Goal: Task Accomplishment & Management: Complete application form

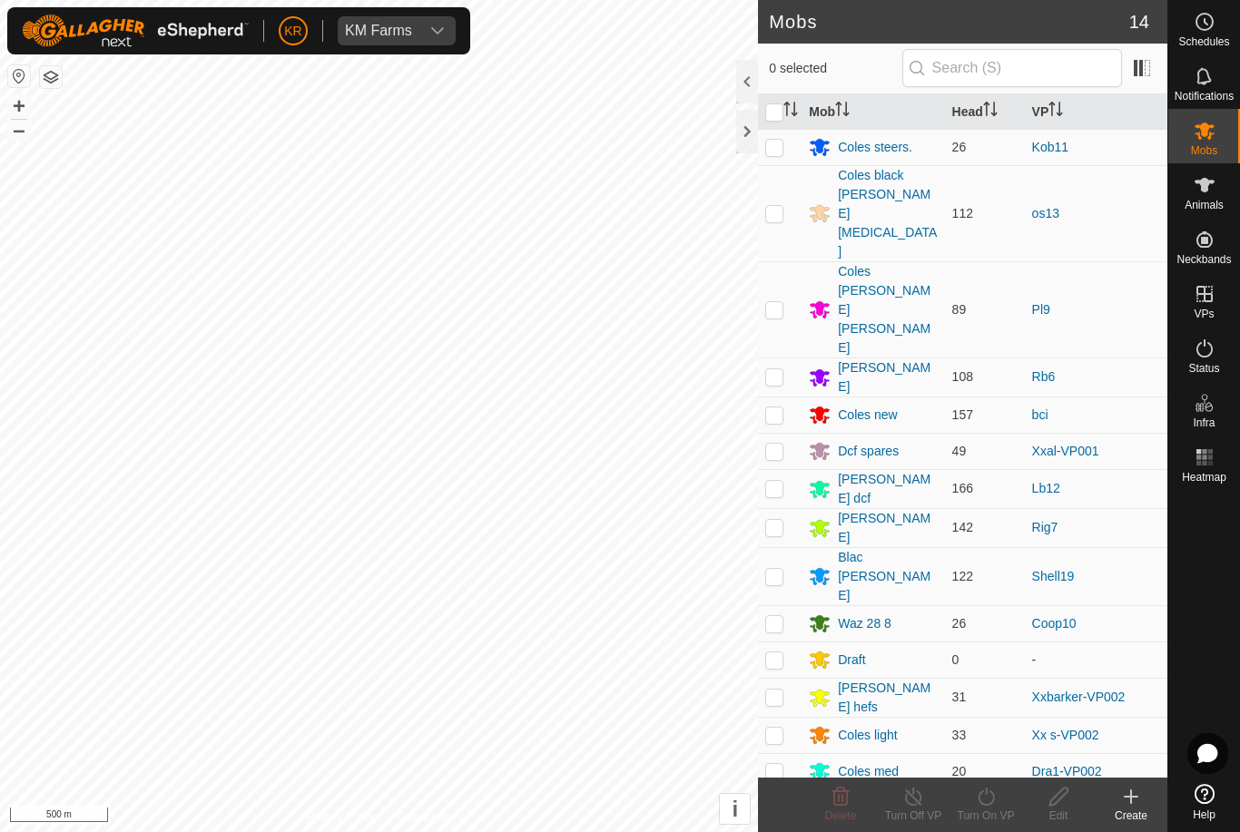
click at [781, 302] on p-checkbox at bounding box center [774, 309] width 18 height 15
checkbox input "true"
click at [1006, 802] on turn-on-svg-icon at bounding box center [985, 797] width 73 height 22
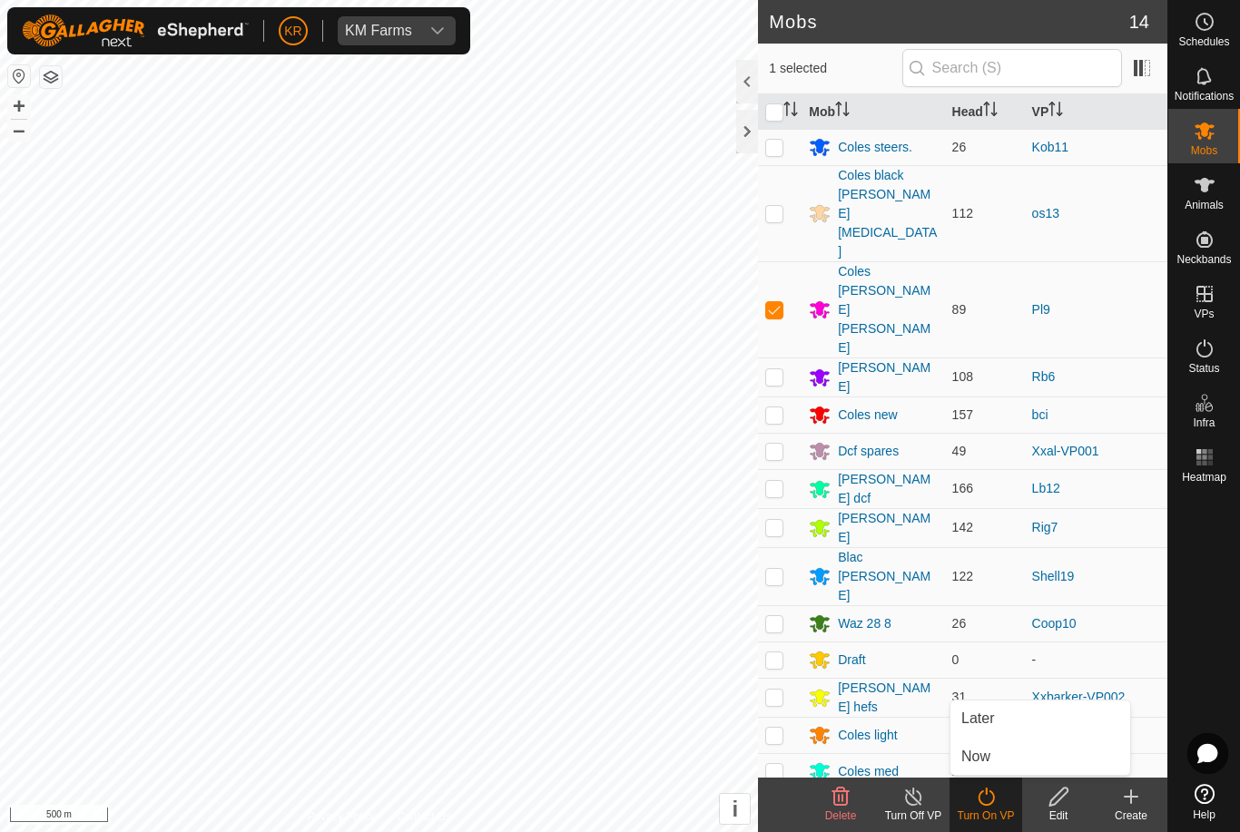
click at [1004, 771] on link "Now" at bounding box center [1040, 757] width 180 height 36
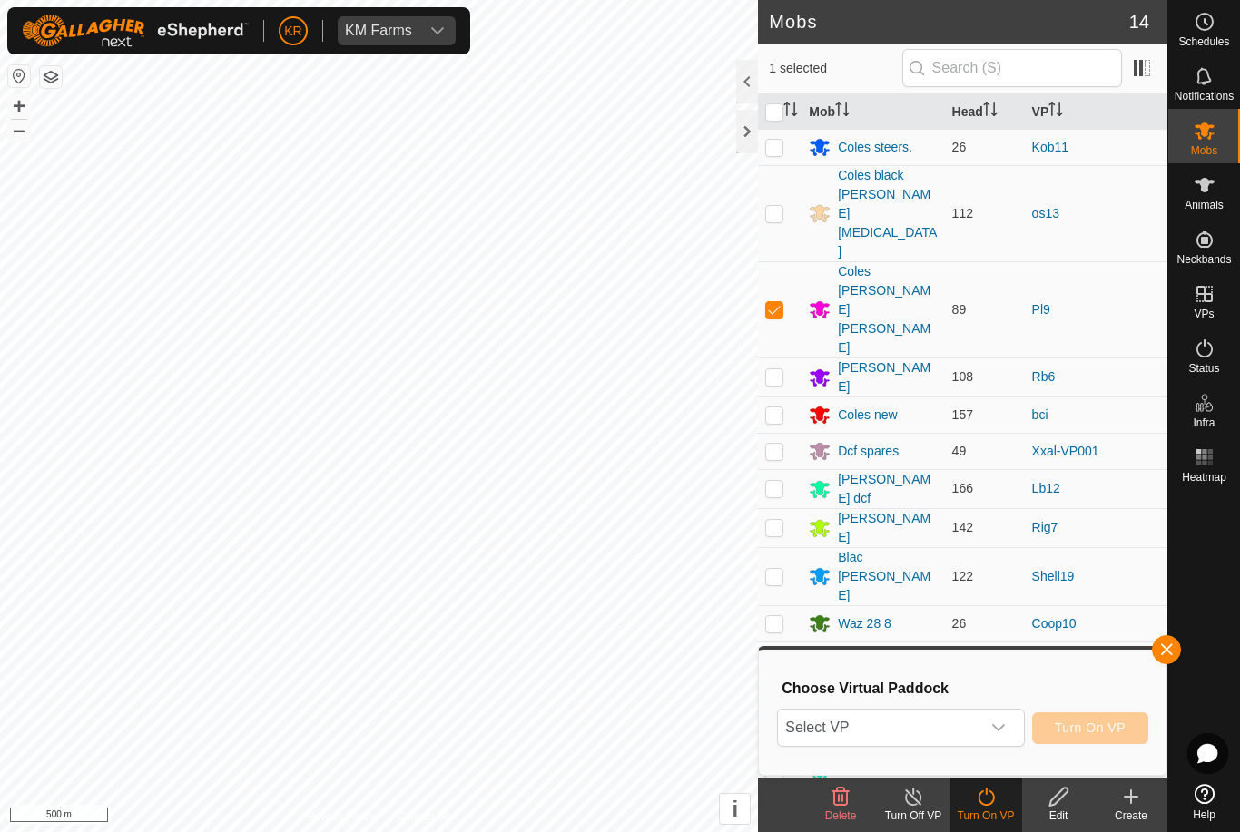
click at [978, 737] on span "Select VP" at bounding box center [878, 728] width 201 height 36
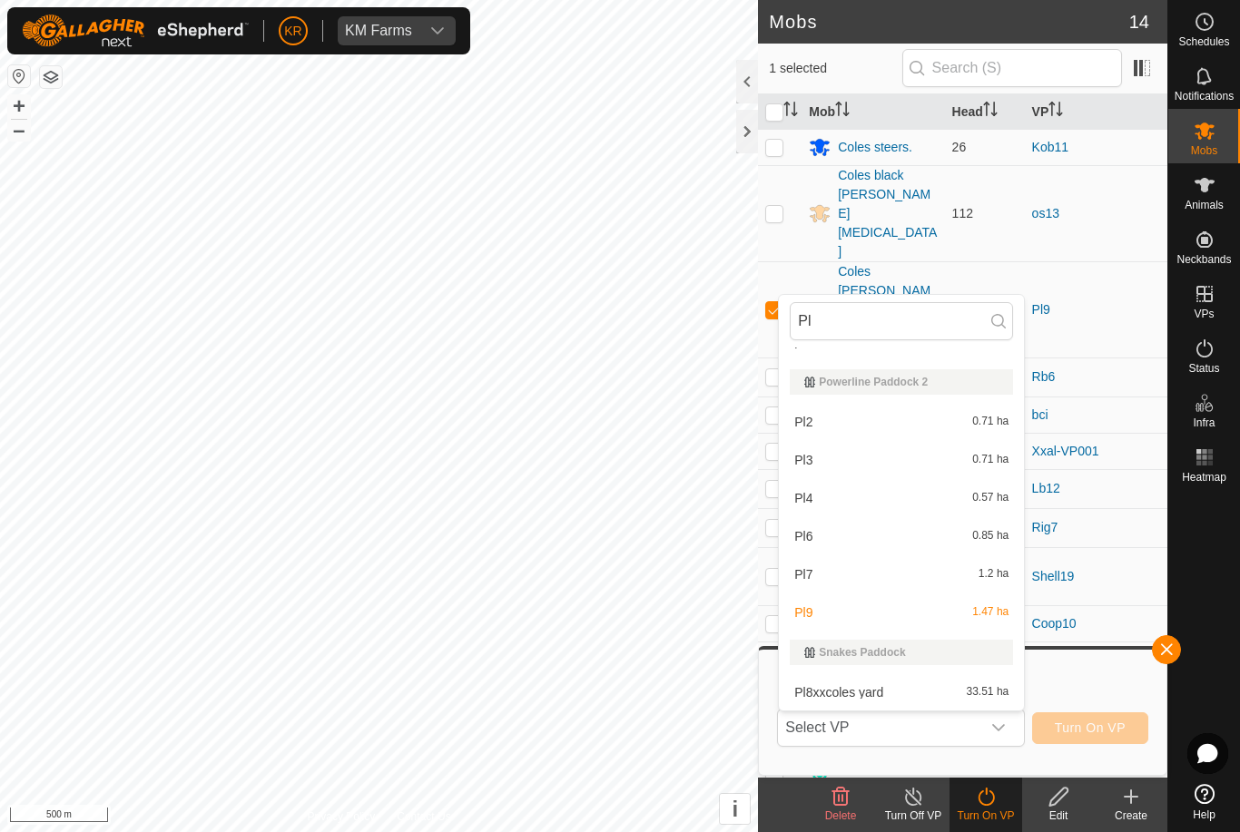
scroll to position [336, 0]
type input "Pl"
click at [1197, 553] on div at bounding box center [1204, 633] width 72 height 287
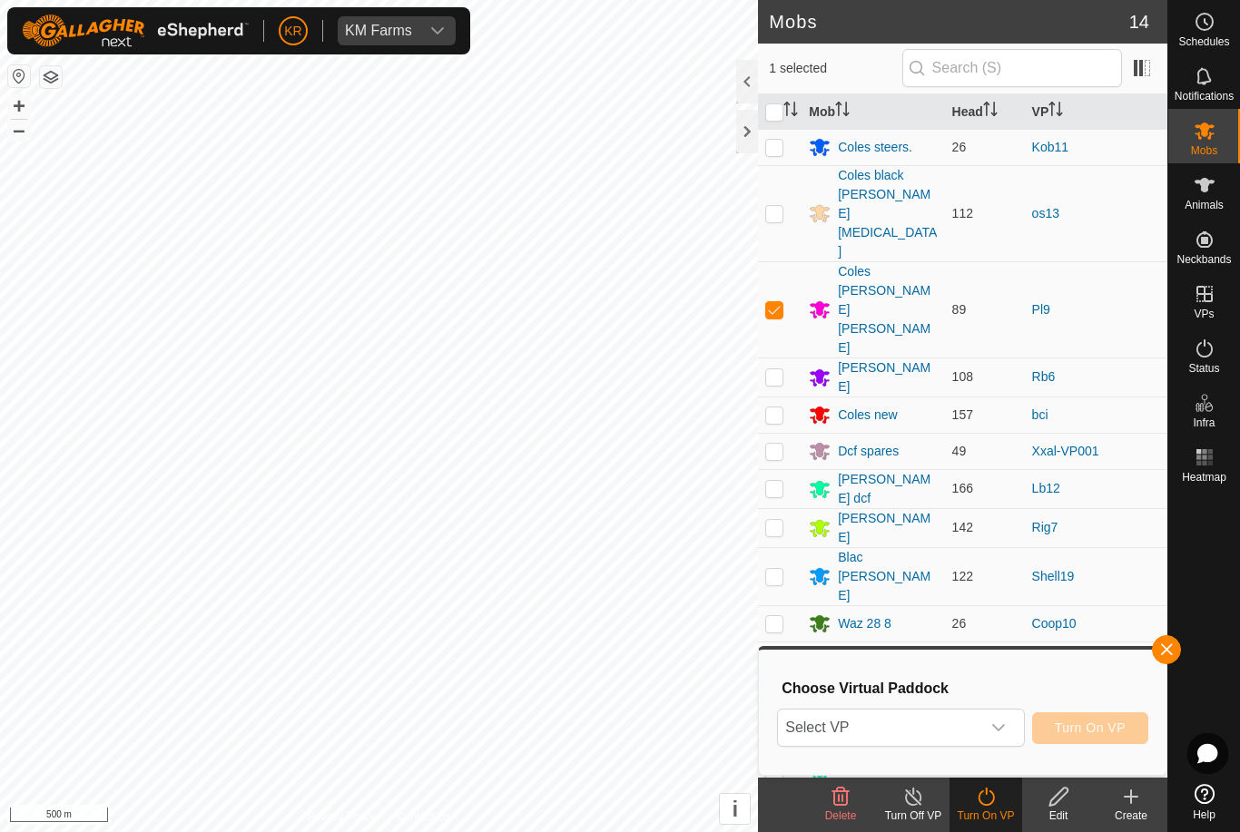
click at [979, 731] on span "Select VP" at bounding box center [878, 728] width 201 height 36
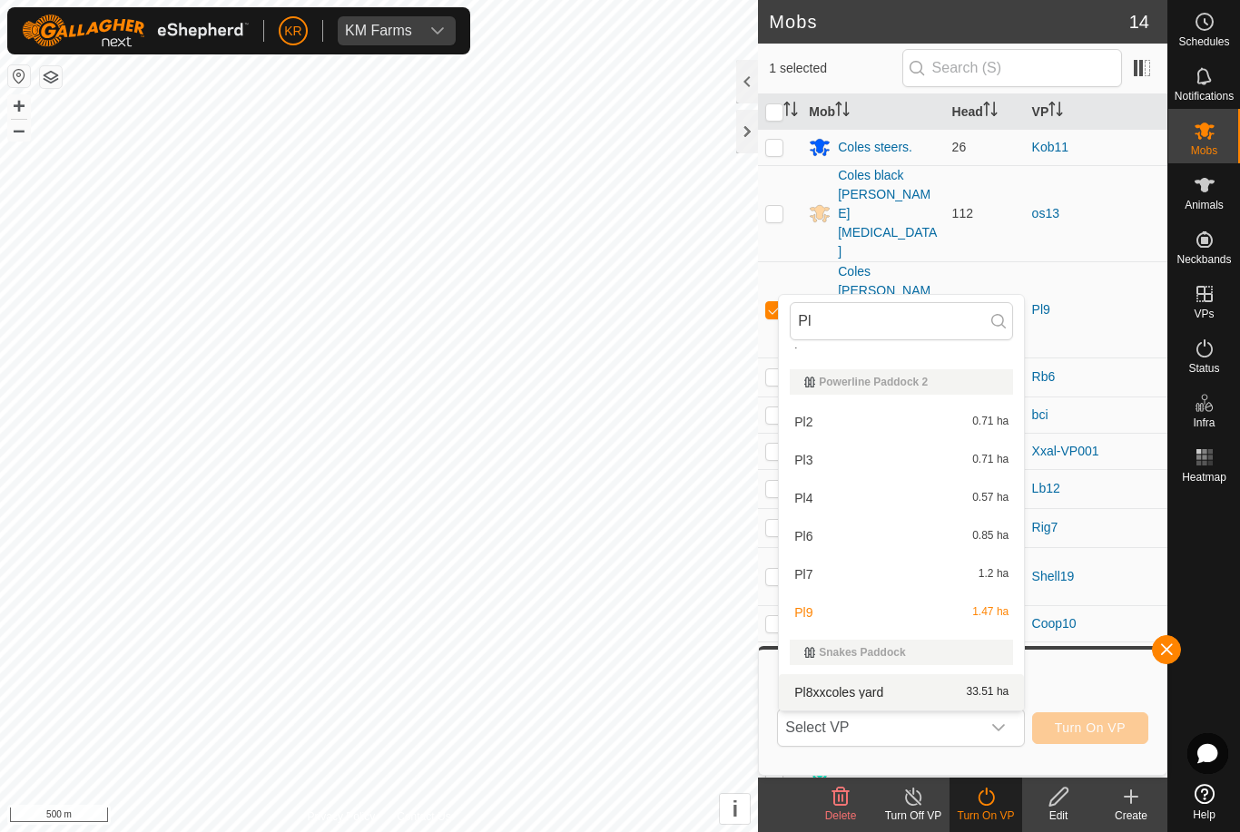
click at [951, 695] on div "Pl8xxcoles yard 33.51 ha" at bounding box center [901, 693] width 223 height 22
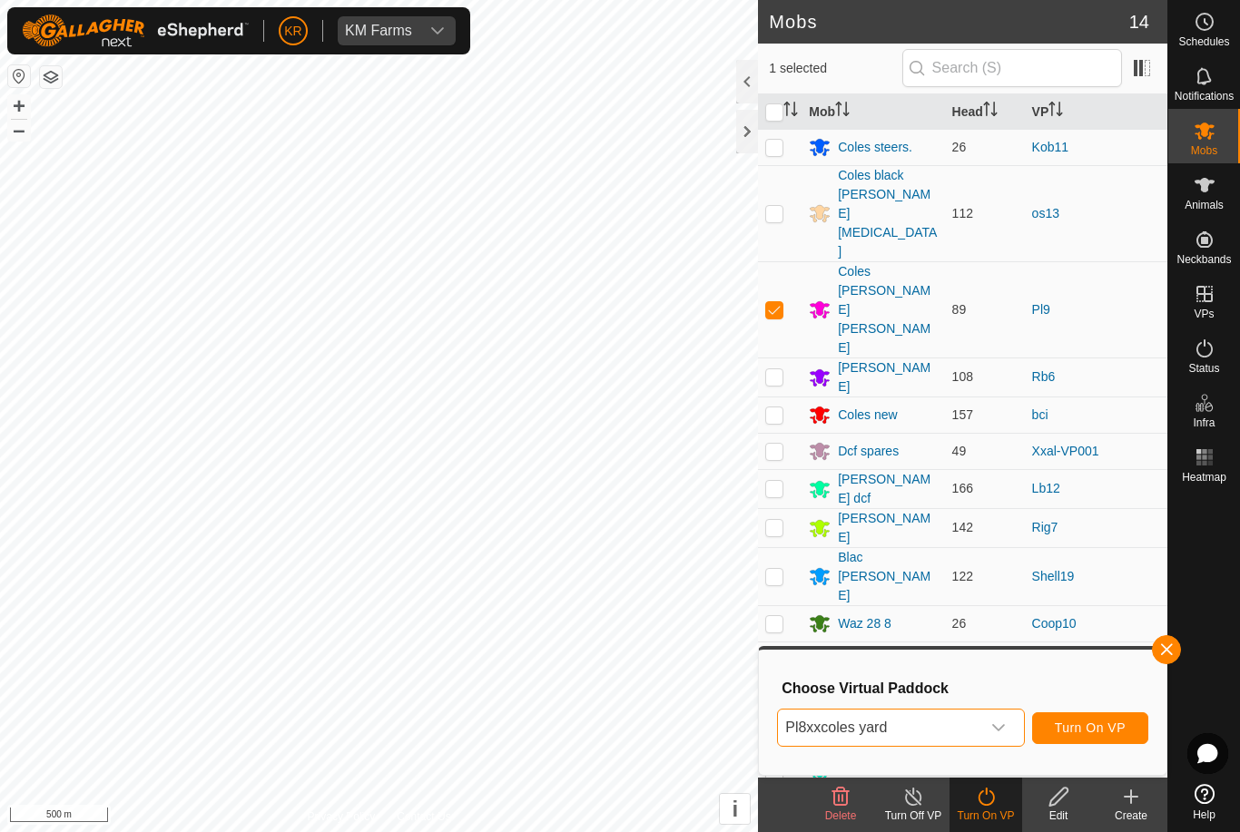
click at [1114, 727] on span "Turn On VP" at bounding box center [1090, 728] width 71 height 15
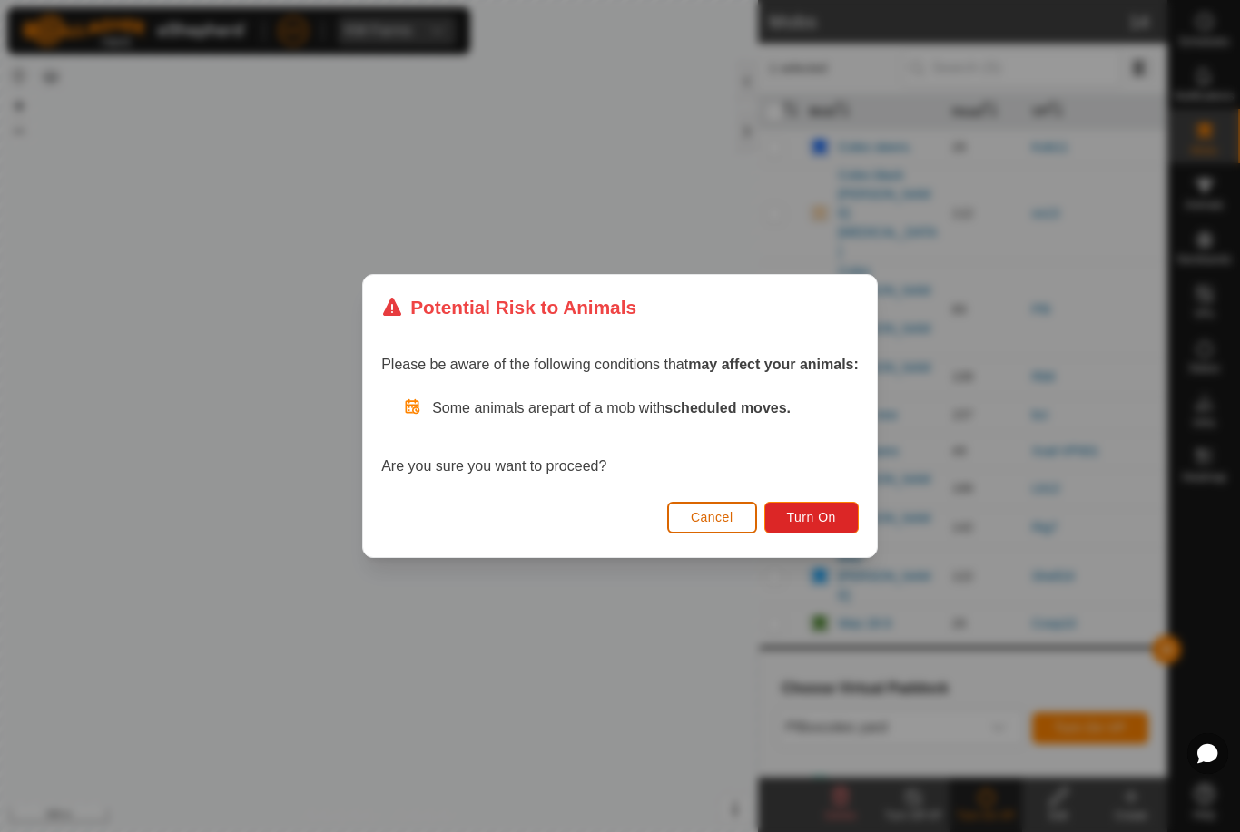
click at [838, 502] on button "Turn On" at bounding box center [811, 518] width 94 height 32
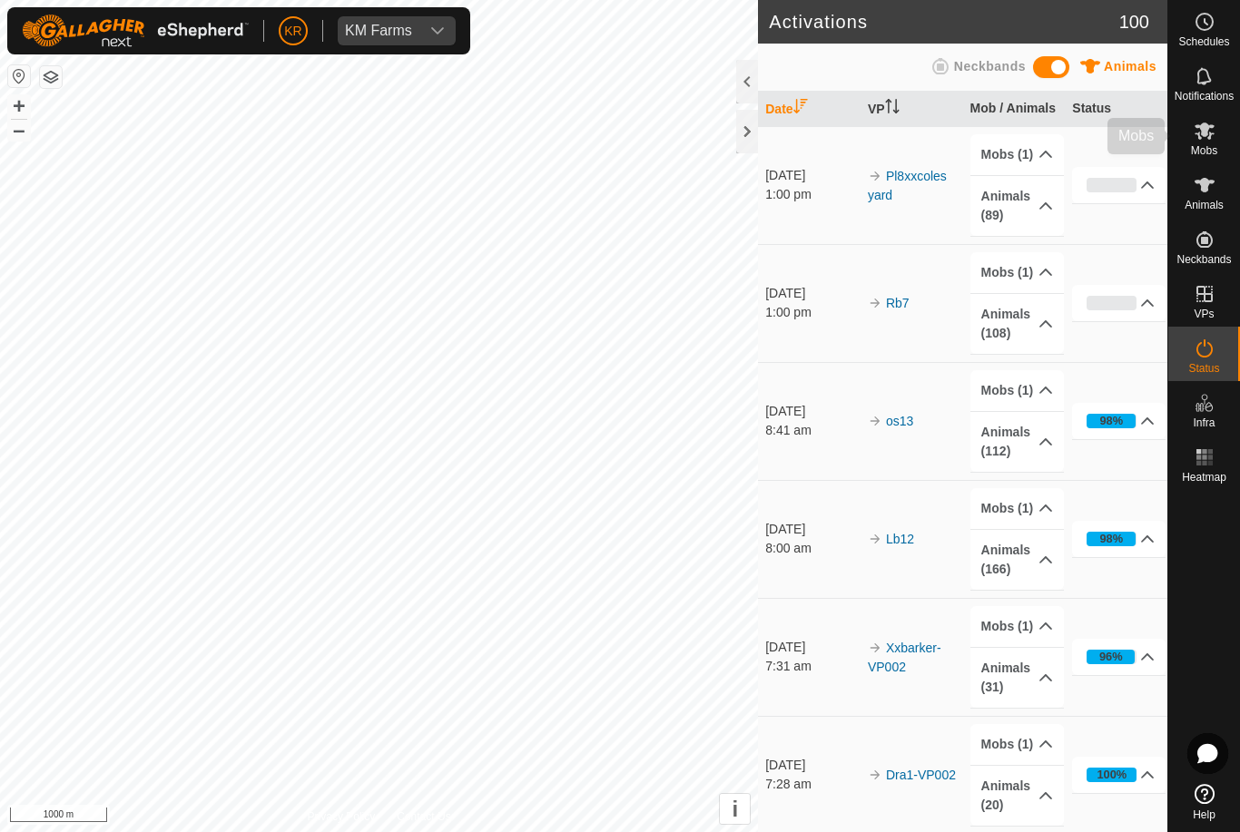
click at [1222, 143] on div "Mobs" at bounding box center [1204, 136] width 72 height 54
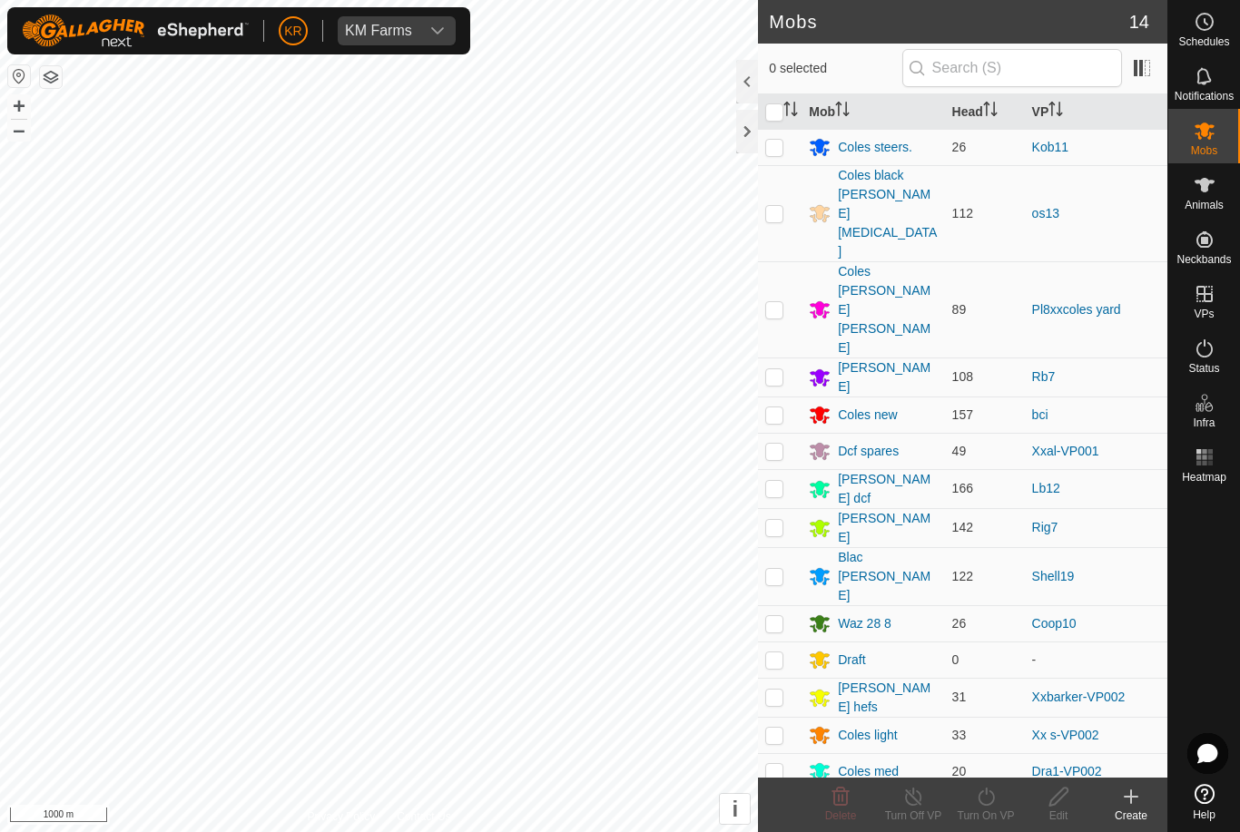
click at [781, 569] on p-checkbox at bounding box center [774, 576] width 18 height 15
checkbox input "true"
click at [996, 795] on icon at bounding box center [986, 797] width 23 height 22
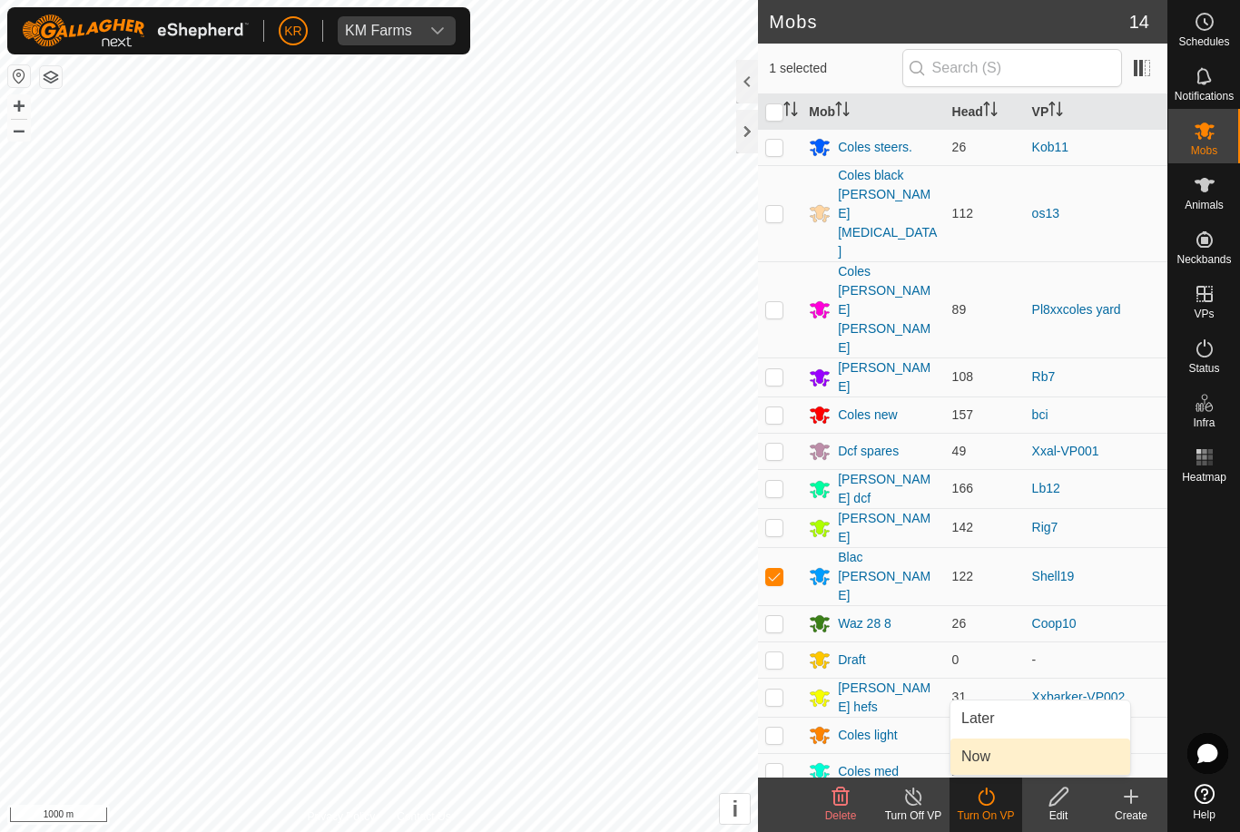
click at [1003, 758] on link "Now" at bounding box center [1040, 757] width 180 height 36
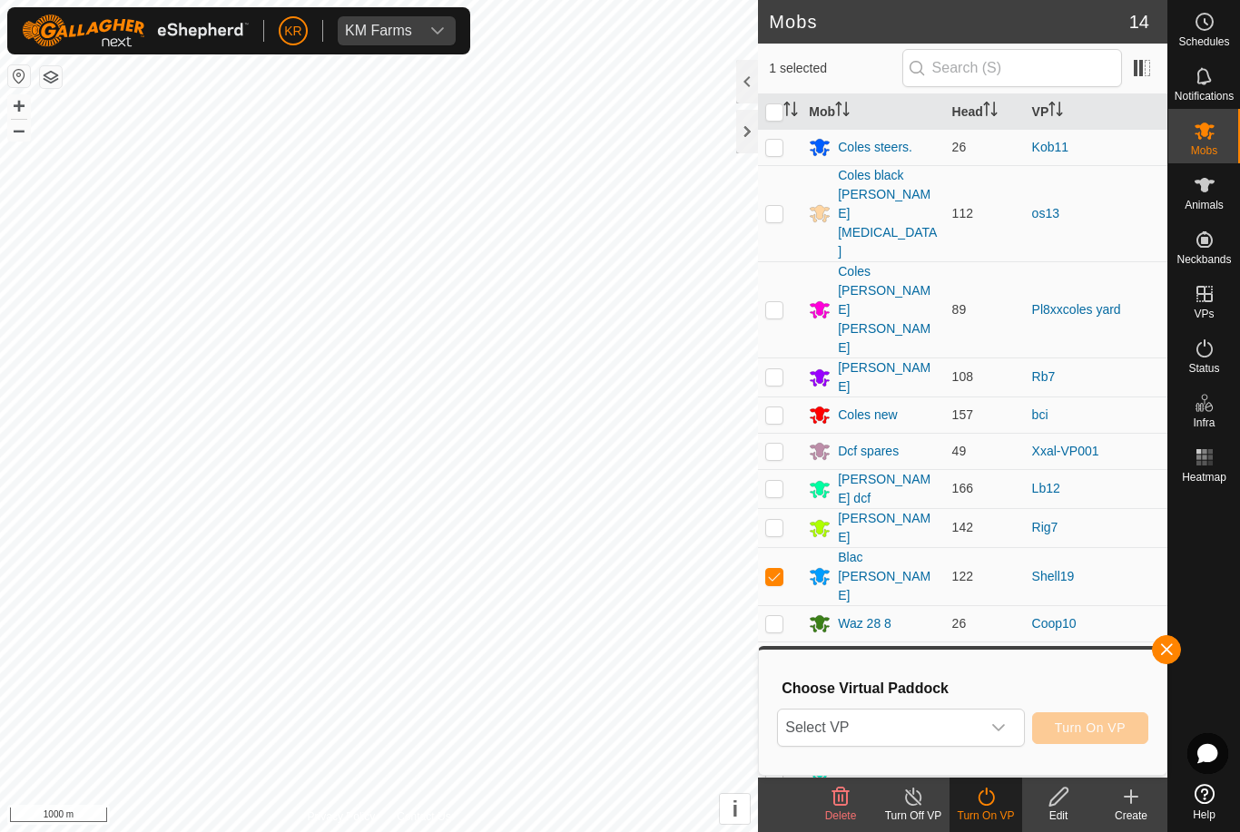
click at [991, 730] on icon "dropdown trigger" at bounding box center [998, 728] width 15 height 15
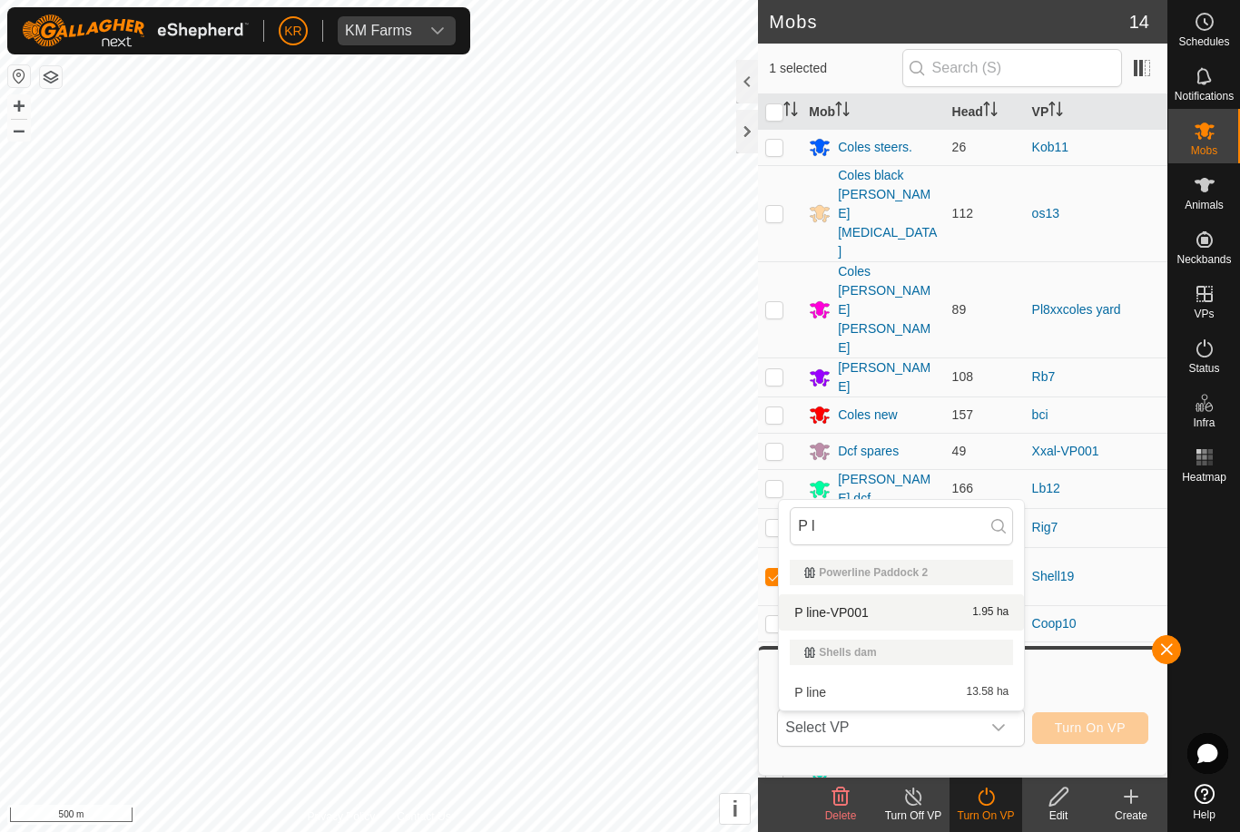
type input "P l"
click at [972, 620] on div "P line-VP001 1.95 ha" at bounding box center [901, 613] width 223 height 22
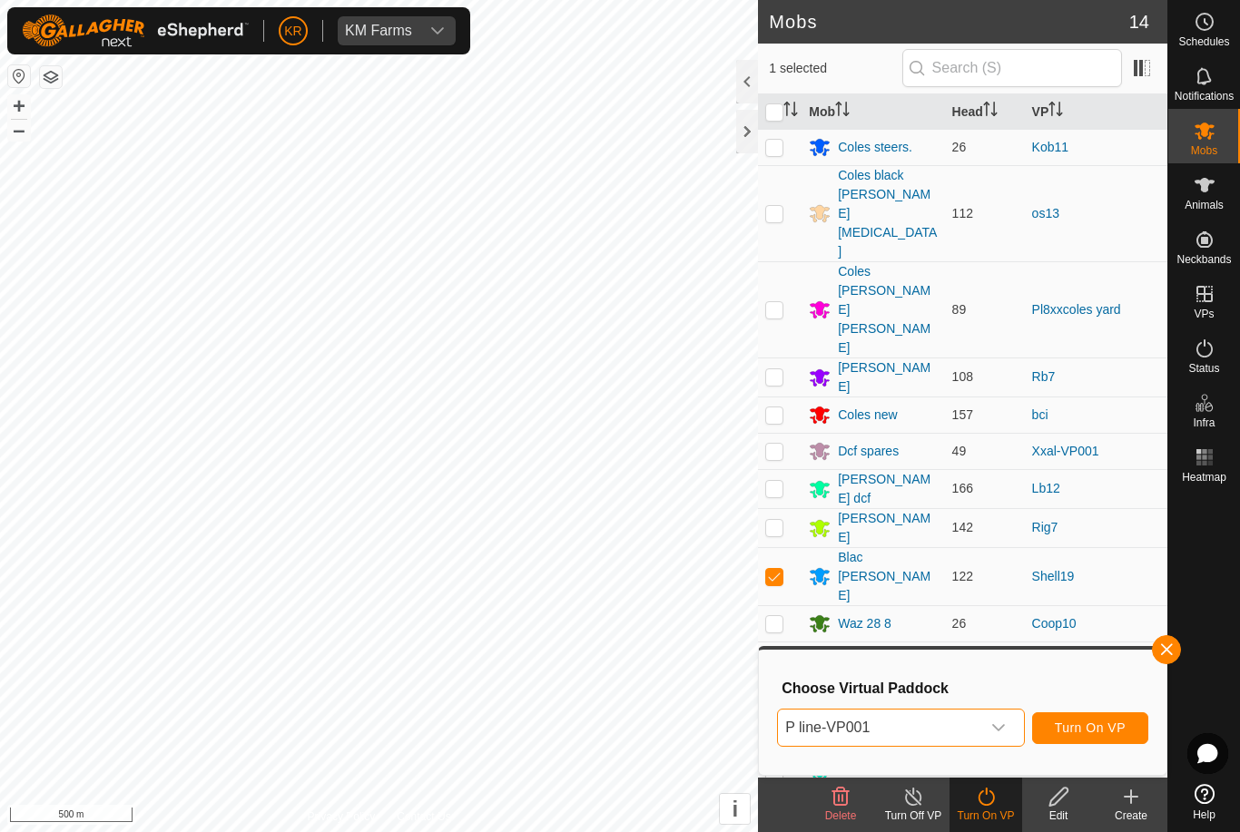
click at [977, 739] on span "P line-VP001" at bounding box center [878, 728] width 201 height 36
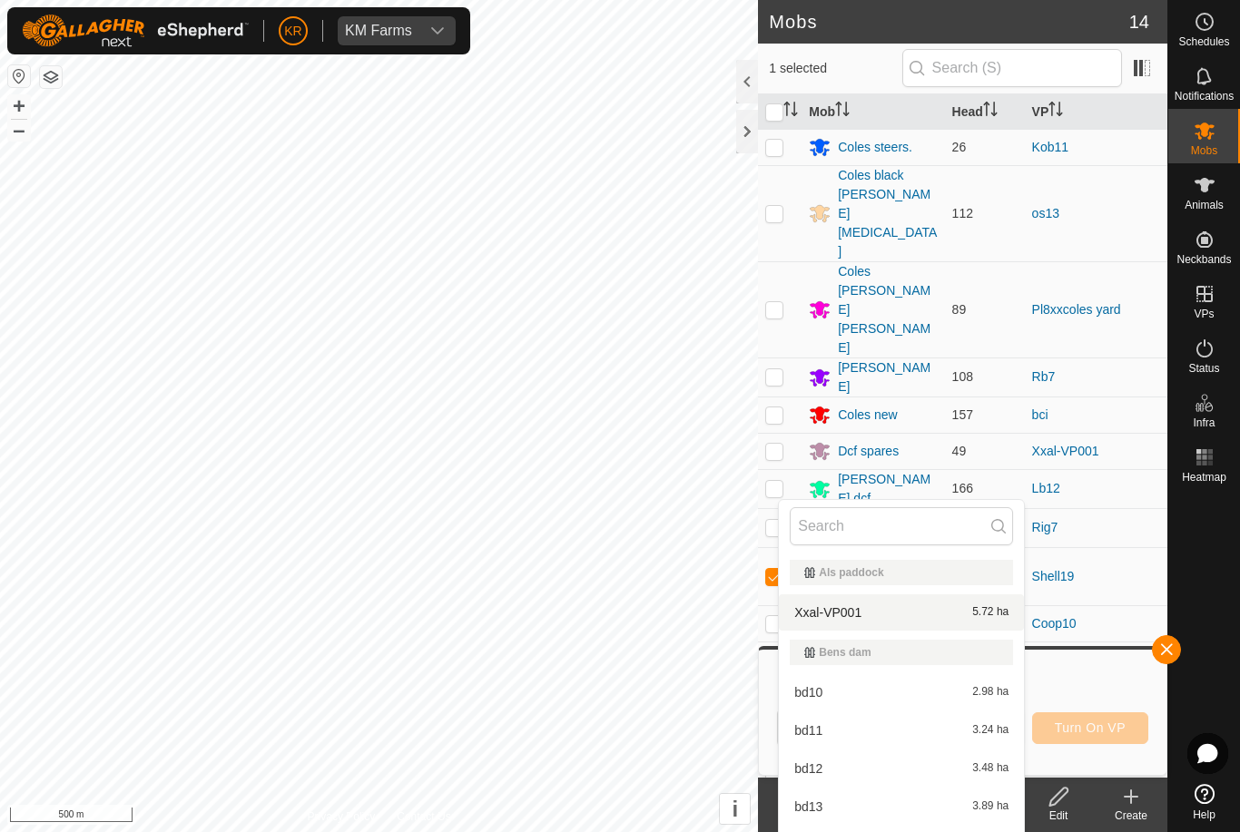
click at [957, 621] on div "Xxal-VP001 5.72 ha" at bounding box center [901, 613] width 223 height 22
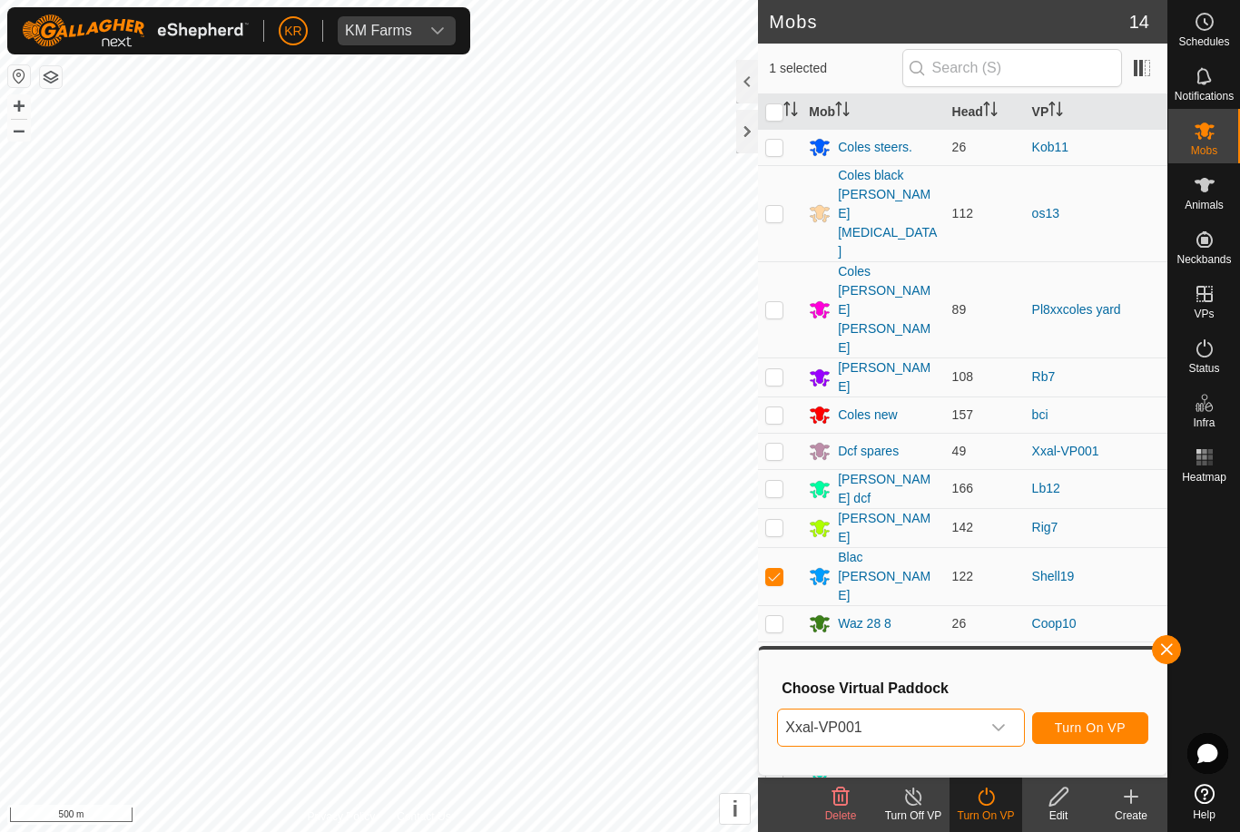
click at [977, 728] on span "Xxal-VP001" at bounding box center [878, 728] width 201 height 36
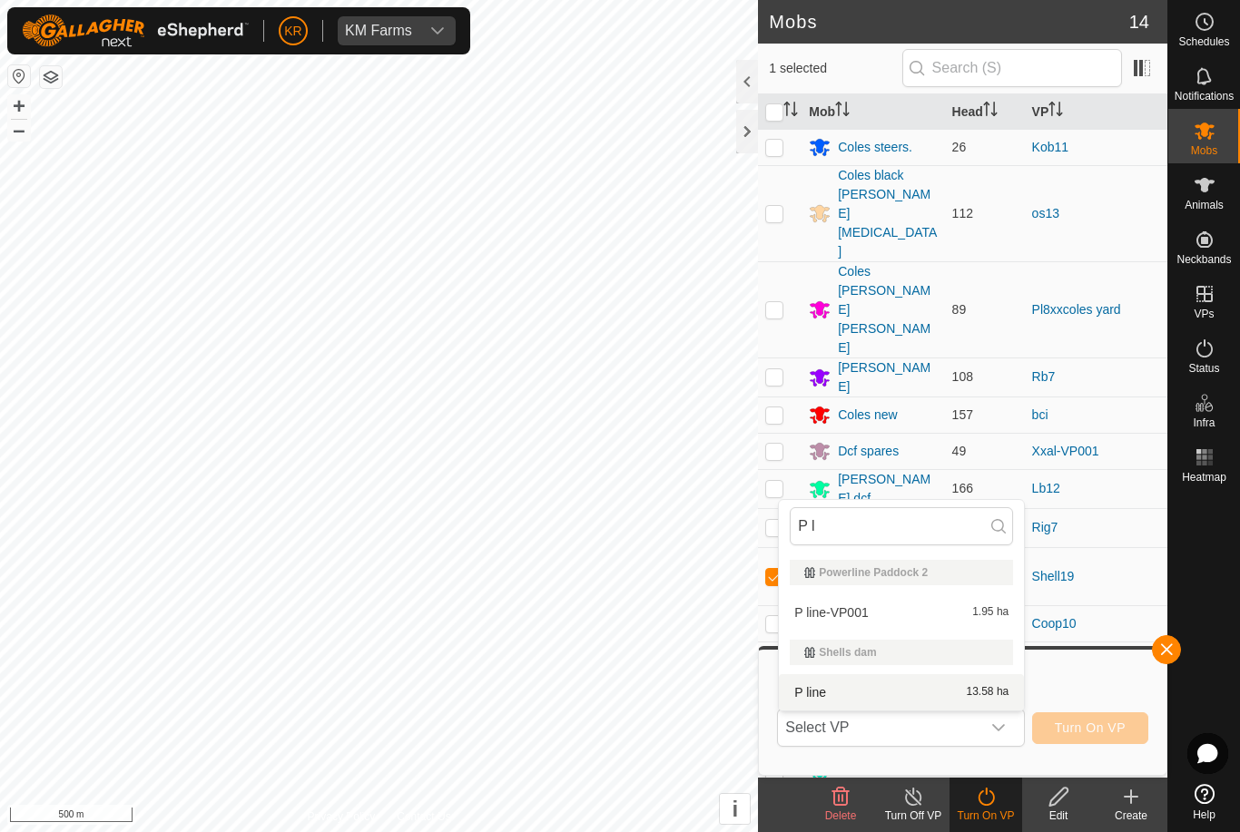
type input "P l"
click at [955, 702] on div "P line 13.58 ha" at bounding box center [901, 693] width 223 height 22
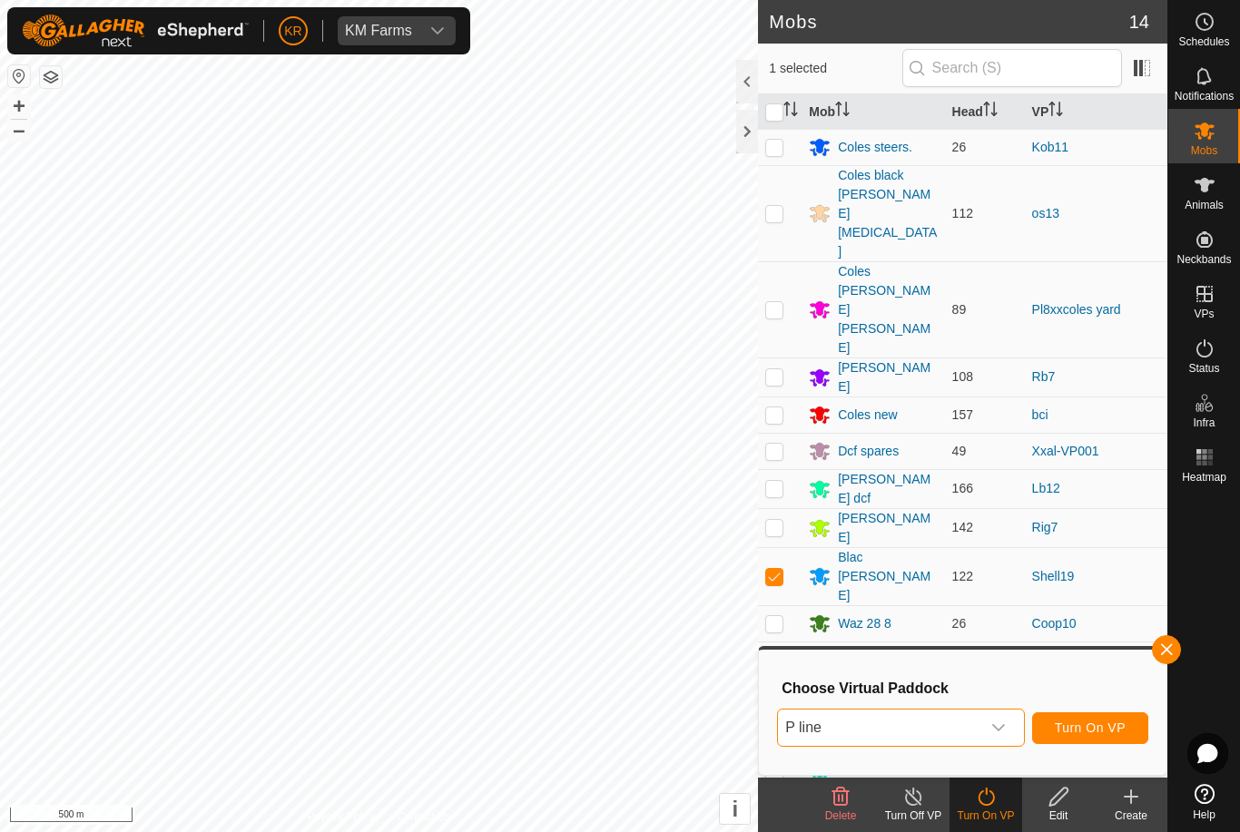
click at [1100, 725] on span "Turn On VP" at bounding box center [1090, 728] width 71 height 15
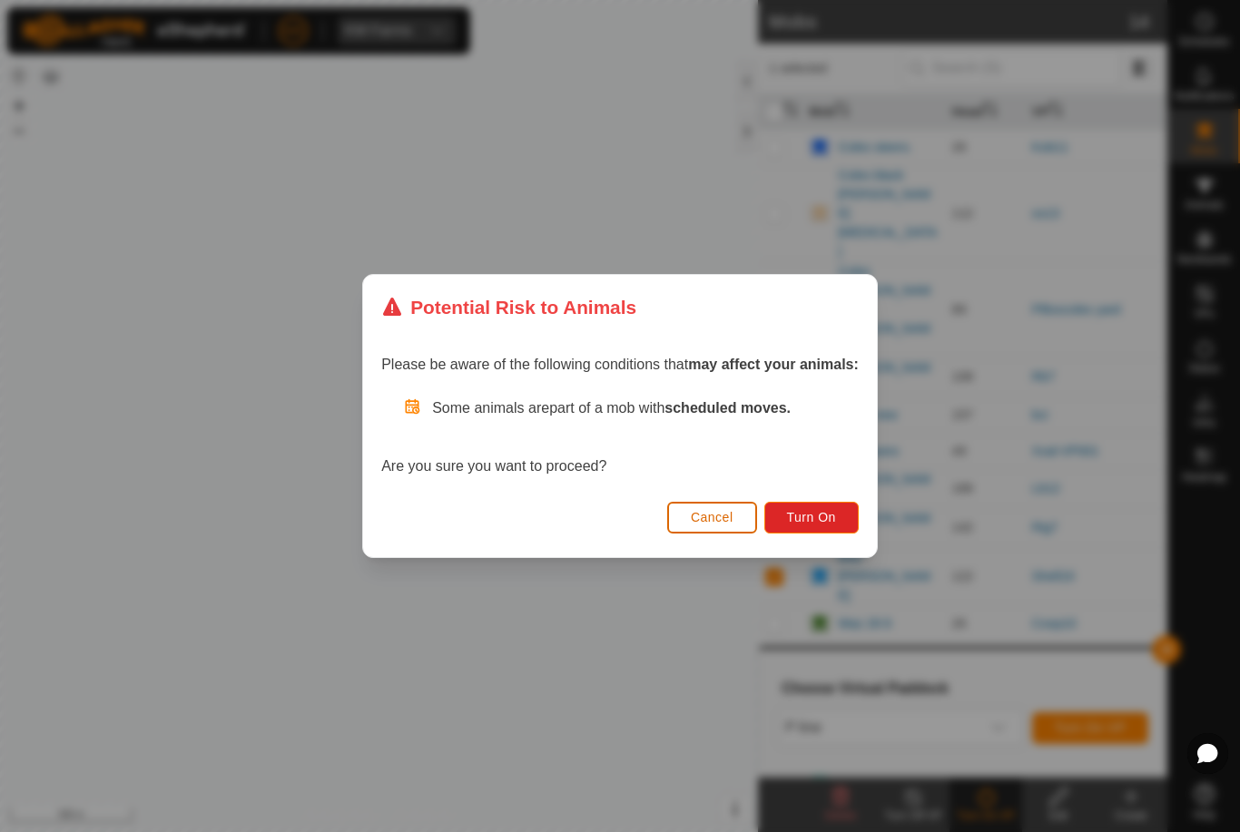
click at [37, 556] on div "Potential Risk to Animals Please be aware of the following conditions that may …" at bounding box center [620, 416] width 1240 height 832
click at [790, 530] on button "Turn On" at bounding box center [811, 518] width 94 height 32
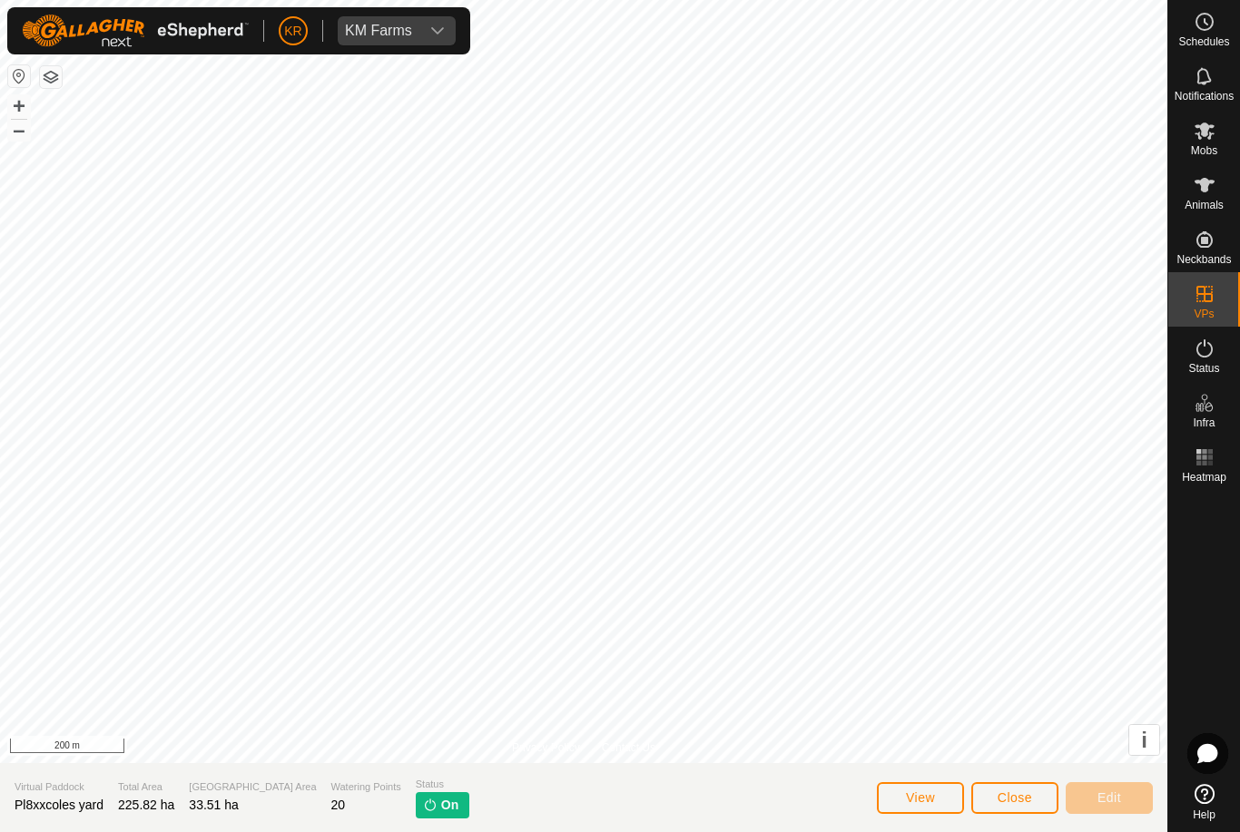
click at [523, 791] on section "Virtual Paddock Pl8xxcoles yard Total Area 225.82 ha Grazing Area 33.51 ha Wate…" at bounding box center [583, 797] width 1167 height 69
click at [1218, 365] on span "Status" at bounding box center [1203, 368] width 31 height 11
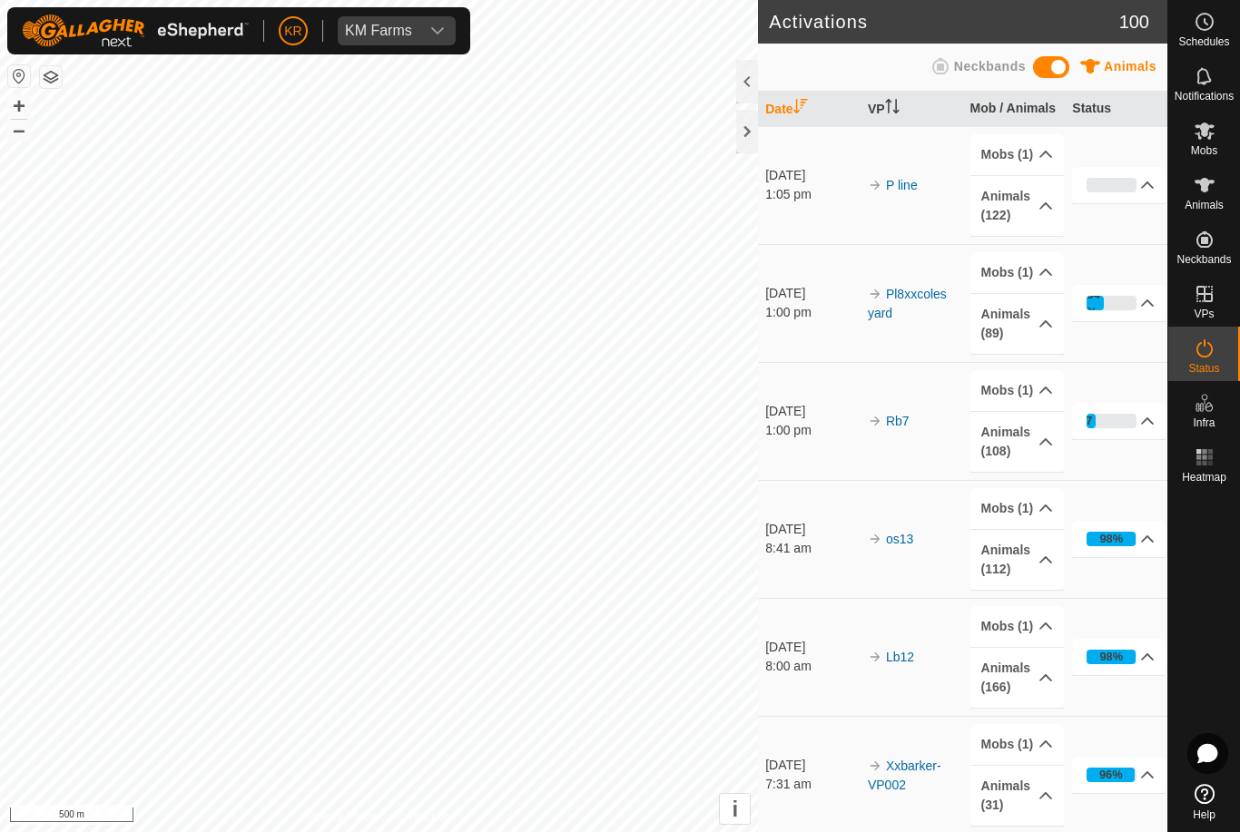
click at [1118, 306] on div "34%" at bounding box center [1111, 303] width 50 height 15
click at [1094, 461] on td "95% In Progress Pending 4 Sent 0 Completed Confirmed 85 Overridden 0 Cancelled 0" at bounding box center [1116, 421] width 103 height 118
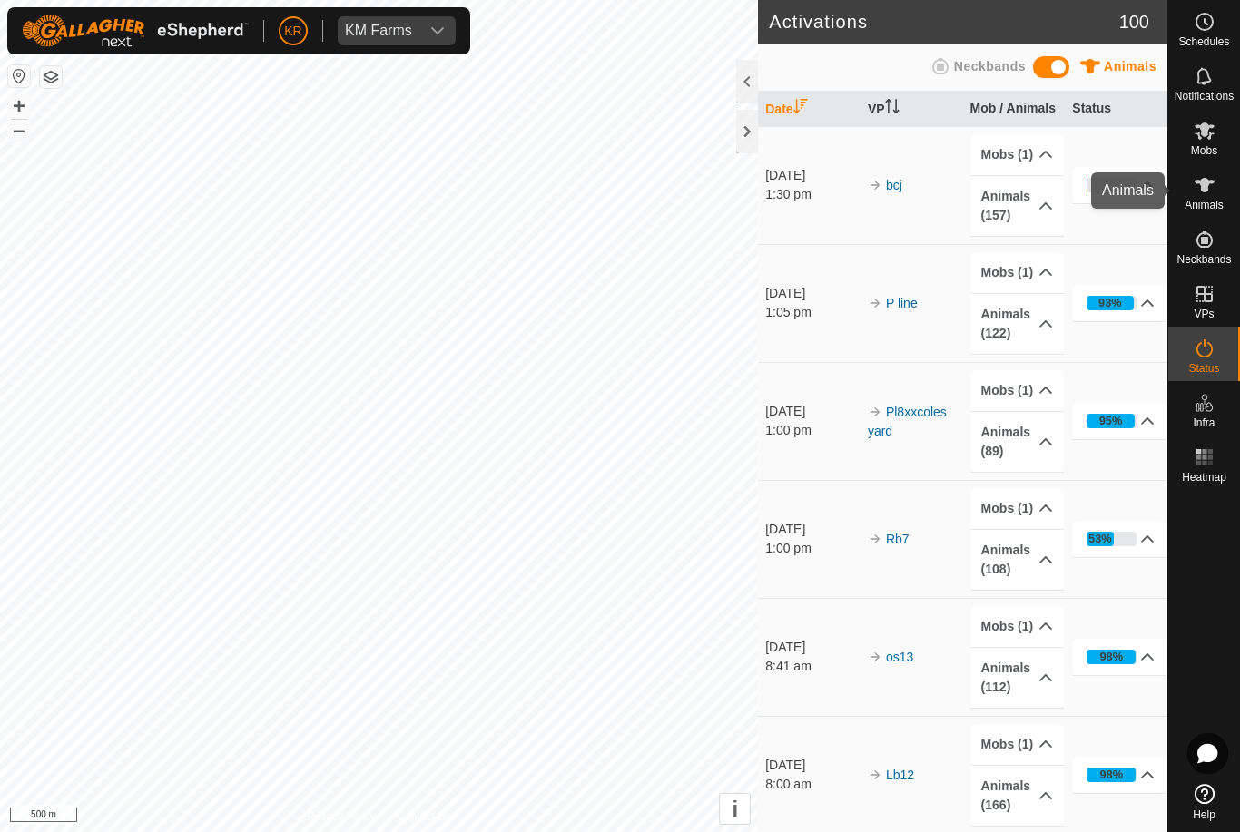
click at [1214, 201] on span "Animals" at bounding box center [1203, 205] width 39 height 11
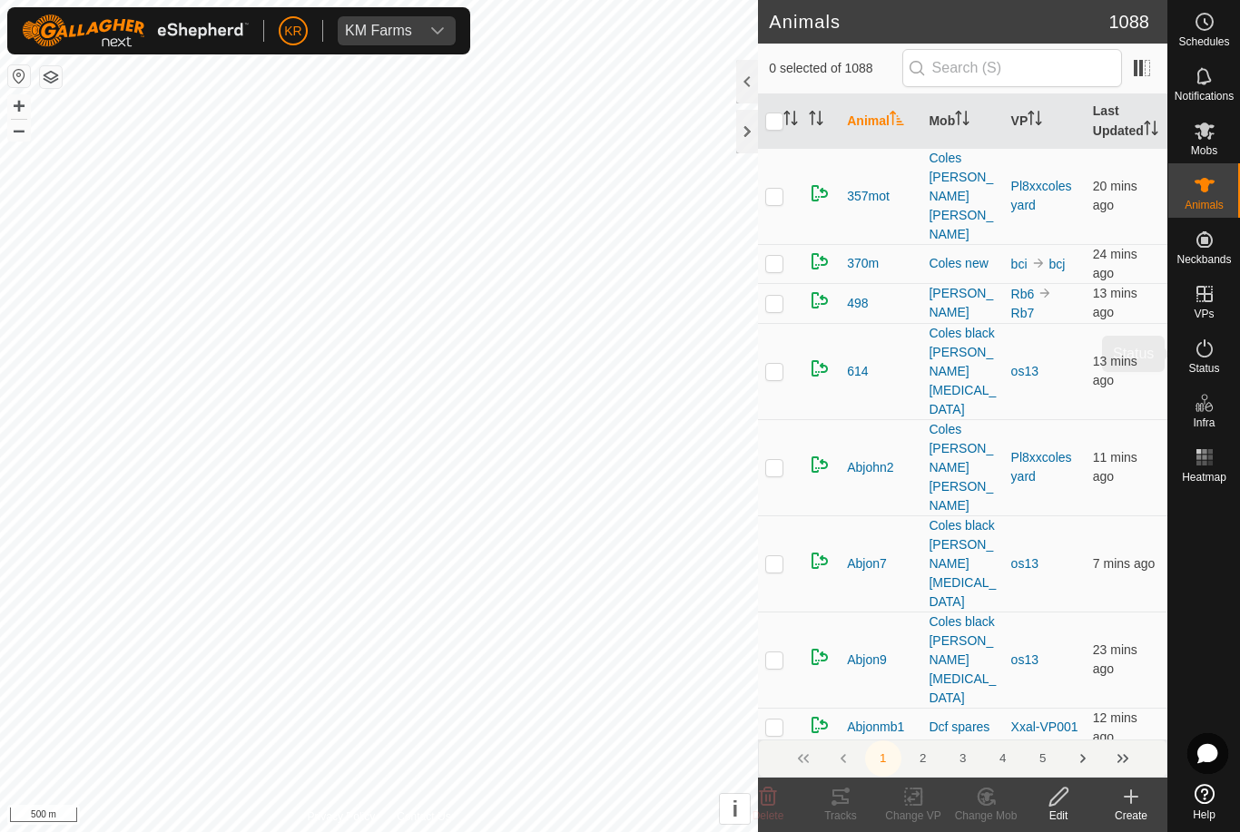
click at [1213, 355] on icon at bounding box center [1204, 349] width 22 height 22
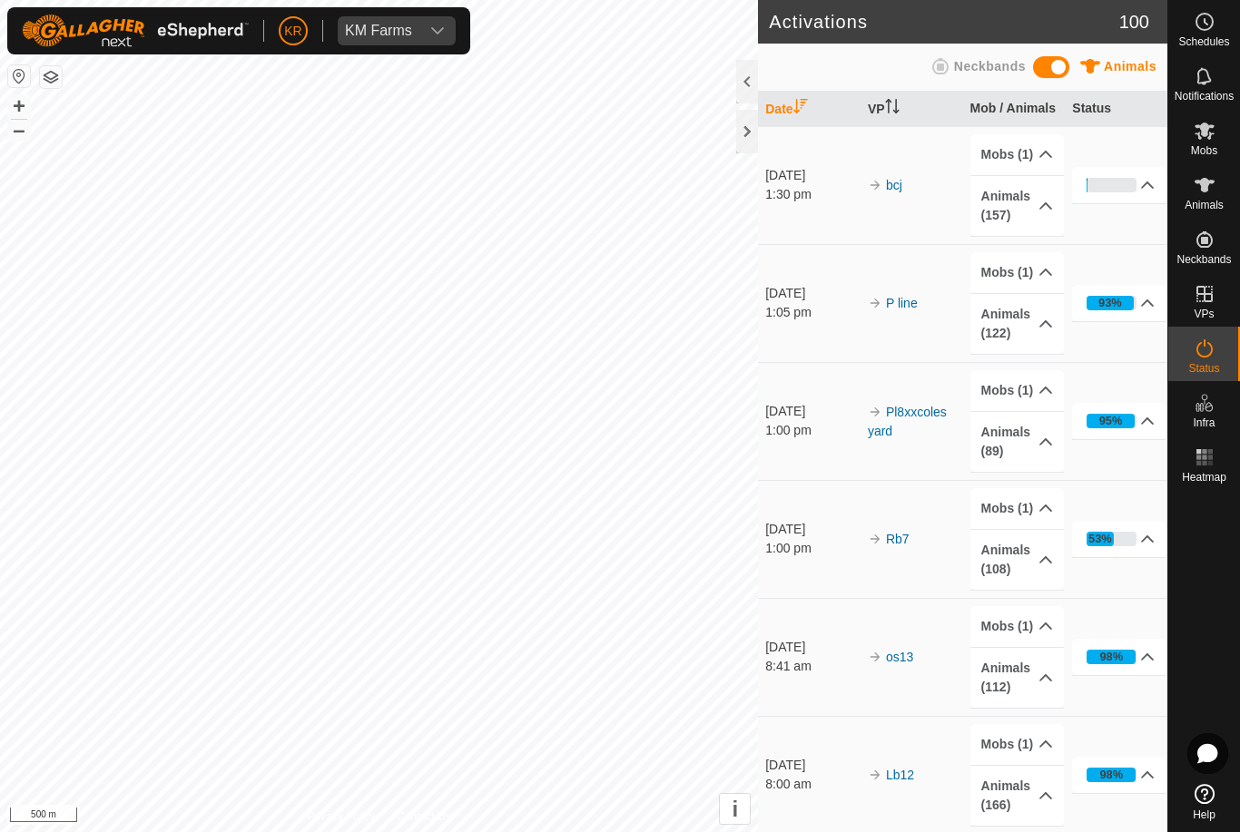
click at [1228, 362] on div "Status" at bounding box center [1204, 354] width 72 height 54
click at [937, 417] on link "Pl8xxcoles yard" at bounding box center [907, 422] width 79 height 34
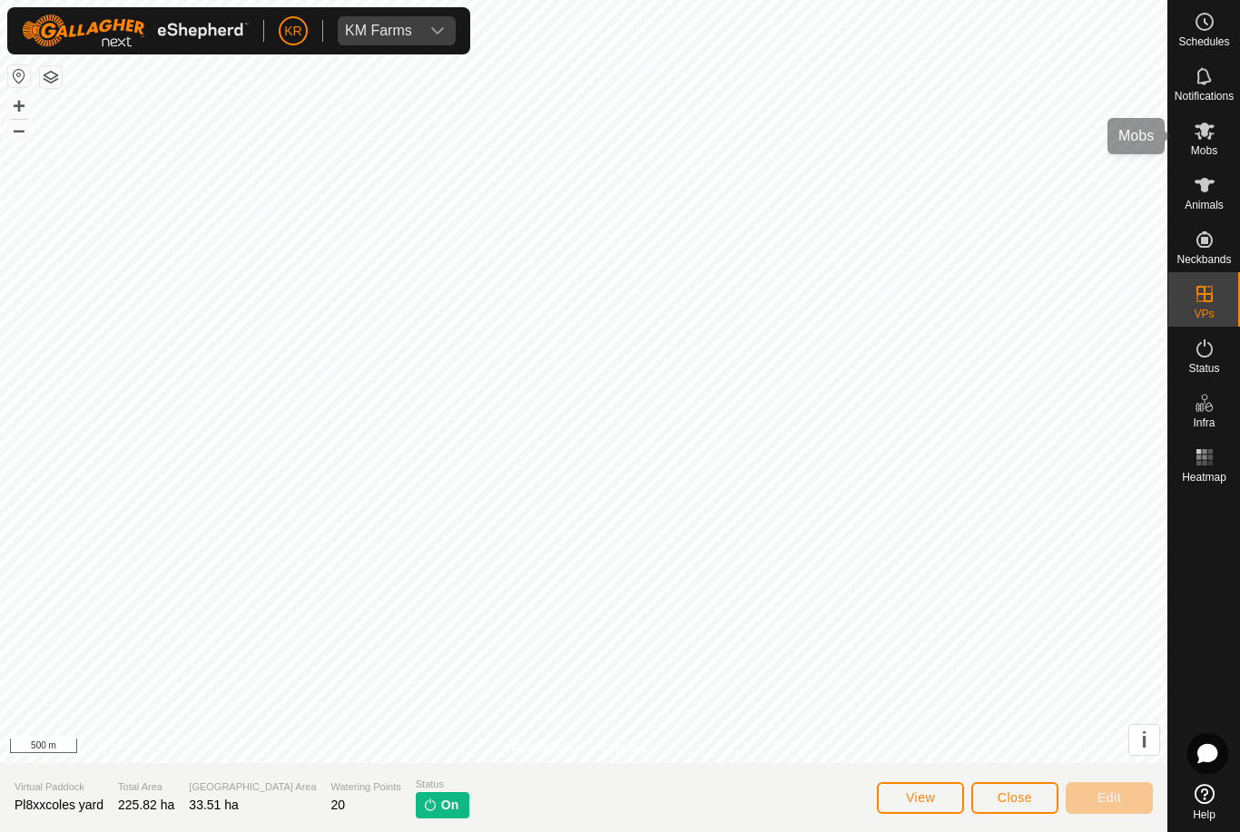
click at [1203, 155] on span "Mobs" at bounding box center [1204, 150] width 26 height 11
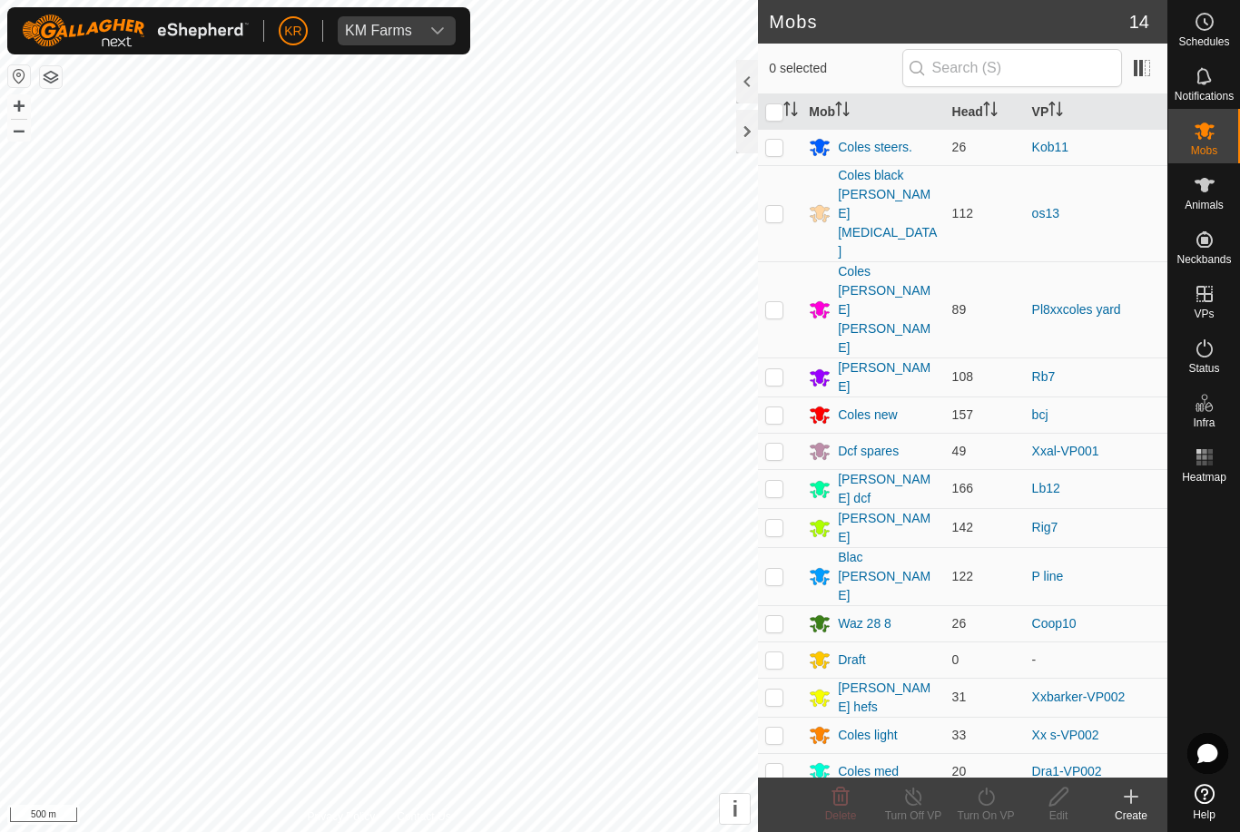
click at [879, 262] on div "Coles [PERSON_NAME] [PERSON_NAME]" at bounding box center [887, 309] width 99 height 95
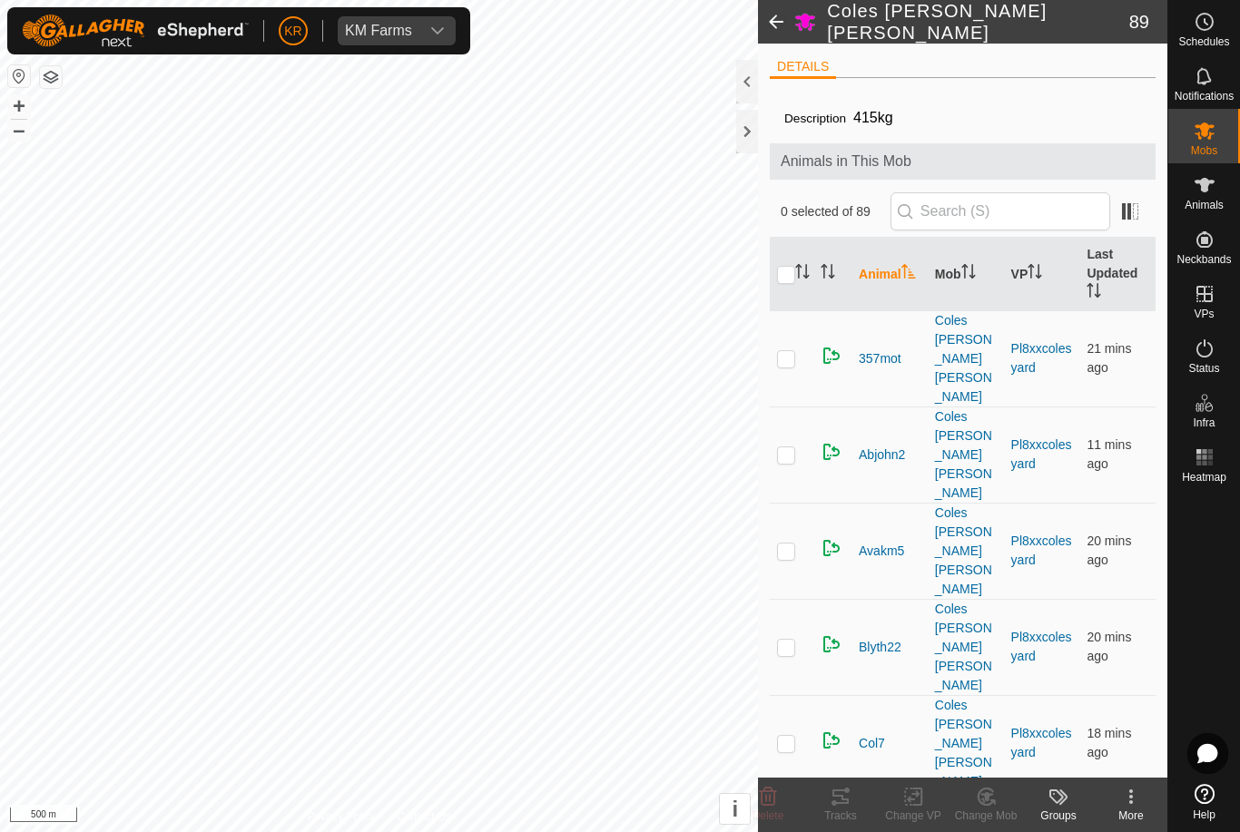
click at [1125, 273] on th "Last Updated" at bounding box center [1117, 275] width 76 height 74
click at [1128, 285] on th "Last Updated" at bounding box center [1117, 275] width 76 height 74
click at [1130, 284] on th "Last Updated" at bounding box center [1117, 275] width 76 height 74
click at [1209, 145] on span "Mobs" at bounding box center [1204, 150] width 26 height 11
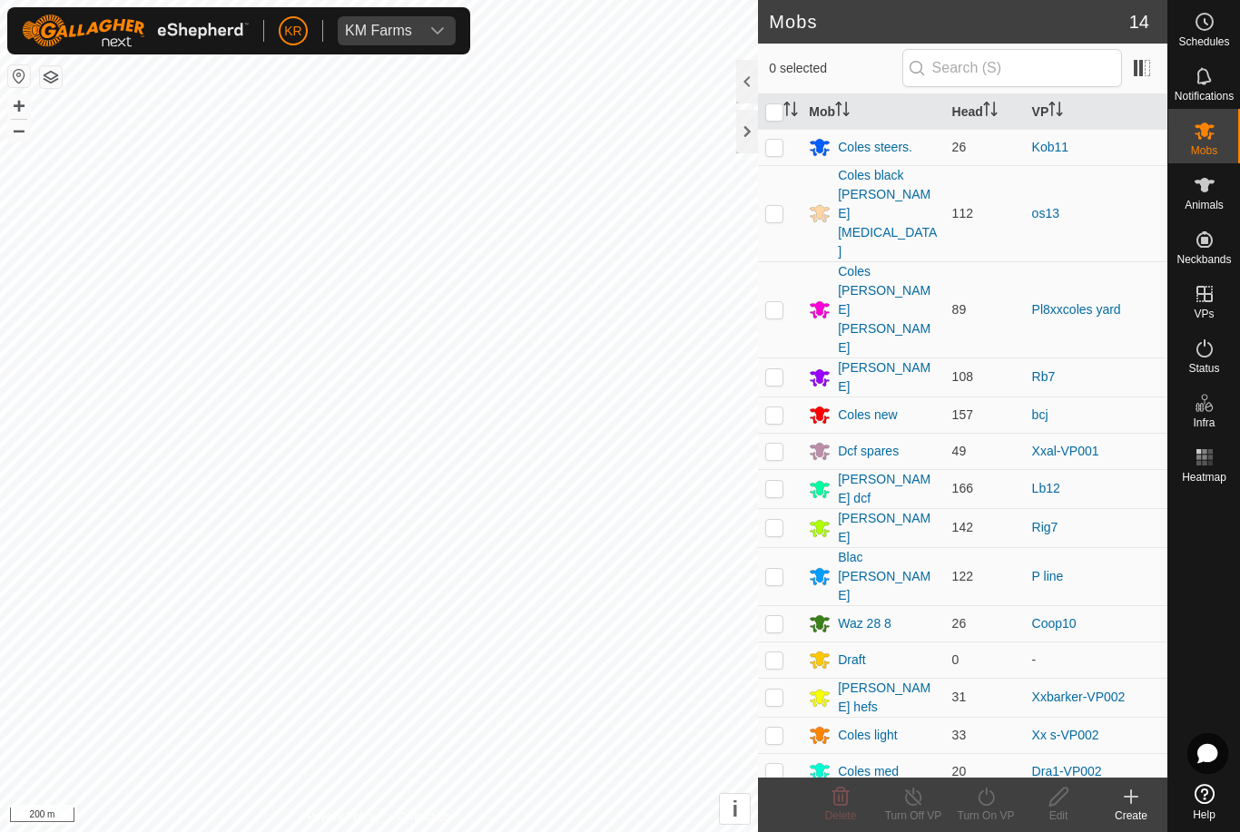
click at [774, 728] on p-checkbox at bounding box center [774, 735] width 18 height 15
checkbox input "true"
click at [994, 802] on icon at bounding box center [986, 797] width 23 height 22
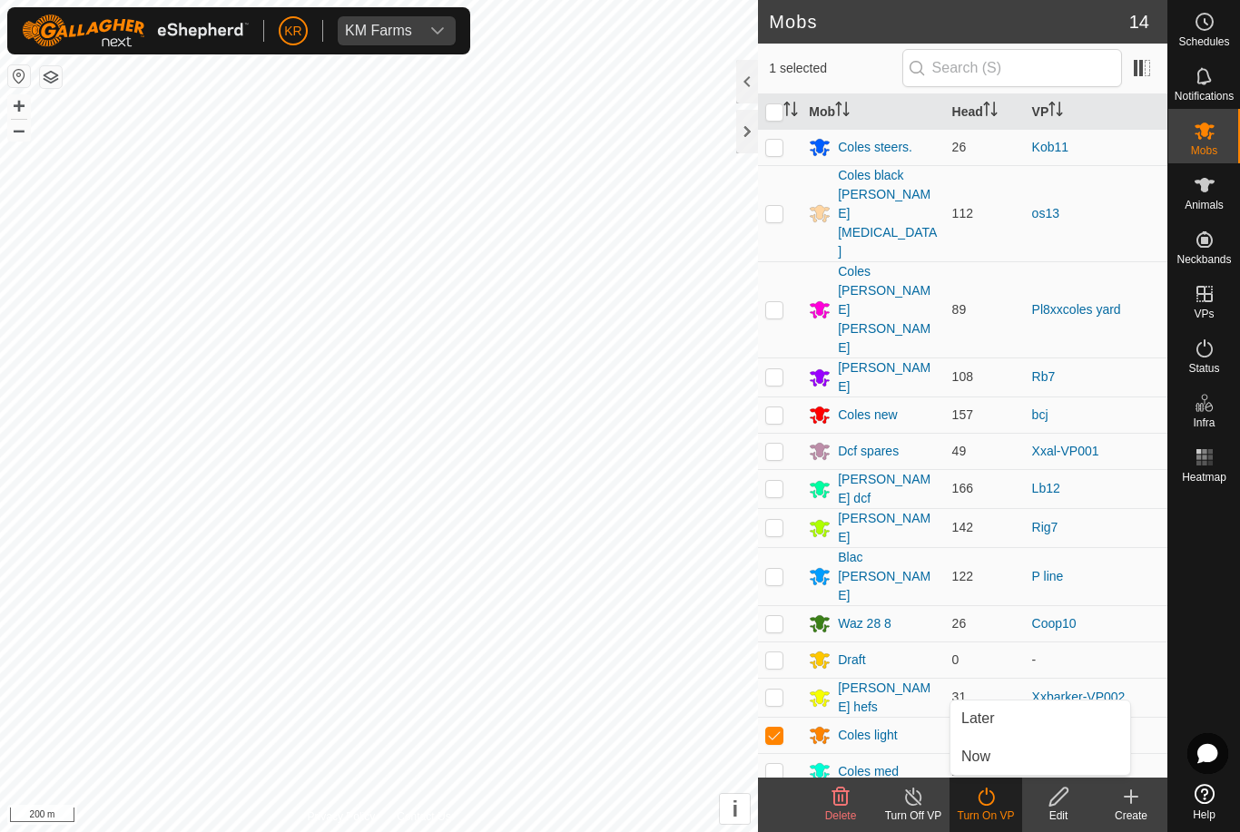
click at [1016, 765] on link "Now" at bounding box center [1040, 757] width 180 height 36
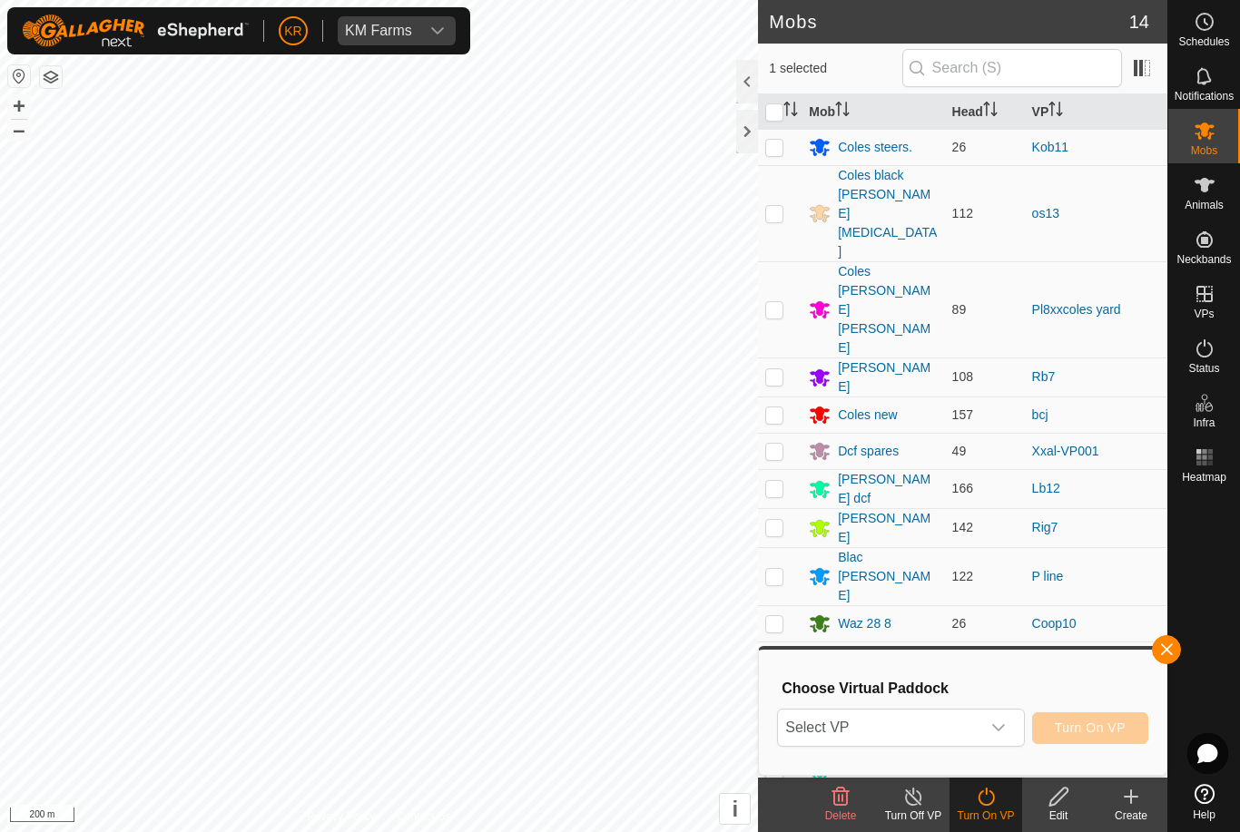
click at [998, 729] on icon "dropdown trigger" at bounding box center [998, 728] width 15 height 15
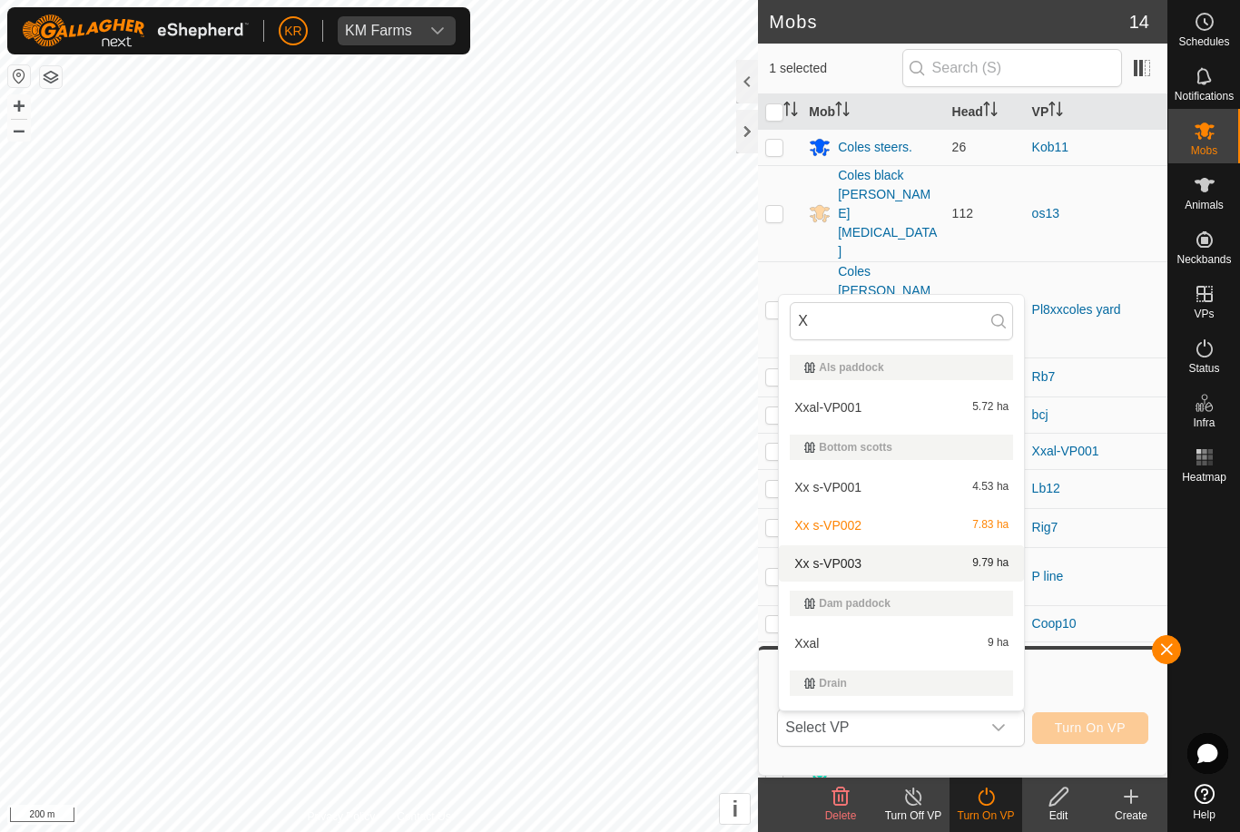
type input "X"
click at [958, 567] on div "Xx s-VP003 9.79 ha" at bounding box center [901, 564] width 223 height 22
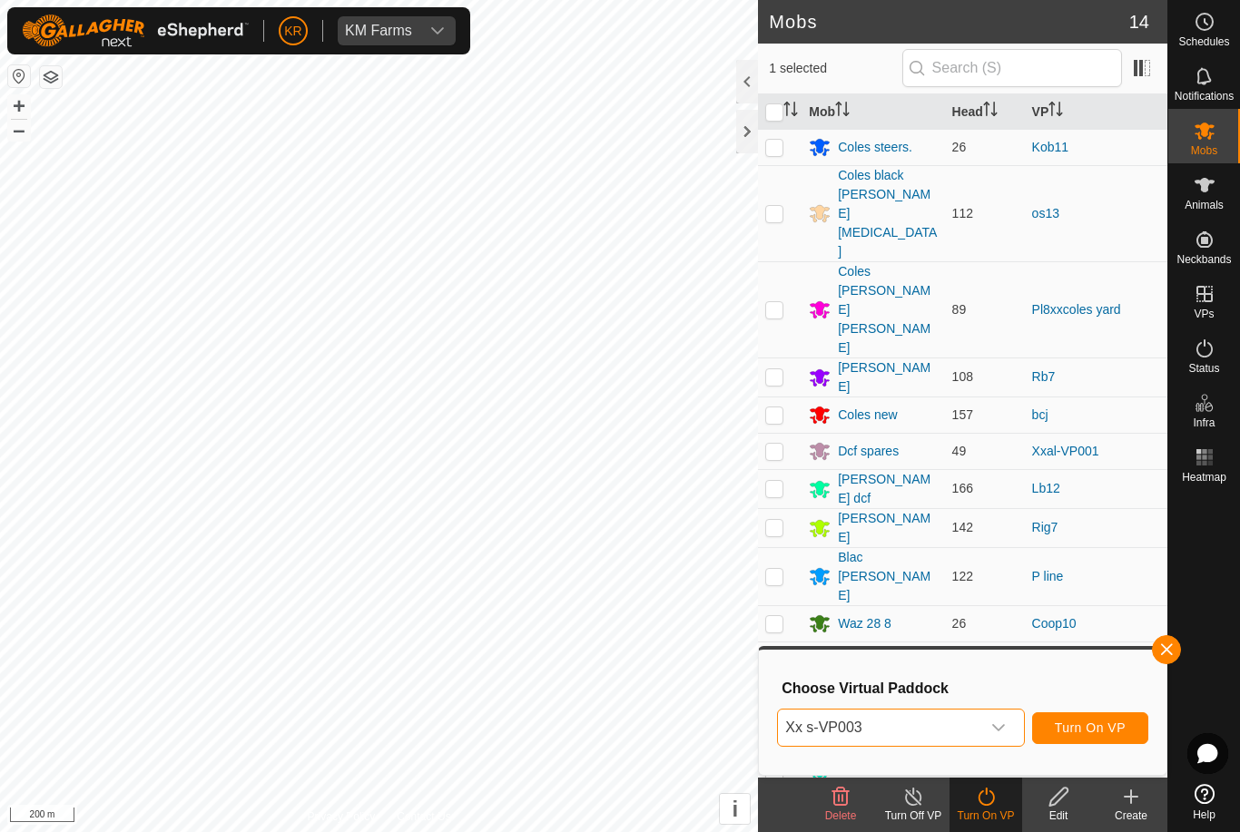
click at [1097, 725] on span "Turn On VP" at bounding box center [1090, 728] width 71 height 15
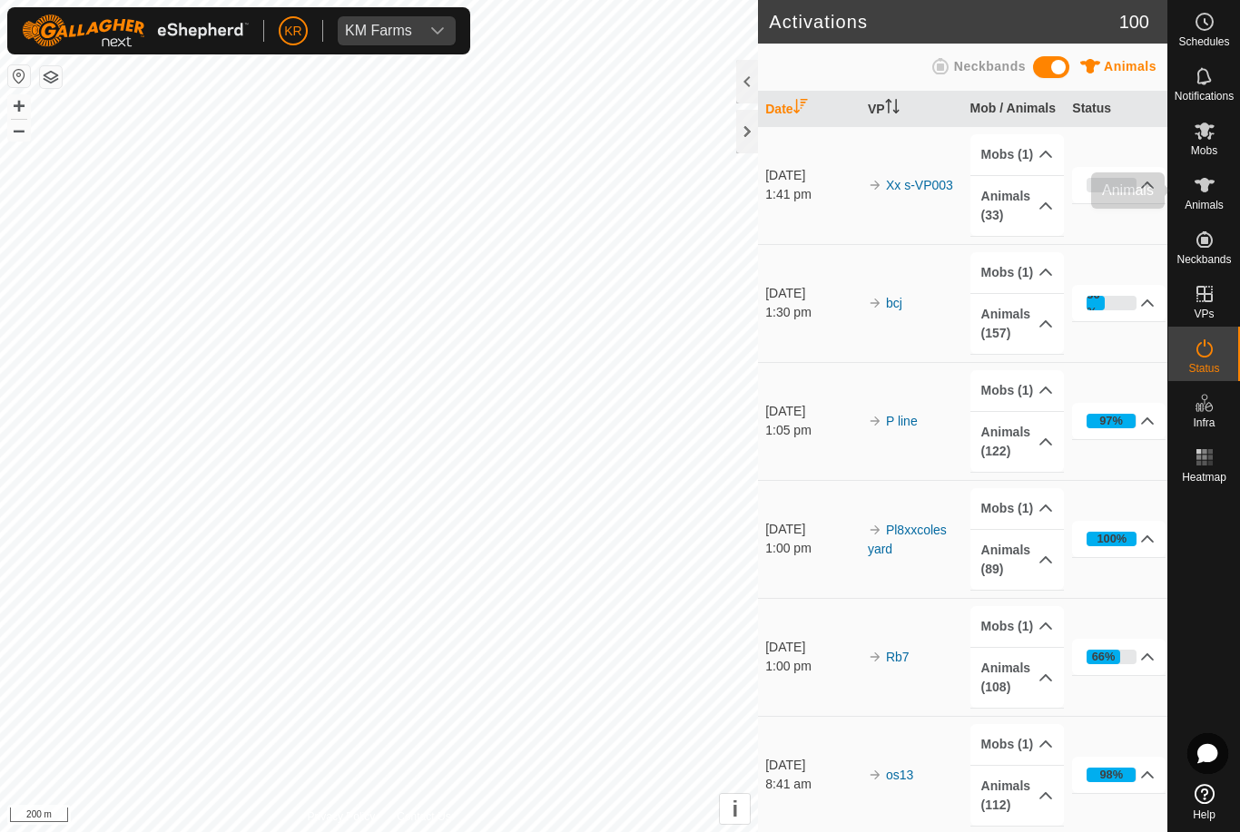
click at [1219, 200] on span "Animals" at bounding box center [1203, 205] width 39 height 11
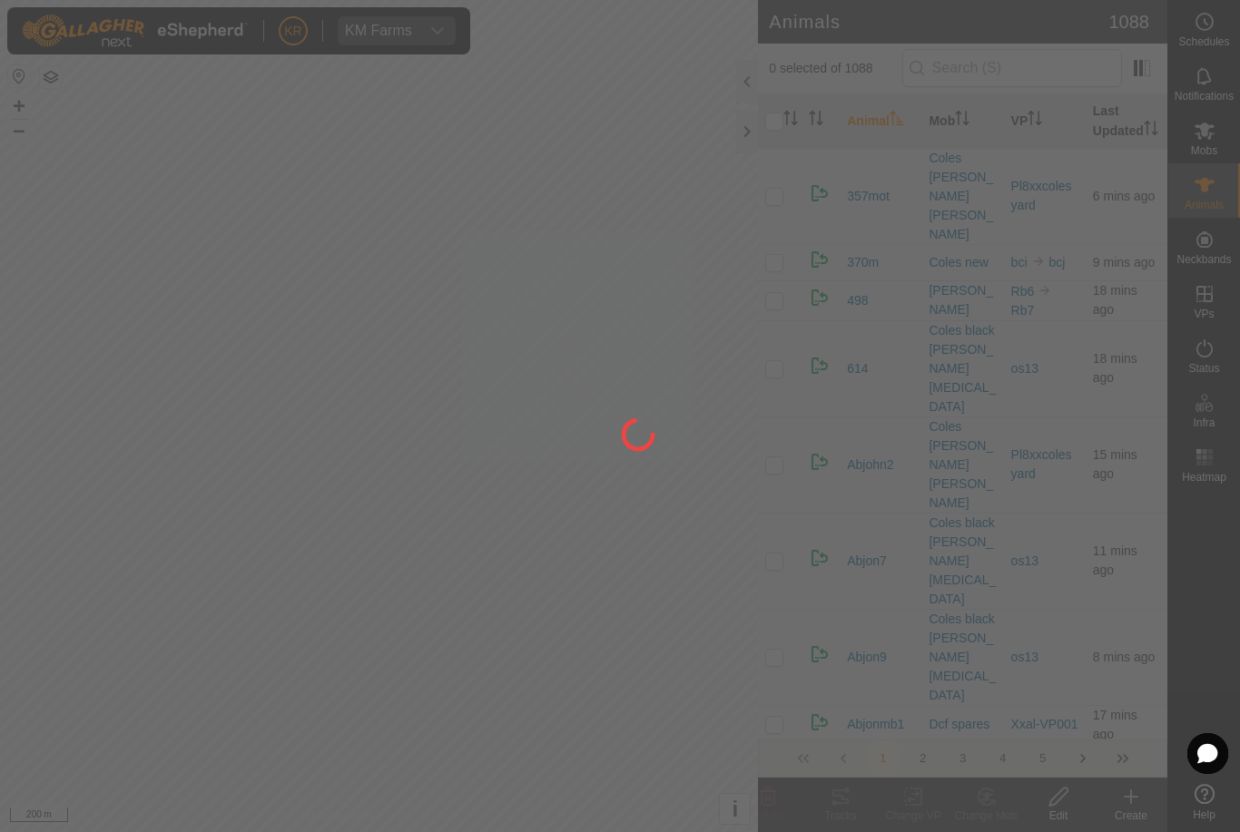
click at [1143, 819] on div at bounding box center [620, 416] width 1240 height 832
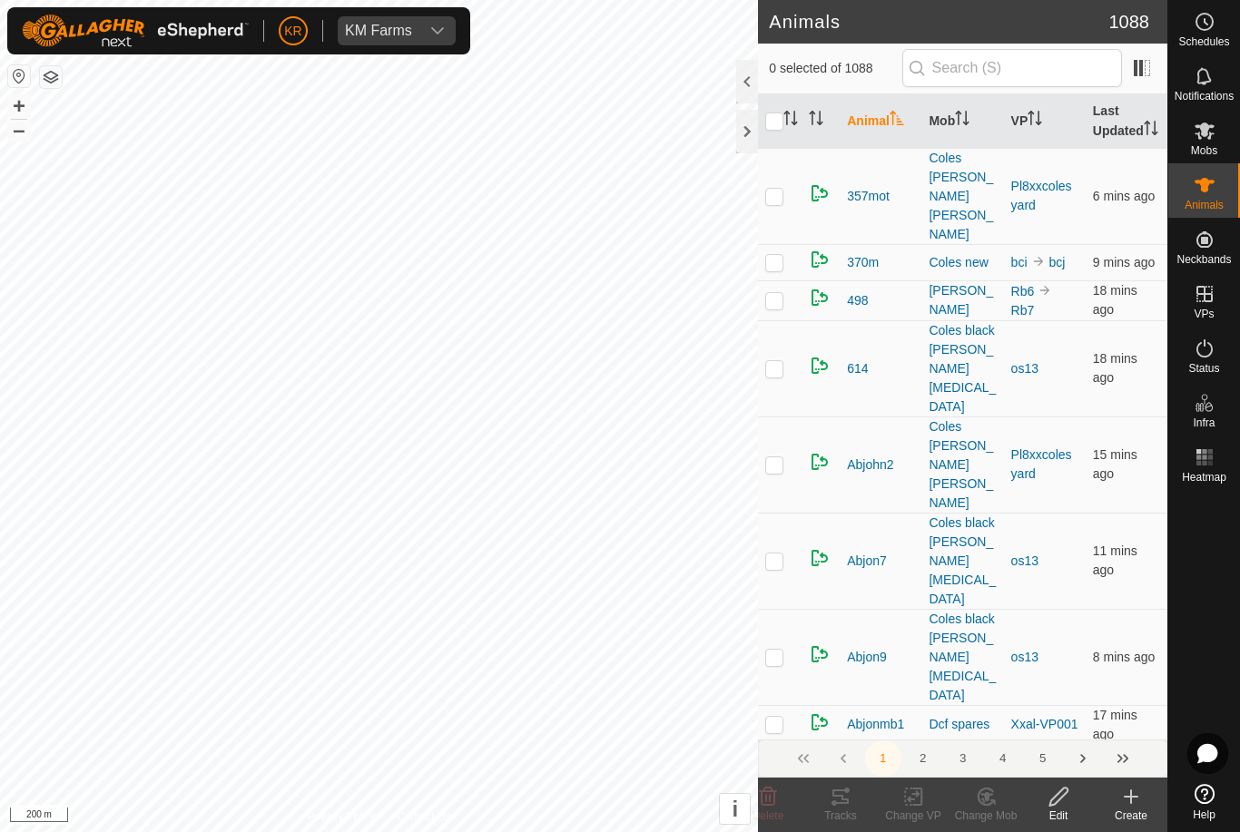
click at [1138, 809] on div "Create" at bounding box center [1130, 816] width 73 height 16
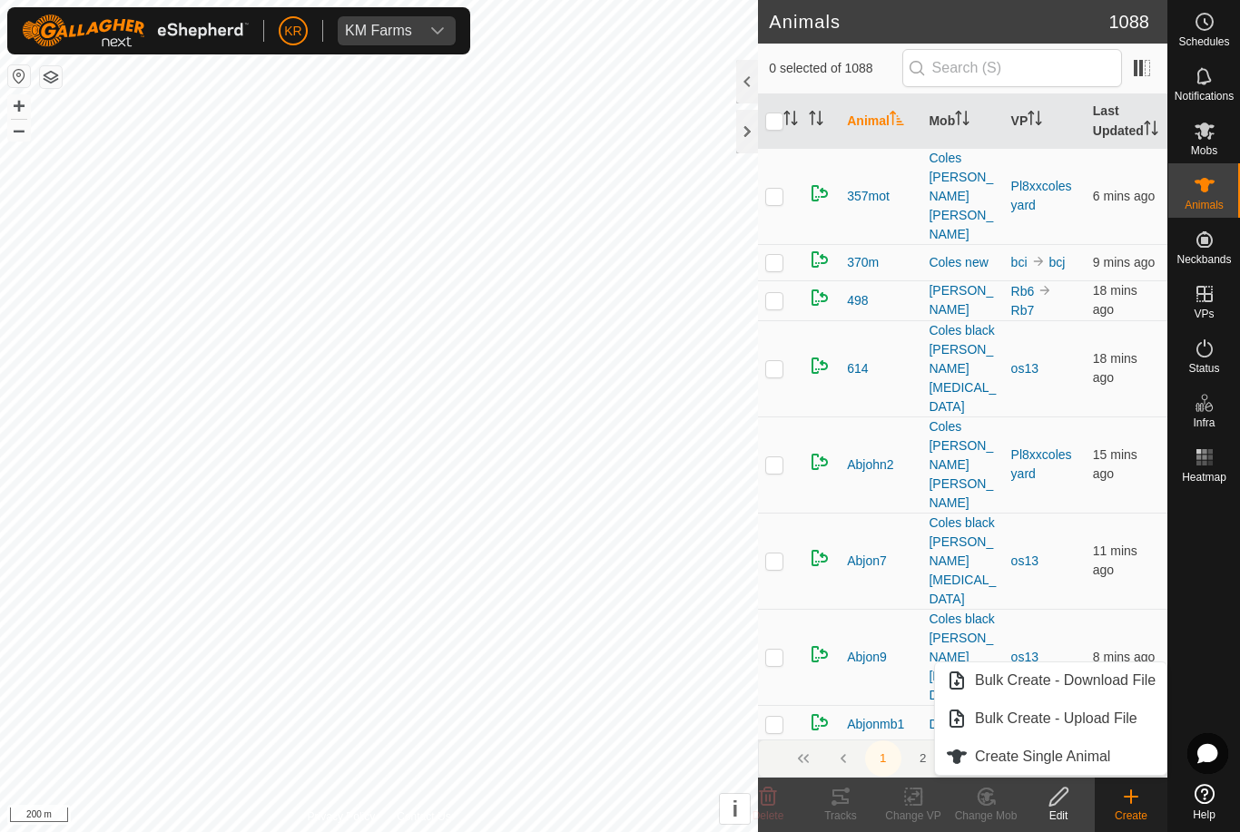
click at [1098, 767] on span "Create Single Animal" at bounding box center [1042, 757] width 135 height 22
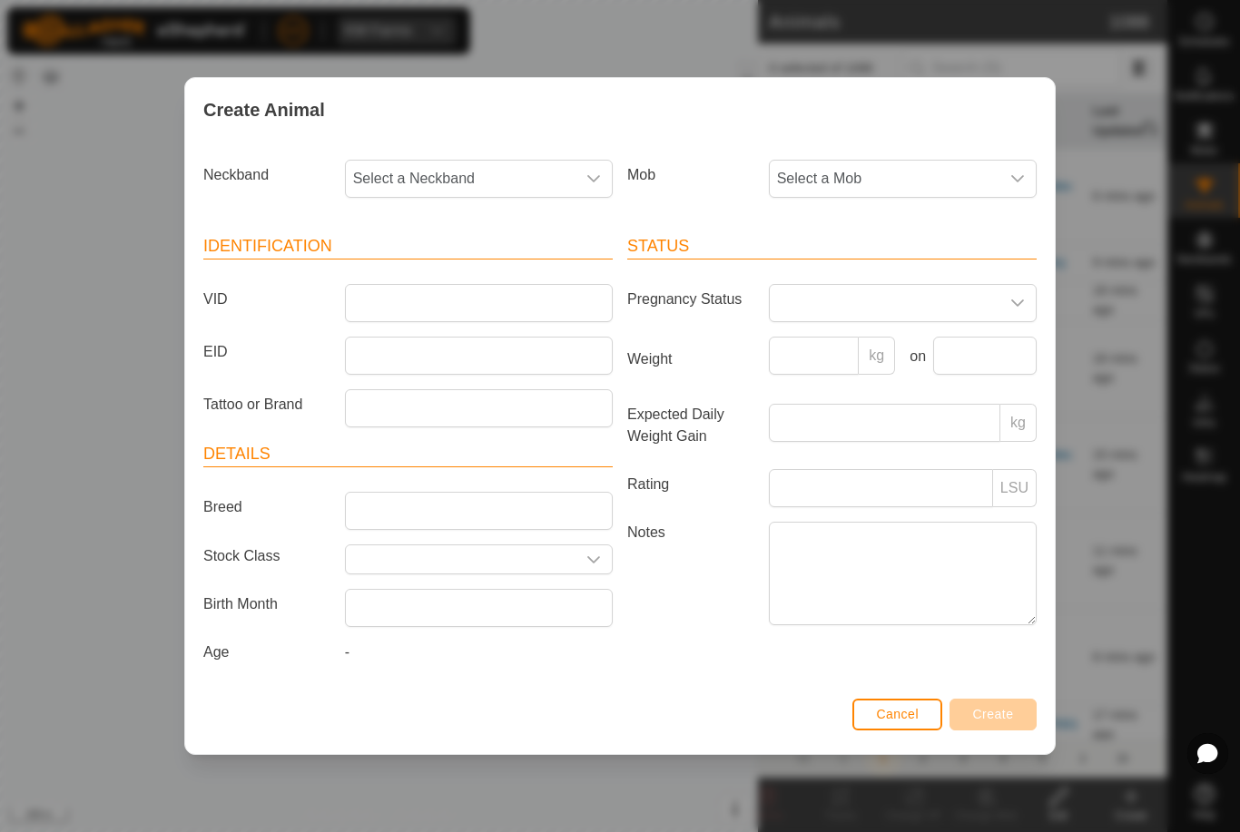
click at [919, 187] on span "Select a Mob" at bounding box center [885, 179] width 230 height 36
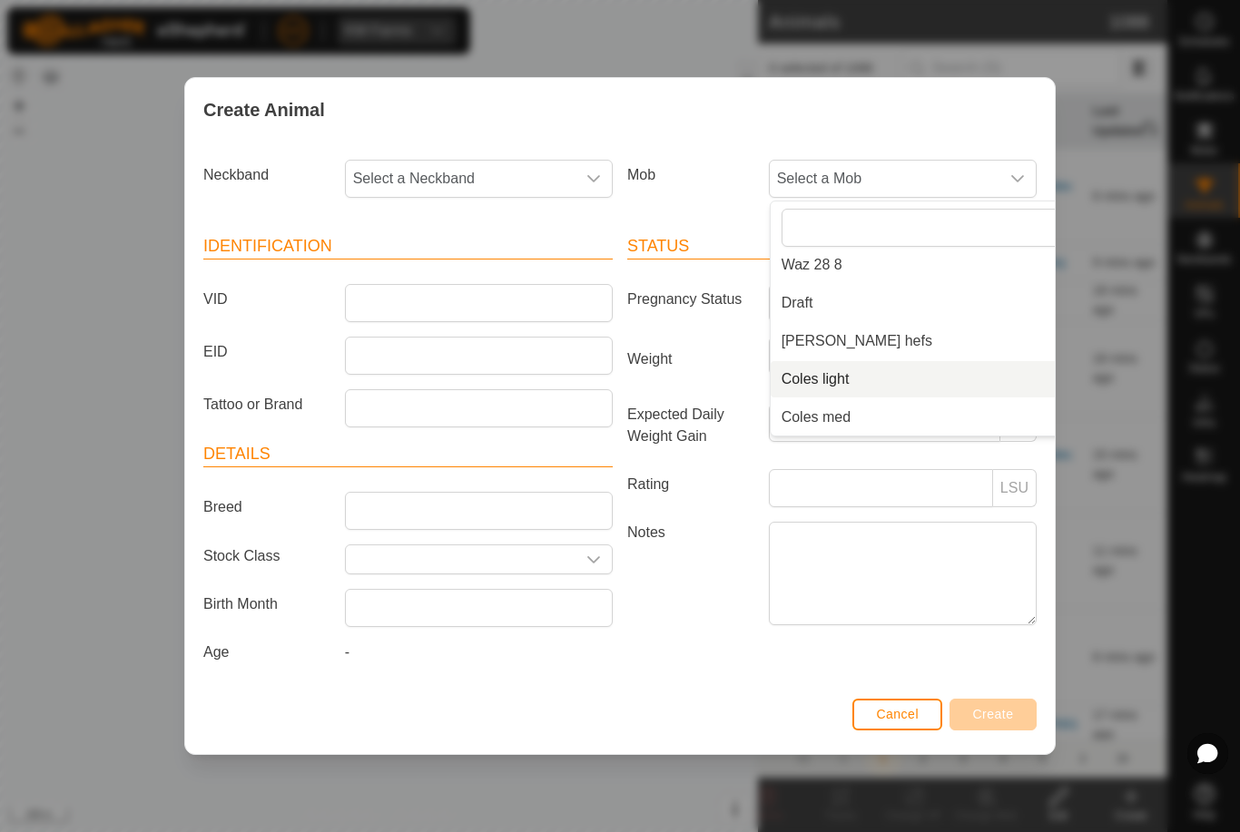
click at [883, 381] on li "Coles light" at bounding box center [939, 379] width 338 height 36
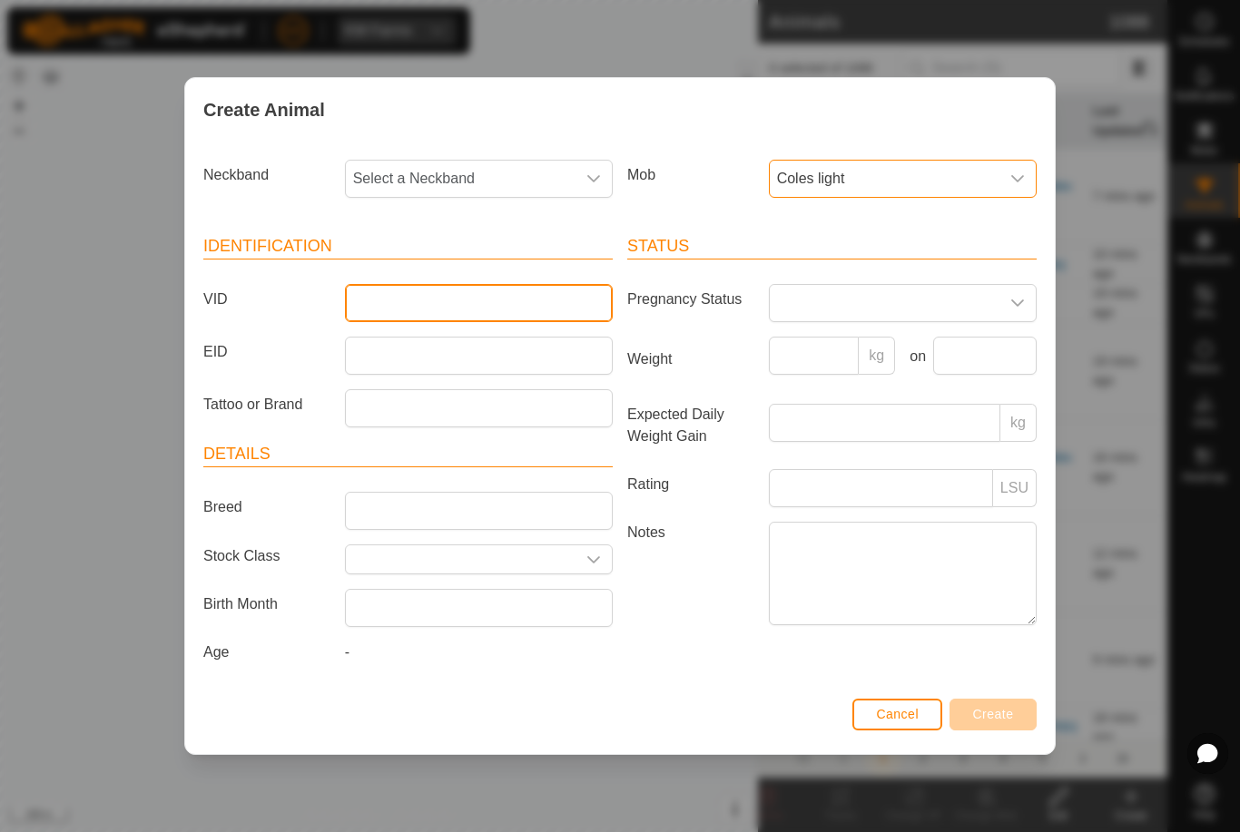
click at [404, 285] on input "VID" at bounding box center [479, 303] width 268 height 38
type input "R"
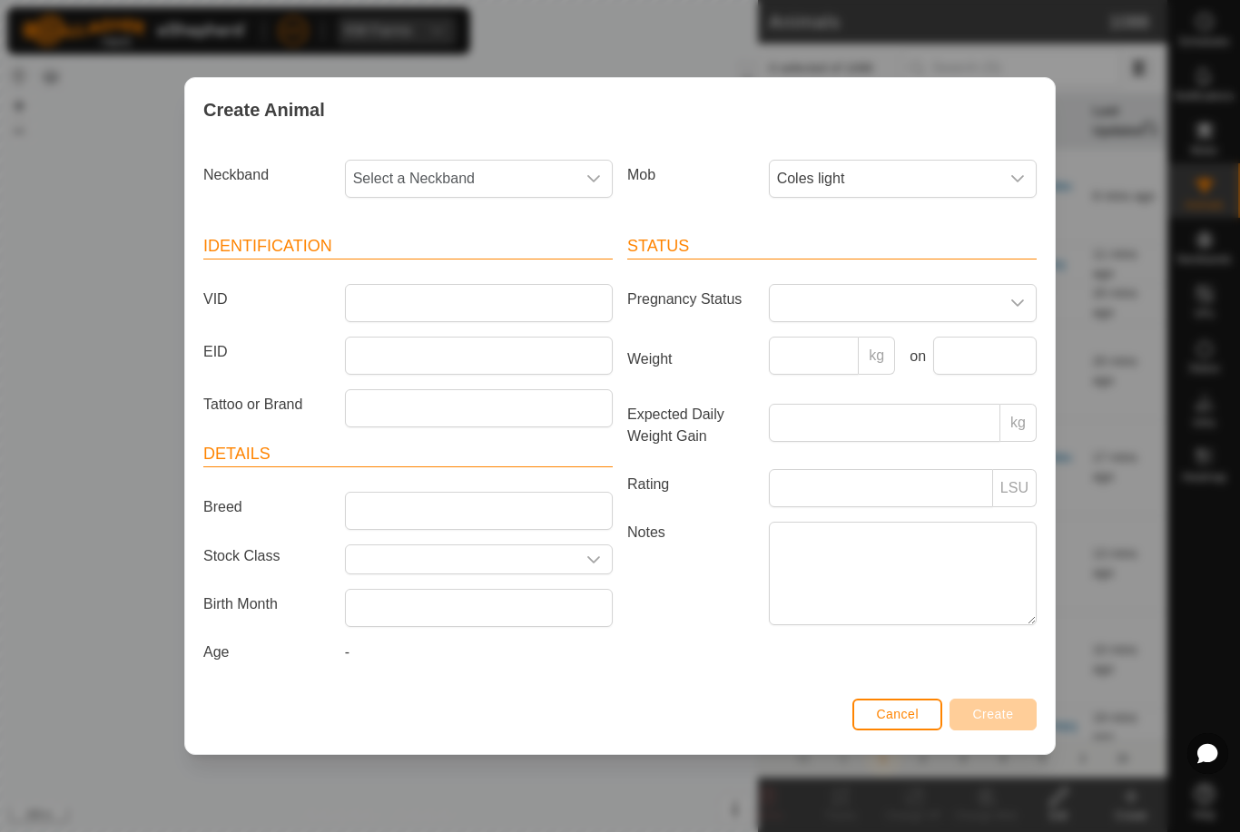
click at [1188, 584] on div "Create Animal Neckband Select a Neckband Mob Coles light Identification VID EID…" at bounding box center [620, 416] width 1240 height 832
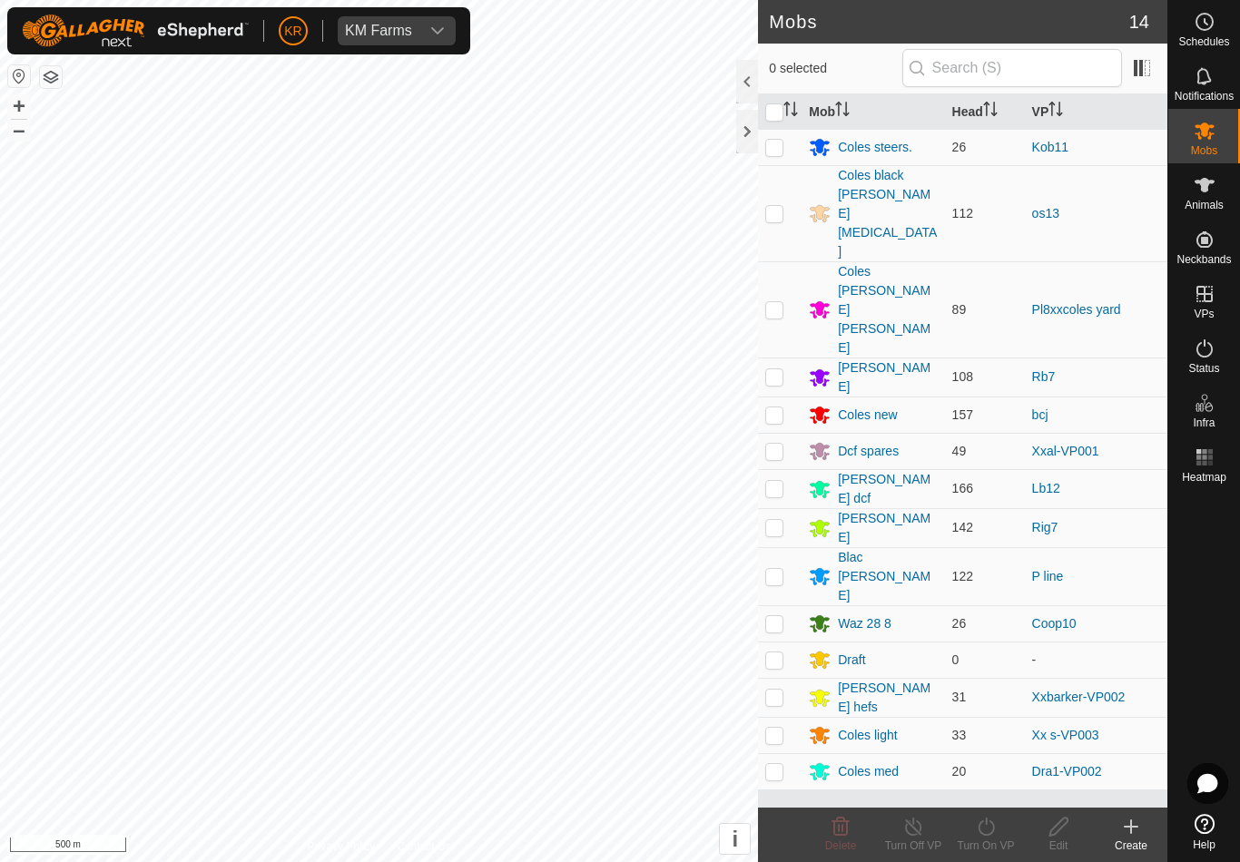
click at [1132, 827] on icon at bounding box center [1130, 827] width 13 height 0
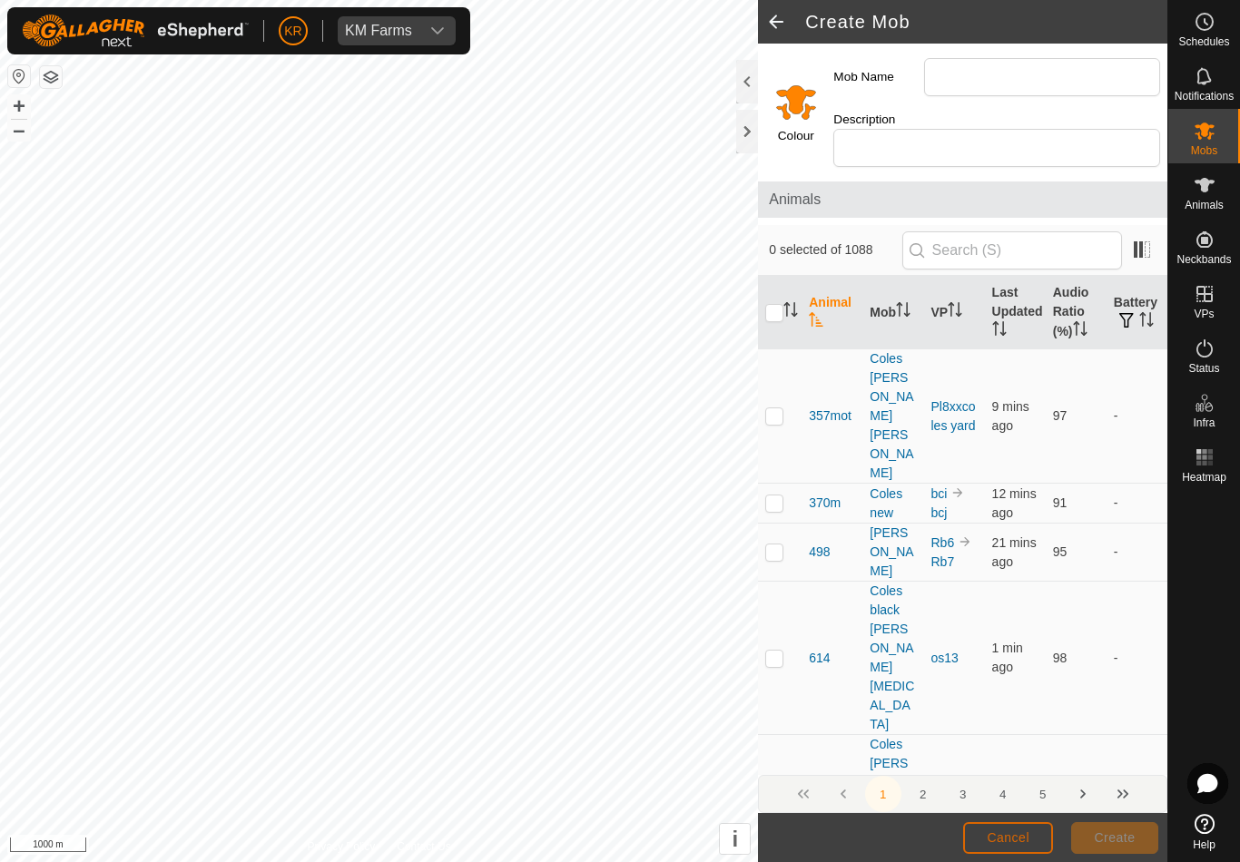
click at [1019, 840] on span "Cancel" at bounding box center [1007, 837] width 43 height 15
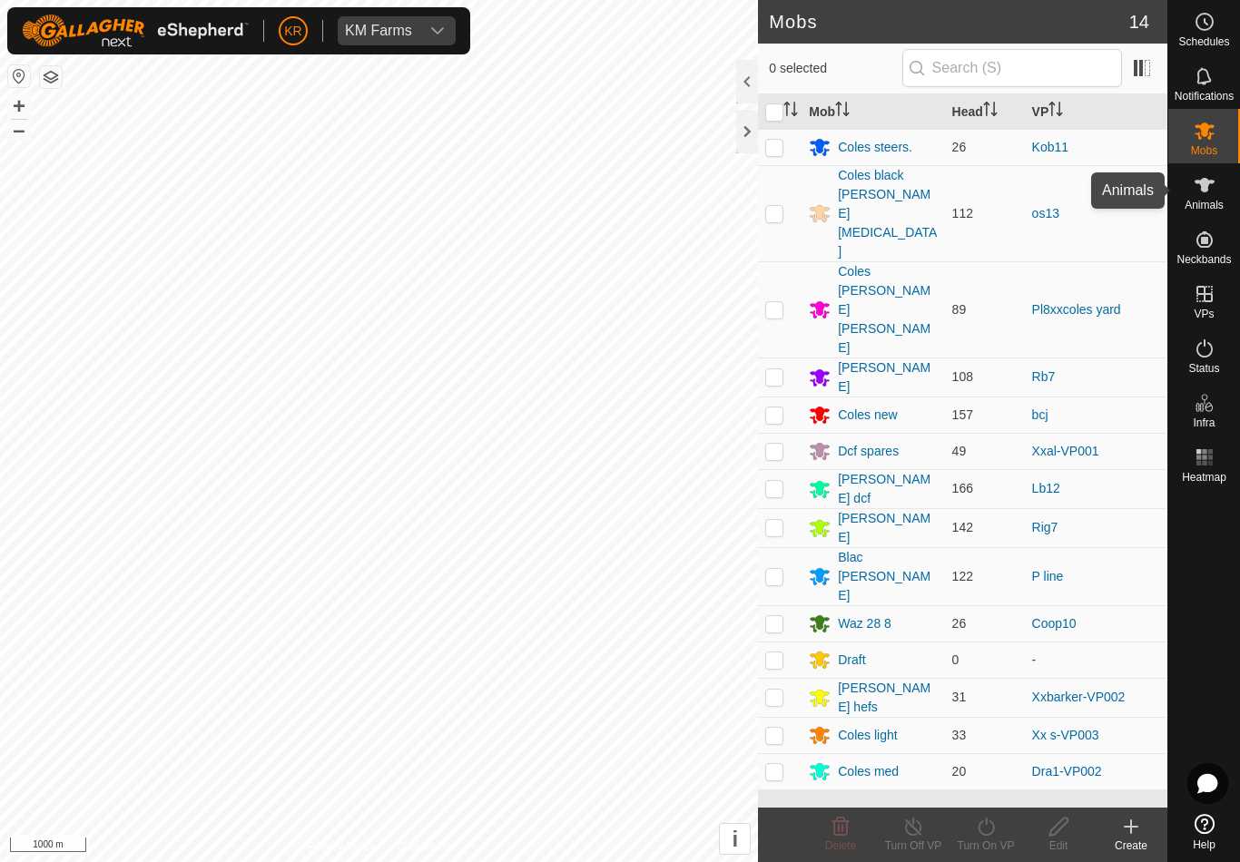
click at [1219, 200] on span "Animals" at bounding box center [1203, 205] width 39 height 11
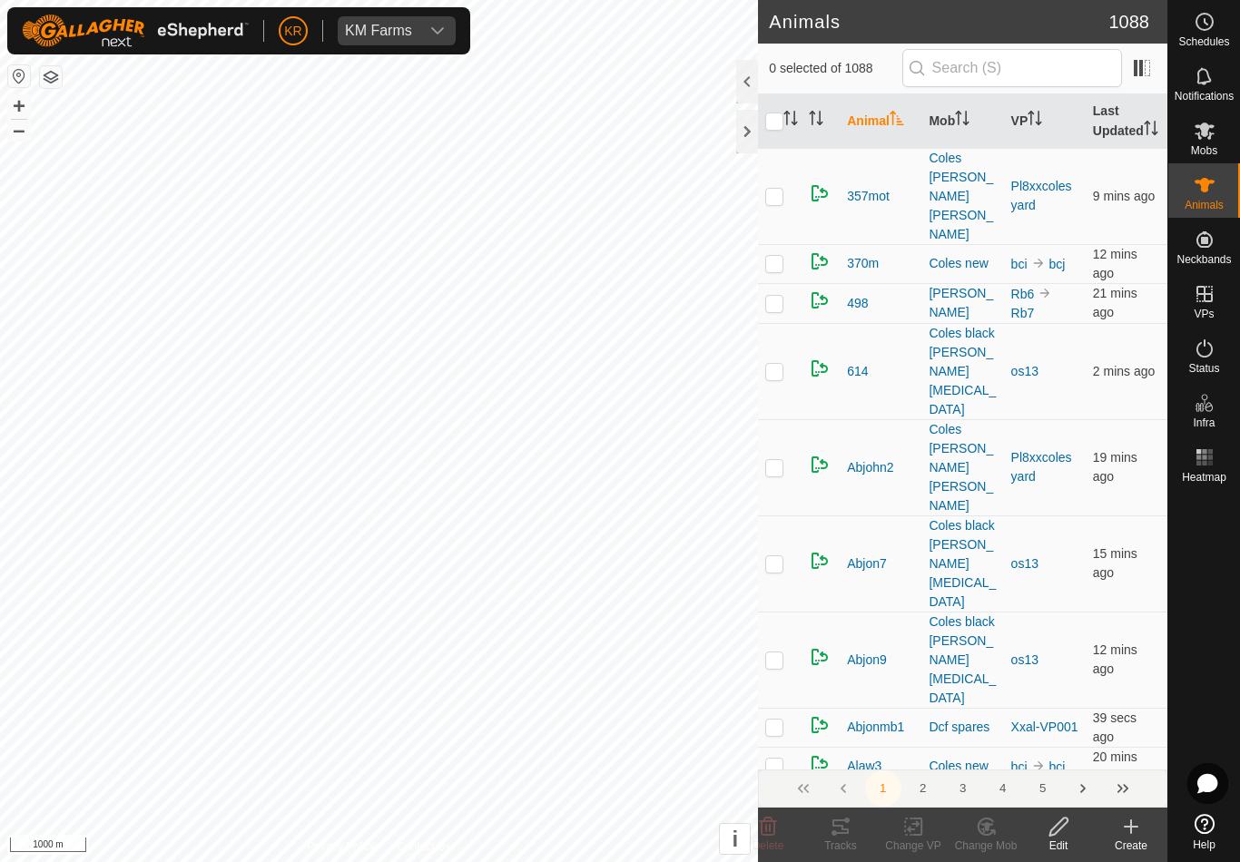
click at [1135, 843] on div "Create" at bounding box center [1130, 846] width 73 height 16
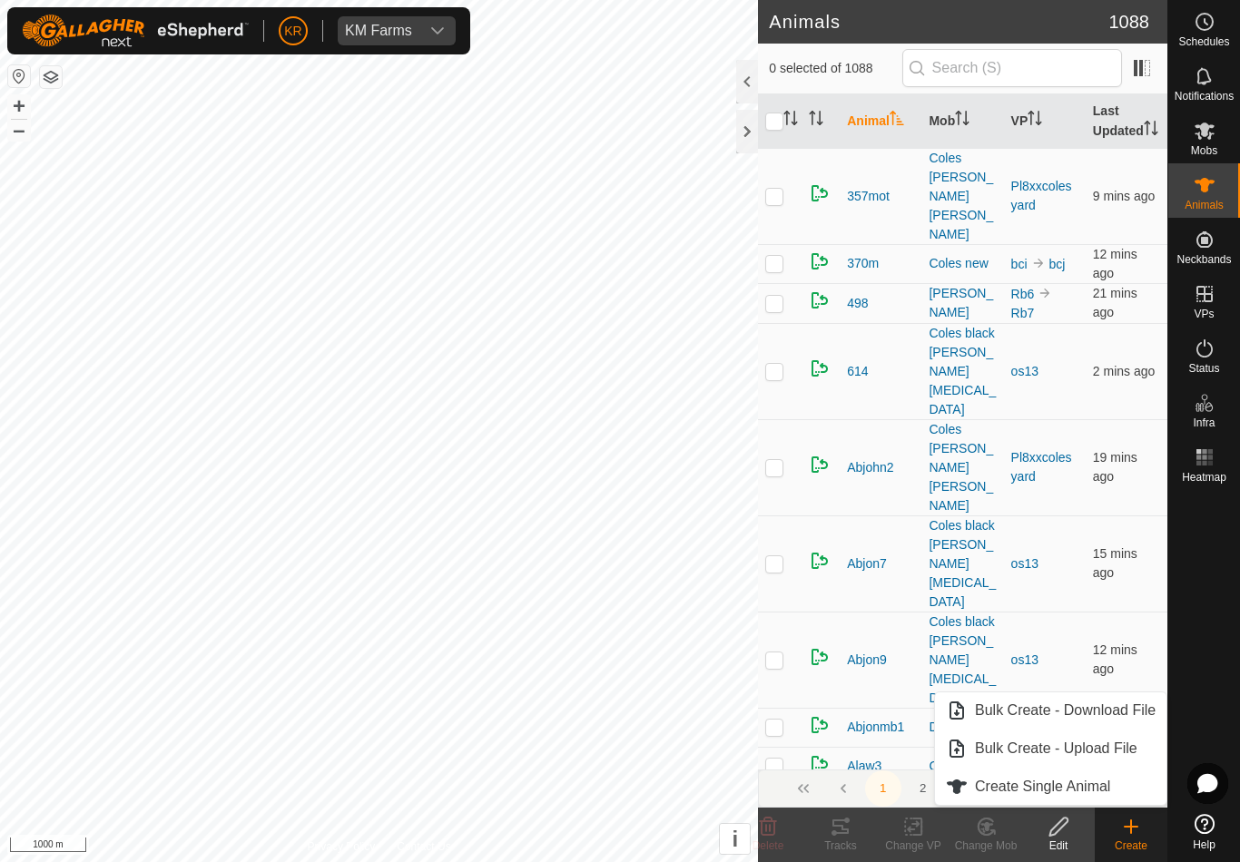
click at [1092, 787] on span "Create Single Animal" at bounding box center [1042, 787] width 135 height 22
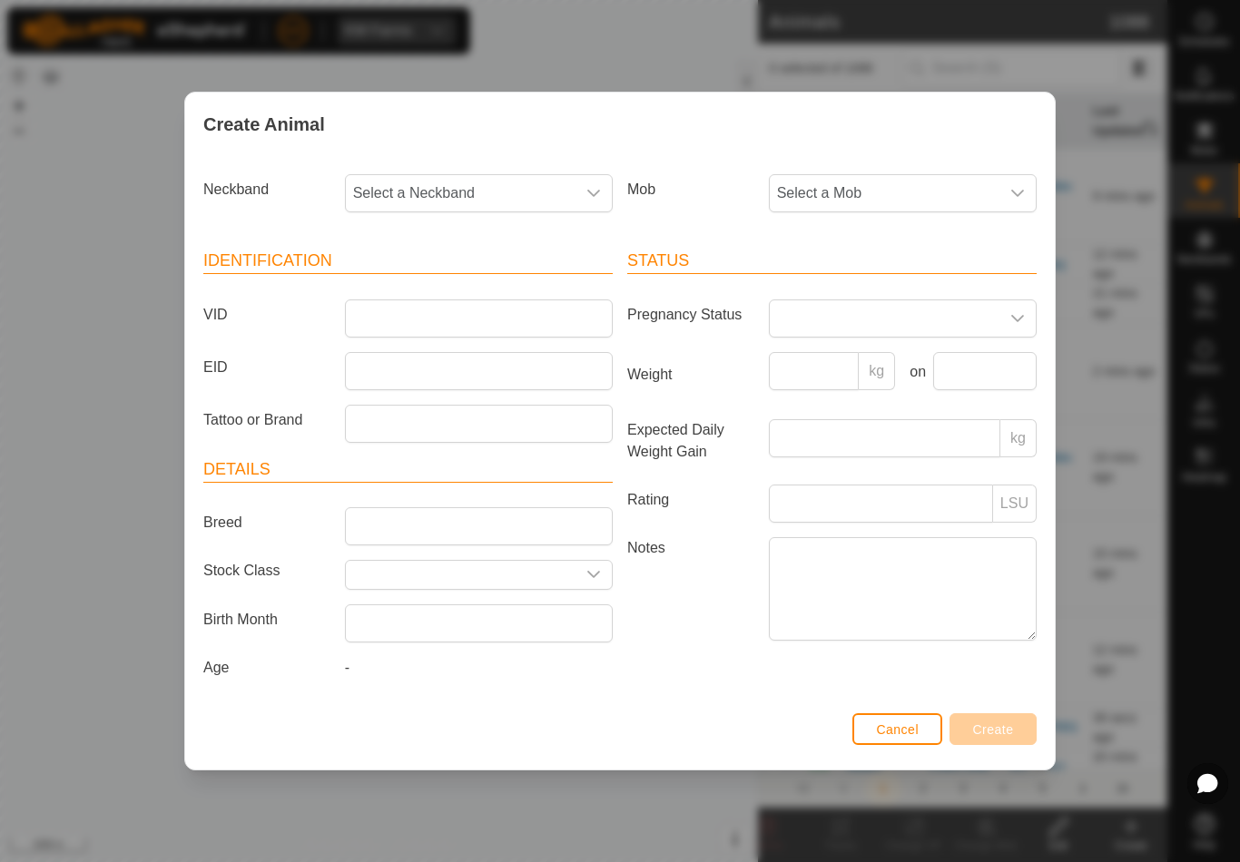
click at [462, 200] on span "Select a Neckband" at bounding box center [461, 193] width 230 height 36
type input "1852"
click at [458, 279] on li "1852832255" at bounding box center [480, 287] width 266 height 36
click at [869, 182] on span "Select a Mob" at bounding box center [885, 193] width 230 height 36
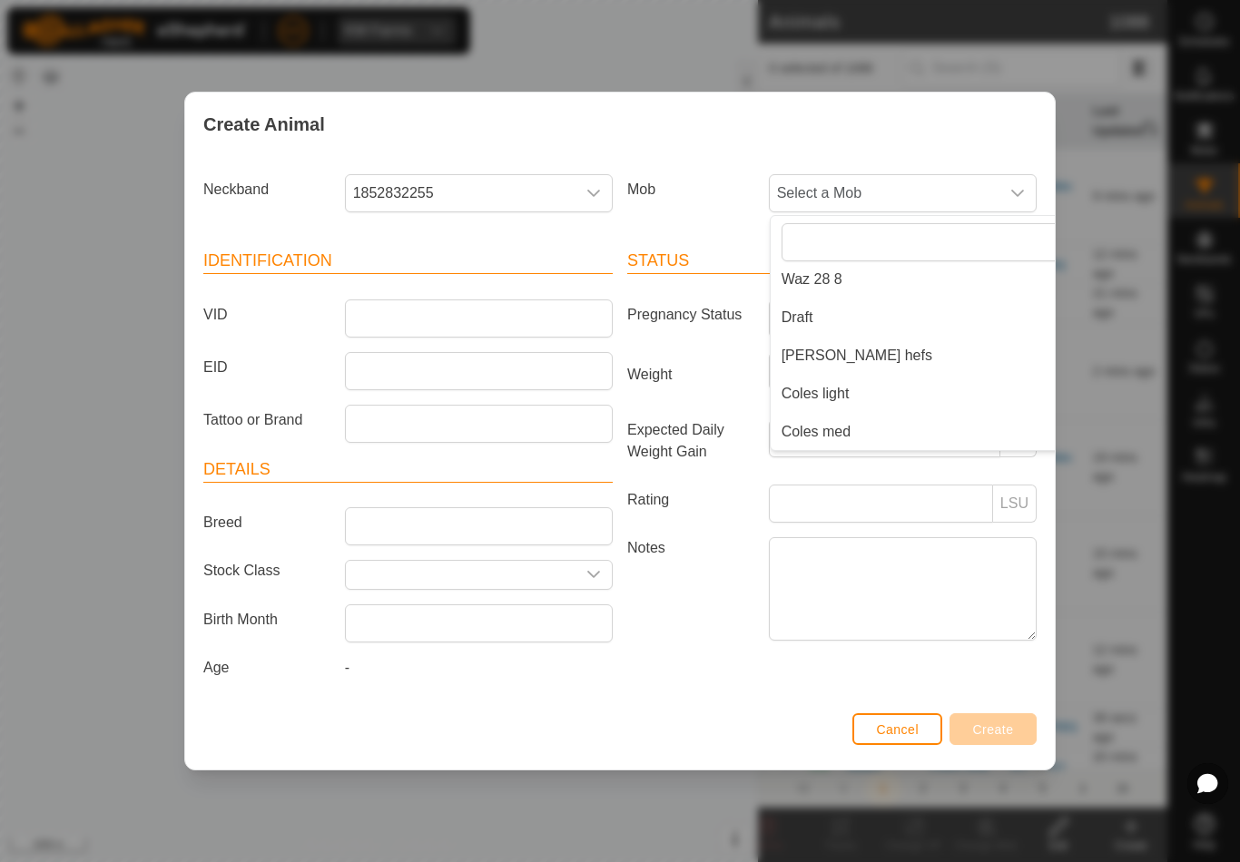
click at [886, 397] on li "Coles light" at bounding box center [939, 394] width 338 height 36
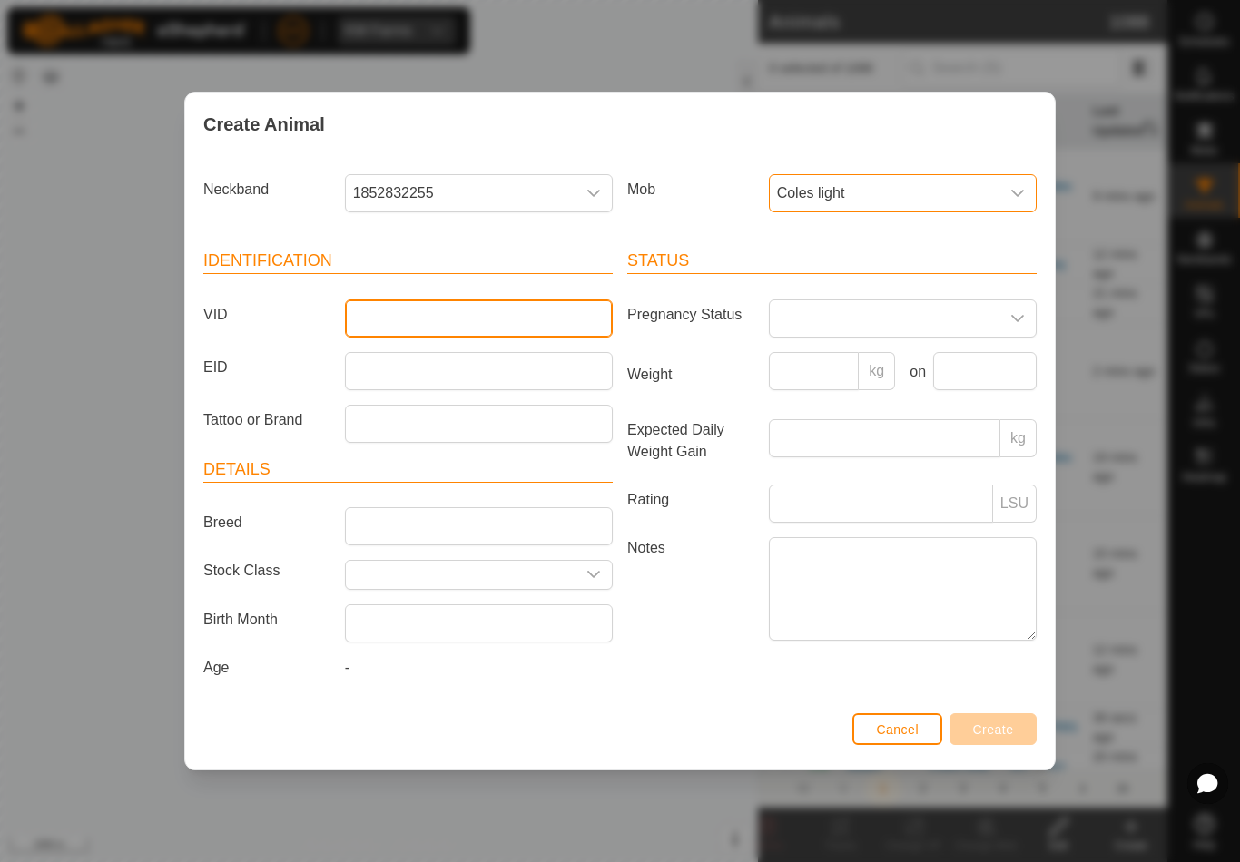
click at [419, 317] on input "VID" at bounding box center [479, 318] width 268 height 38
type input "Arbanoth2"
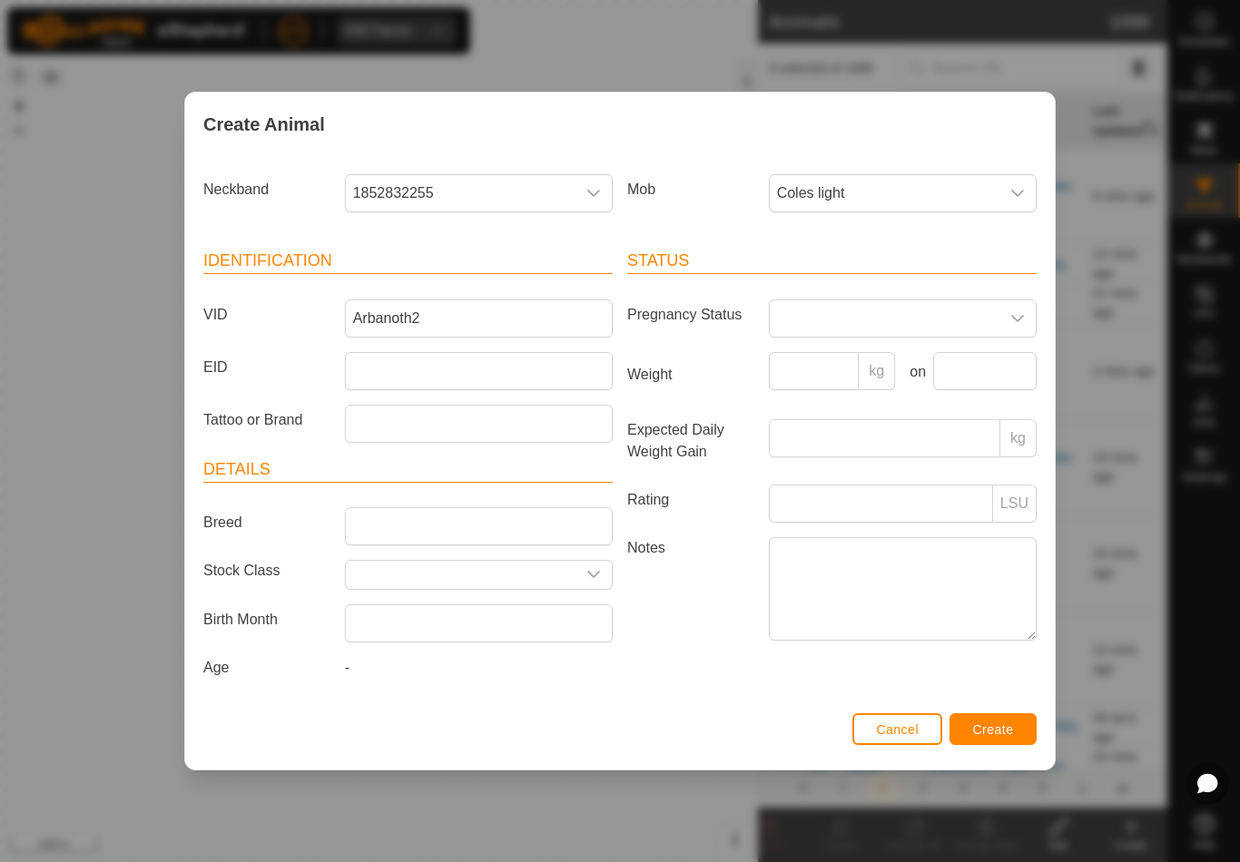
click at [1012, 728] on span "Create" at bounding box center [993, 729] width 41 height 15
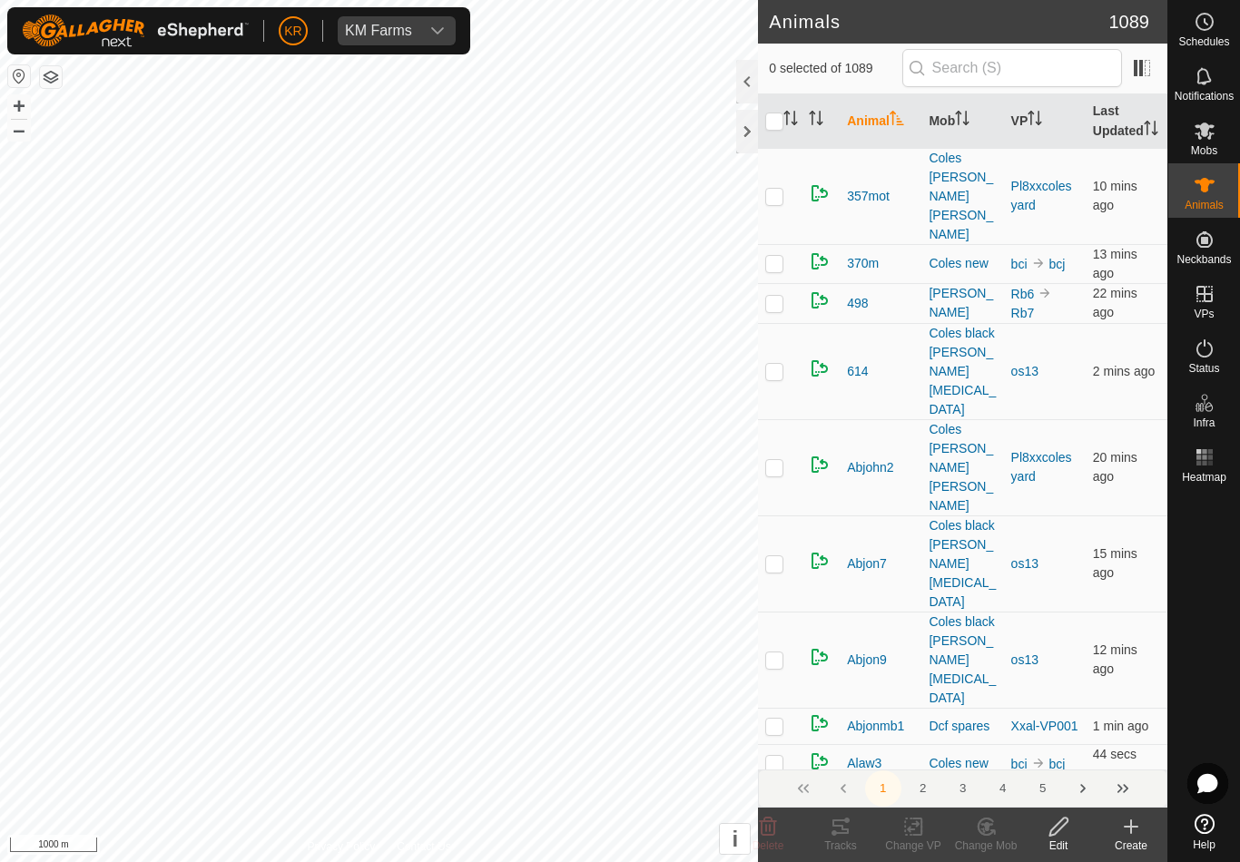
click at [1220, 196] on es-animals-svg-icon at bounding box center [1204, 185] width 33 height 29
click at [1141, 846] on div "Create" at bounding box center [1130, 846] width 73 height 16
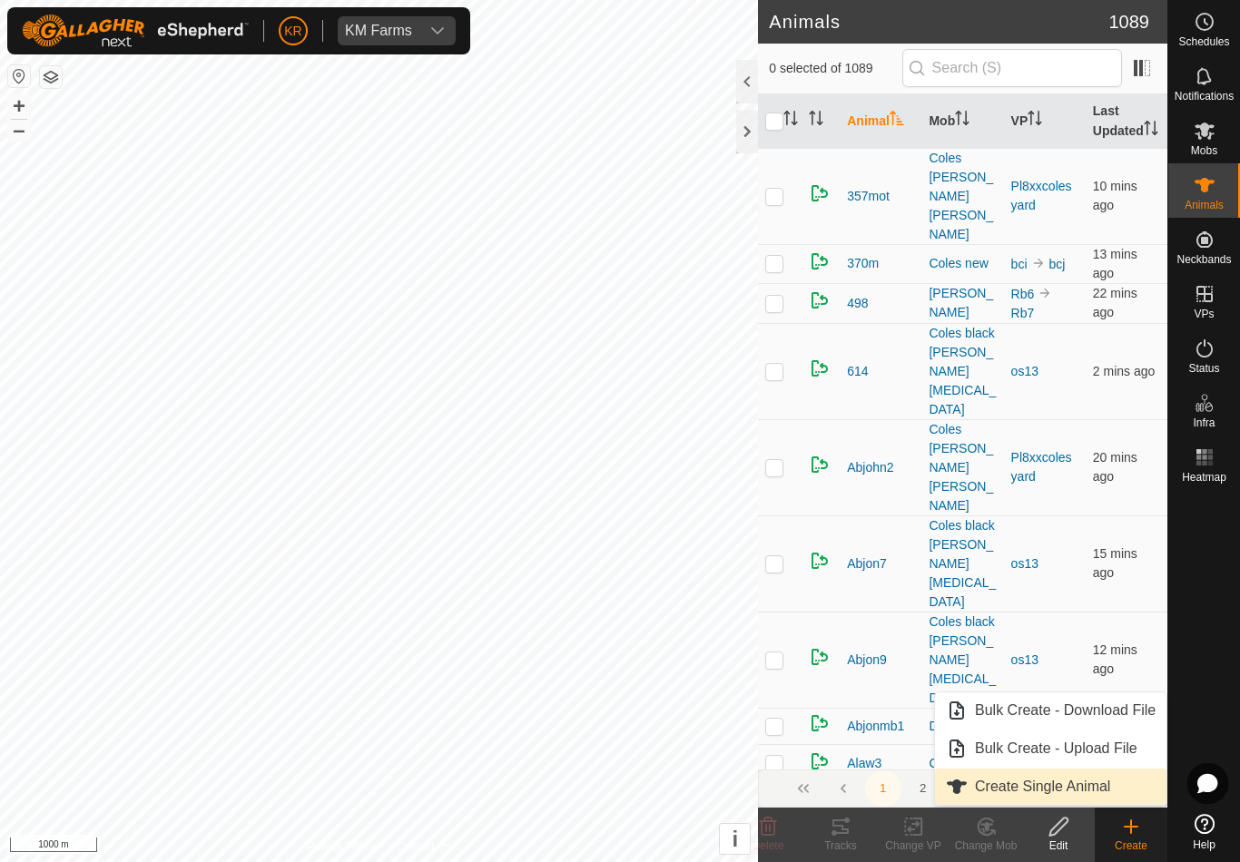
click at [1118, 789] on link "Create Single Animal" at bounding box center [1050, 787] width 231 height 36
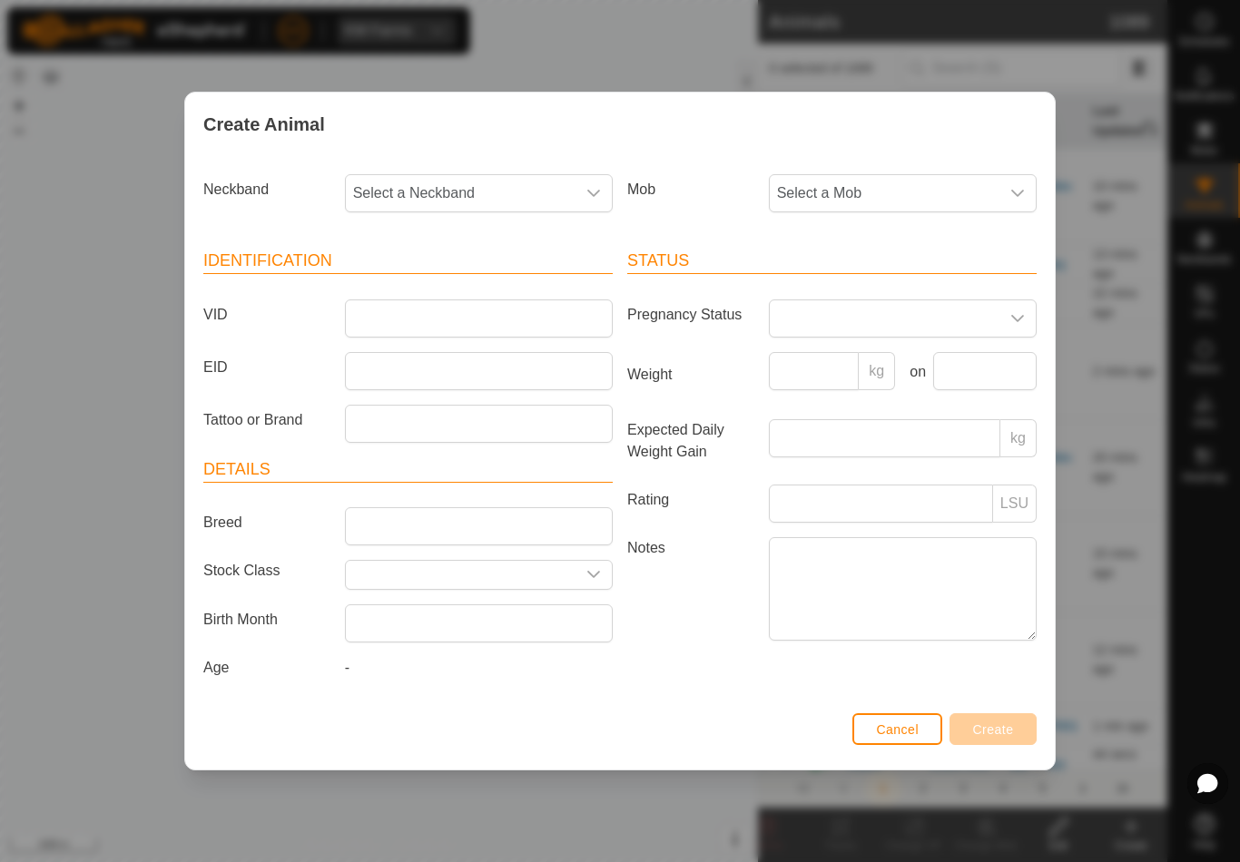
click at [895, 179] on span "Select a Mob" at bounding box center [885, 193] width 230 height 36
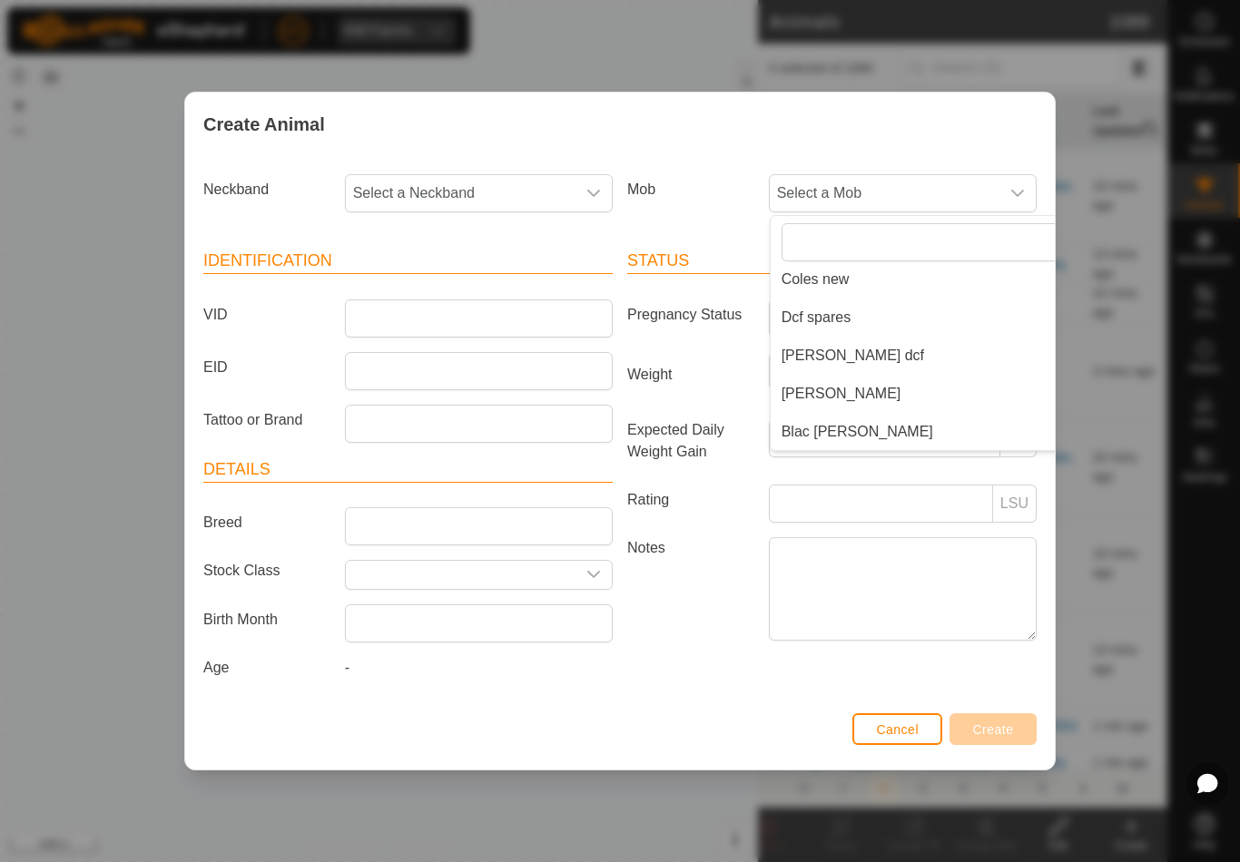
scroll to position [197, 0]
click at [888, 316] on li "Dcf spares" at bounding box center [939, 318] width 338 height 36
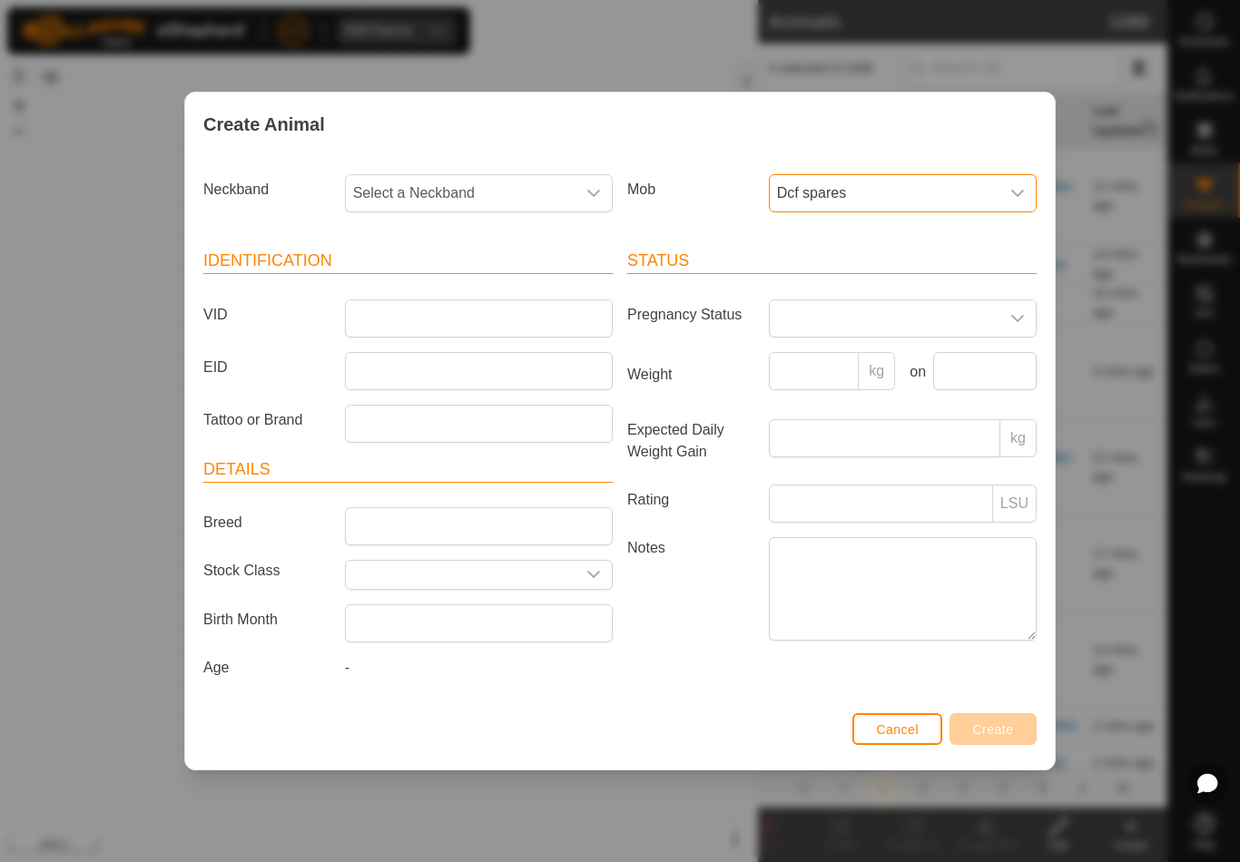
click at [486, 198] on span "Select a Neckband" at bounding box center [461, 193] width 230 height 36
type input "26534"
click at [505, 273] on li "2653431122" at bounding box center [480, 287] width 266 height 36
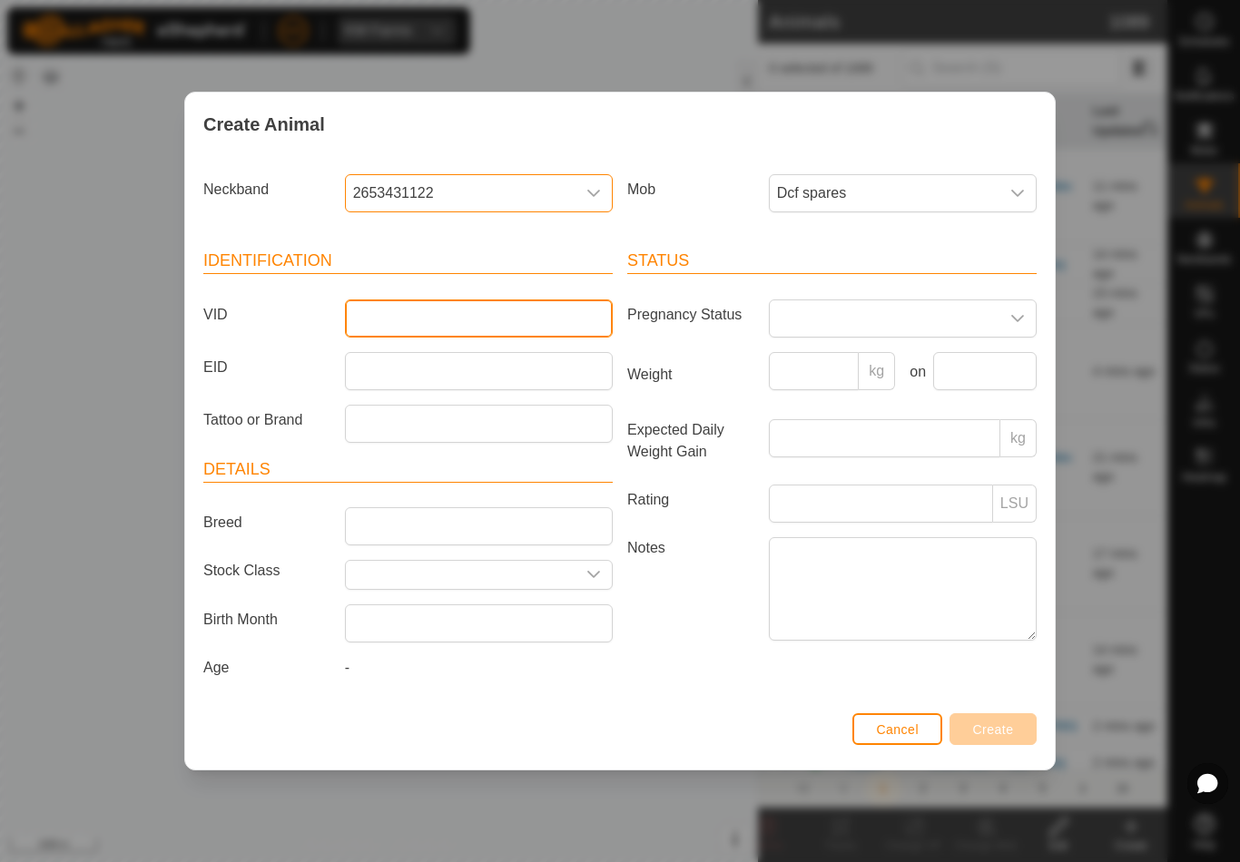
click at [461, 319] on input "VID" at bounding box center [479, 318] width 268 height 38
type input "Rapt1"
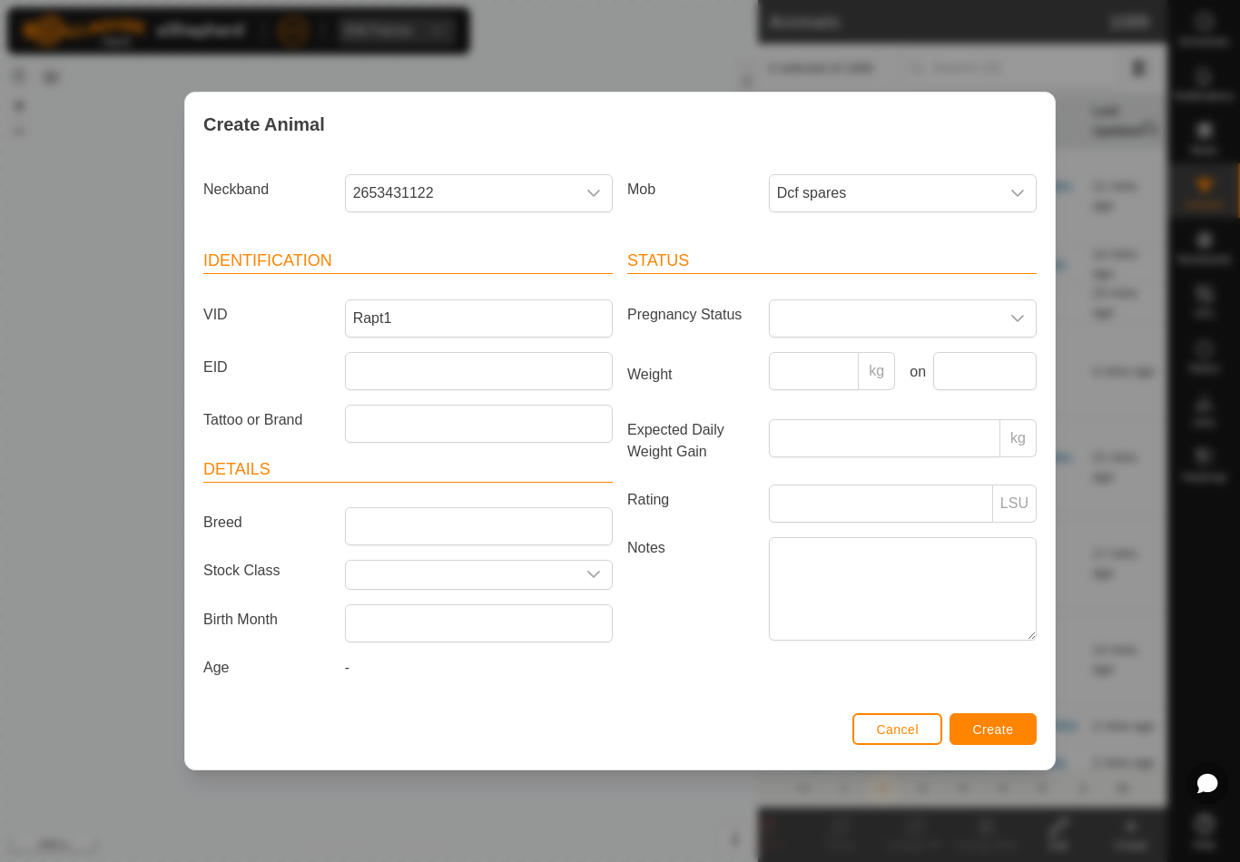
click at [1002, 721] on button "Create" at bounding box center [992, 729] width 87 height 32
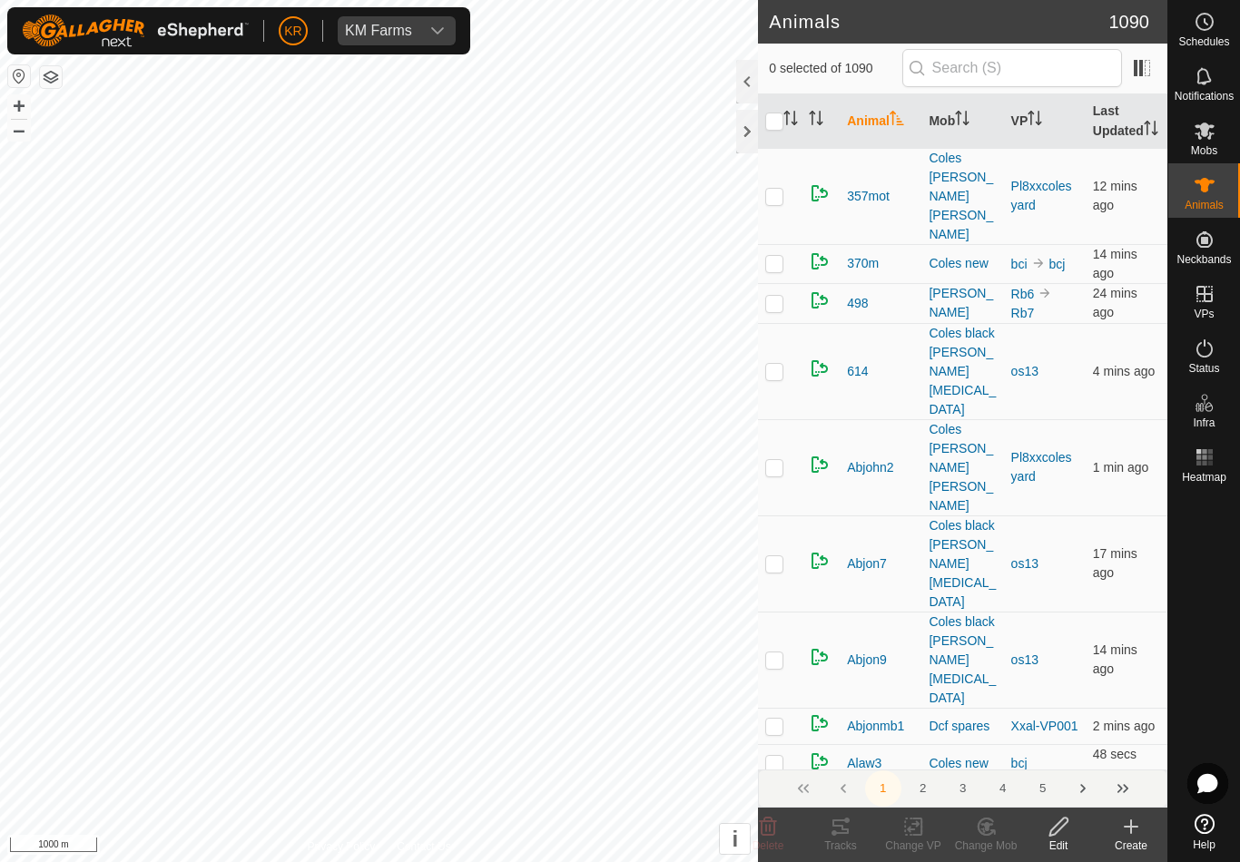
click at [1136, 838] on div "Create" at bounding box center [1130, 846] width 73 height 16
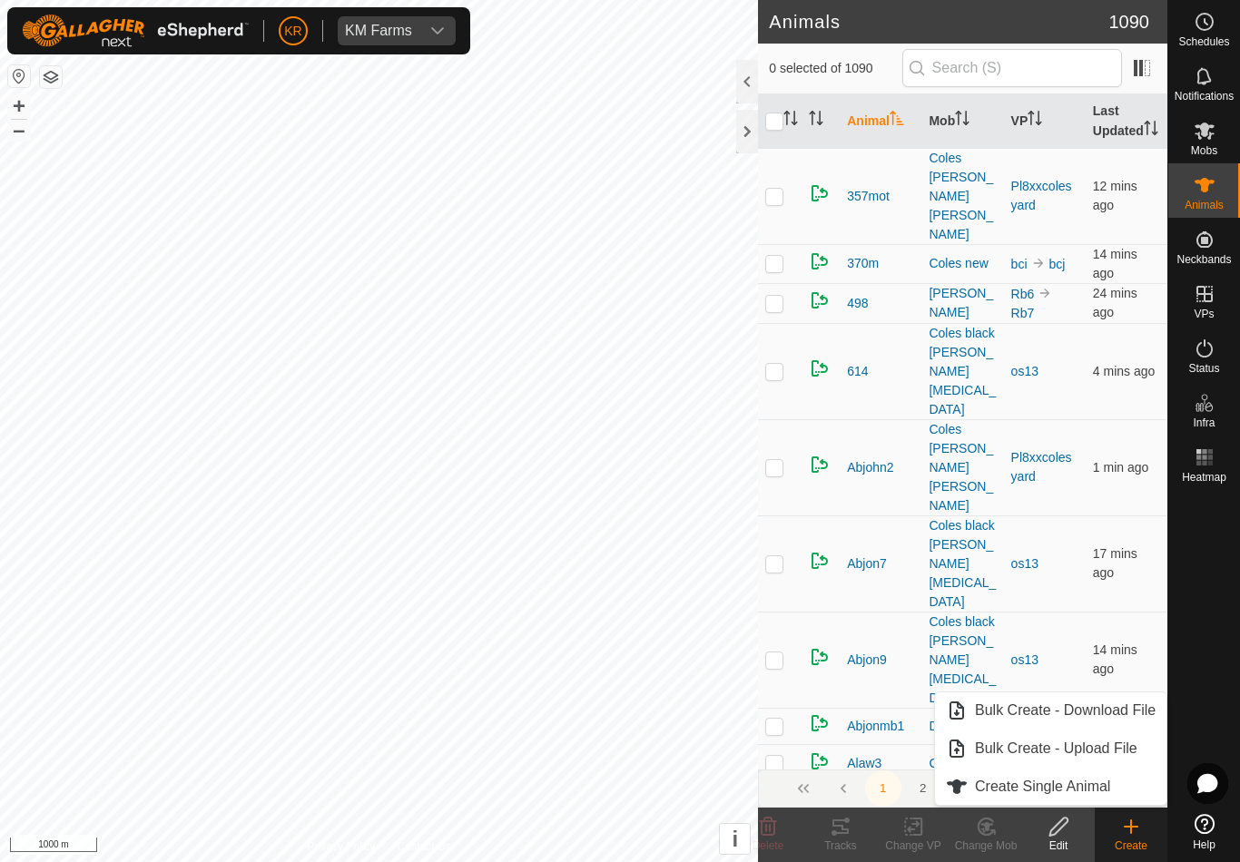
click at [1099, 790] on span "Create Single Animal" at bounding box center [1042, 787] width 135 height 22
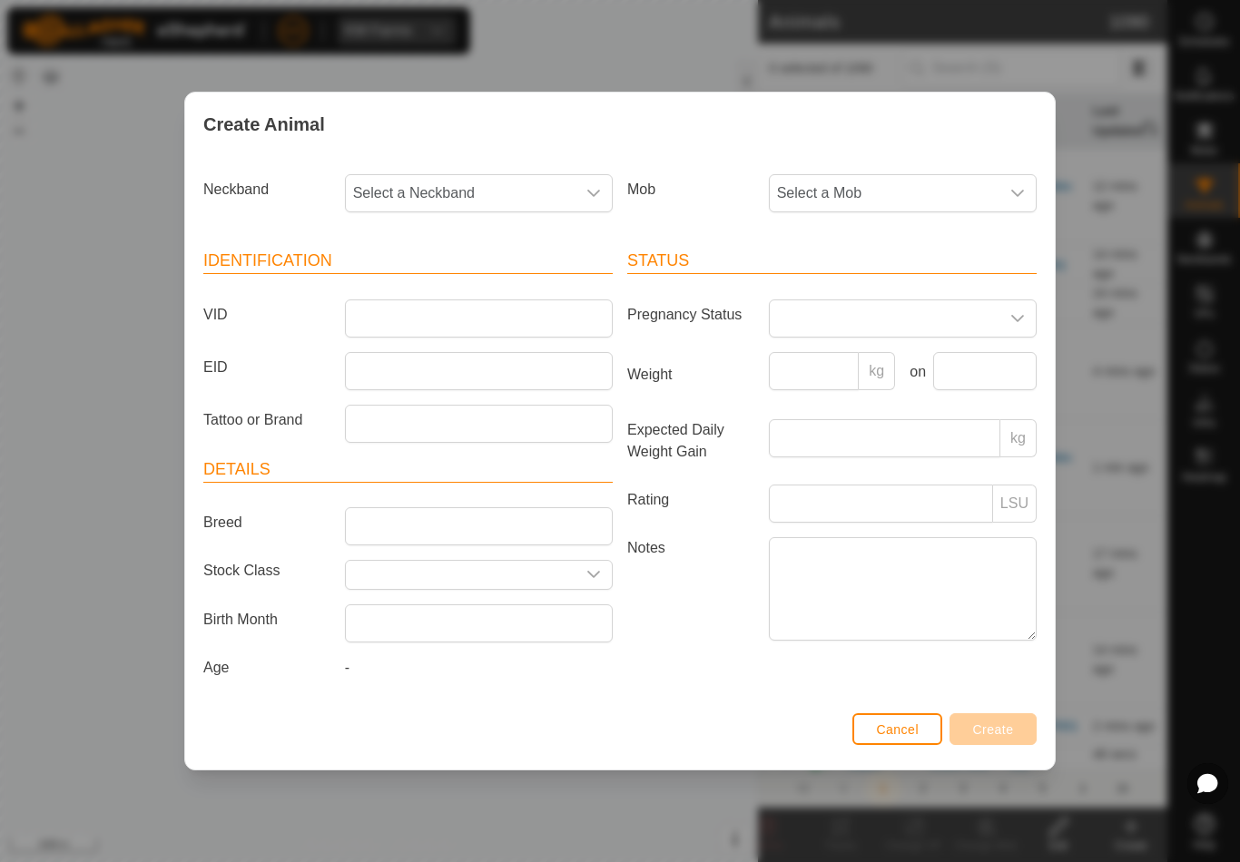
click at [977, 194] on span "Select a Mob" at bounding box center [885, 193] width 230 height 36
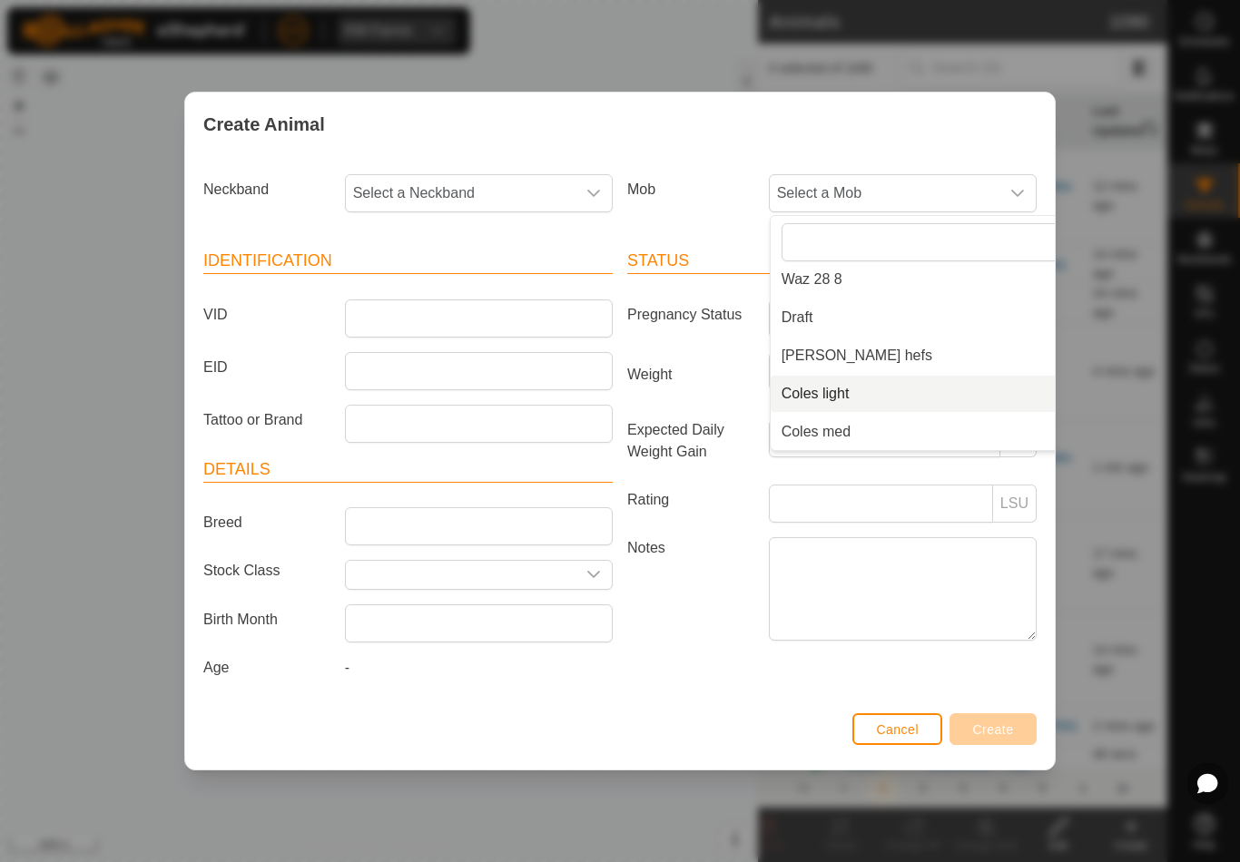
click at [873, 391] on li "Coles light" at bounding box center [939, 394] width 338 height 36
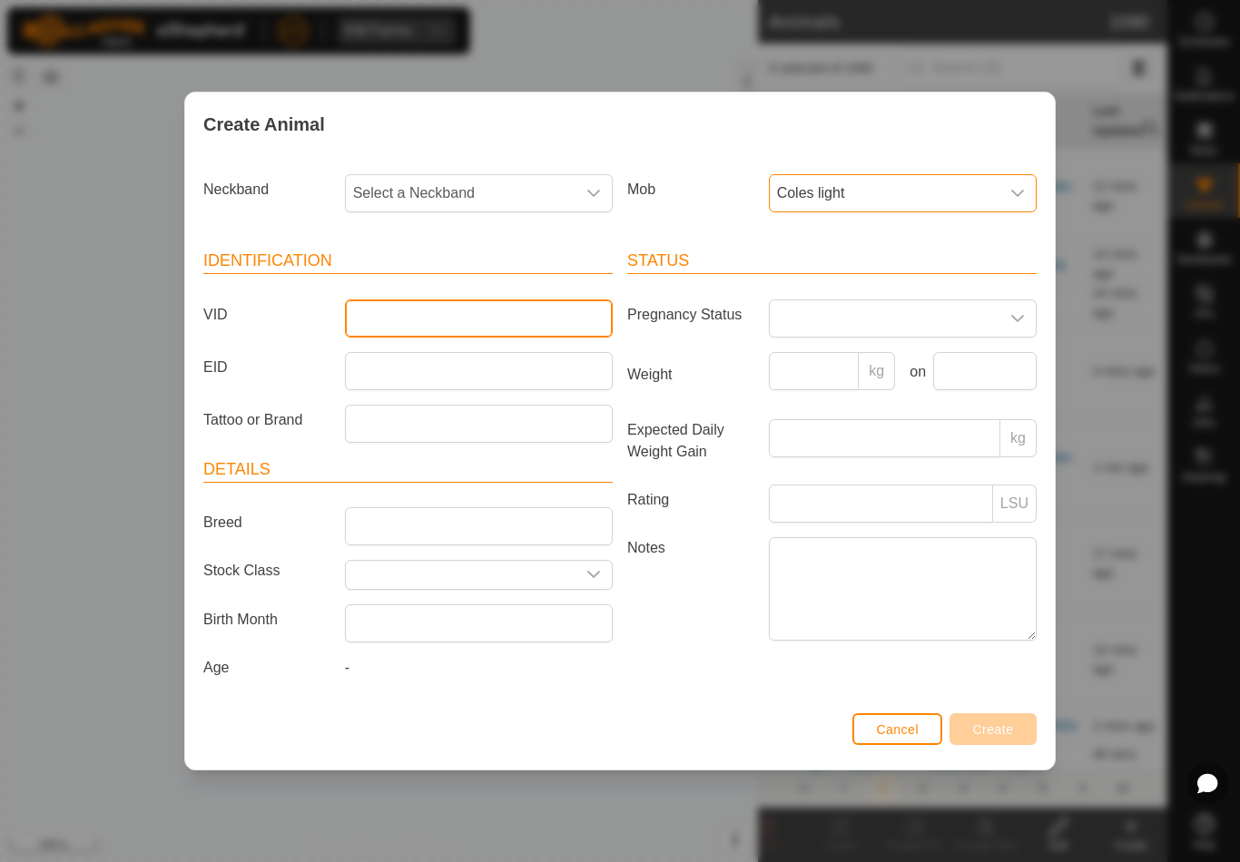
click at [475, 304] on input "VID" at bounding box center [479, 318] width 268 height 38
type input "R"
type input "Arbrnoth5"
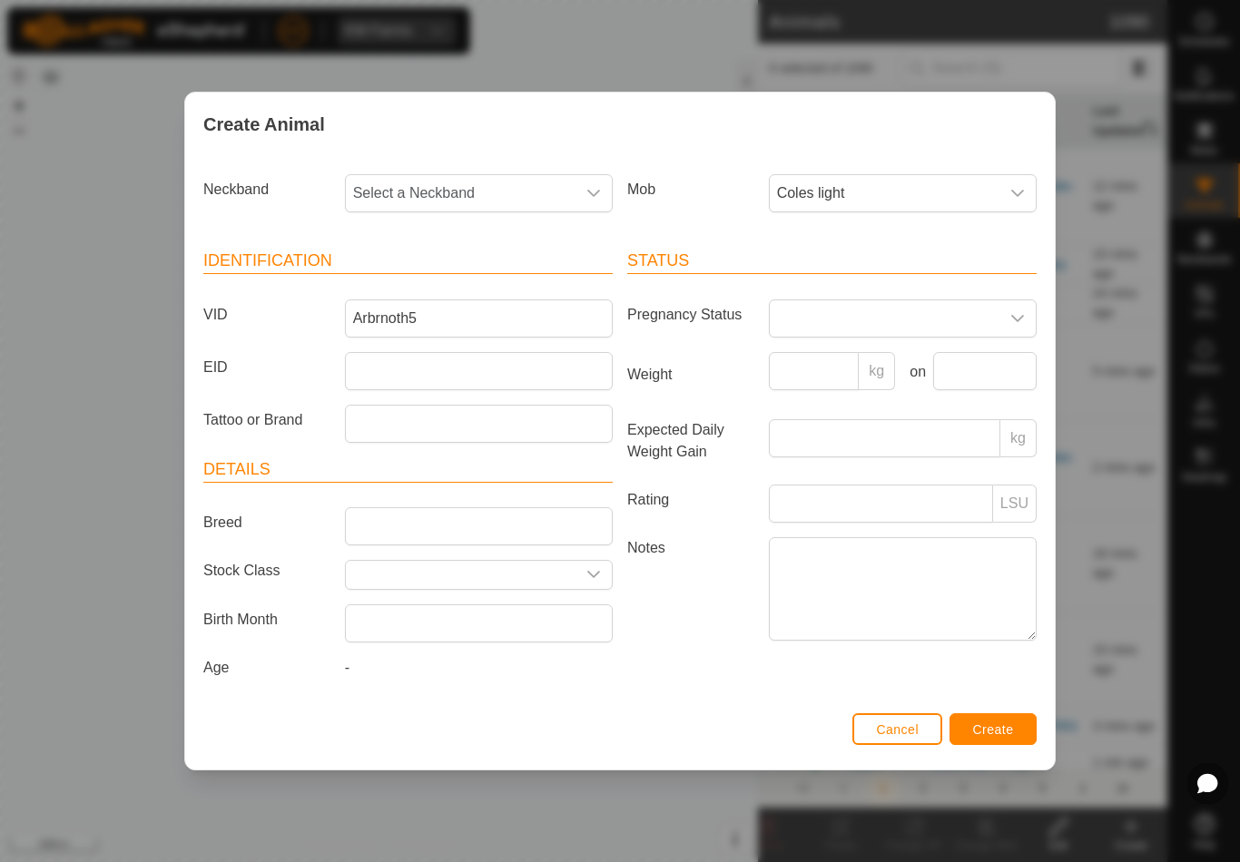
click at [560, 189] on span "Select a Neckband" at bounding box center [461, 193] width 230 height 36
type input "0547"
click at [469, 280] on li "0547023512" at bounding box center [480, 287] width 266 height 36
click at [1000, 727] on span "Create" at bounding box center [993, 729] width 41 height 15
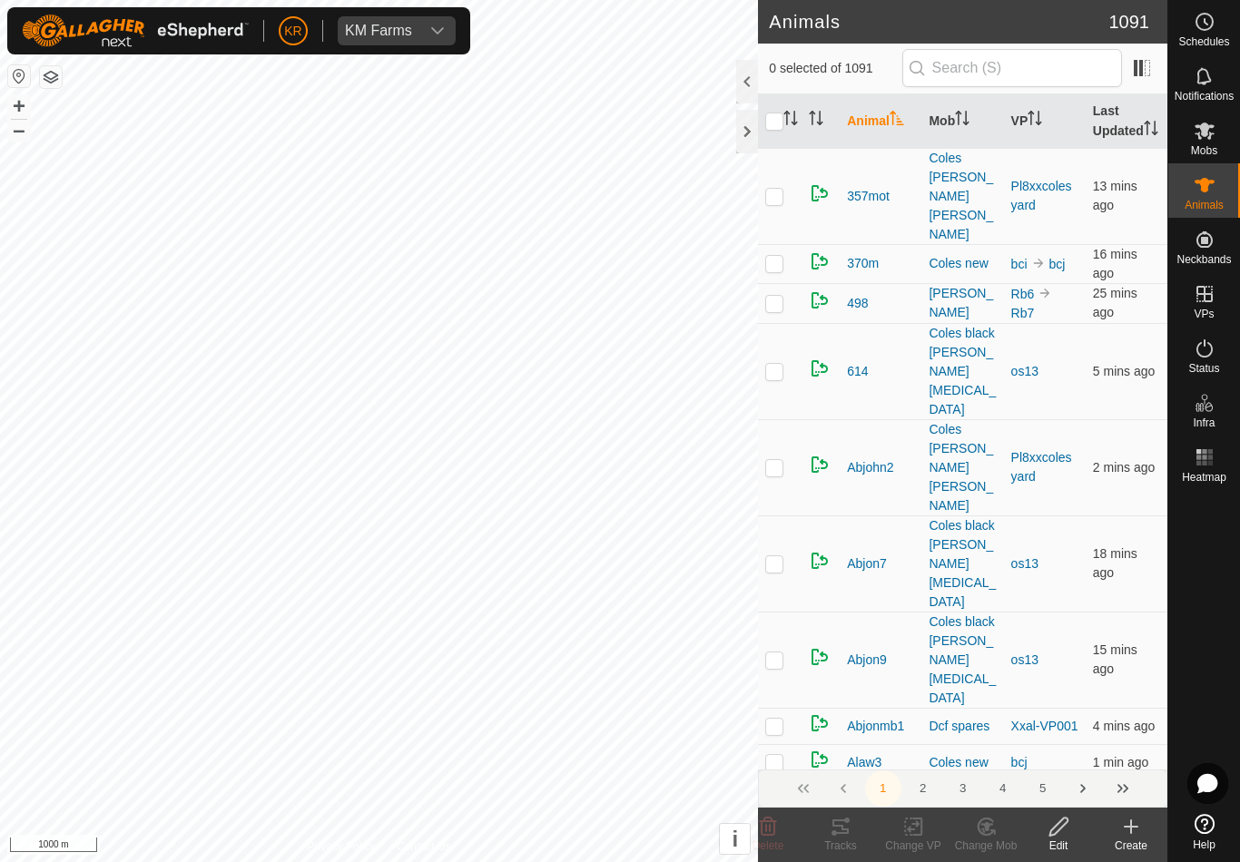
click at [1133, 844] on div "Create" at bounding box center [1130, 846] width 73 height 16
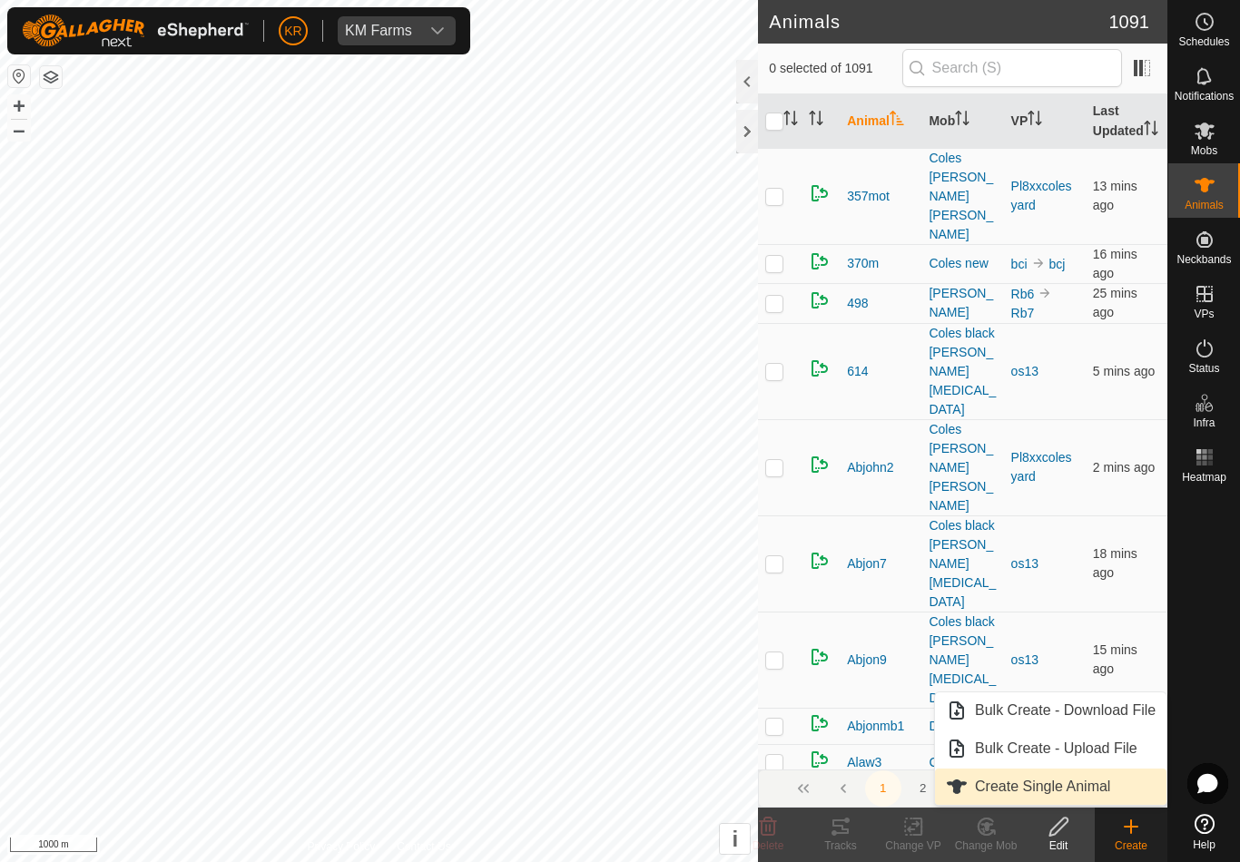
click at [1118, 787] on link "Create Single Animal" at bounding box center [1050, 787] width 231 height 36
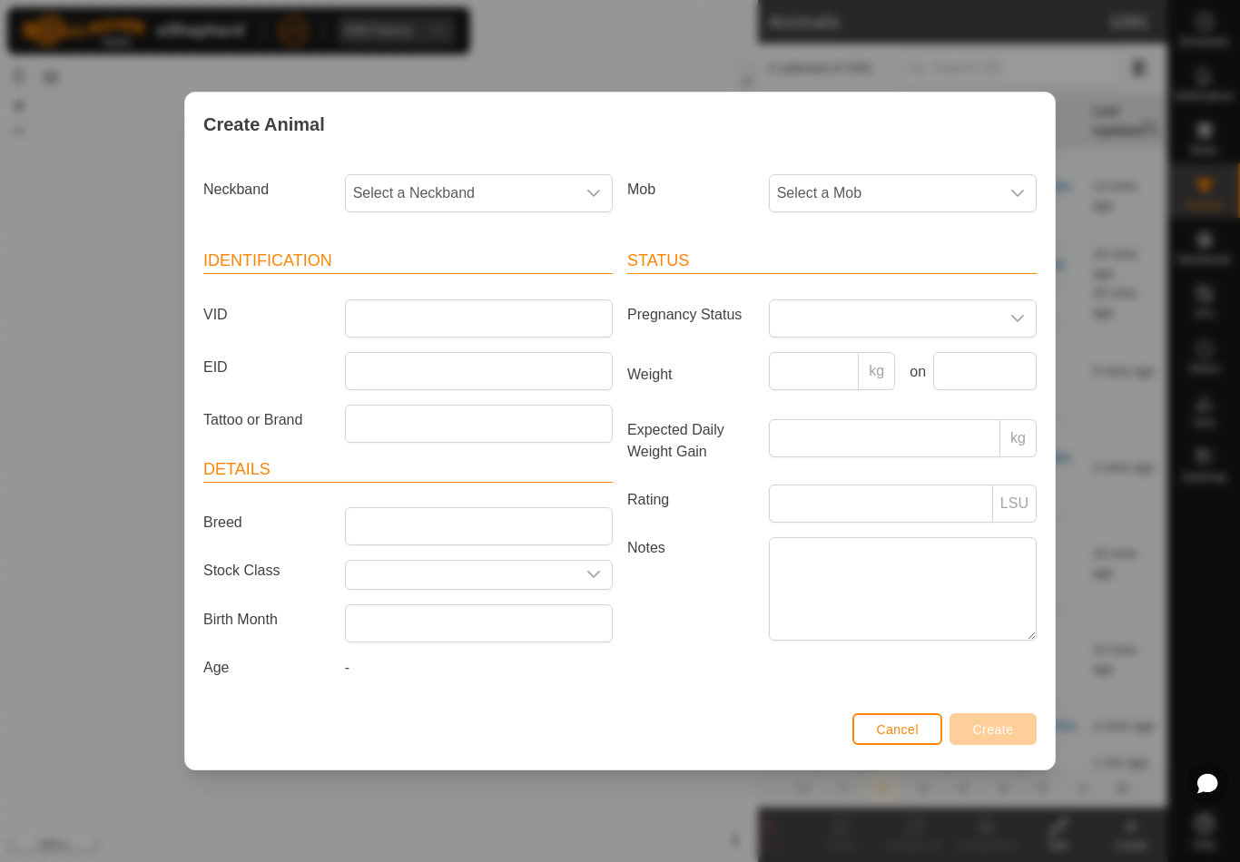
click at [940, 207] on span "Select a Mob" at bounding box center [885, 193] width 230 height 36
click at [911, 392] on li "Coles light" at bounding box center [939, 394] width 338 height 36
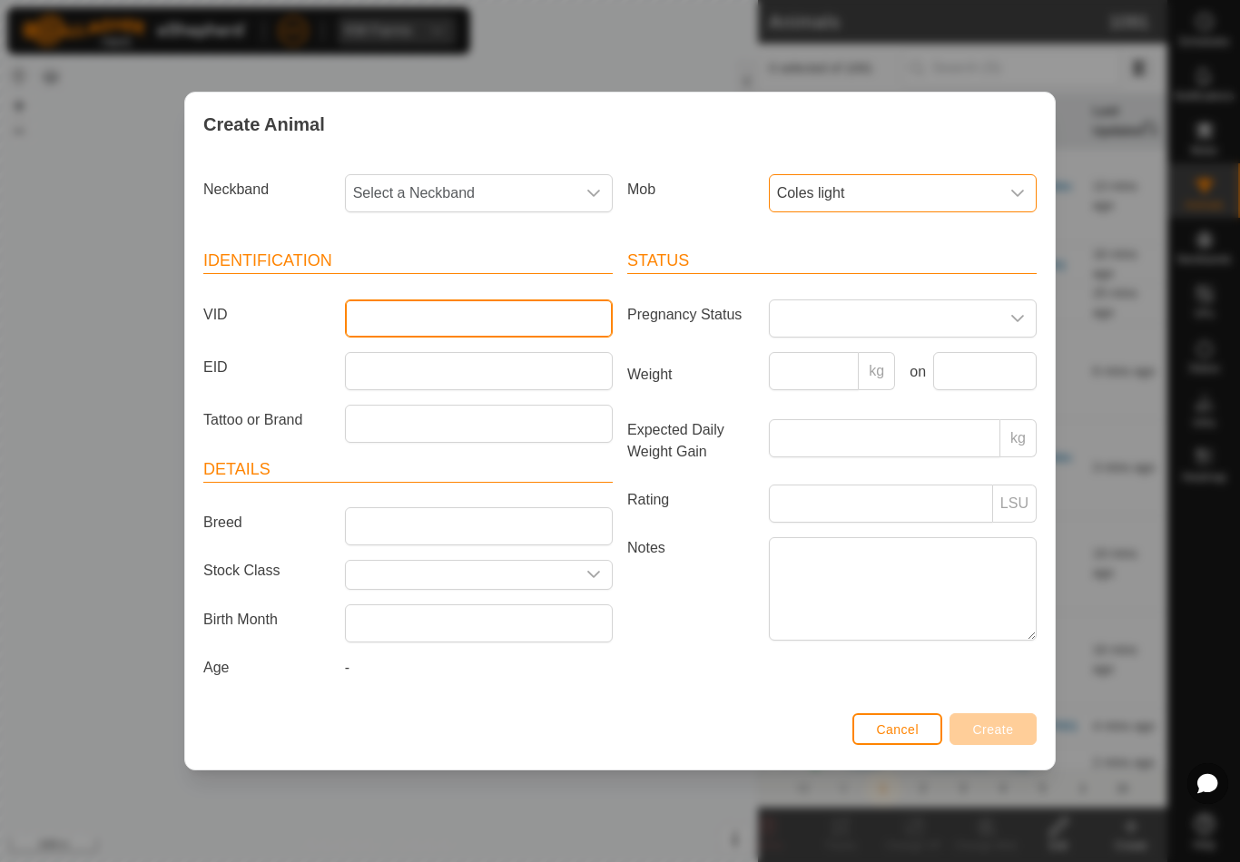
click at [467, 303] on input "VID" at bounding box center [479, 318] width 268 height 38
type input "Arbnoth13"
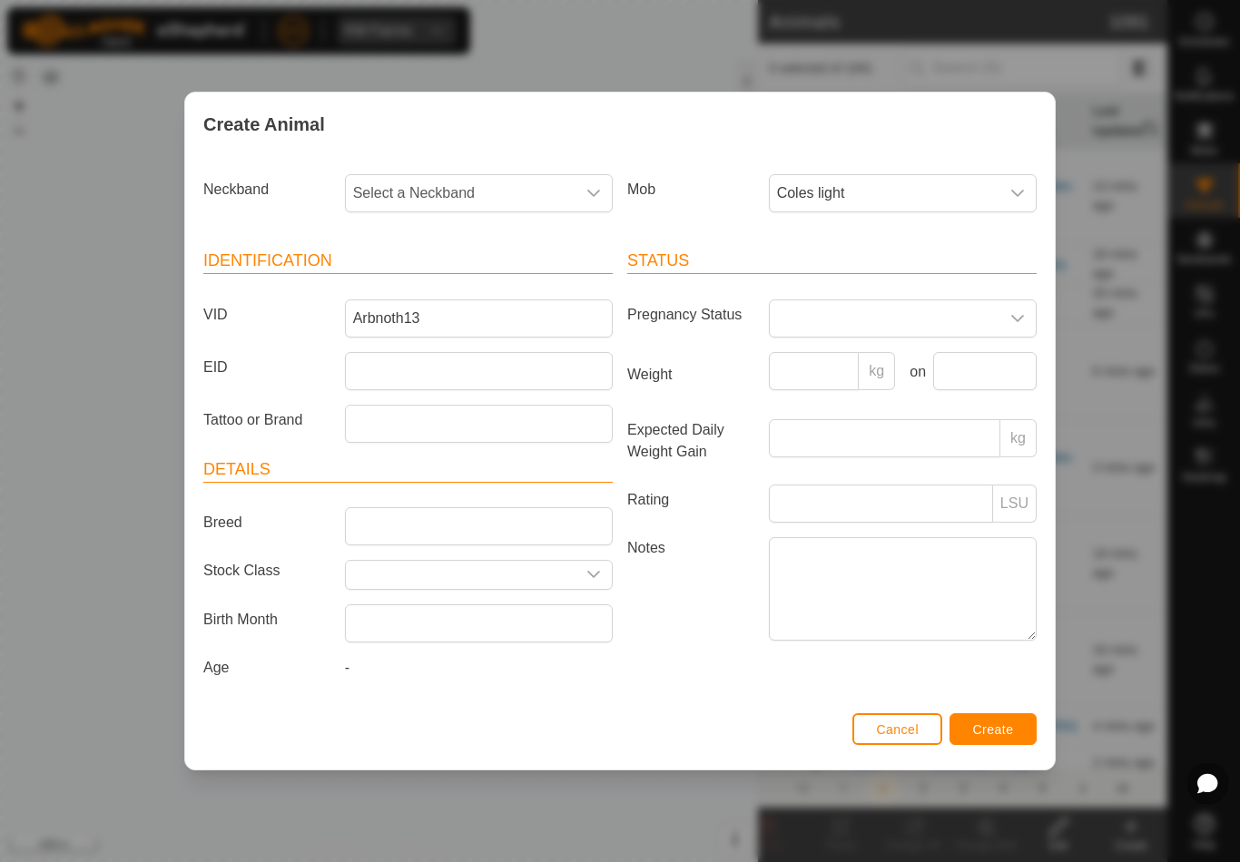
click at [466, 198] on span "Select a Neckband" at bounding box center [461, 193] width 230 height 36
type input "35248"
click at [443, 277] on li "3524889371" at bounding box center [480, 287] width 266 height 36
click at [998, 714] on div "Cancel Create" at bounding box center [619, 739] width 869 height 62
click at [1001, 721] on button "Create" at bounding box center [992, 729] width 87 height 32
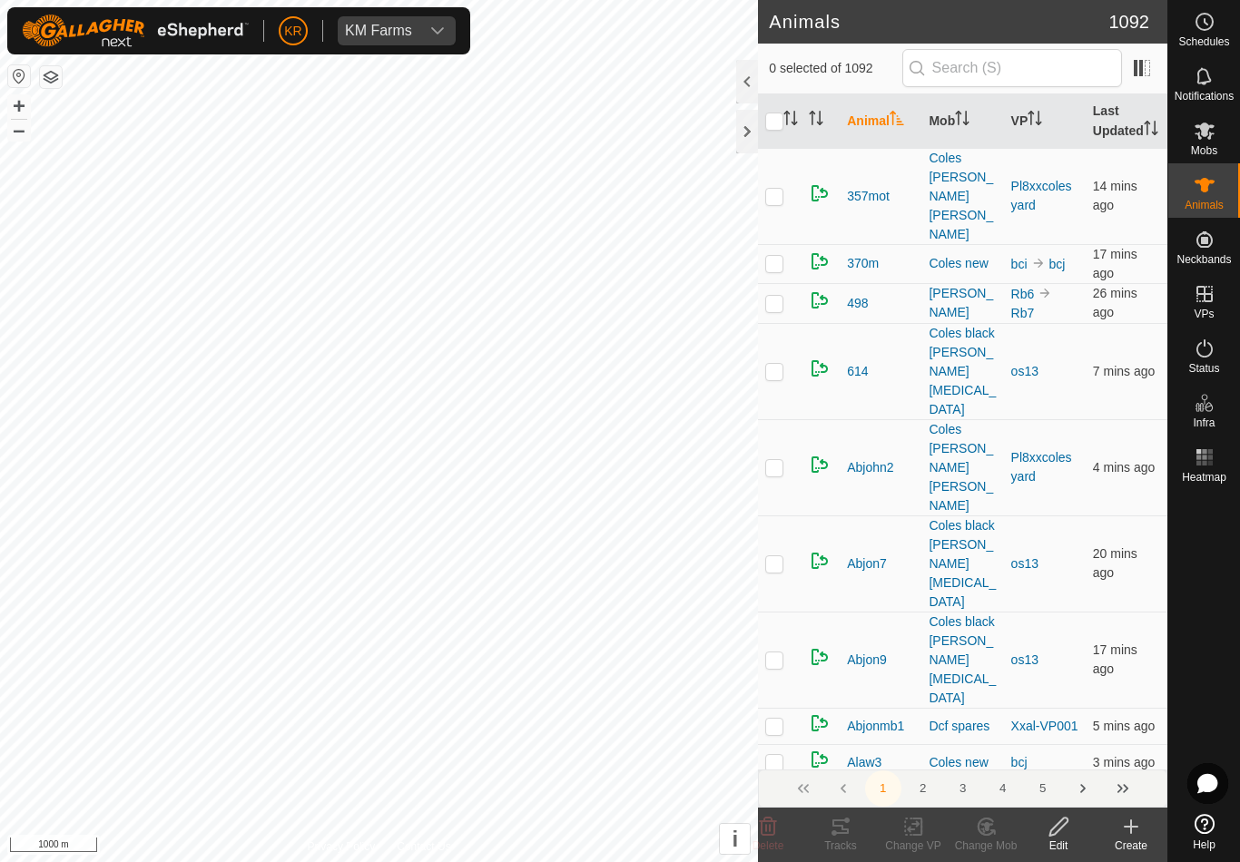
click at [1134, 834] on icon at bounding box center [1131, 827] width 22 height 22
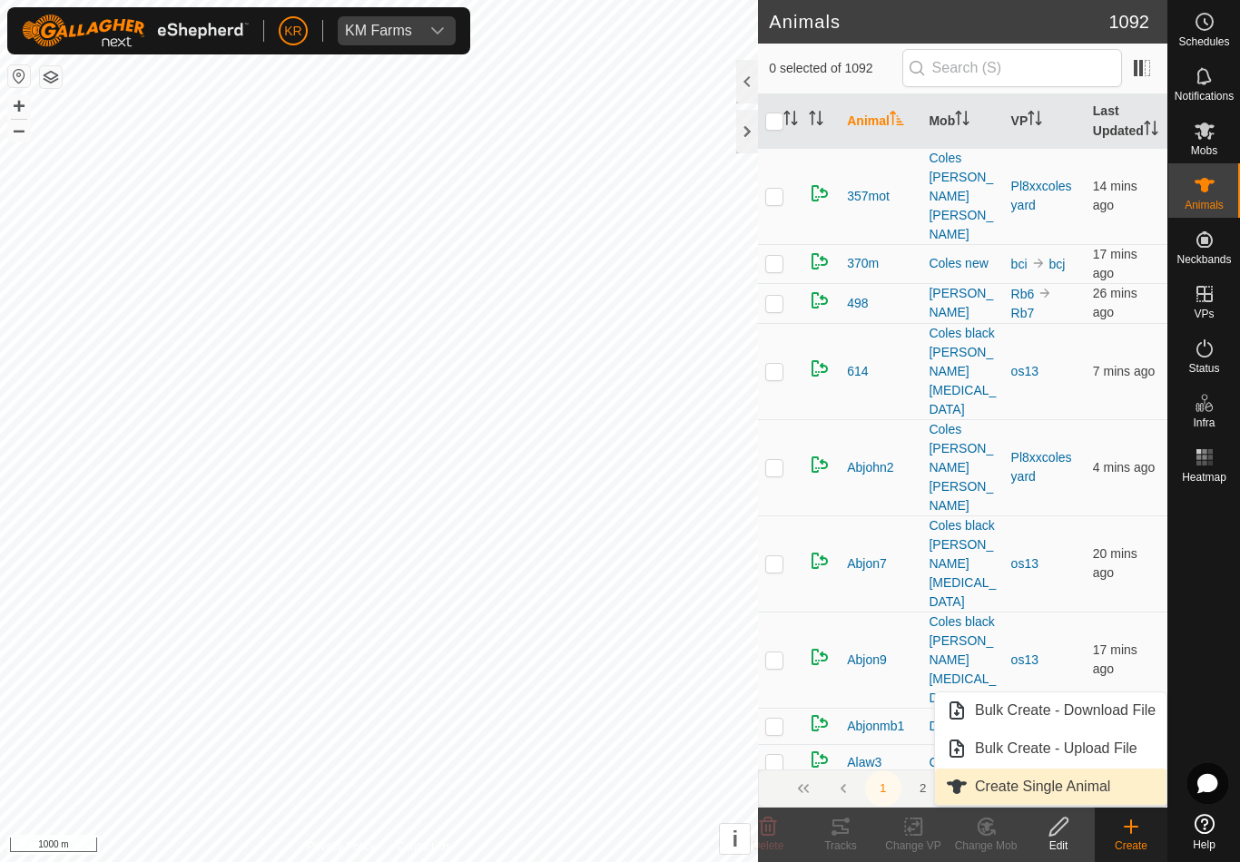
click at [1104, 789] on span "Create Single Animal" at bounding box center [1042, 787] width 135 height 22
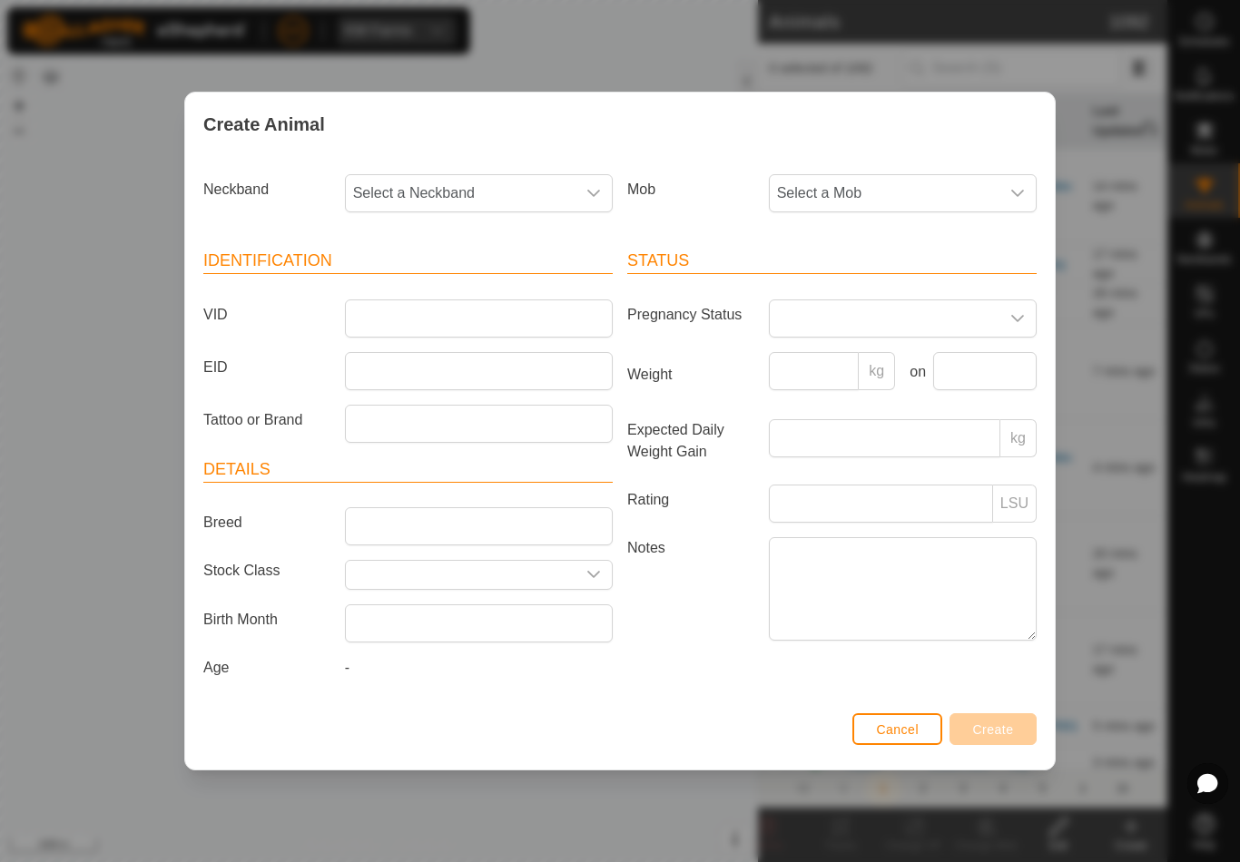
click at [932, 184] on span "Select a Mob" at bounding box center [885, 193] width 230 height 36
click at [908, 389] on li "Coles light" at bounding box center [939, 394] width 338 height 36
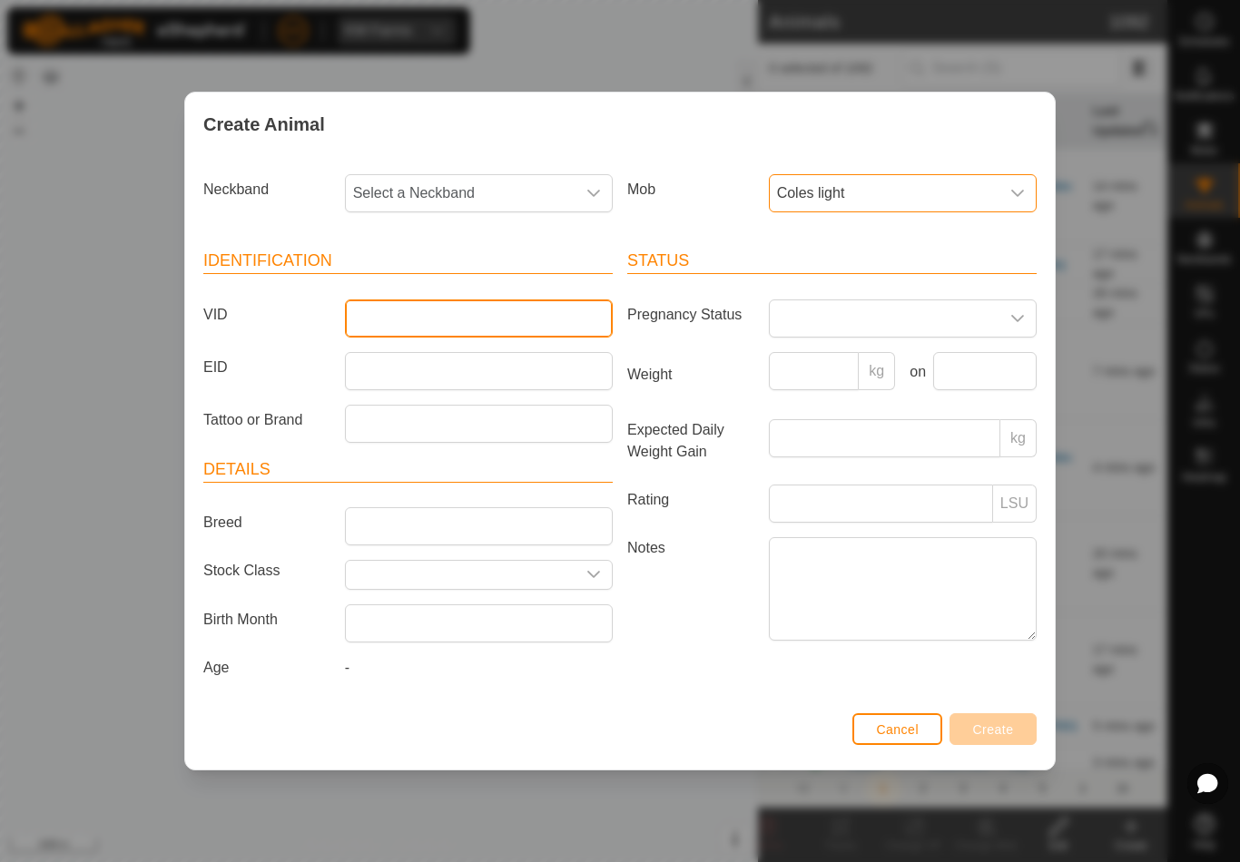
click at [493, 309] on input "VID" at bounding box center [479, 318] width 268 height 38
type input "Arbnoth27"
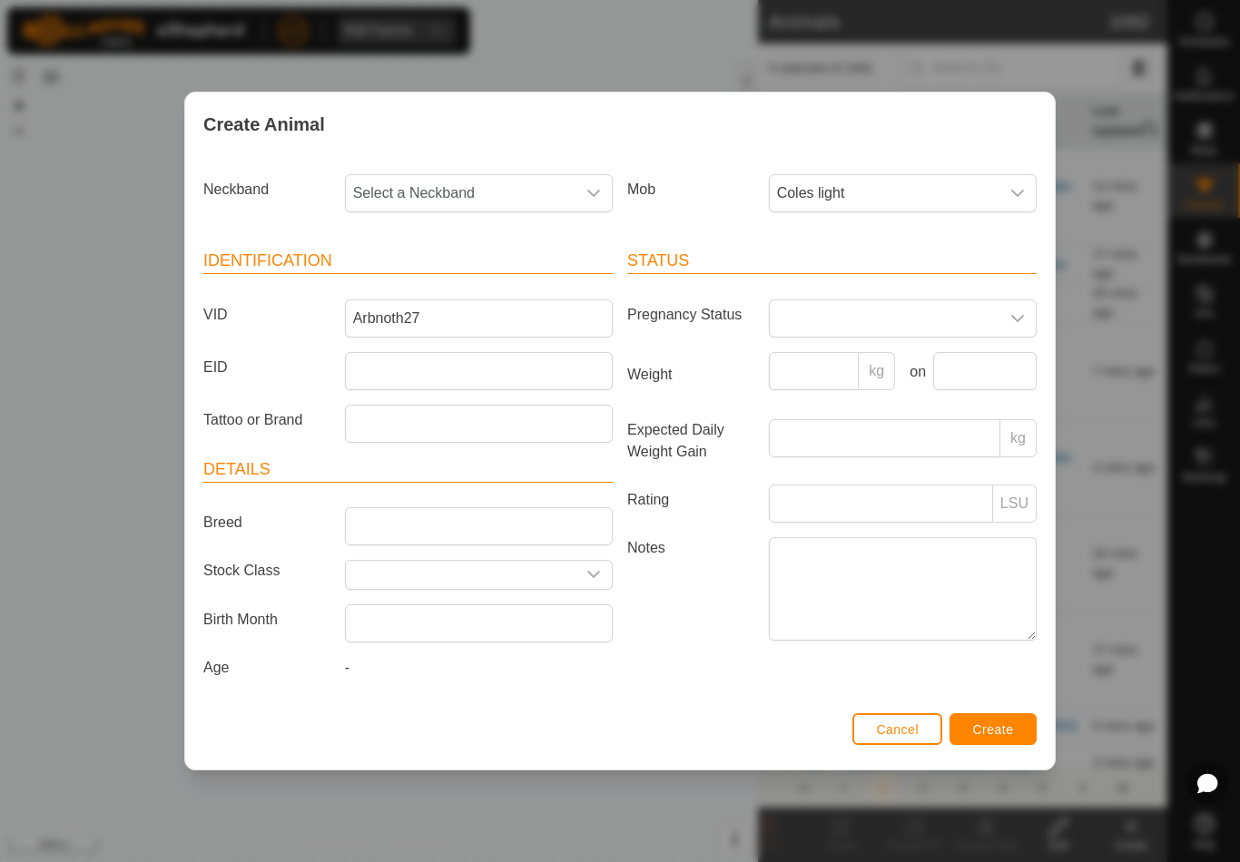
click at [471, 187] on span "Select a Neckband" at bounding box center [461, 193] width 230 height 36
type input "087"
click at [470, 310] on li "0875589815" at bounding box center [480, 325] width 266 height 36
click at [987, 729] on span "Create" at bounding box center [993, 729] width 41 height 15
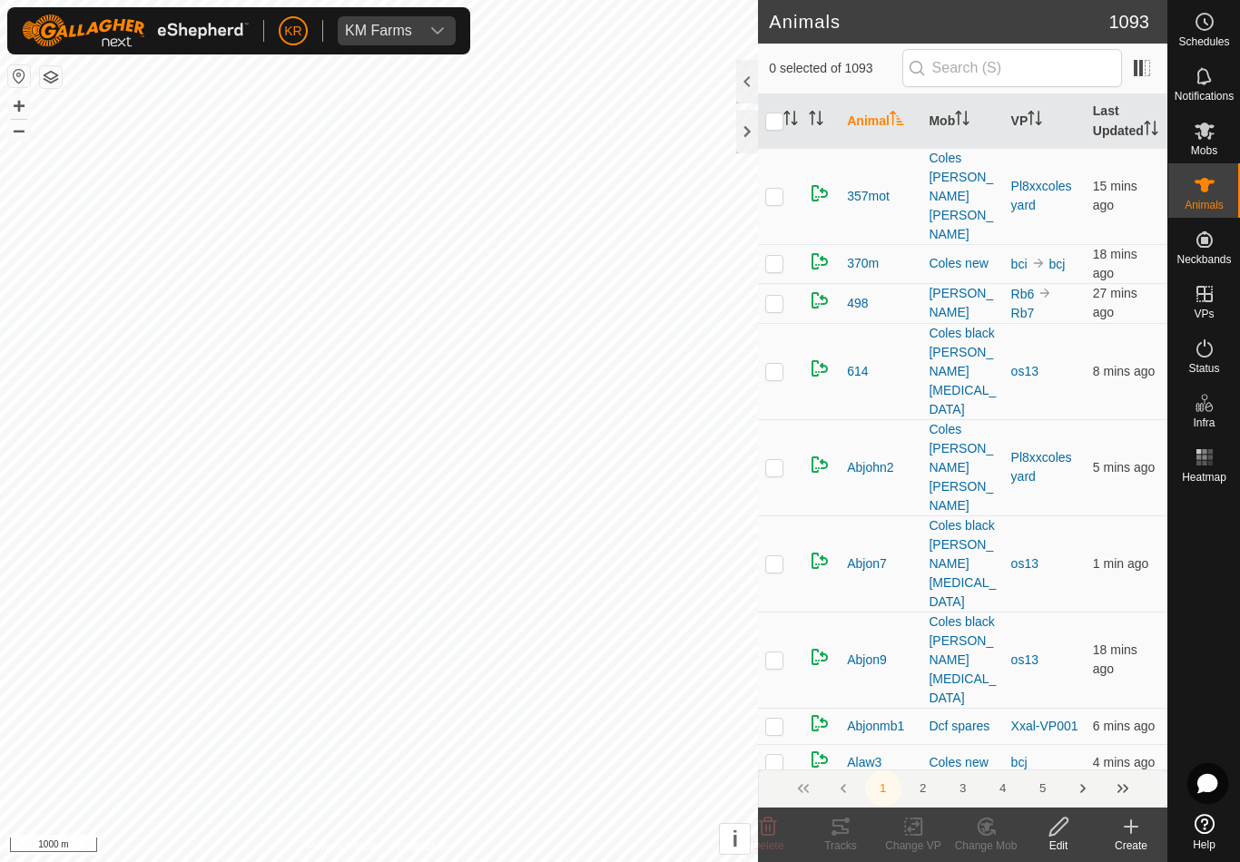
click at [1134, 827] on icon at bounding box center [1130, 827] width 13 height 0
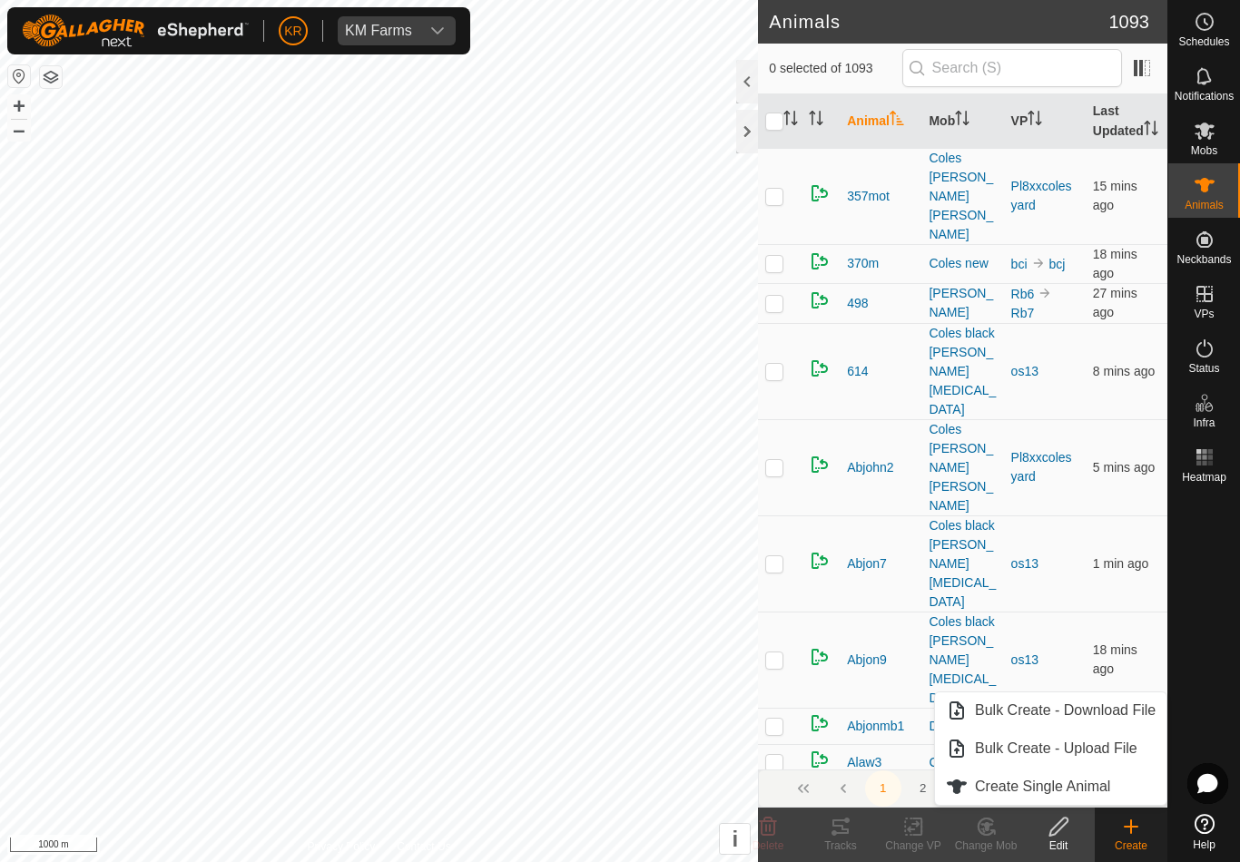
click at [1095, 787] on span "Create Single Animal" at bounding box center [1042, 787] width 135 height 22
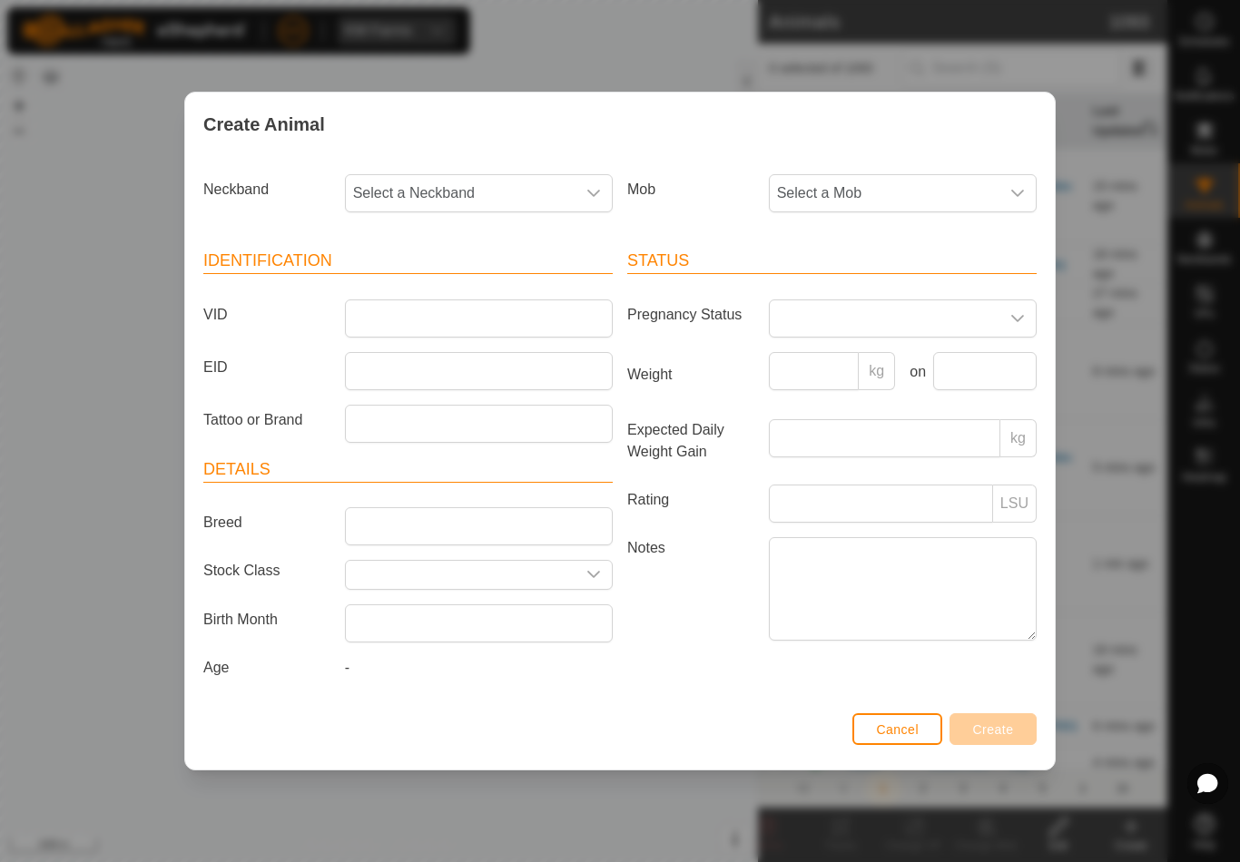
click at [882, 220] on div "Mob Select a Mob" at bounding box center [832, 200] width 424 height 67
click at [917, 182] on span "Select a Mob" at bounding box center [885, 193] width 230 height 36
click at [898, 392] on li "Coles light" at bounding box center [939, 394] width 338 height 36
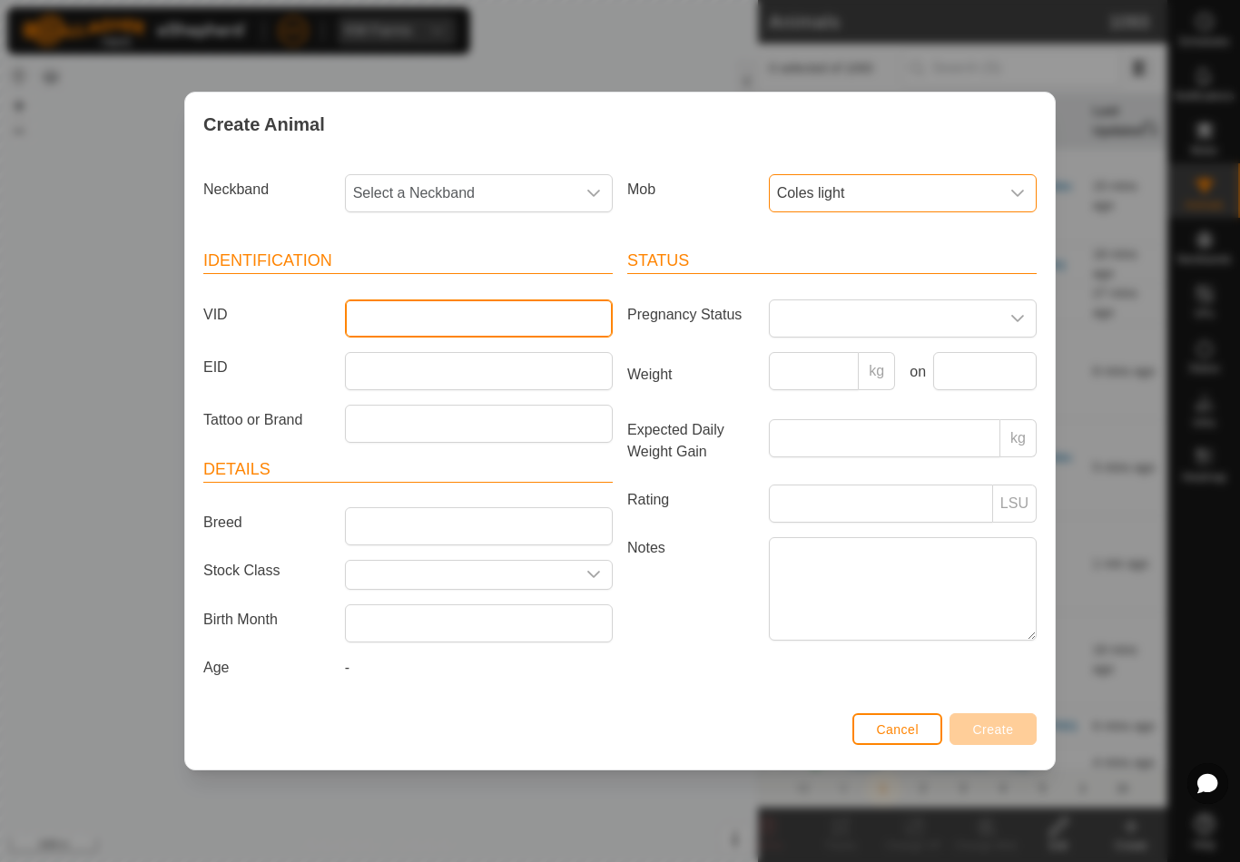
click at [528, 321] on input "VID" at bounding box center [479, 318] width 268 height 38
type input "Arbnoth6"
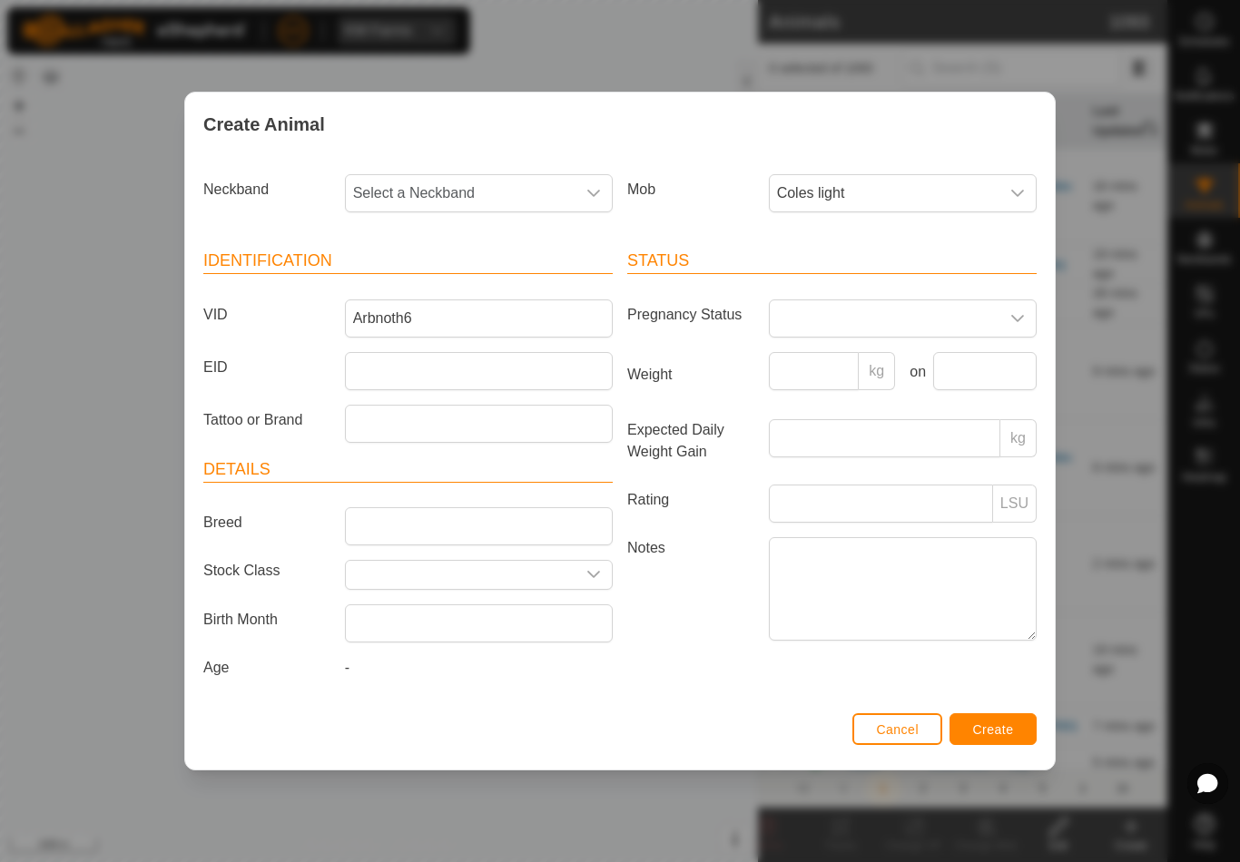
click at [512, 177] on span "Select a Neckband" at bounding box center [461, 193] width 230 height 36
type input "0740"
click at [476, 275] on li "0740532371" at bounding box center [480, 287] width 266 height 36
click at [1018, 196] on icon "dropdown trigger" at bounding box center [1017, 193] width 15 height 15
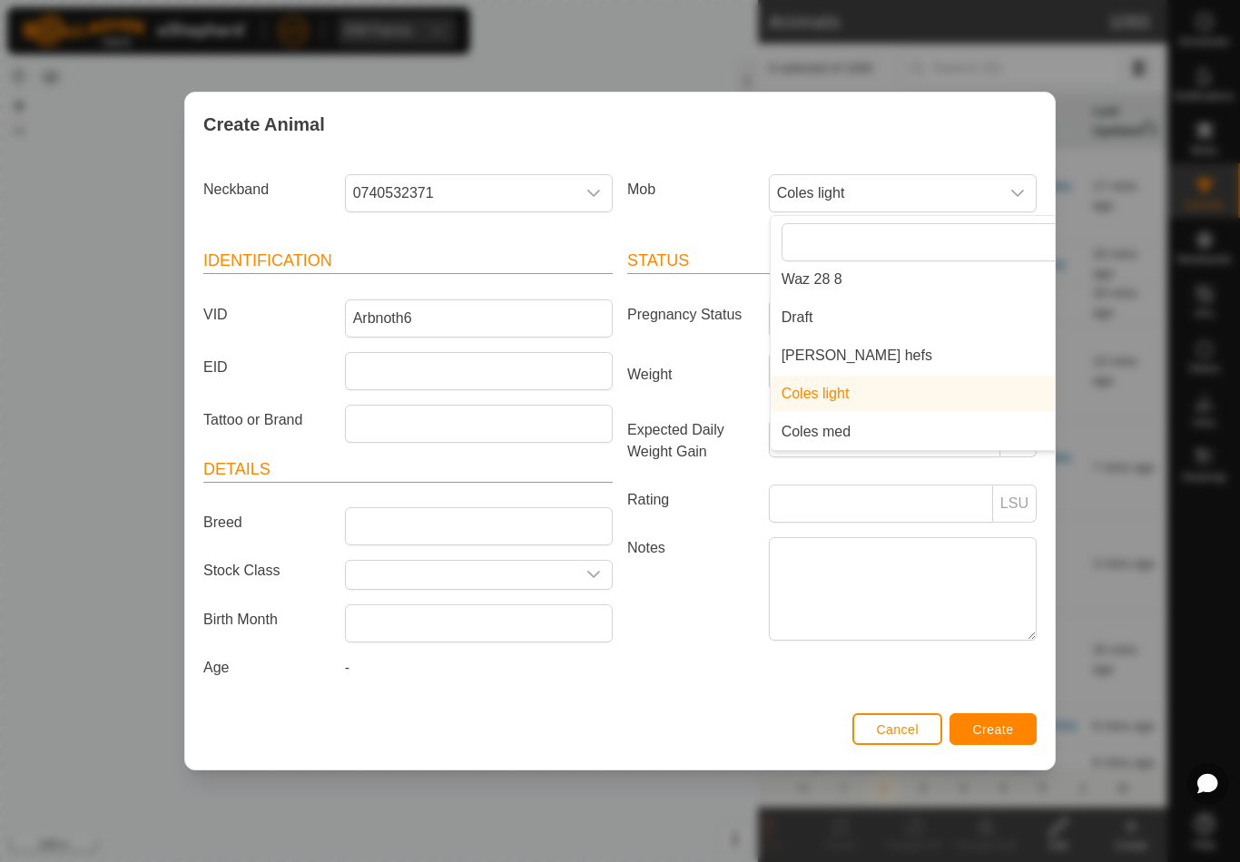
click at [982, 436] on li "Coles med" at bounding box center [939, 432] width 338 height 36
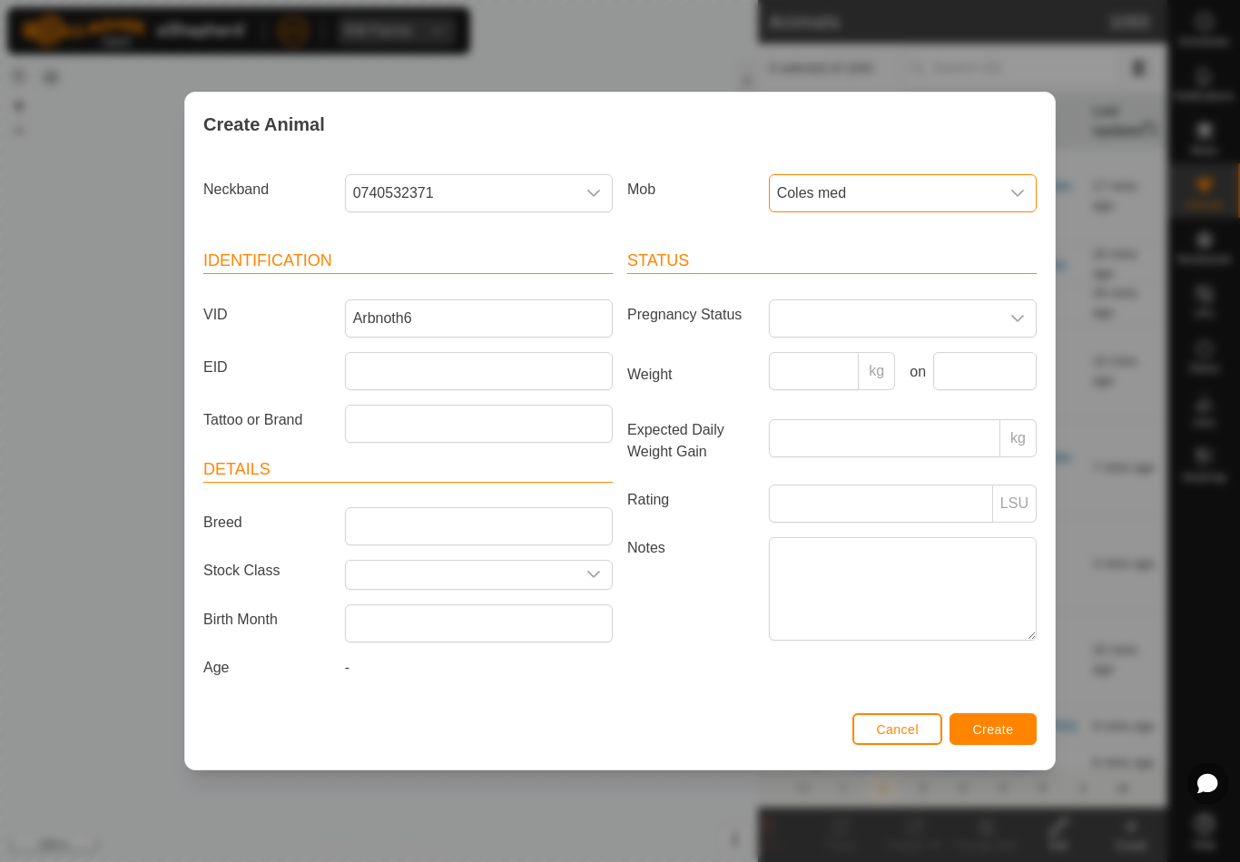
click at [1006, 731] on span "Create" at bounding box center [993, 729] width 41 height 15
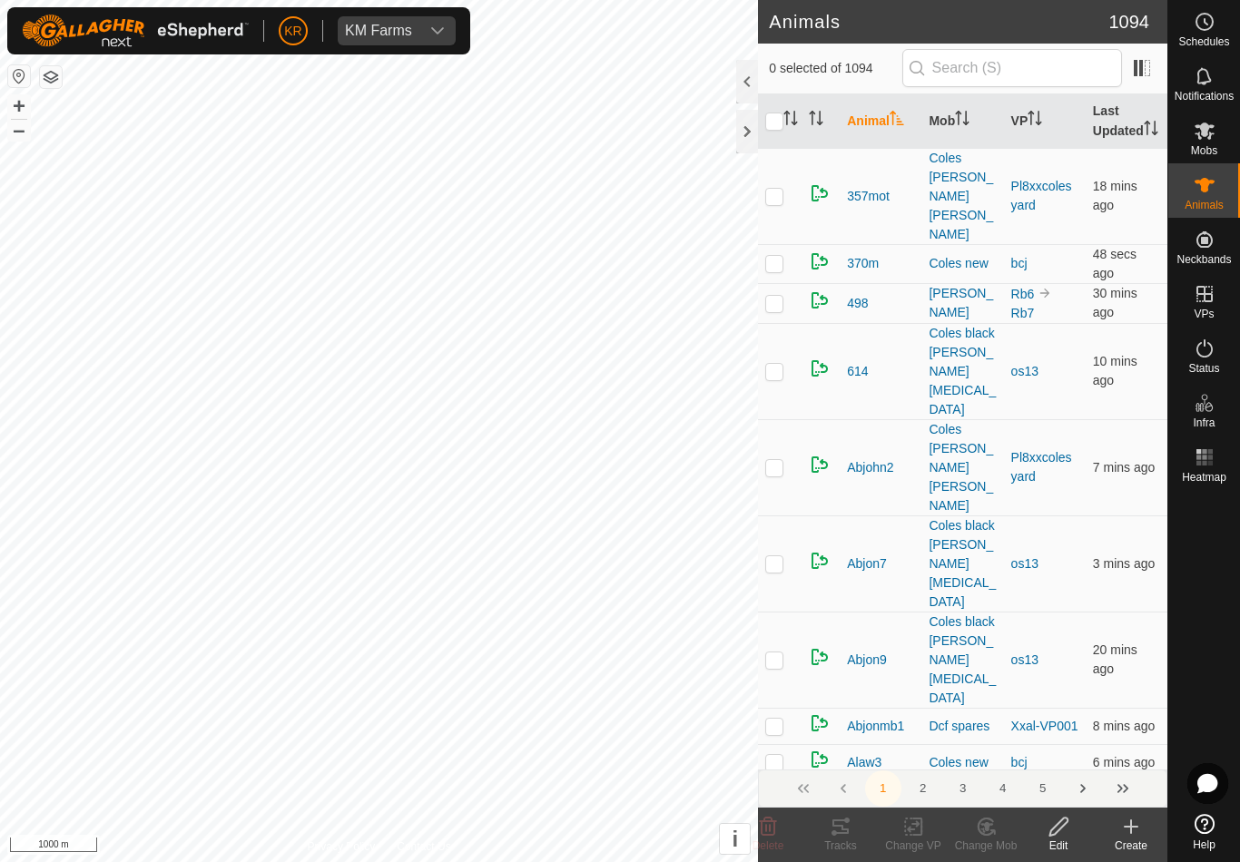
click at [1140, 847] on div "Create" at bounding box center [1130, 846] width 73 height 16
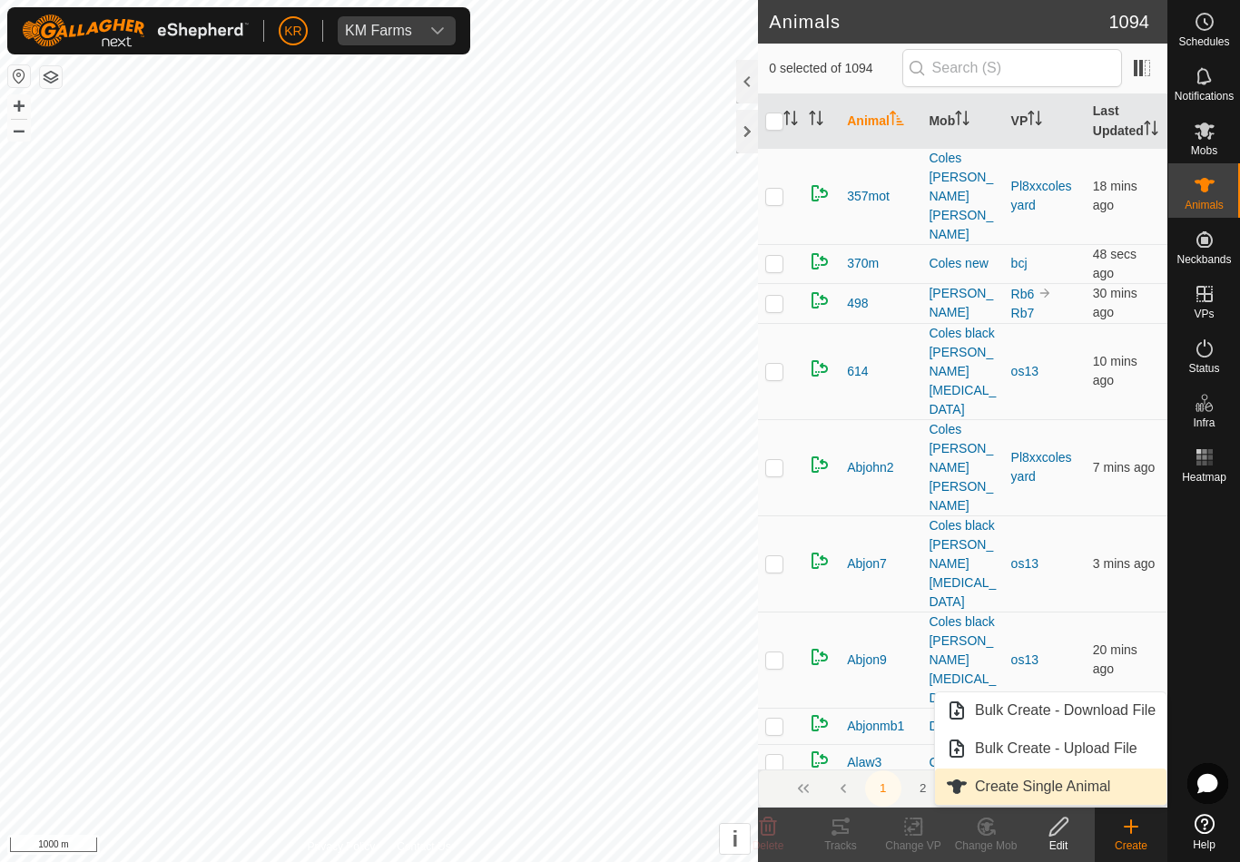
click at [1114, 790] on link "Create Single Animal" at bounding box center [1050, 787] width 231 height 36
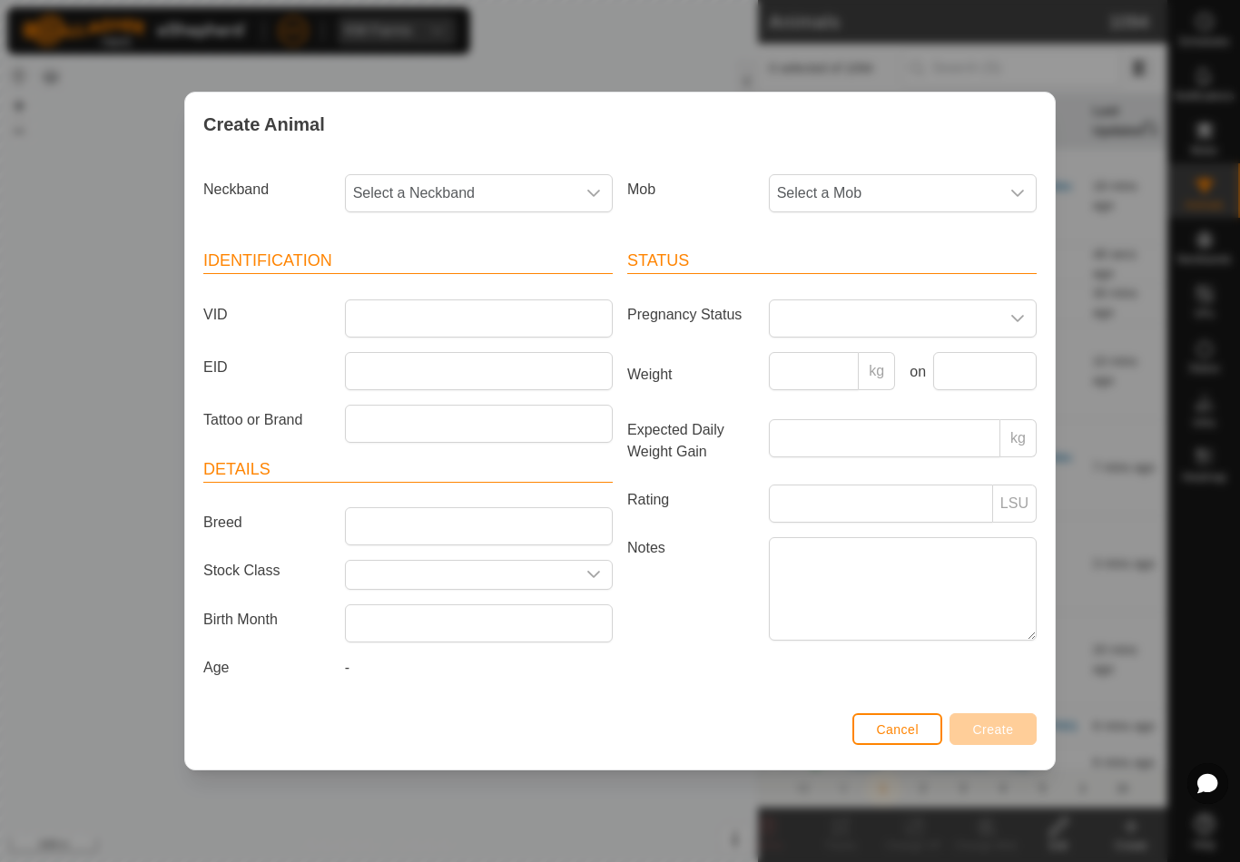
click at [885, 195] on span "Select a Mob" at bounding box center [885, 193] width 230 height 36
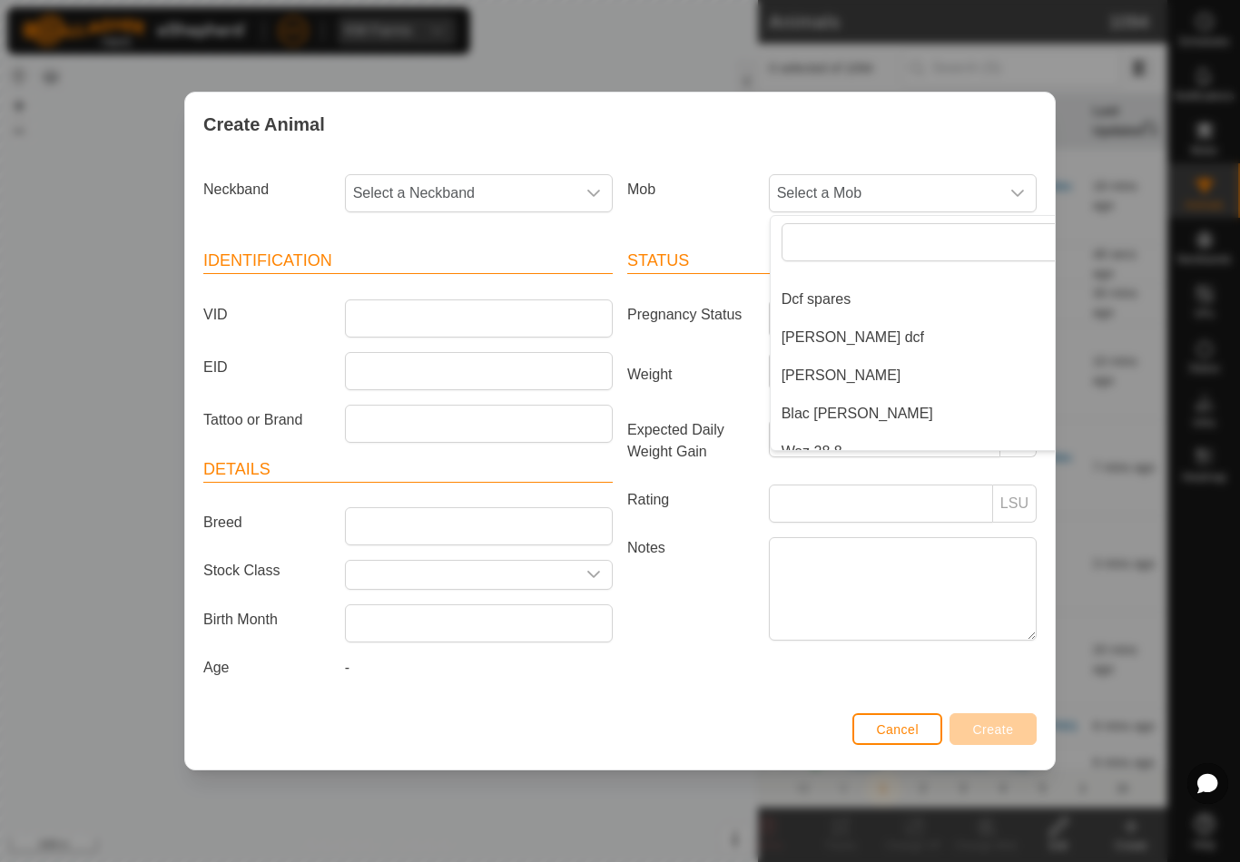
scroll to position [207, 0]
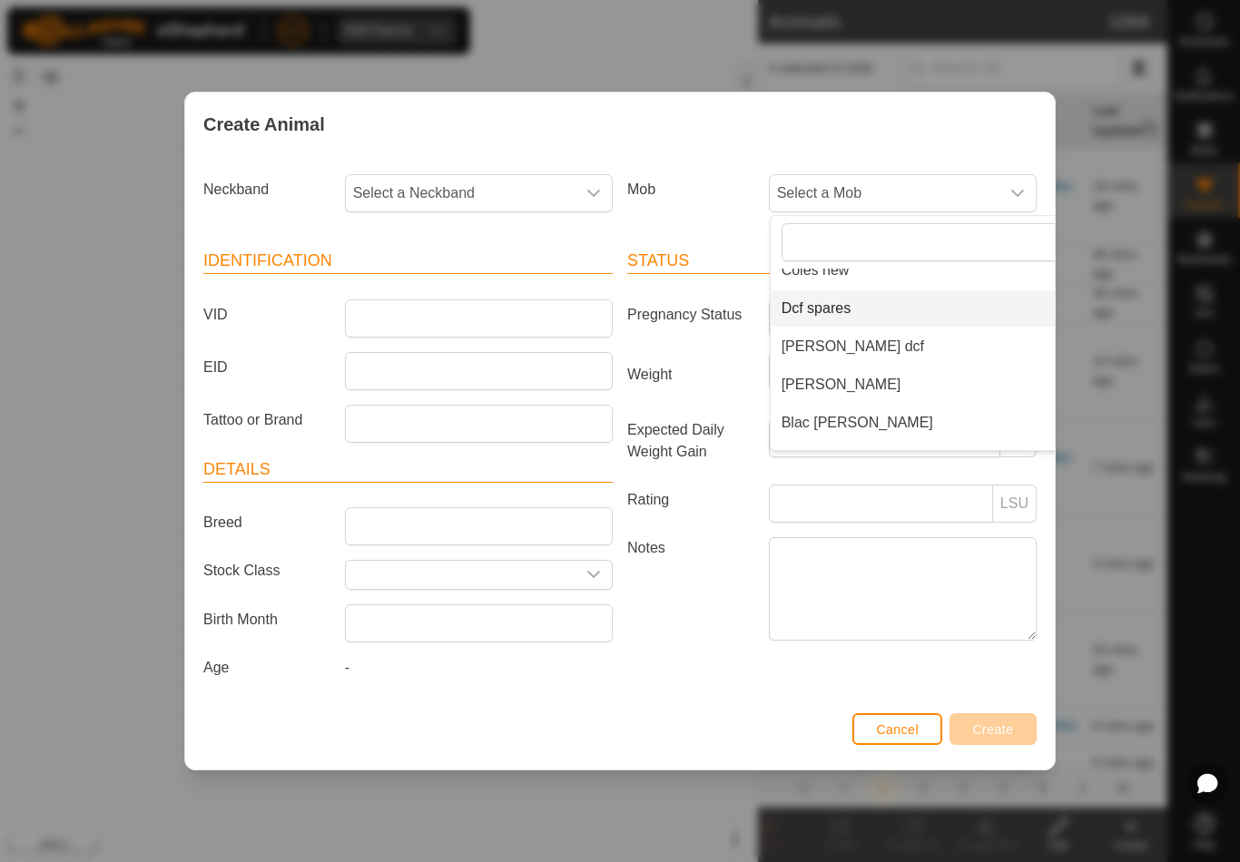
click at [881, 307] on li "Dcf spares" at bounding box center [939, 308] width 338 height 36
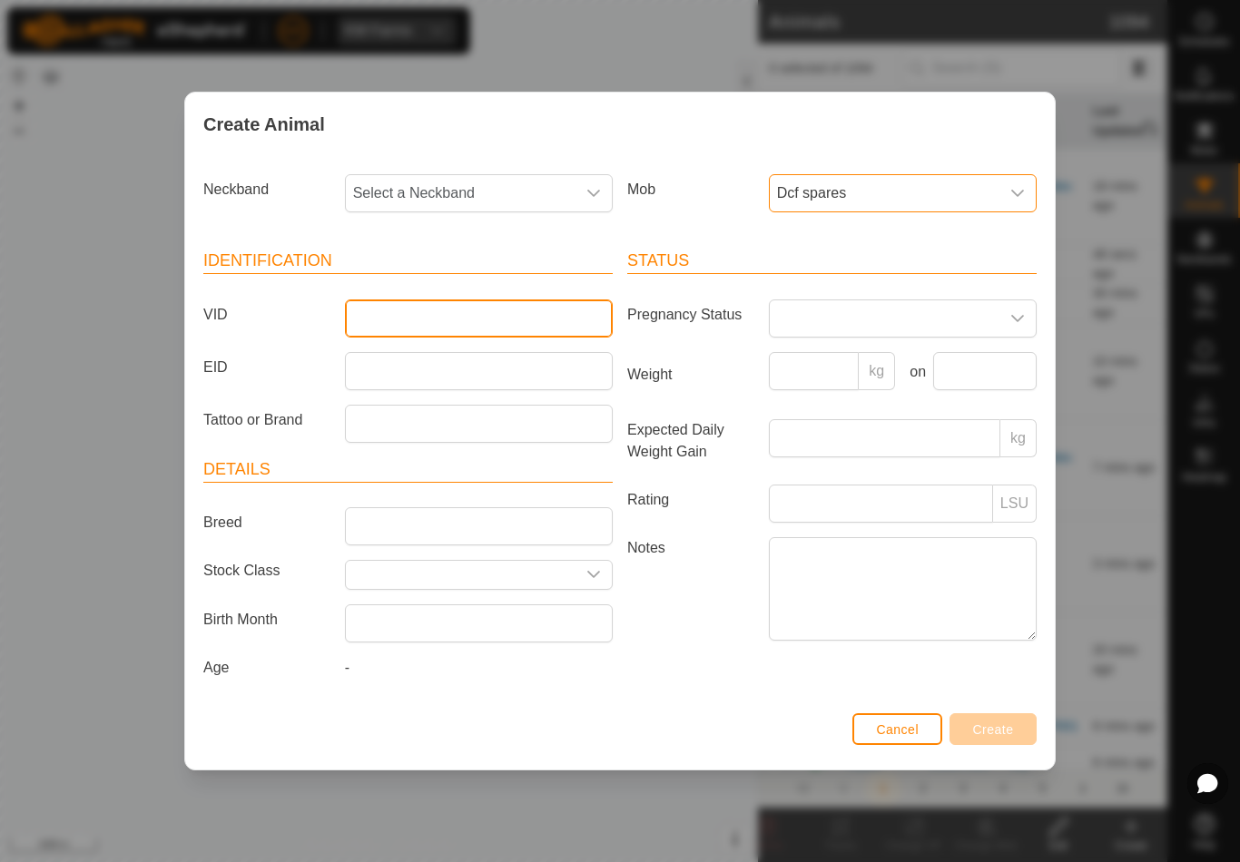
click at [413, 329] on input "VID" at bounding box center [479, 318] width 268 height 38
type input "Raptor2"
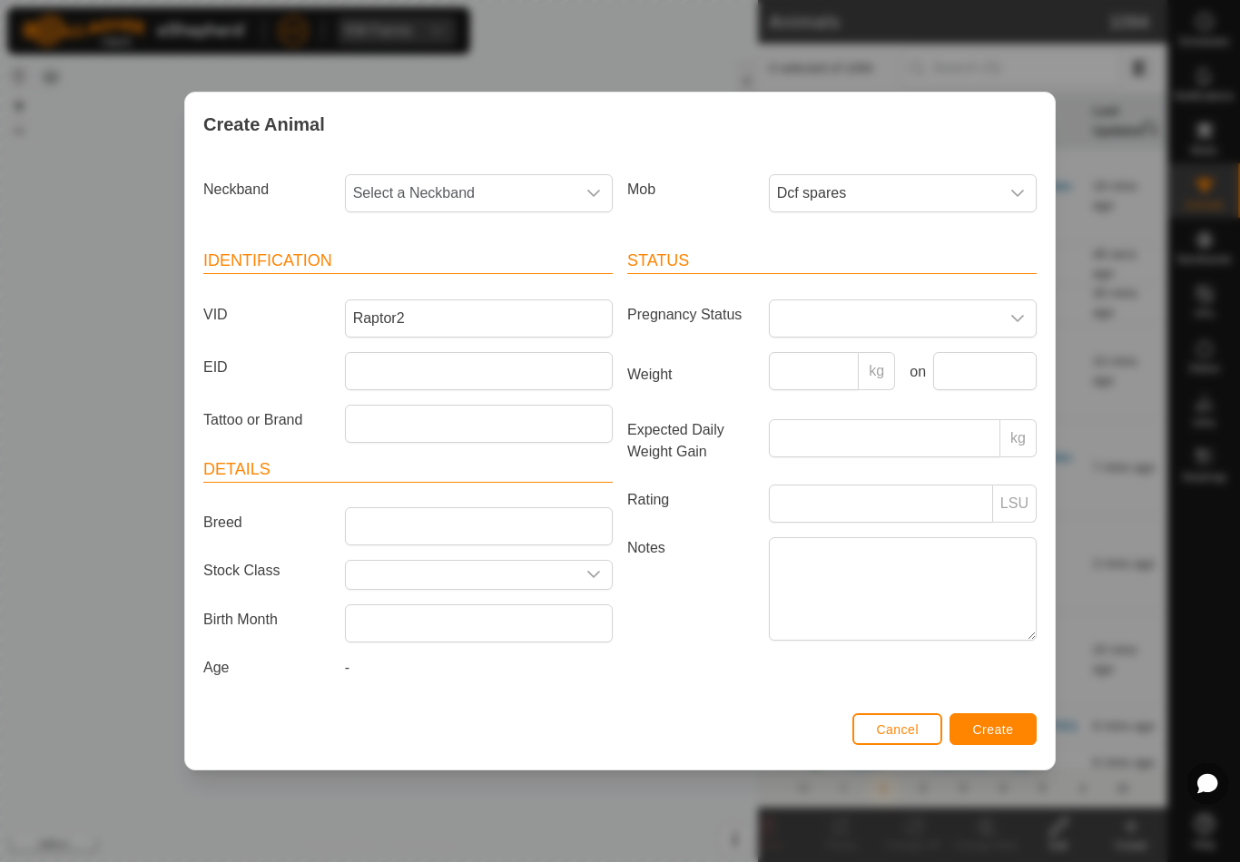
click at [507, 184] on span "Select a Neckband" at bounding box center [461, 193] width 230 height 36
type input "36827"
click at [466, 282] on li "3682787912" at bounding box center [480, 287] width 266 height 36
click at [1011, 732] on span "Create" at bounding box center [993, 729] width 41 height 15
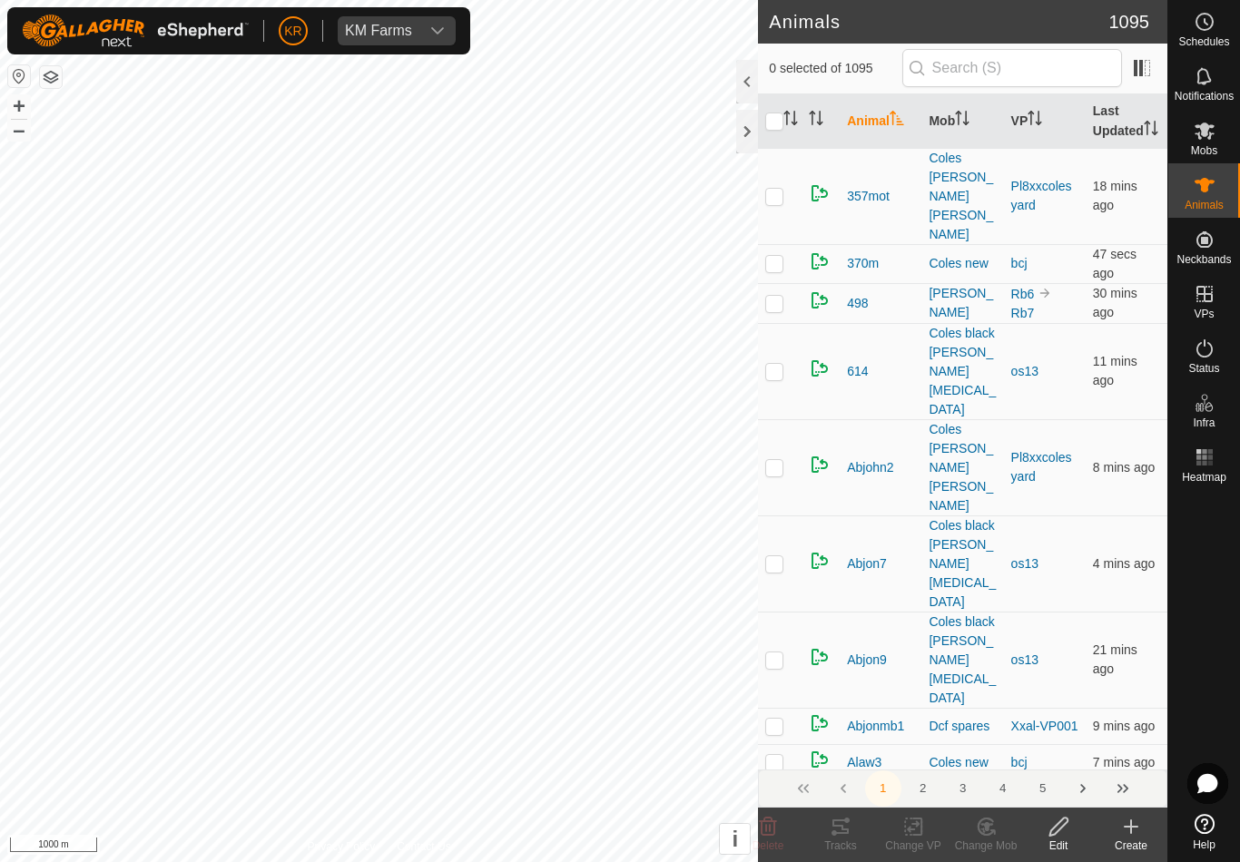
click at [1143, 845] on div "Create" at bounding box center [1130, 846] width 73 height 16
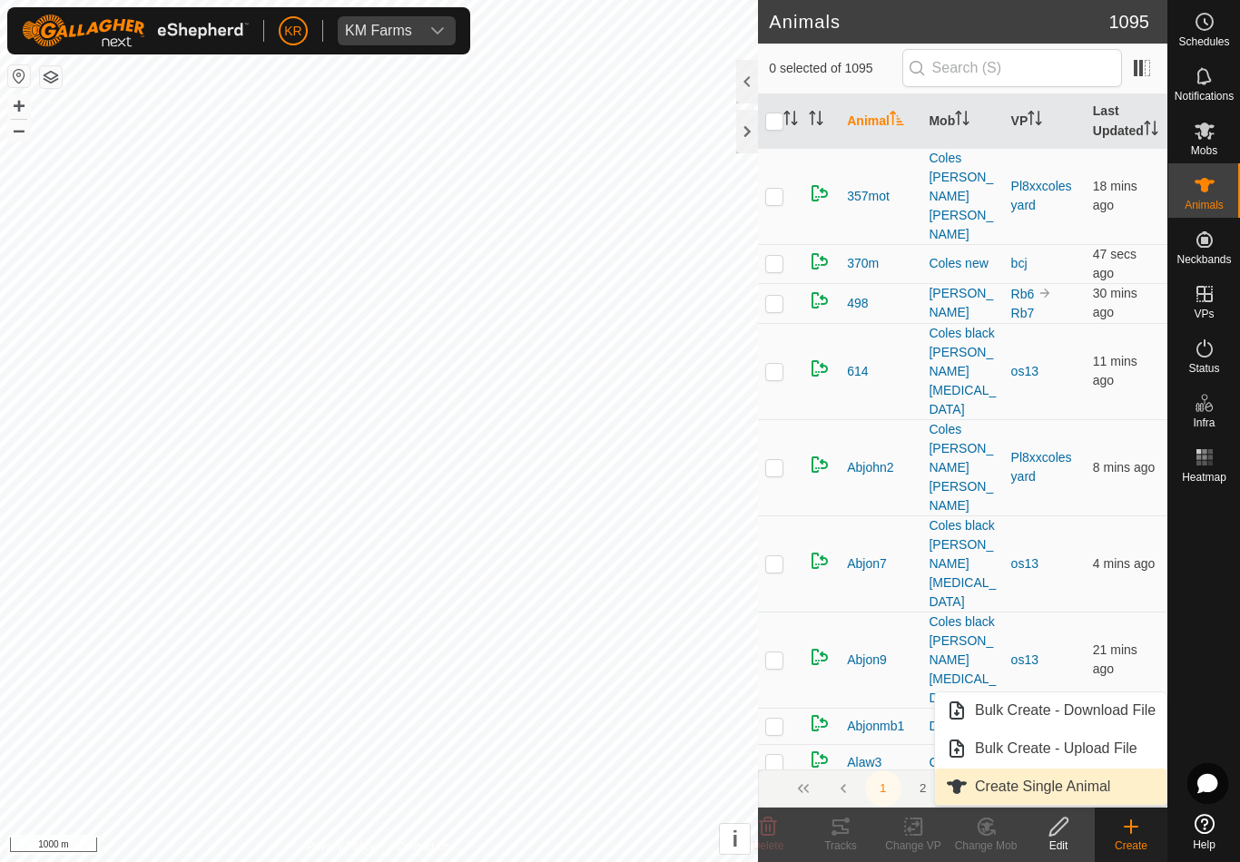
click at [1105, 778] on span "Create Single Animal" at bounding box center [1042, 787] width 135 height 22
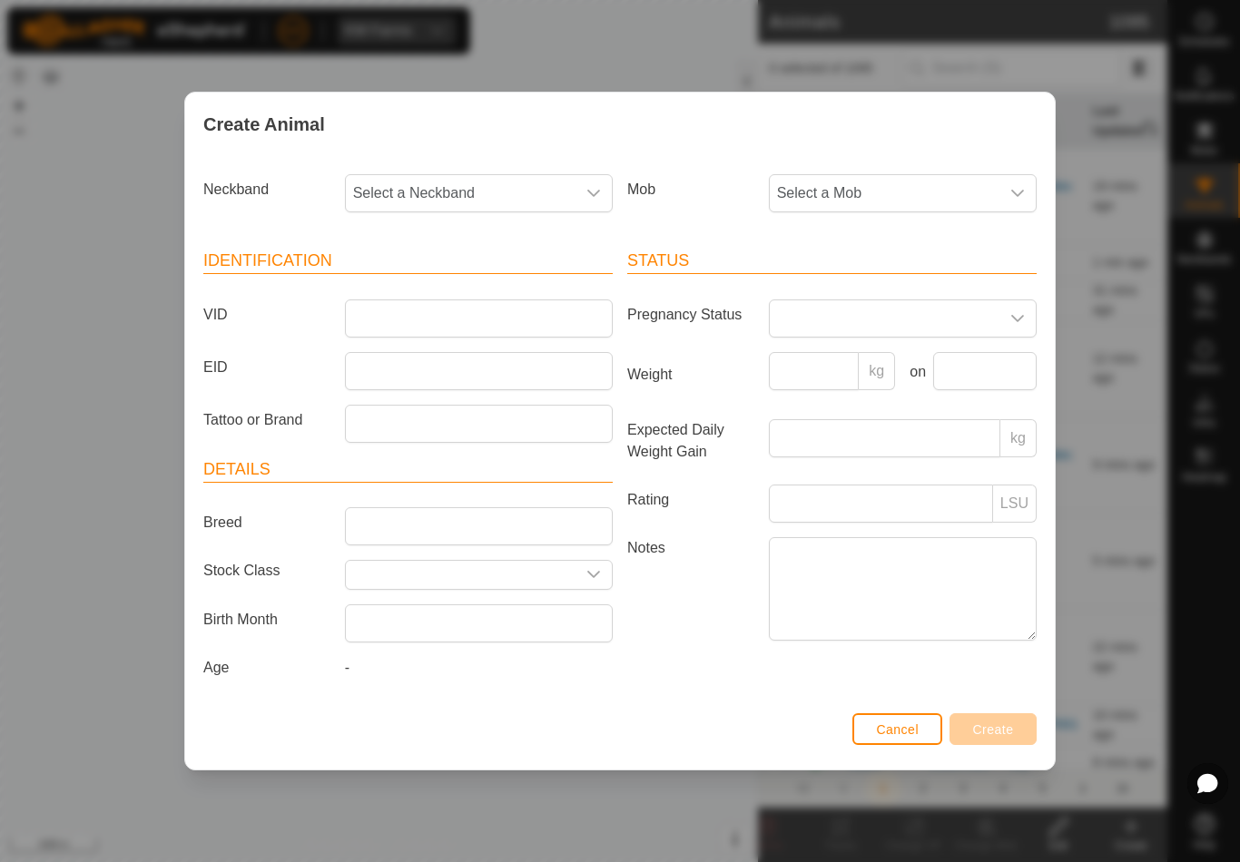
click at [923, 199] on span "Select a Mob" at bounding box center [885, 193] width 230 height 36
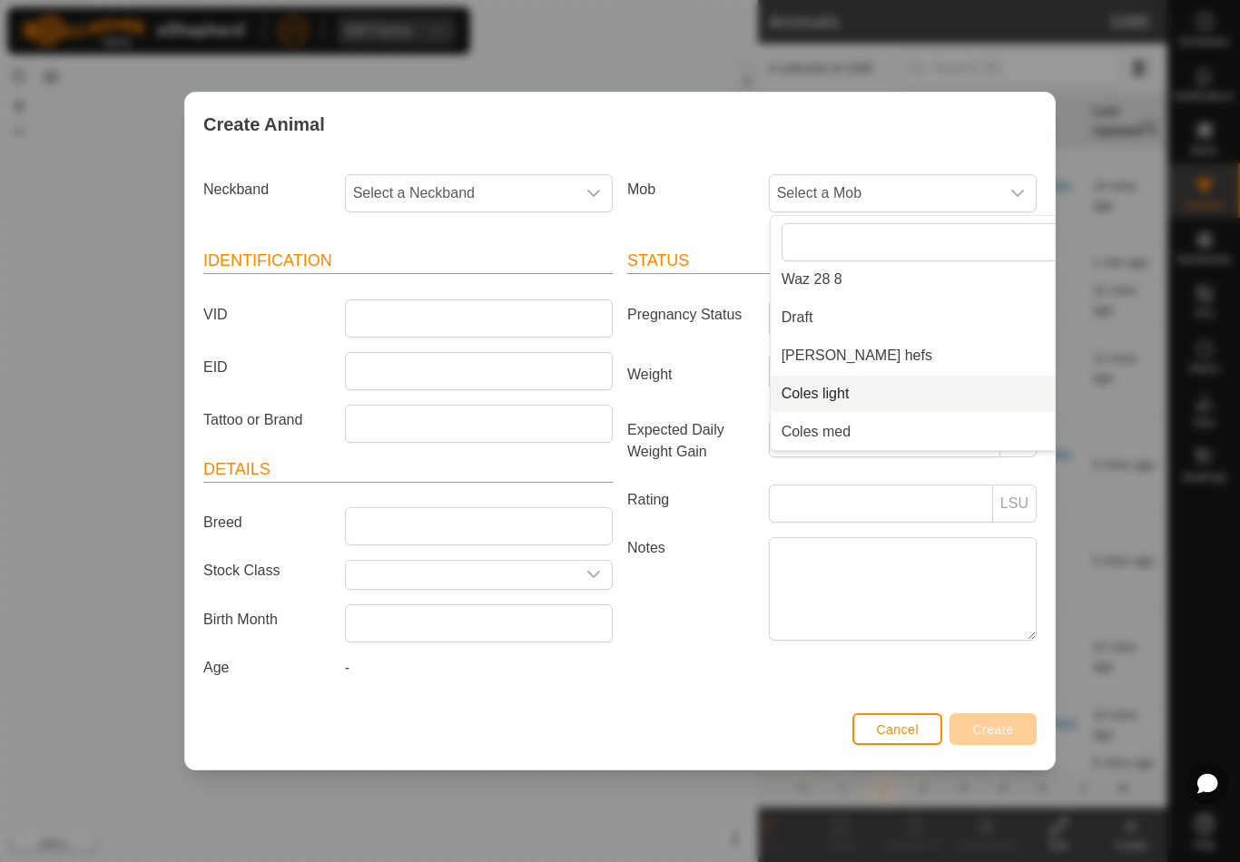
click at [898, 385] on li "Coles light" at bounding box center [939, 394] width 338 height 36
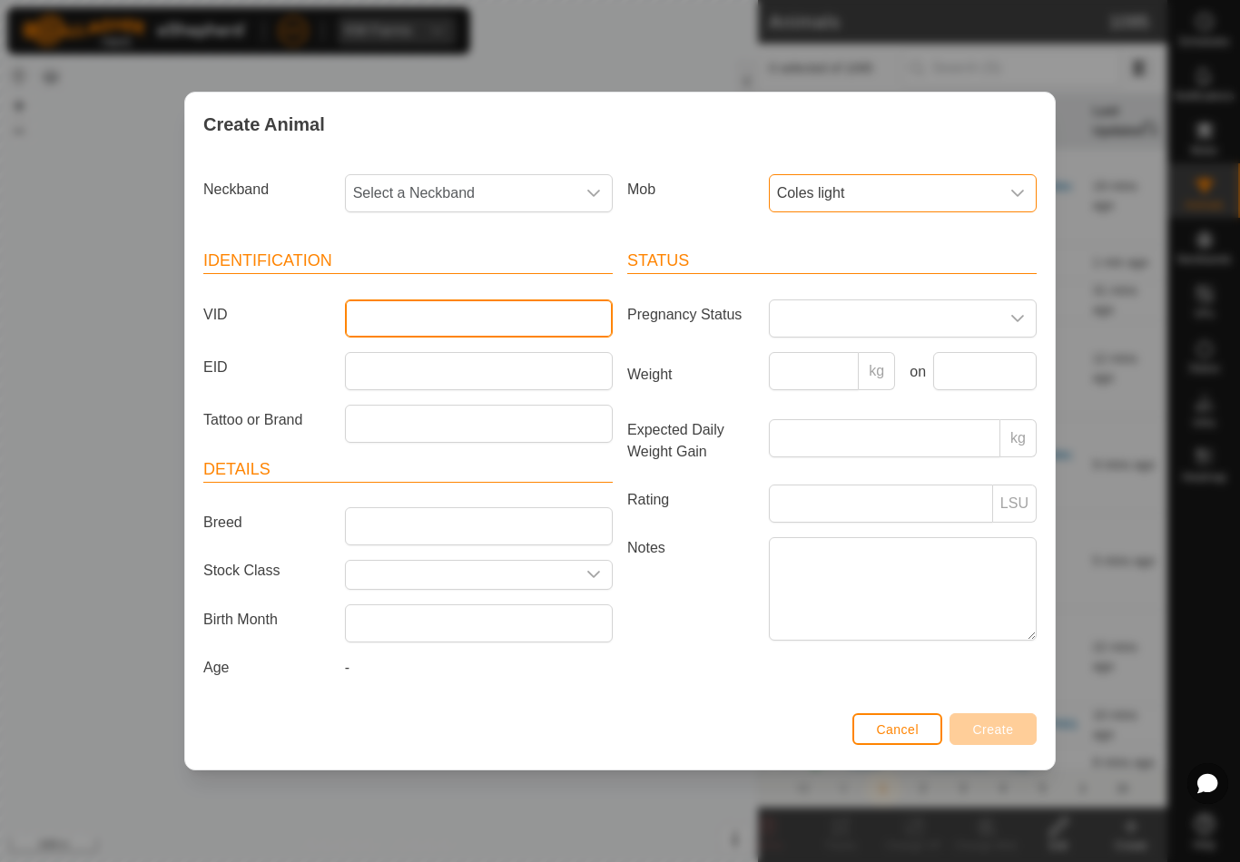
click at [487, 330] on input "VID" at bounding box center [479, 318] width 268 height 38
type input "Arbnoth20"
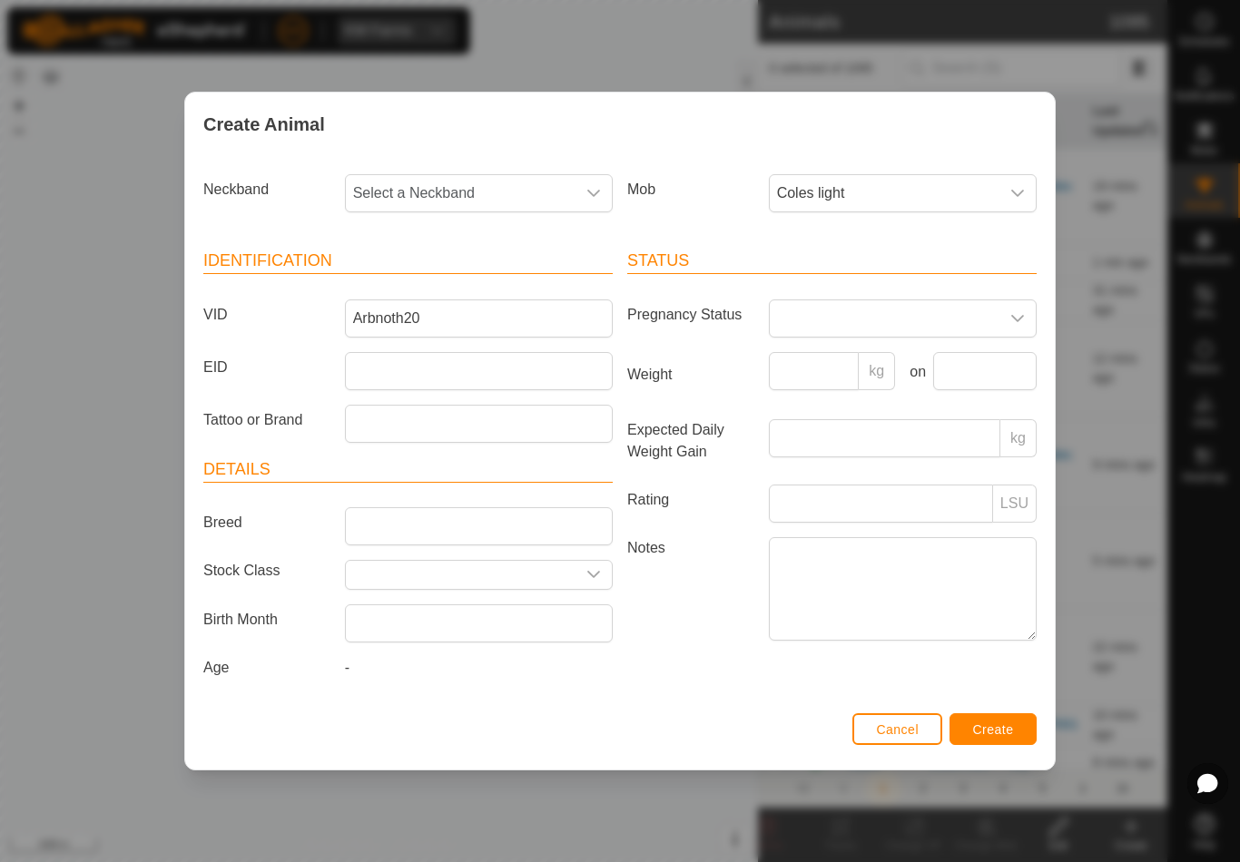
click at [465, 184] on span "Select a Neckband" at bounding box center [461, 193] width 230 height 36
type input "35822"
click at [494, 278] on li "3582282613" at bounding box center [480, 287] width 266 height 36
click at [1016, 740] on button "Create" at bounding box center [992, 729] width 87 height 32
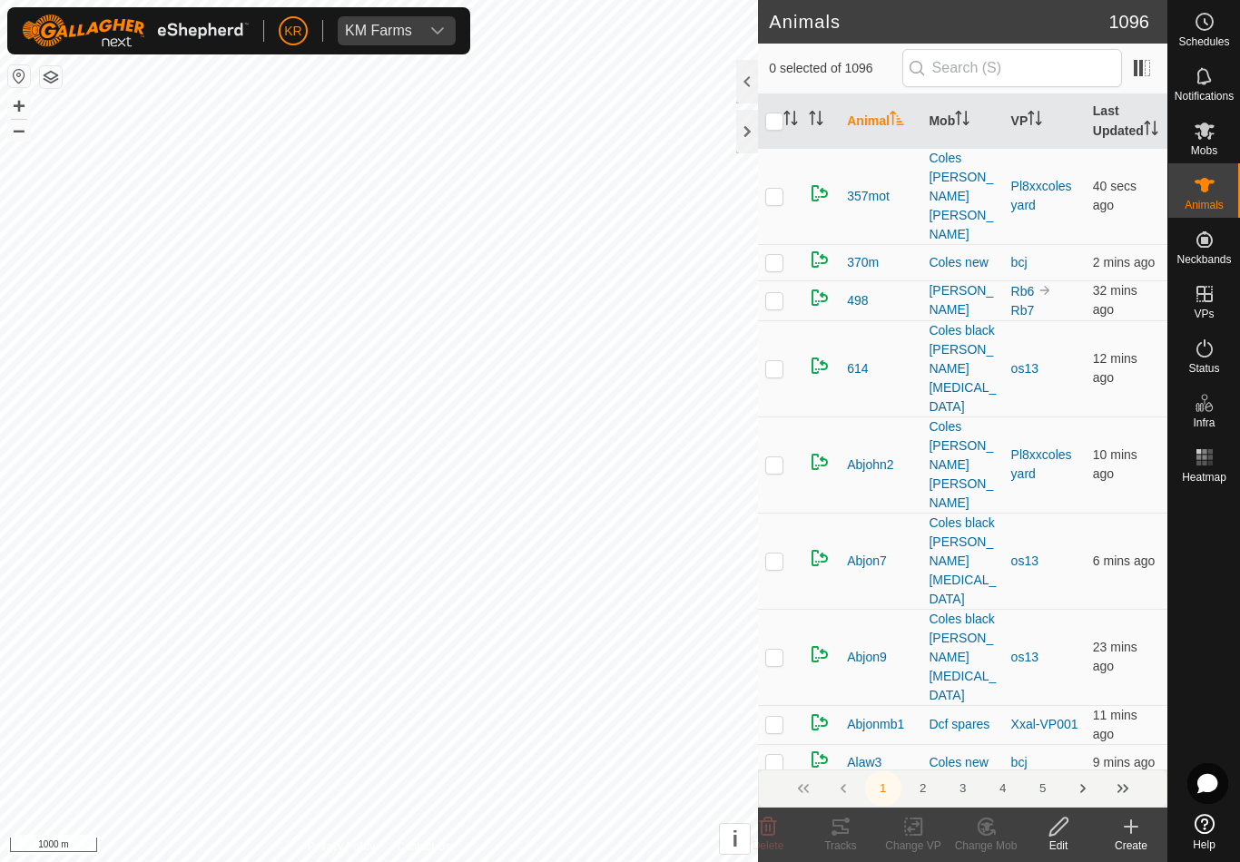
click at [1134, 844] on div "Create" at bounding box center [1130, 846] width 73 height 16
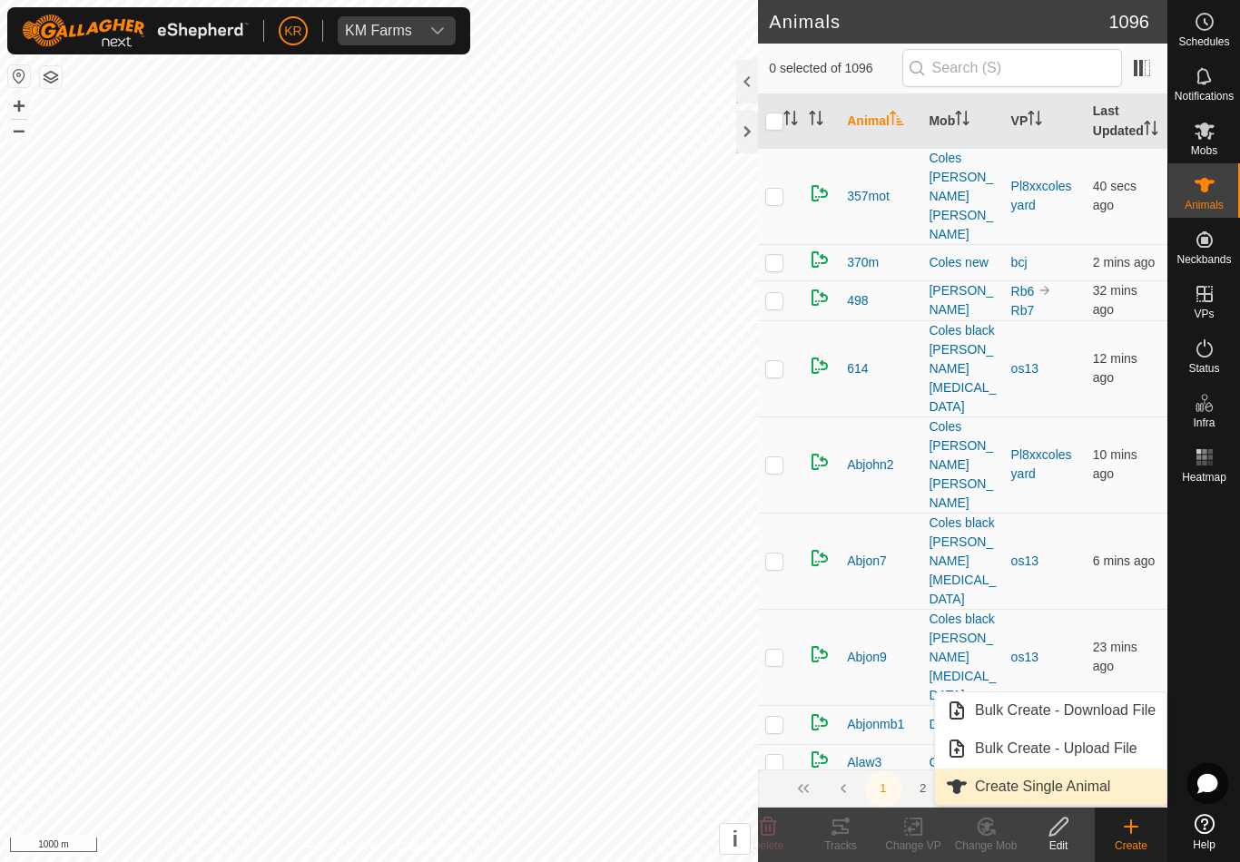
click at [1099, 787] on span "Create Single Animal" at bounding box center [1042, 787] width 135 height 22
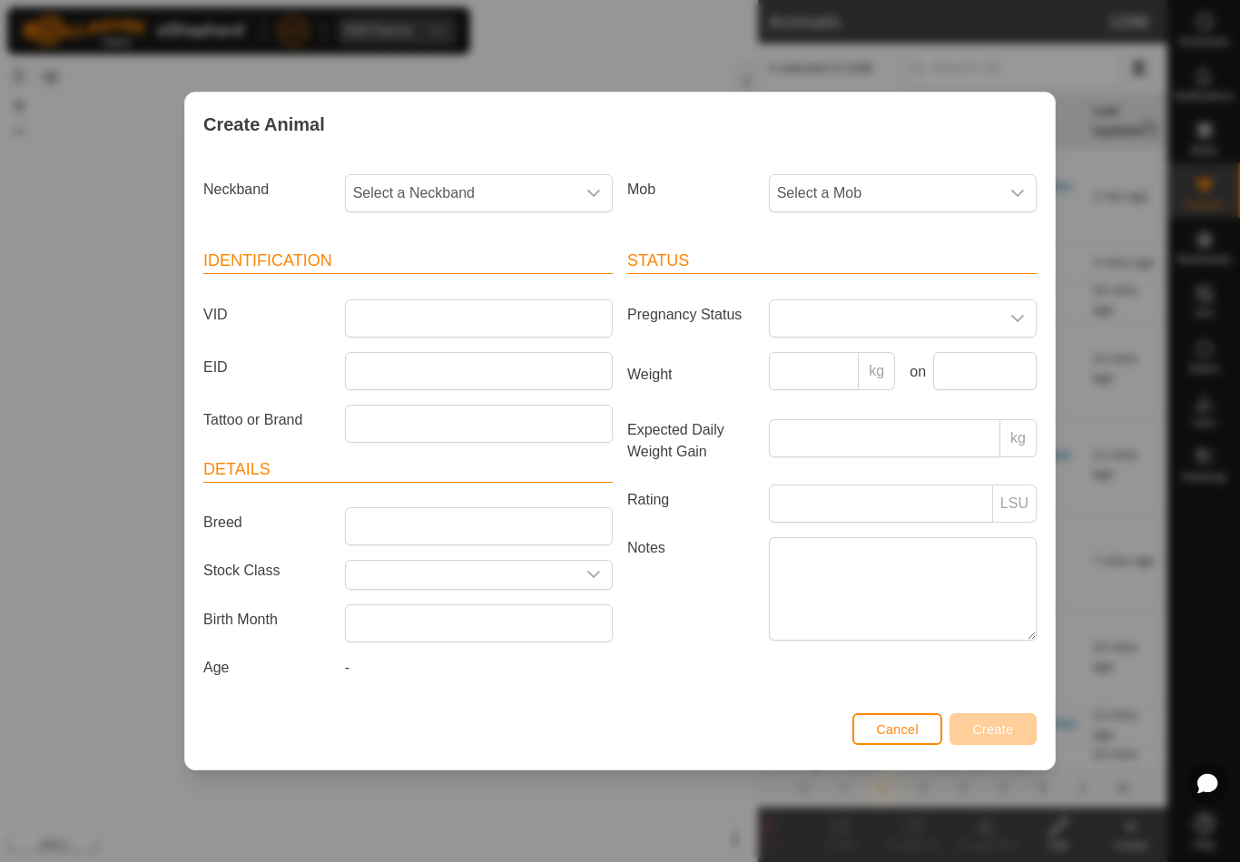
click at [914, 198] on span "Select a Mob" at bounding box center [885, 193] width 230 height 36
click at [968, 404] on li "Coles light" at bounding box center [939, 394] width 338 height 36
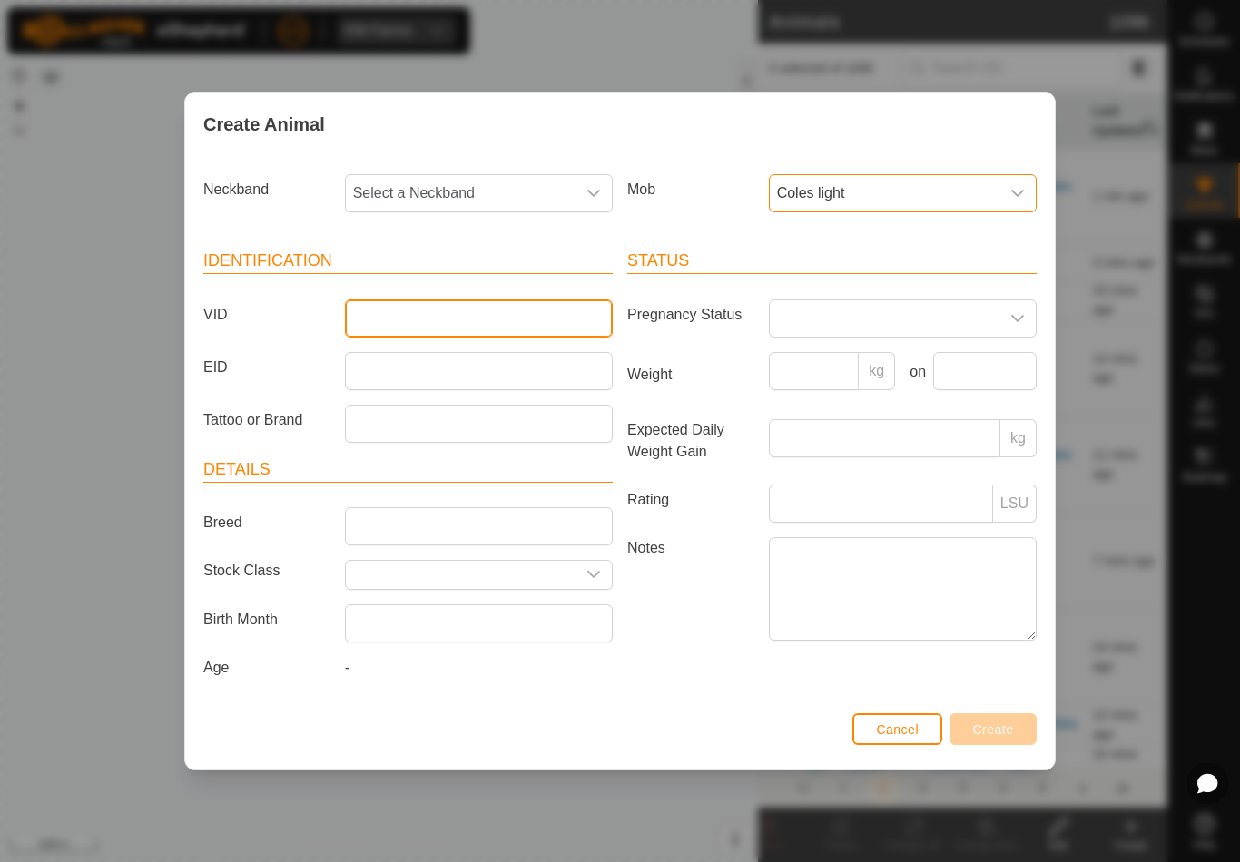
click at [426, 325] on input "VID" at bounding box center [479, 318] width 268 height 38
type input "Arbnoth21"
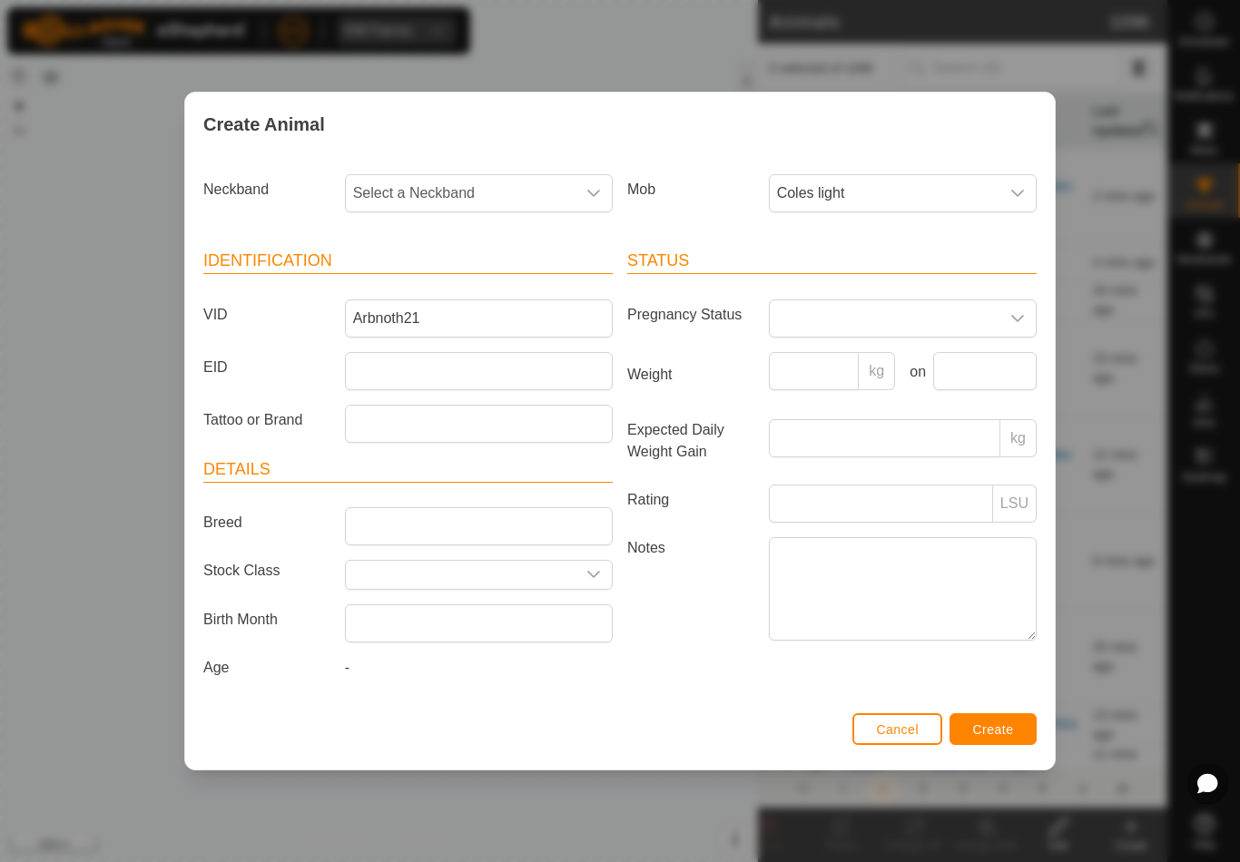
click at [506, 183] on span "Select a Neckband" at bounding box center [461, 193] width 230 height 36
click at [485, 256] on input "33974" at bounding box center [480, 242] width 244 height 38
type input "33974"
click at [501, 280] on li "3397447645" at bounding box center [480, 287] width 266 height 36
click at [1004, 737] on span "Create" at bounding box center [993, 729] width 41 height 15
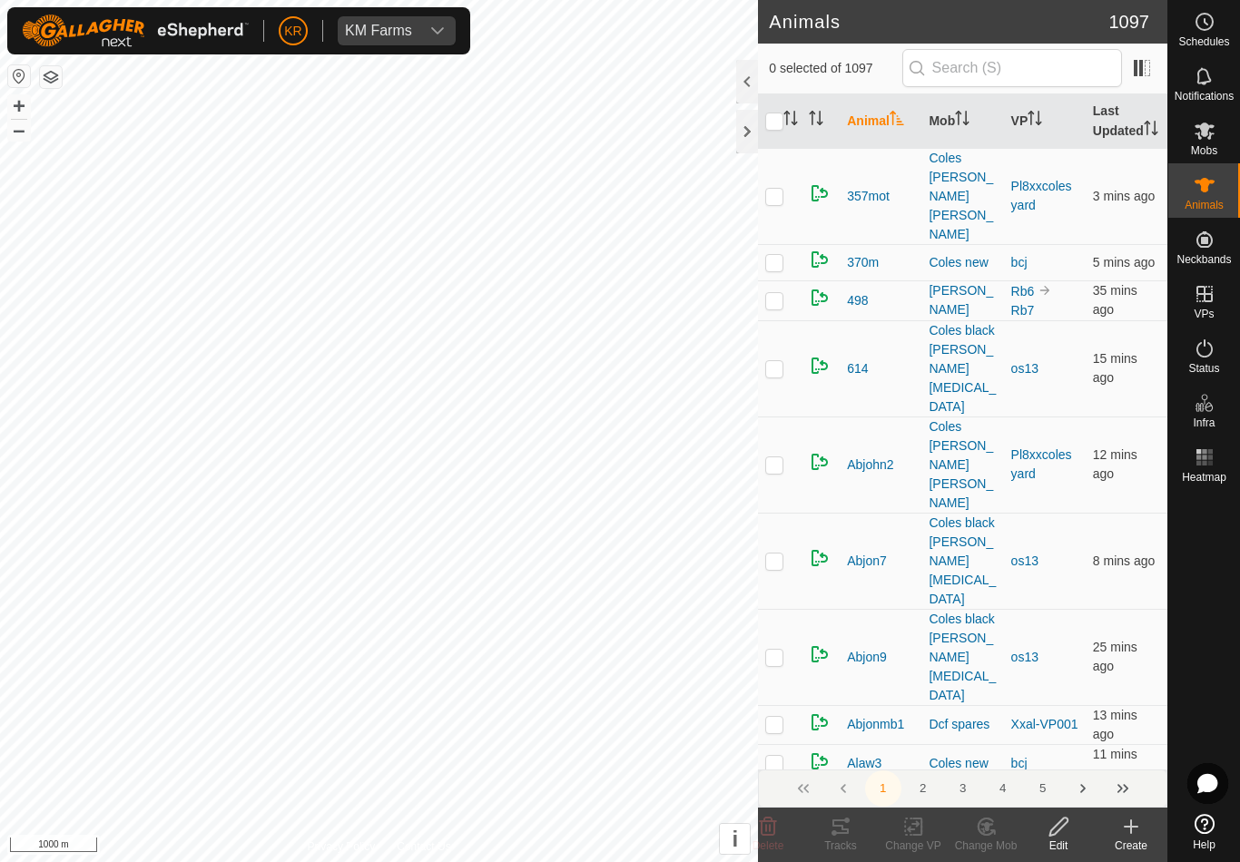
click at [1137, 833] on icon at bounding box center [1131, 827] width 22 height 22
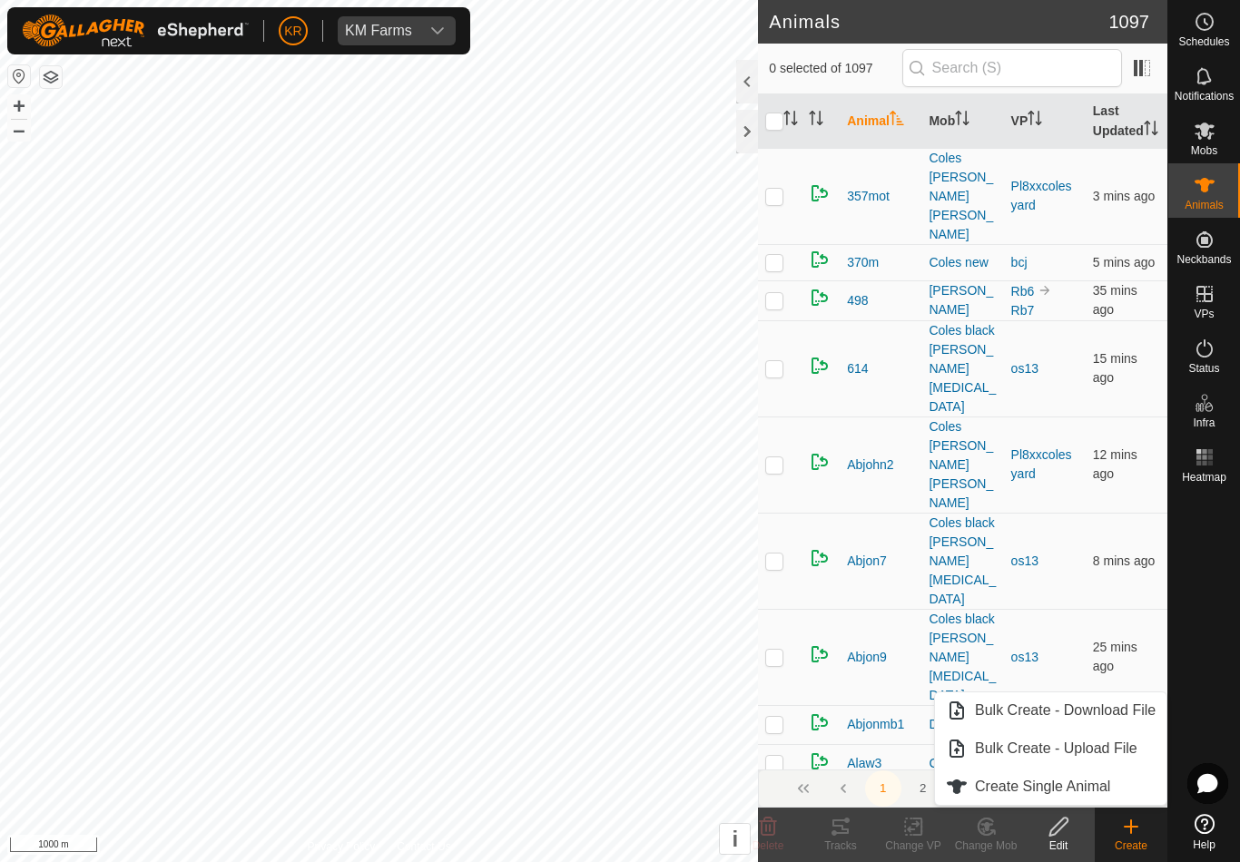
click at [1108, 790] on span "Create Single Animal" at bounding box center [1042, 787] width 135 height 22
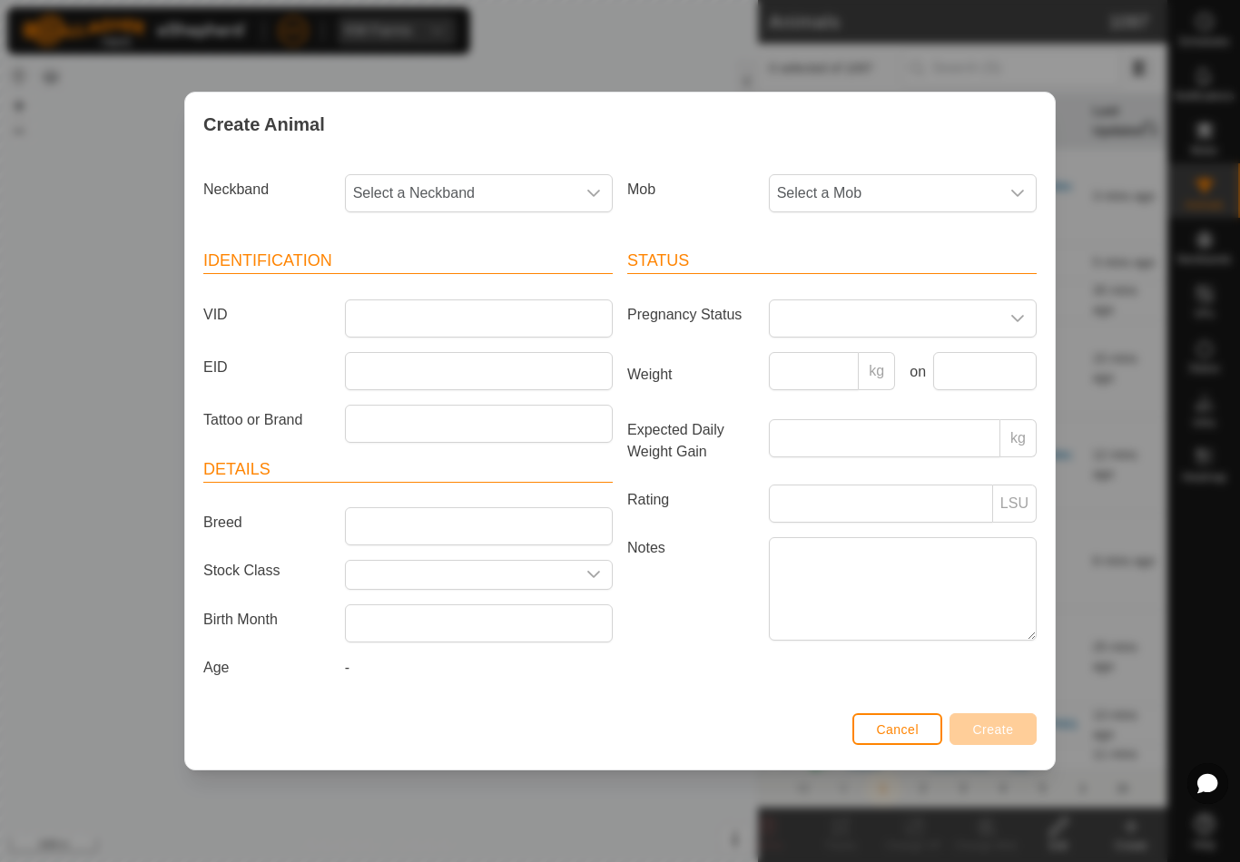
click at [847, 193] on span "Select a Mob" at bounding box center [885, 193] width 230 height 36
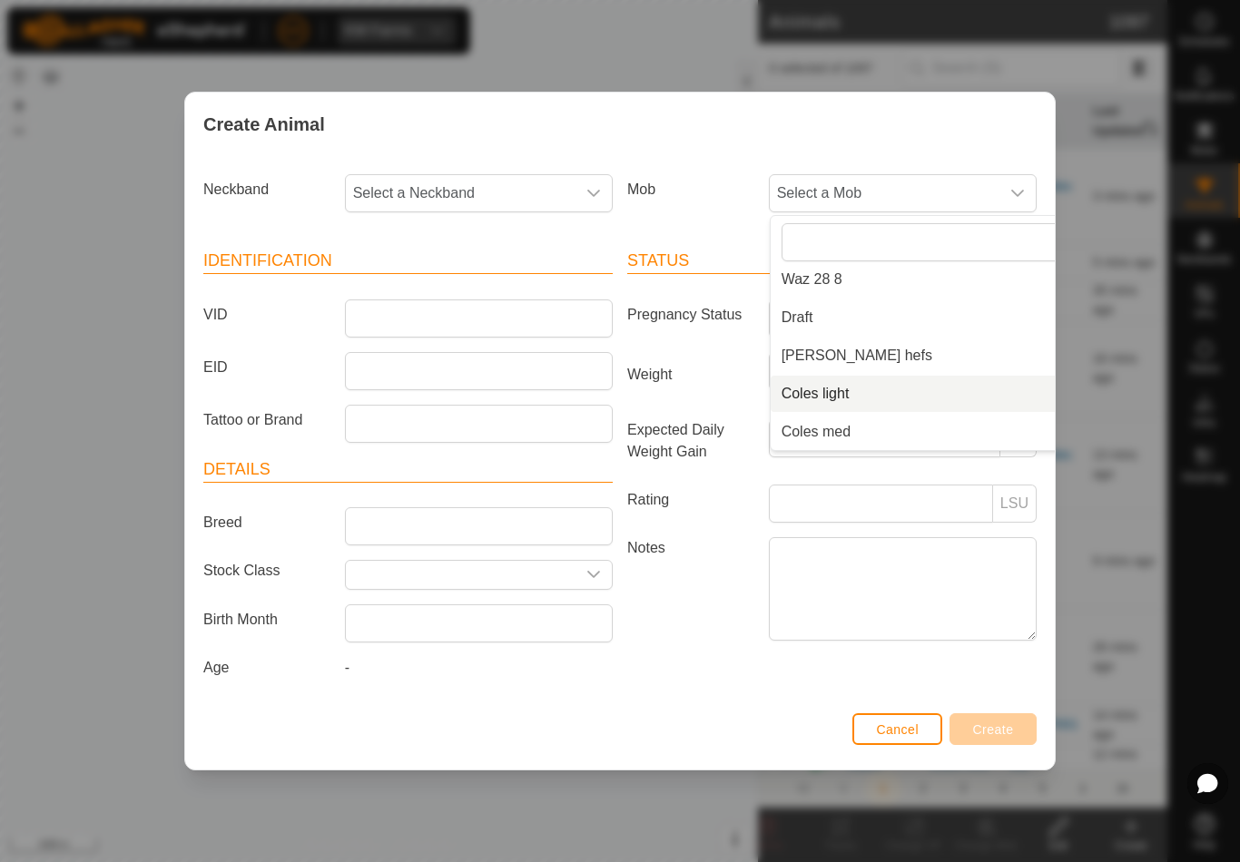
click at [898, 382] on li "Coles light" at bounding box center [939, 394] width 338 height 36
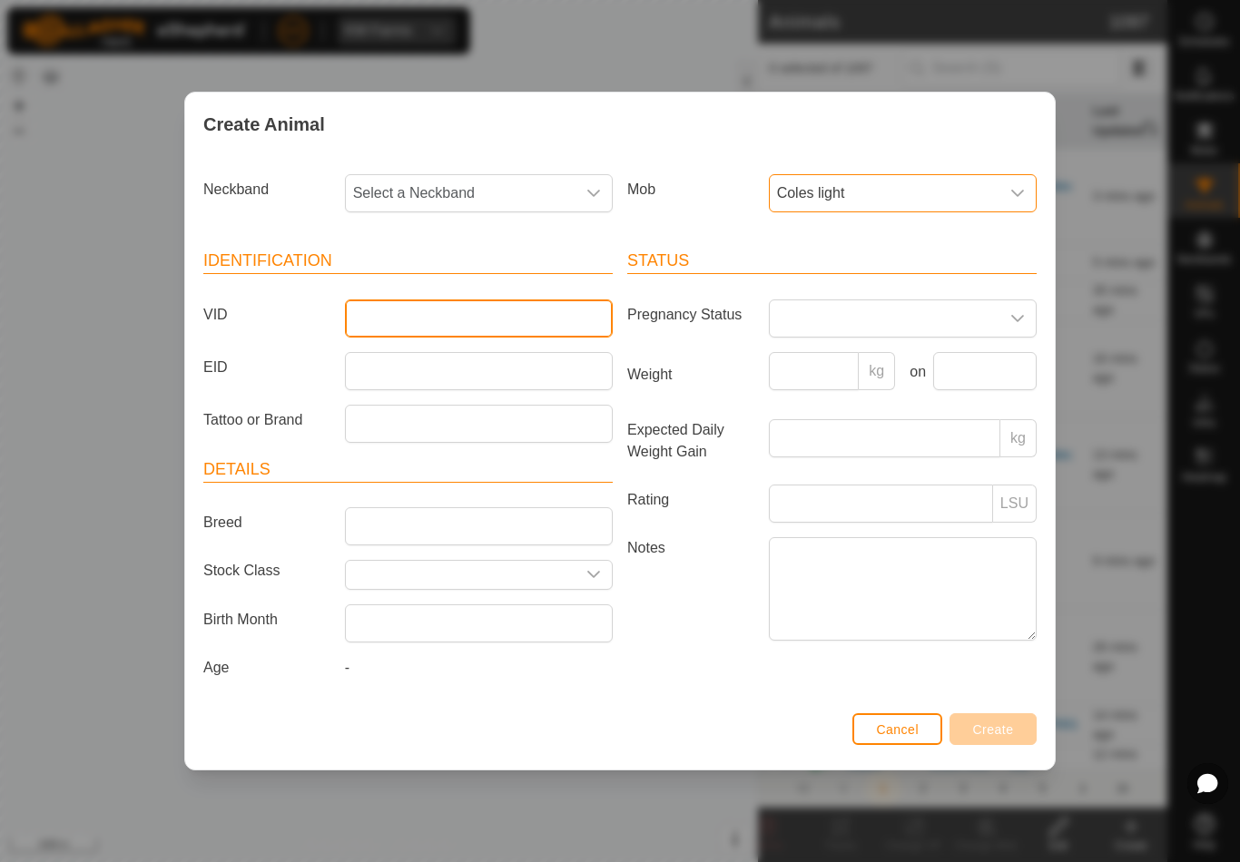
click at [483, 308] on input "VID" at bounding box center [479, 318] width 268 height 38
type input "Arbnoth7"
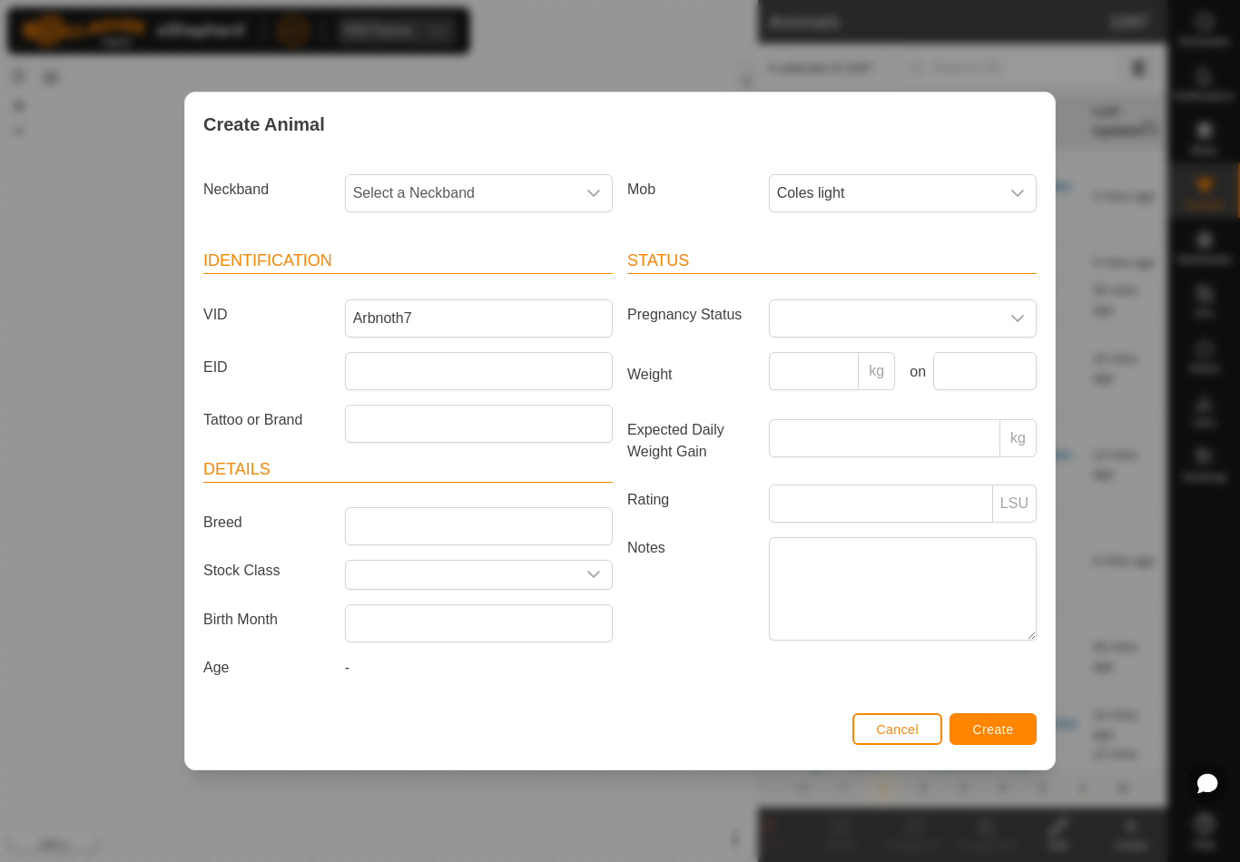
click at [499, 189] on span "Select a Neckband" at bounding box center [461, 193] width 230 height 36
type input "41768"
click at [481, 279] on li "4176800782" at bounding box center [480, 287] width 266 height 36
click at [1006, 733] on span "Create" at bounding box center [993, 729] width 41 height 15
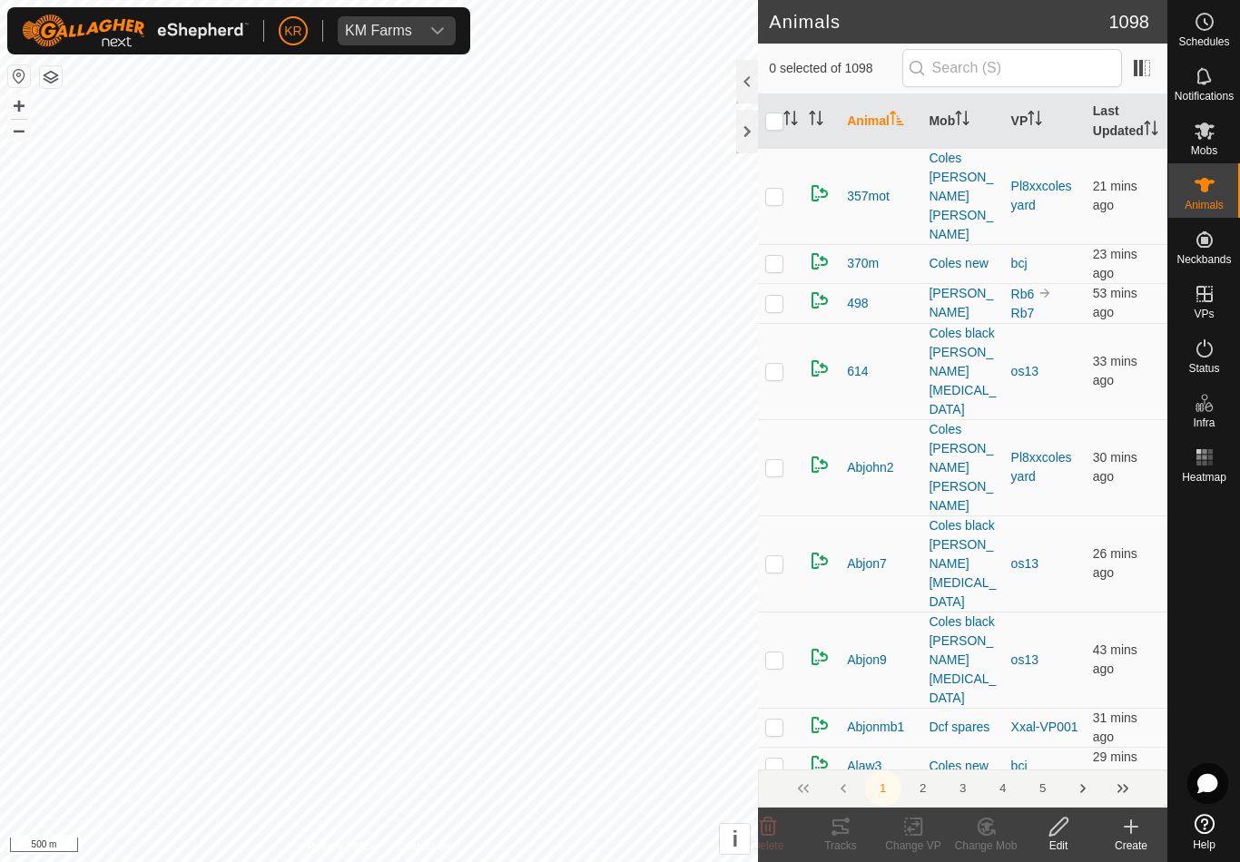
click at [1139, 832] on icon at bounding box center [1131, 827] width 22 height 22
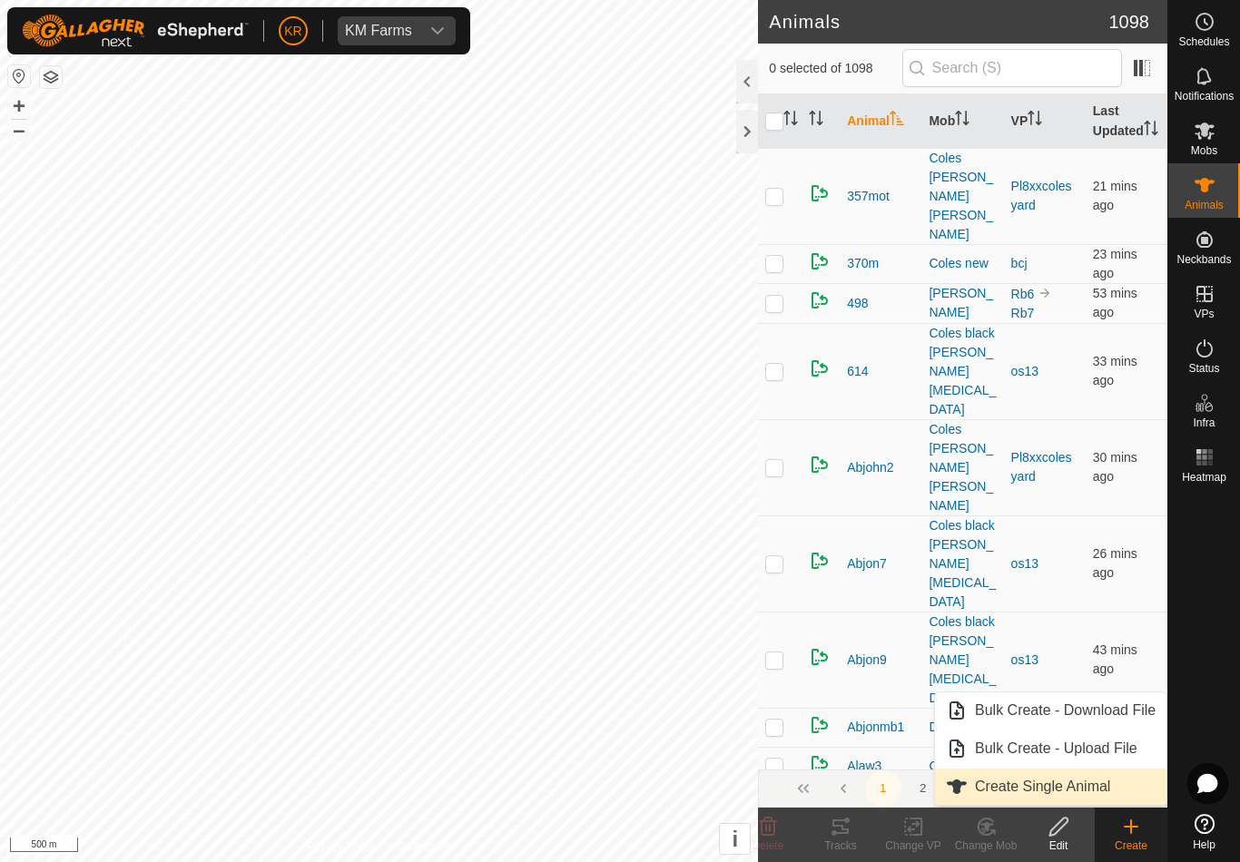
click at [1096, 782] on span "Create Single Animal" at bounding box center [1042, 787] width 135 height 22
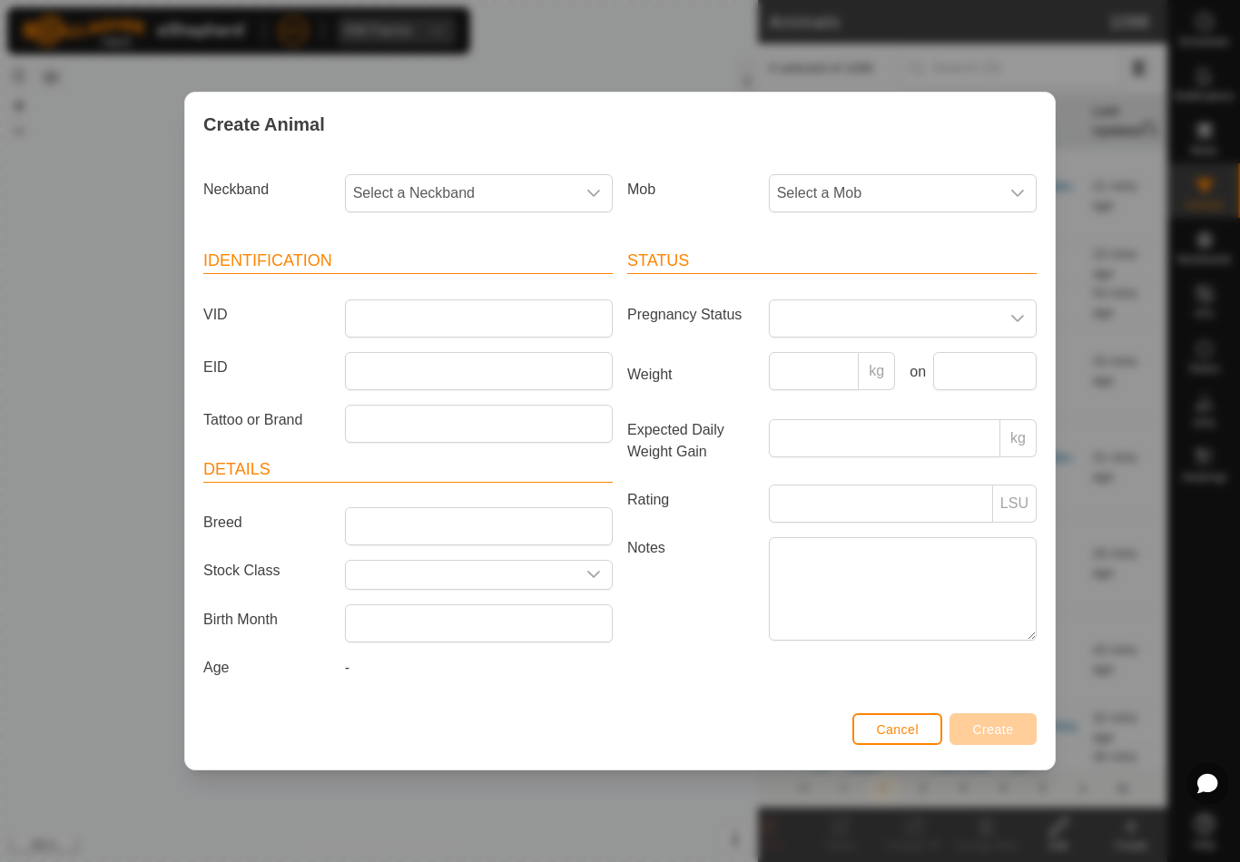
click at [1015, 191] on icon "dropdown trigger" at bounding box center [1017, 193] width 15 height 15
click at [960, 402] on li "Coles light" at bounding box center [939, 394] width 338 height 36
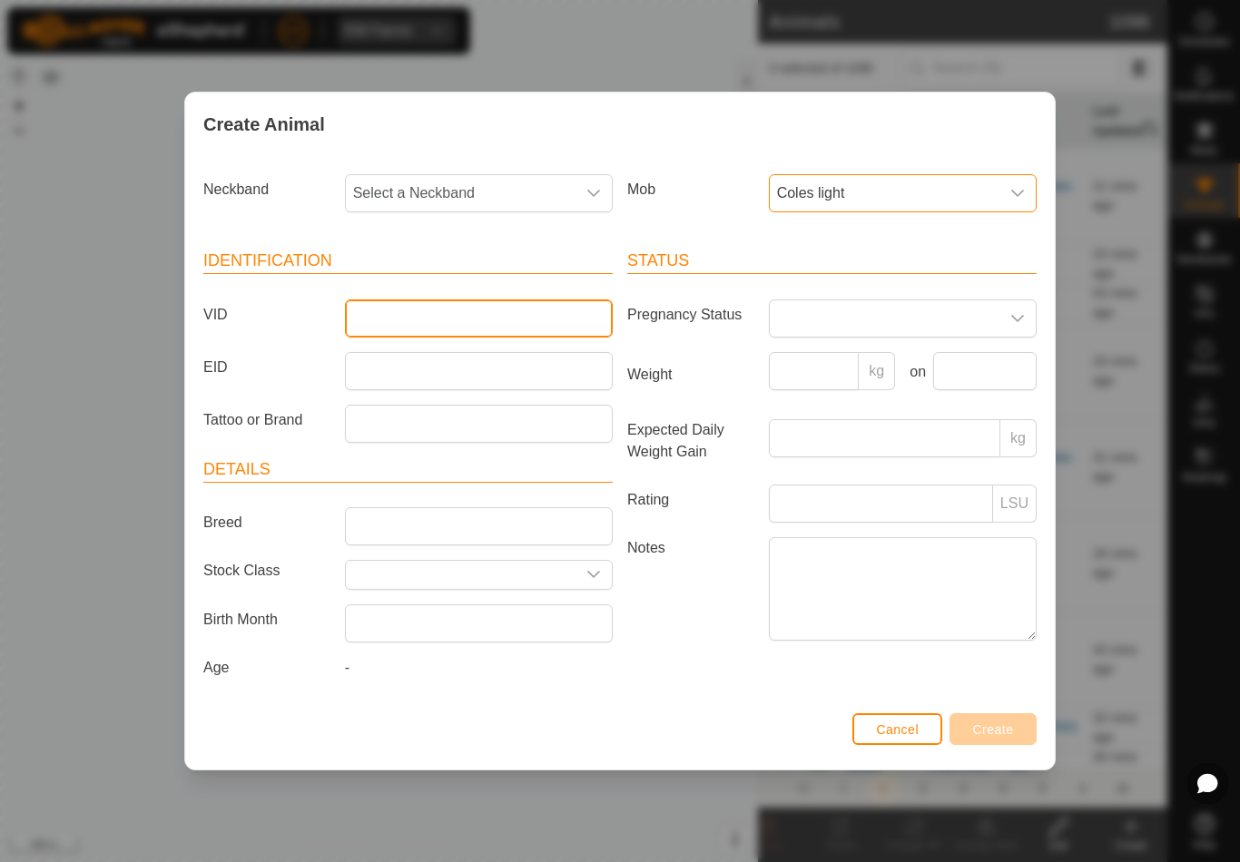
click at [462, 321] on input "VID" at bounding box center [479, 318] width 268 height 38
type input "Arbnoth9"
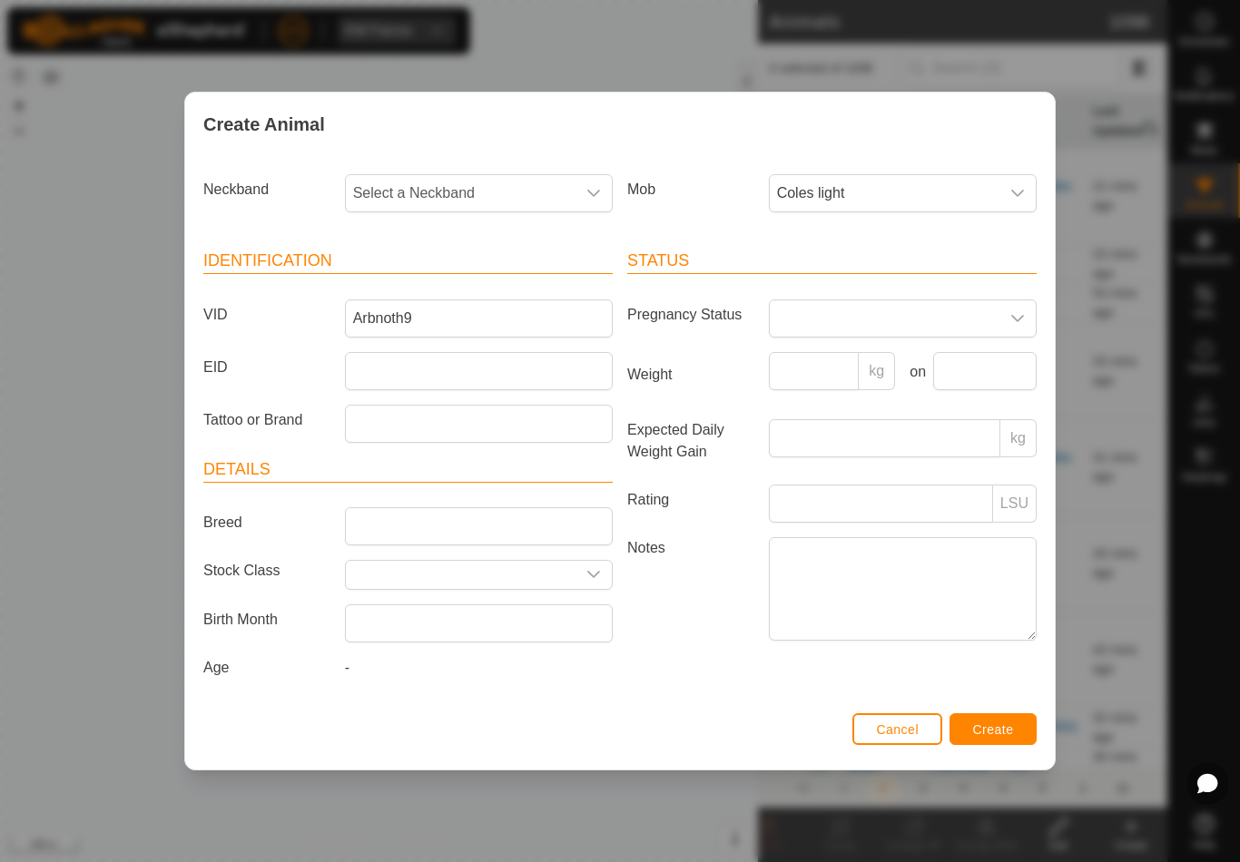
click at [471, 191] on span "Select a Neckband" at bounding box center [461, 193] width 230 height 36
type input "2423"
click at [457, 280] on li "2423528994" at bounding box center [480, 287] width 266 height 36
click at [1001, 724] on button "Create" at bounding box center [992, 729] width 87 height 32
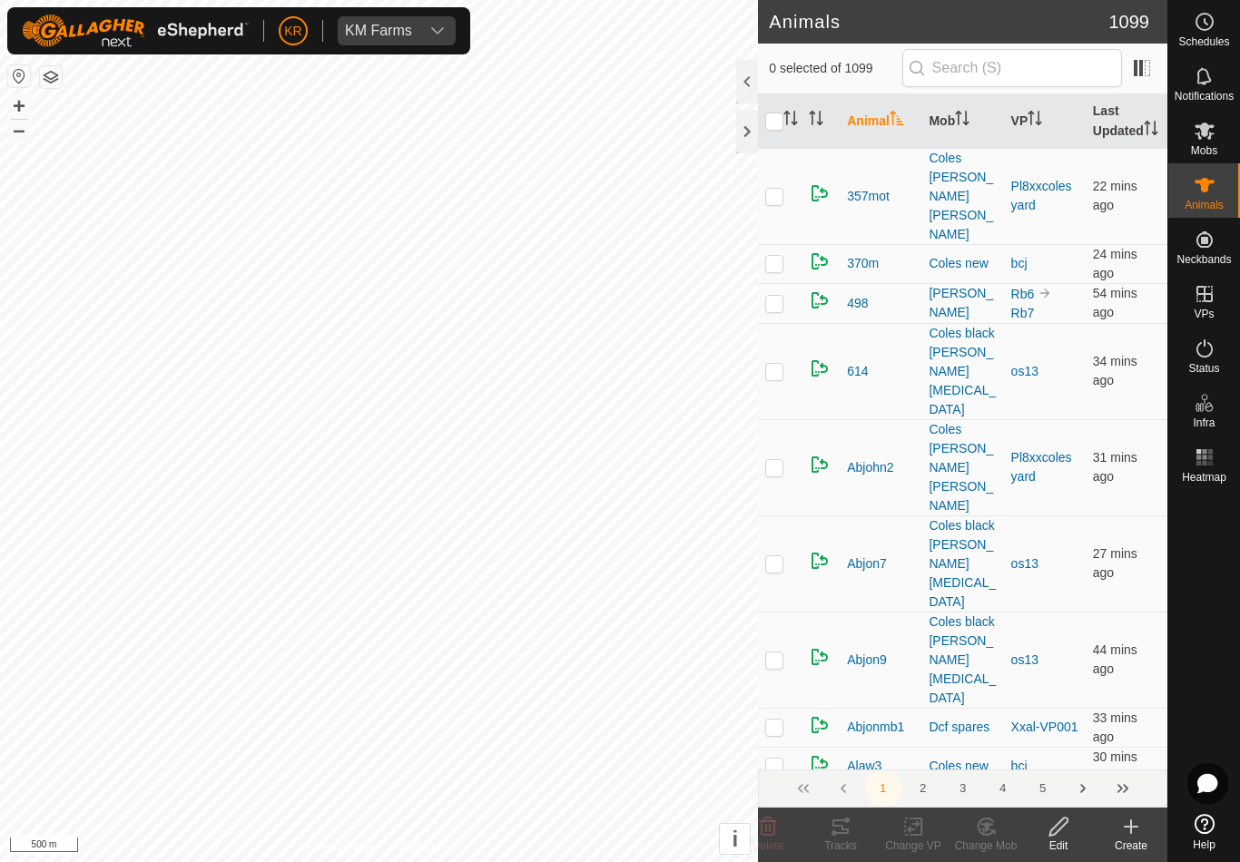
click at [1143, 840] on div "Create" at bounding box center [1130, 846] width 73 height 16
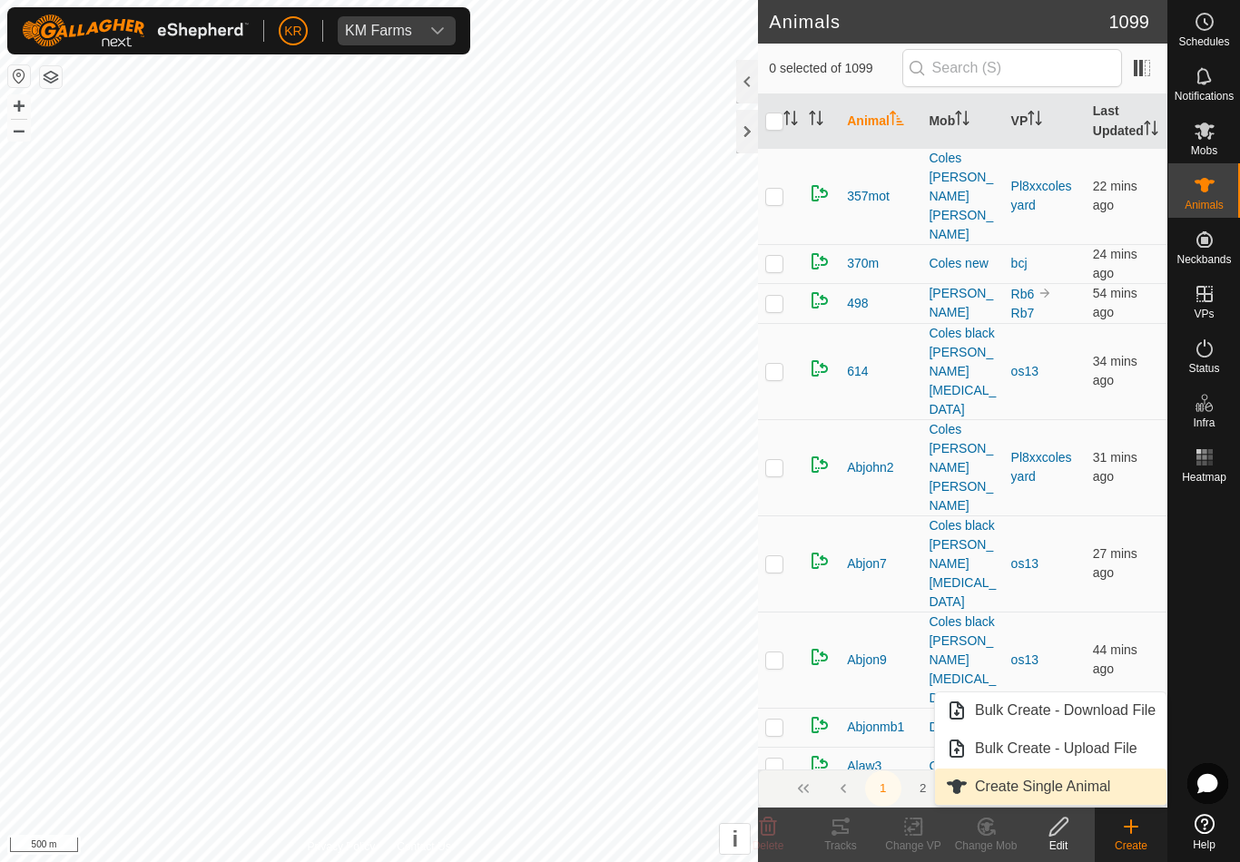
click at [1097, 795] on span "Create Single Animal" at bounding box center [1042, 787] width 135 height 22
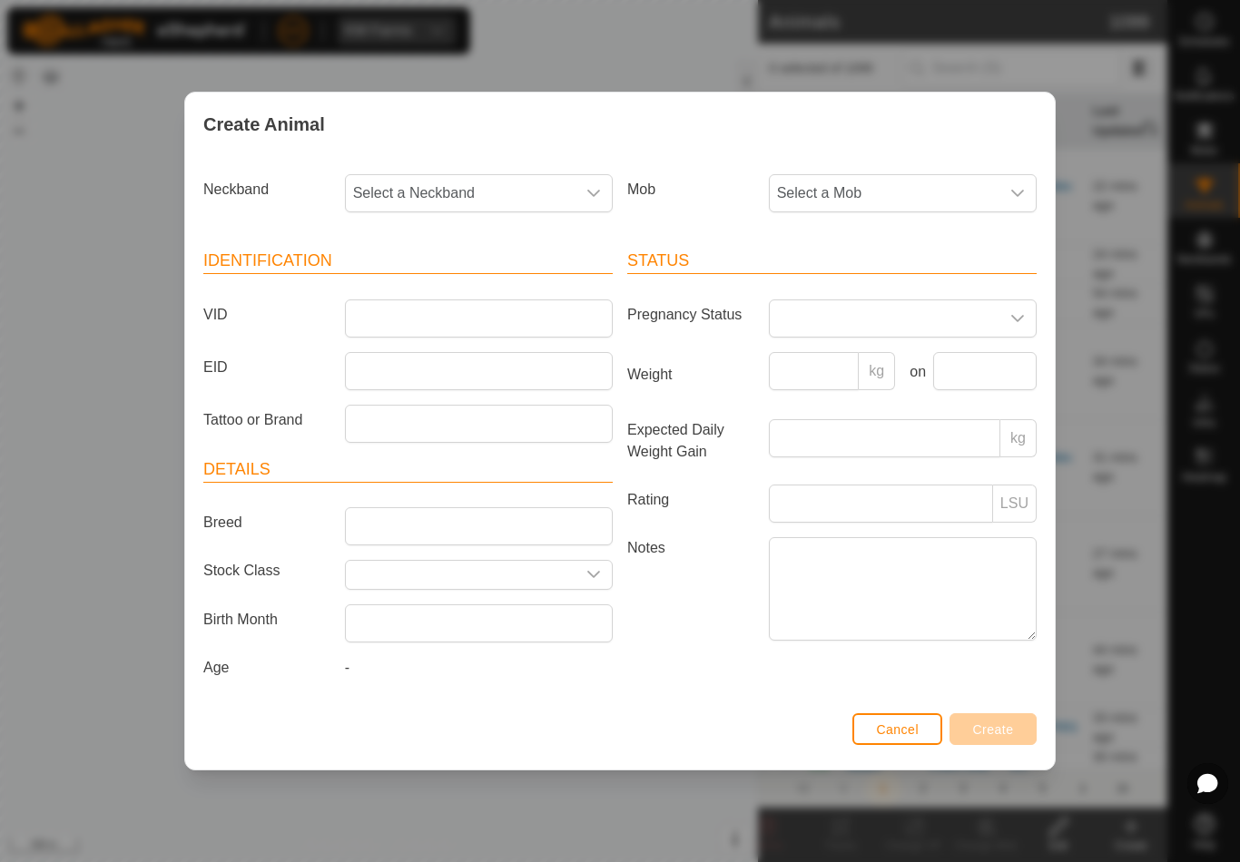
click at [897, 186] on span "Select a Mob" at bounding box center [885, 193] width 230 height 36
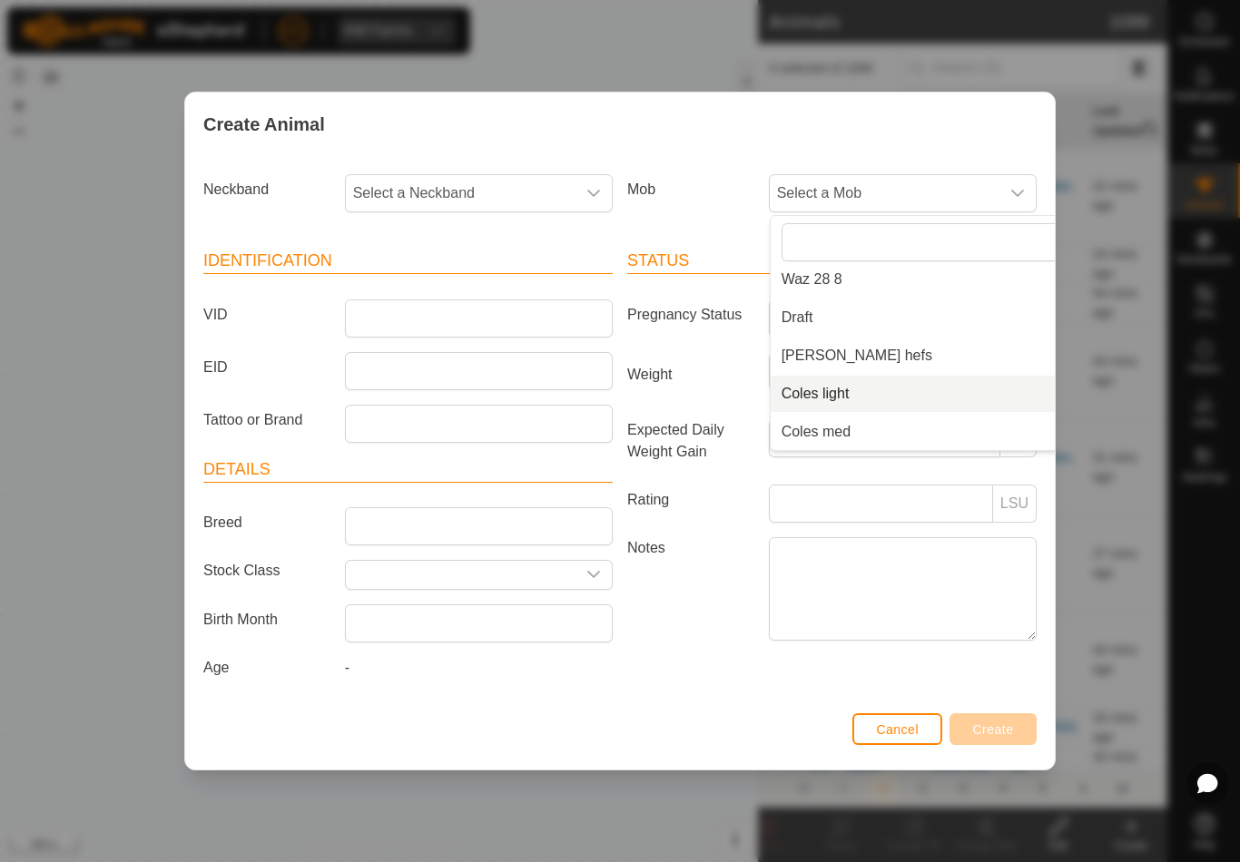
click at [895, 388] on li "Coles light" at bounding box center [939, 394] width 338 height 36
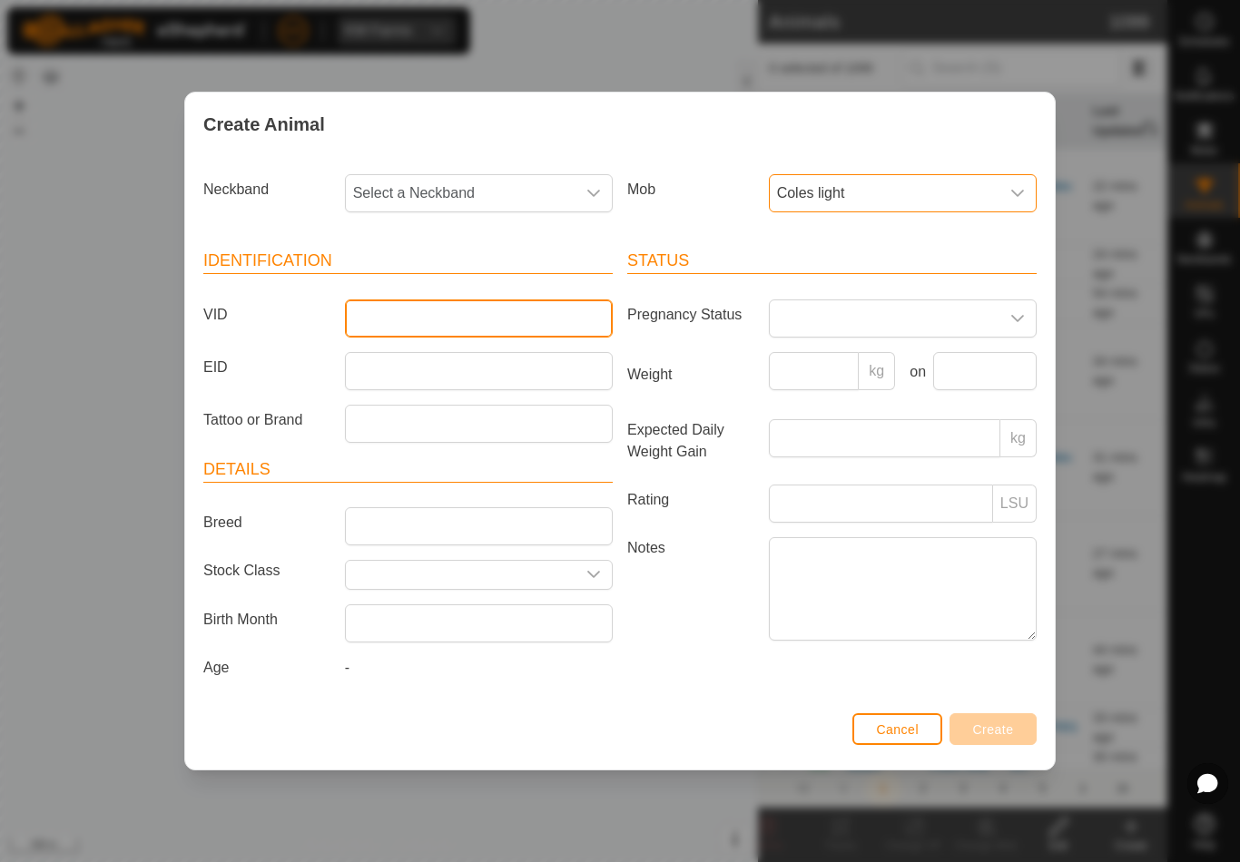
click at [461, 316] on input "VID" at bounding box center [479, 318] width 268 height 38
type input "Arbnoth24"
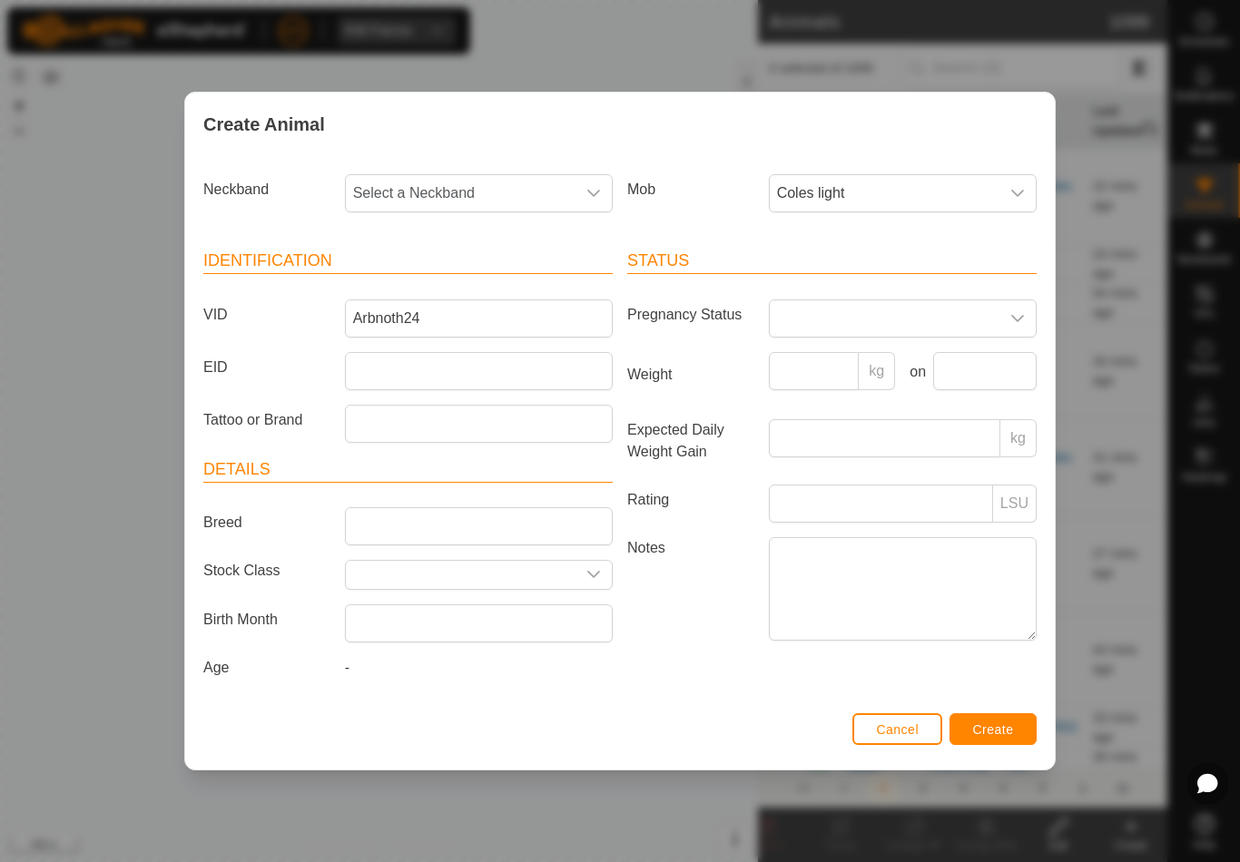
click at [438, 187] on span "Select a Neckband" at bounding box center [461, 193] width 230 height 36
type input "1899"
click at [451, 310] on li "1899216336" at bounding box center [480, 325] width 266 height 36
click at [999, 726] on span "Create" at bounding box center [993, 729] width 41 height 15
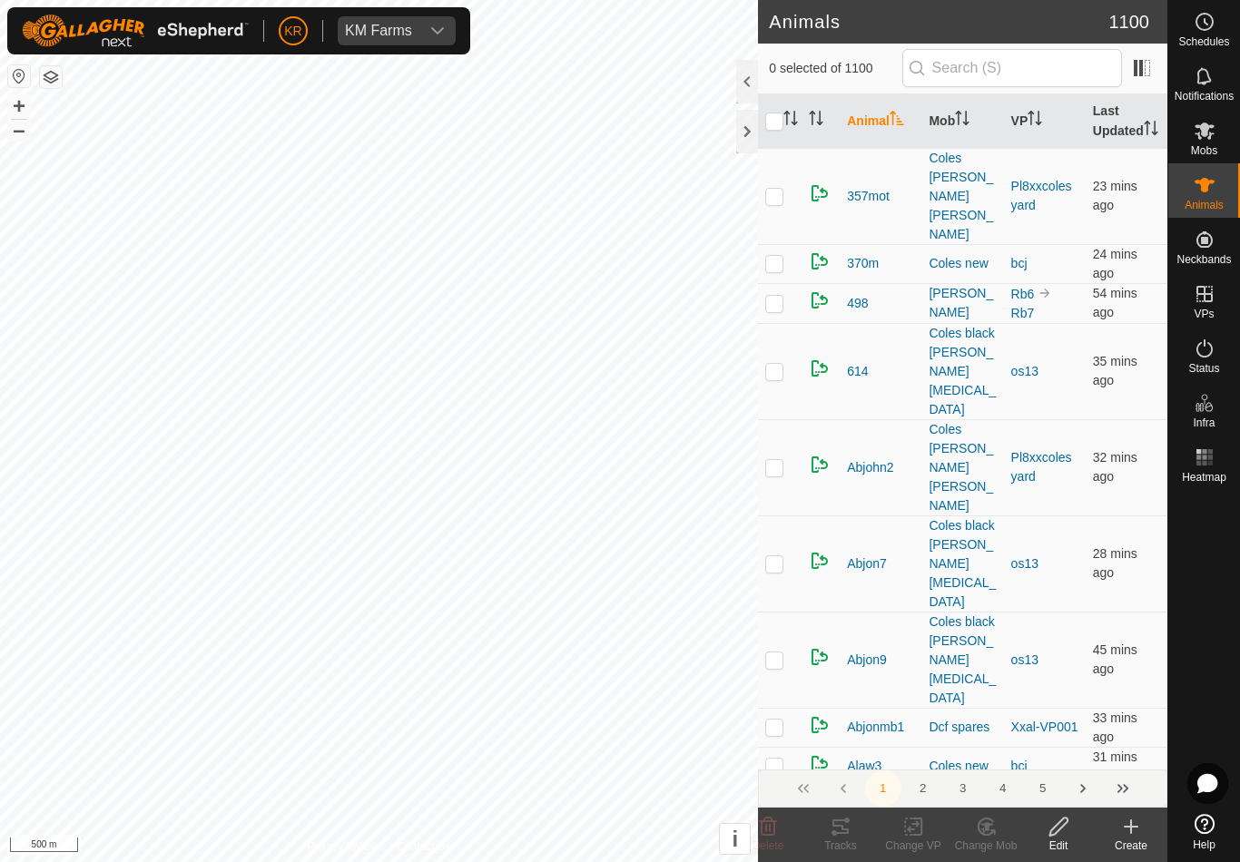
click at [1139, 830] on icon at bounding box center [1131, 827] width 22 height 22
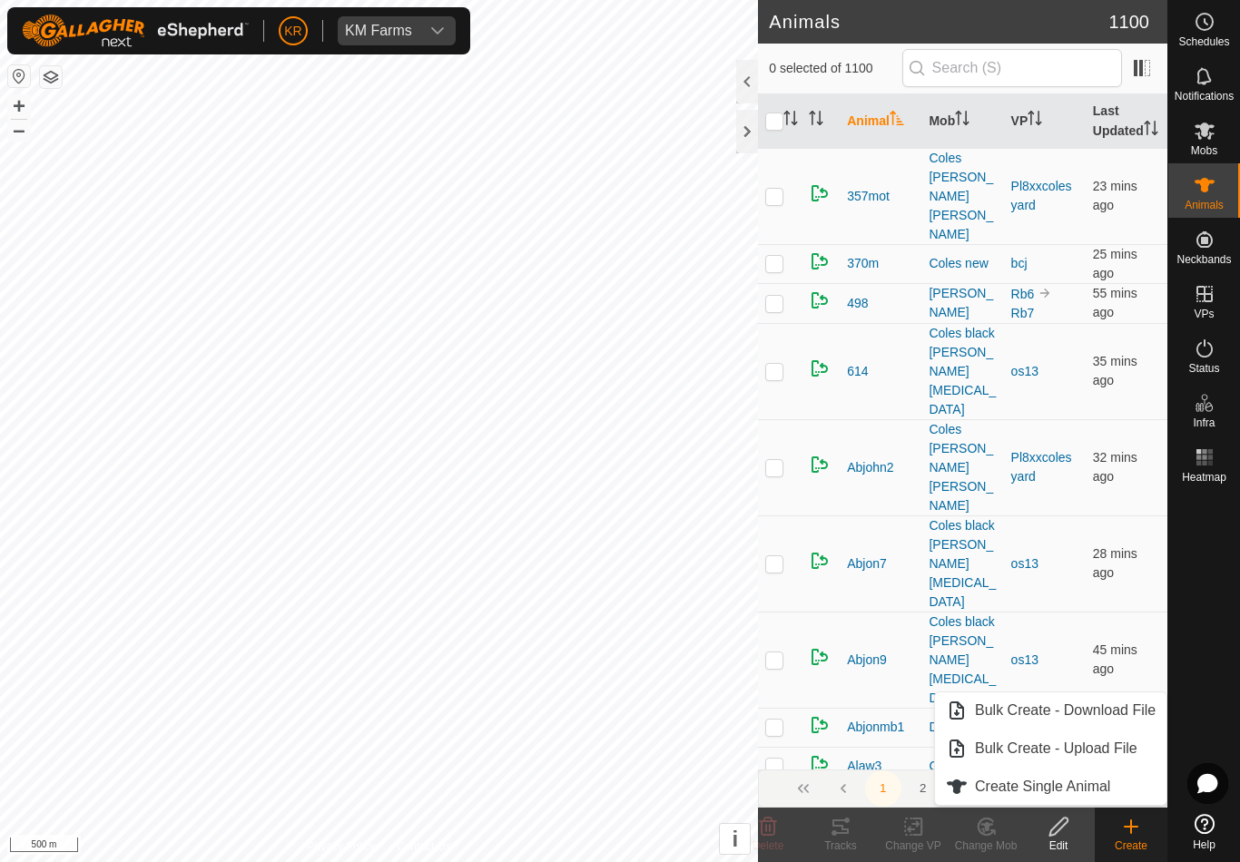
click at [1110, 793] on span "Create Single Animal" at bounding box center [1042, 787] width 135 height 22
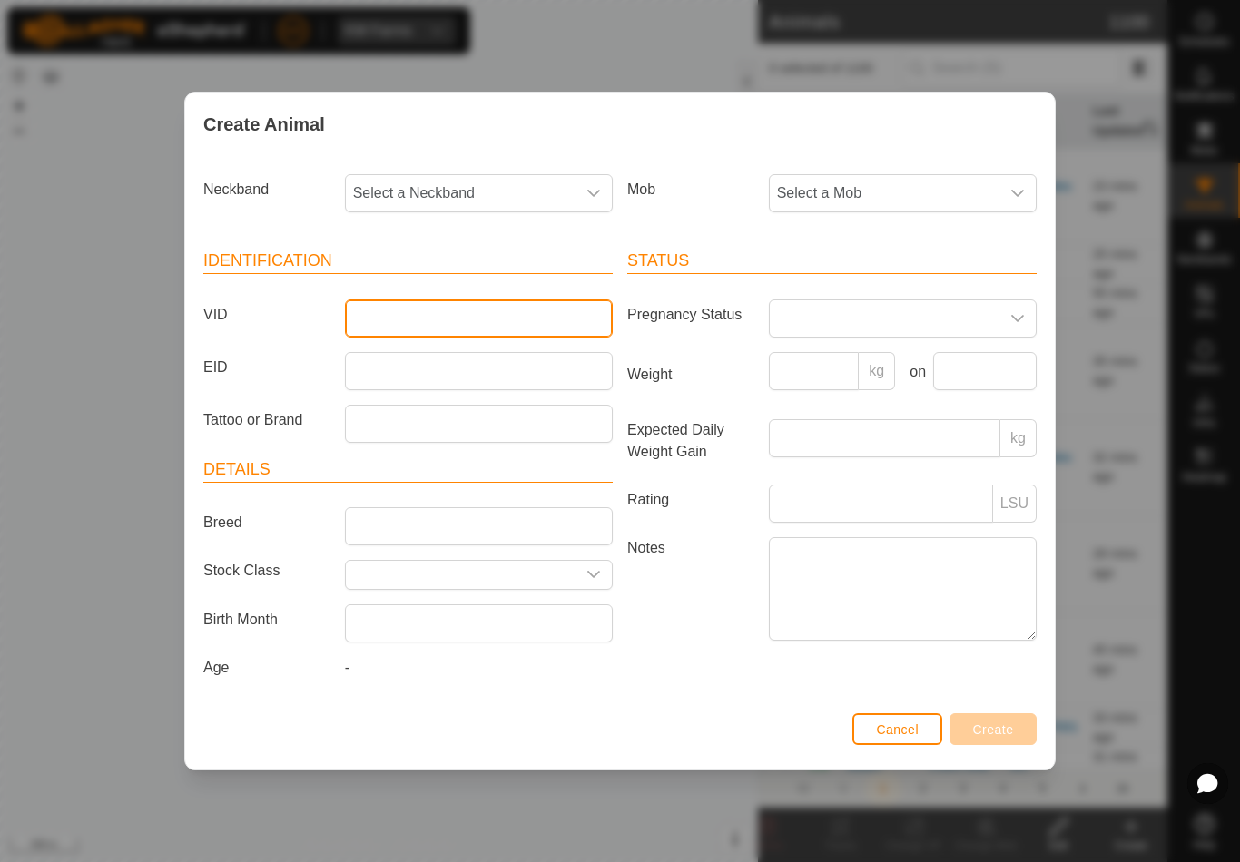
click at [421, 320] on input "VID" at bounding box center [479, 318] width 268 height 38
type input "Arbnoth17"
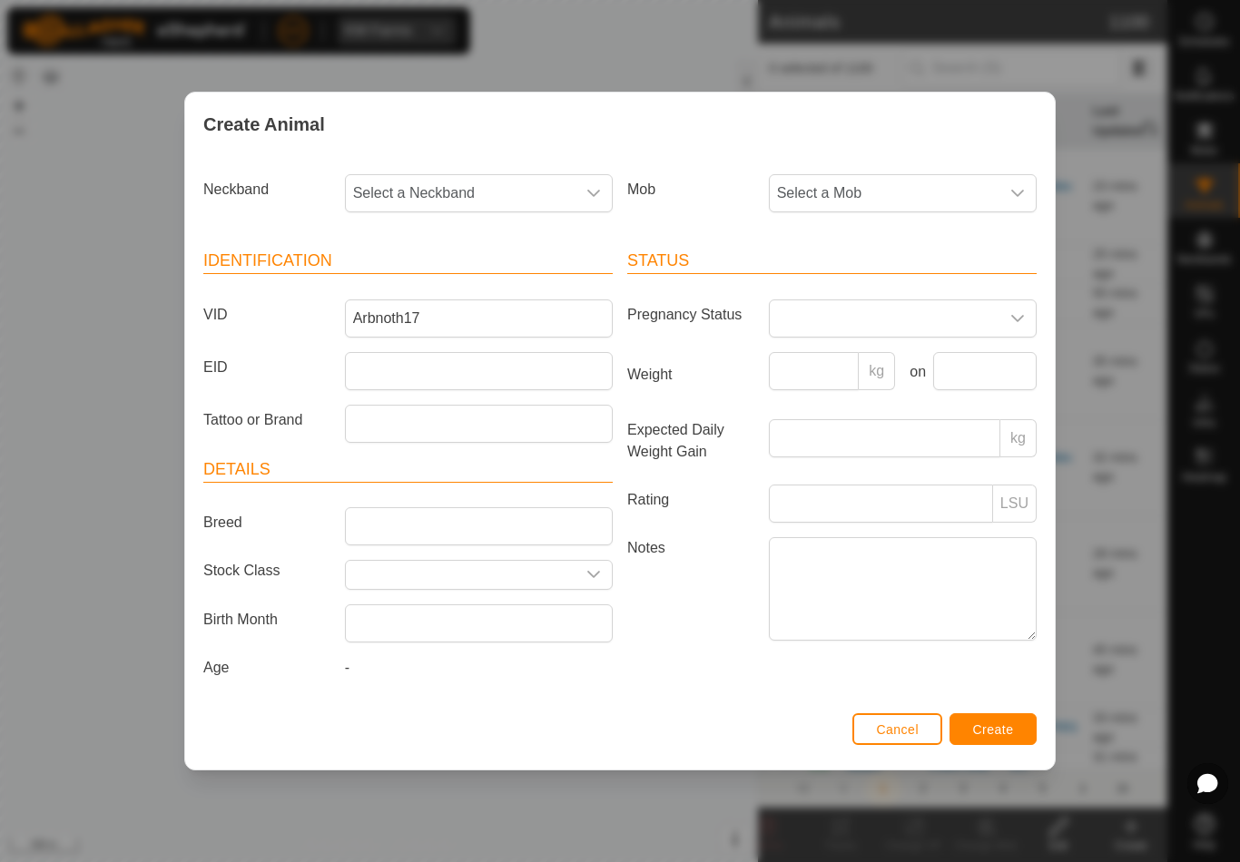
click at [476, 189] on span "Select a Neckband" at bounding box center [461, 193] width 230 height 36
type input "38036"
click at [458, 269] on li "3803612725" at bounding box center [480, 287] width 266 height 36
click at [913, 190] on span "Select a Mob" at bounding box center [885, 193] width 230 height 36
click at [893, 386] on li "Coles light" at bounding box center [939, 394] width 338 height 36
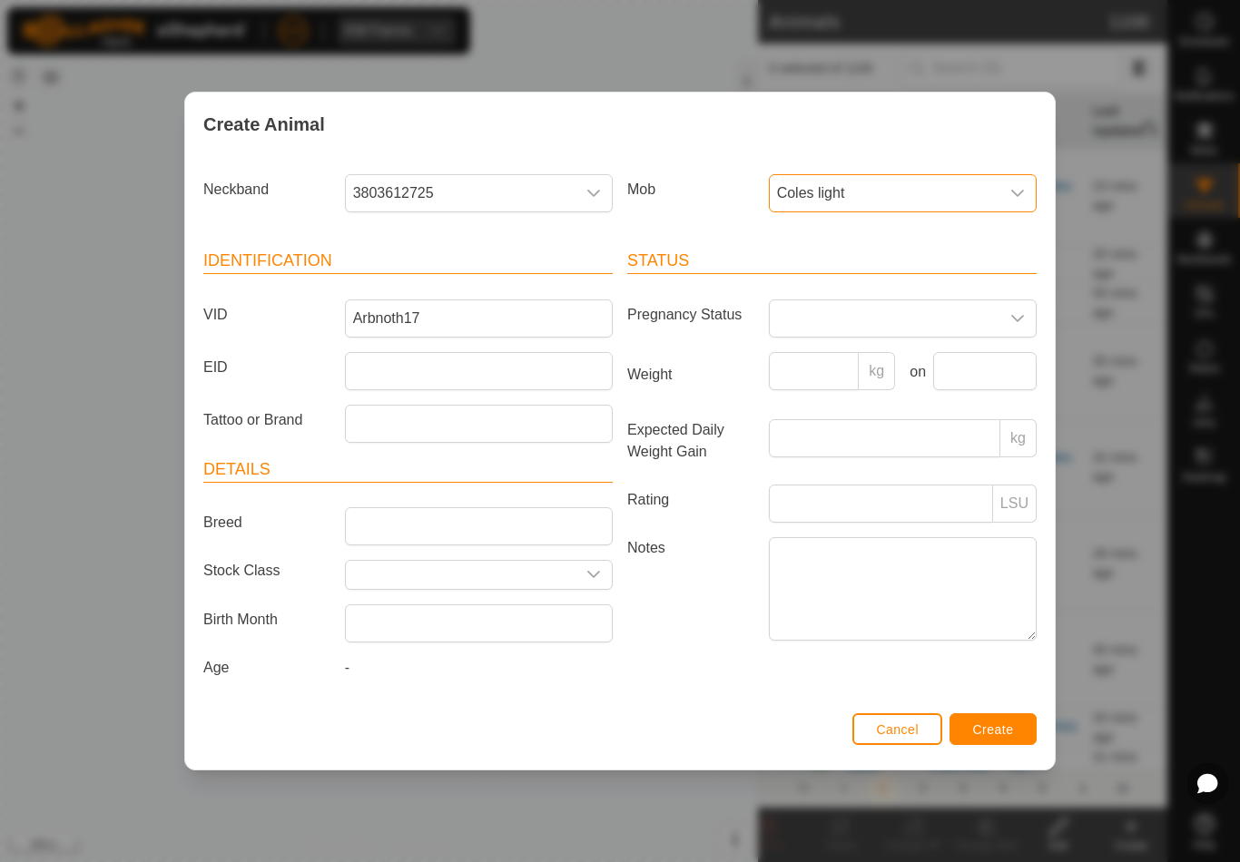
click at [1004, 745] on button "Create" at bounding box center [992, 729] width 87 height 32
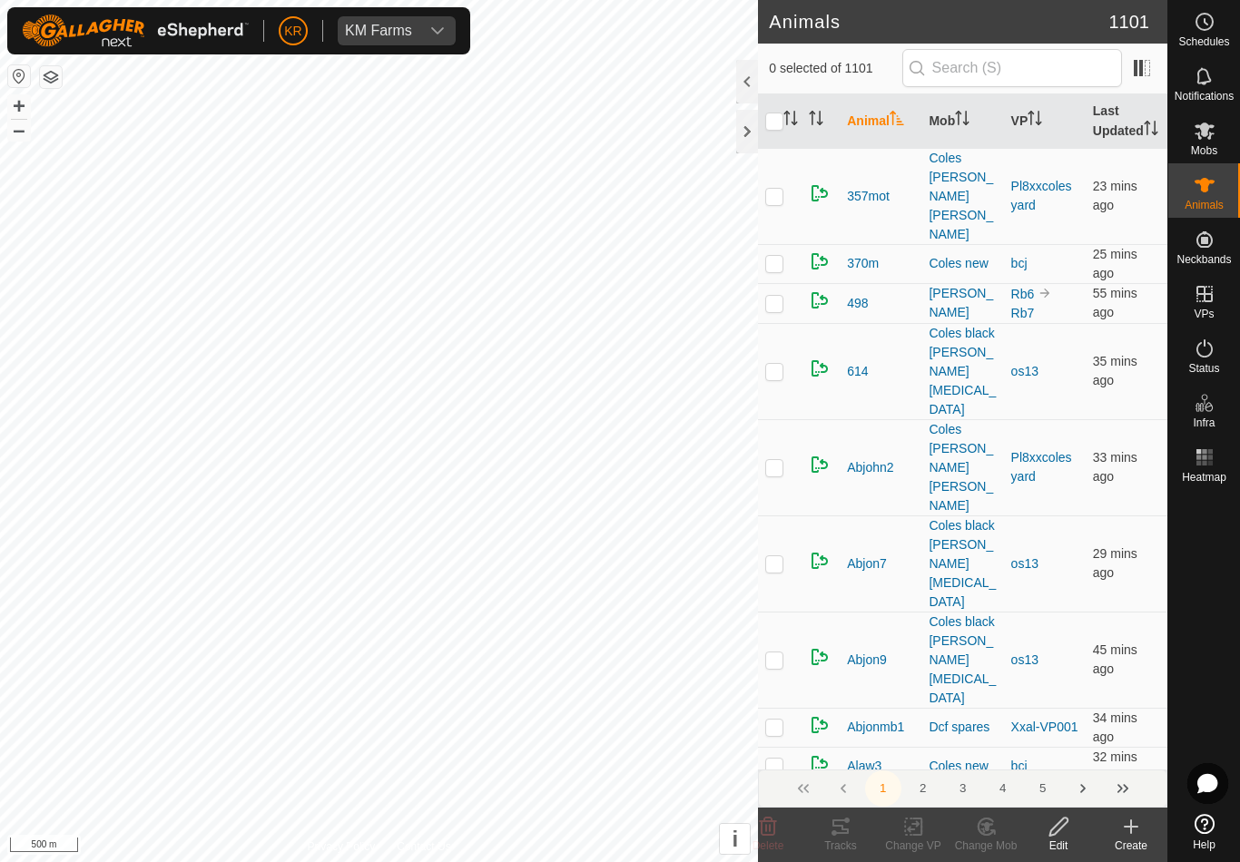
click at [1132, 835] on icon at bounding box center [1131, 827] width 22 height 22
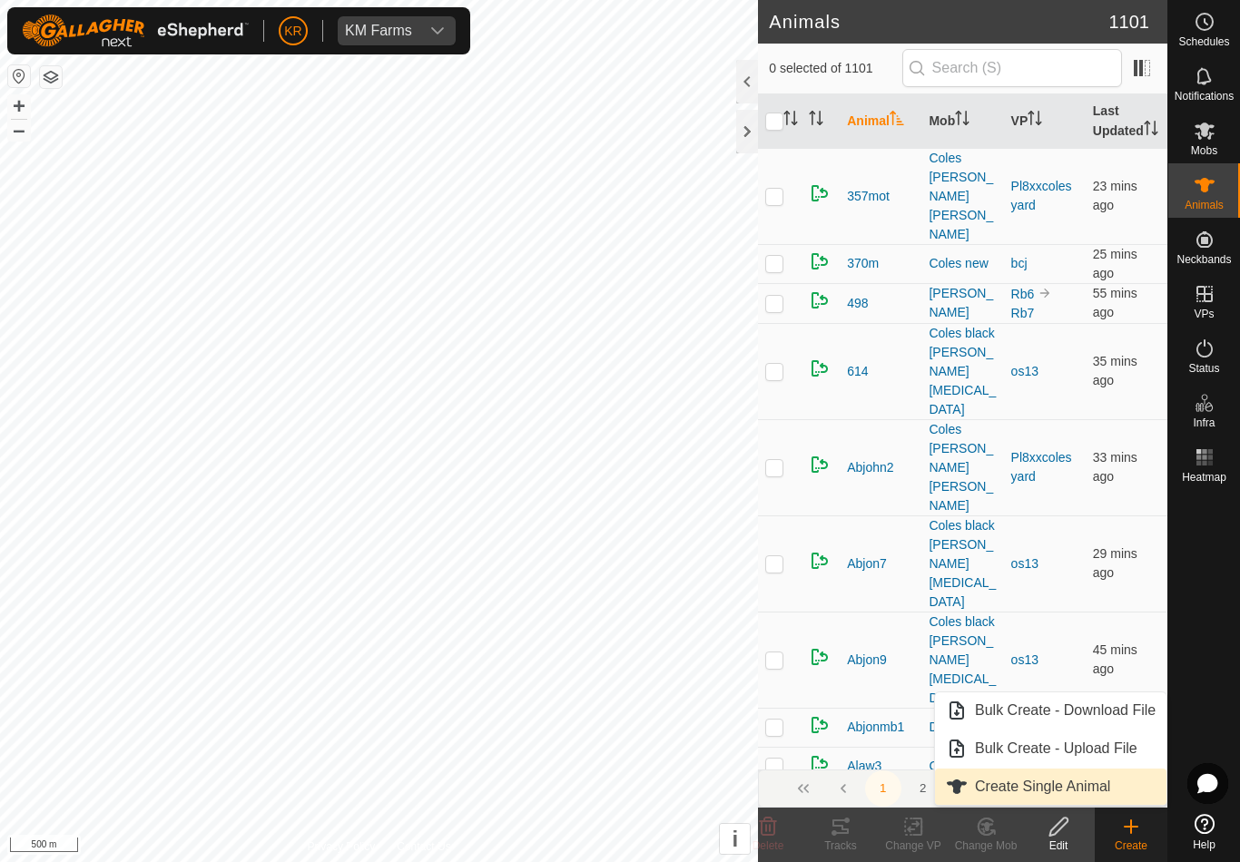
click at [1104, 792] on span "Create Single Animal" at bounding box center [1042, 787] width 135 height 22
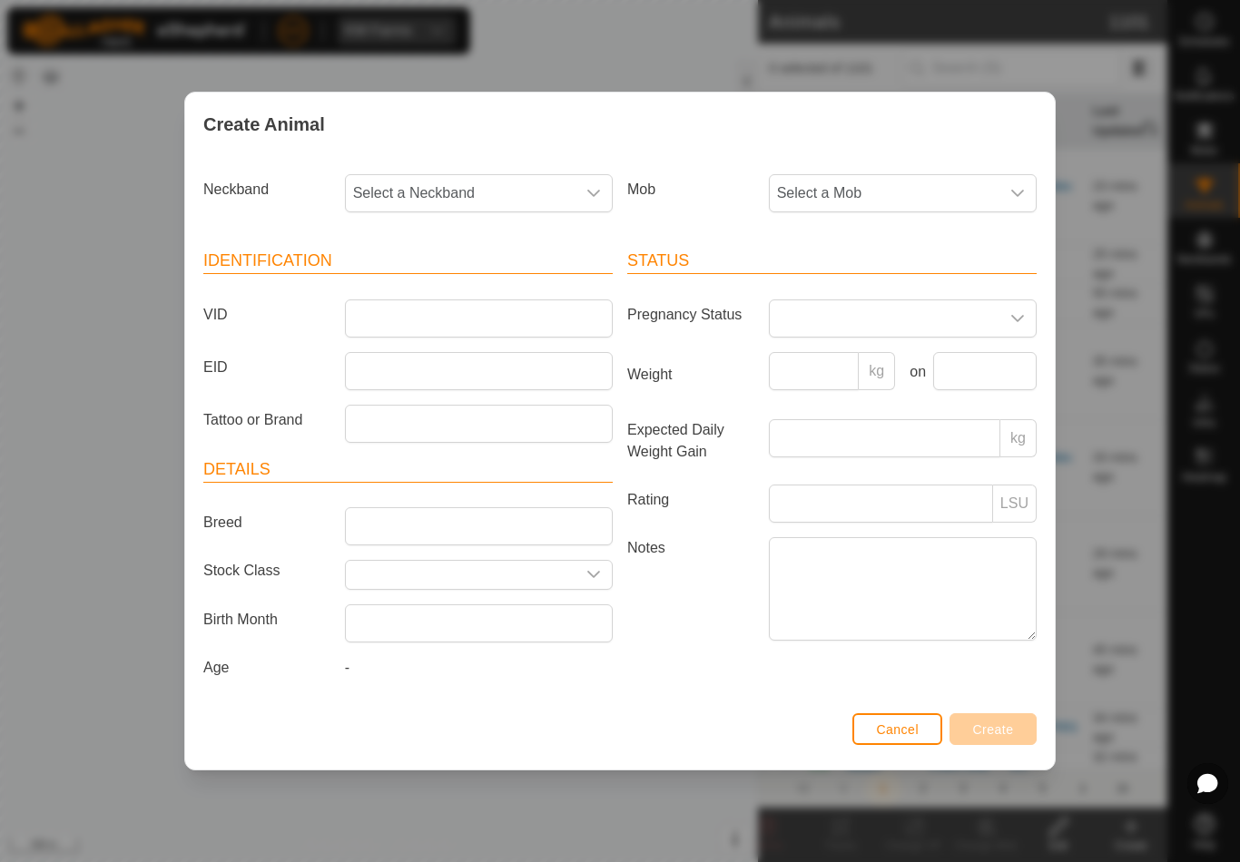
click at [507, 198] on span "Select a Neckband" at bounding box center [461, 193] width 230 height 36
type input "31447"
click at [415, 288] on span "3144791415" at bounding box center [398, 287] width 81 height 22
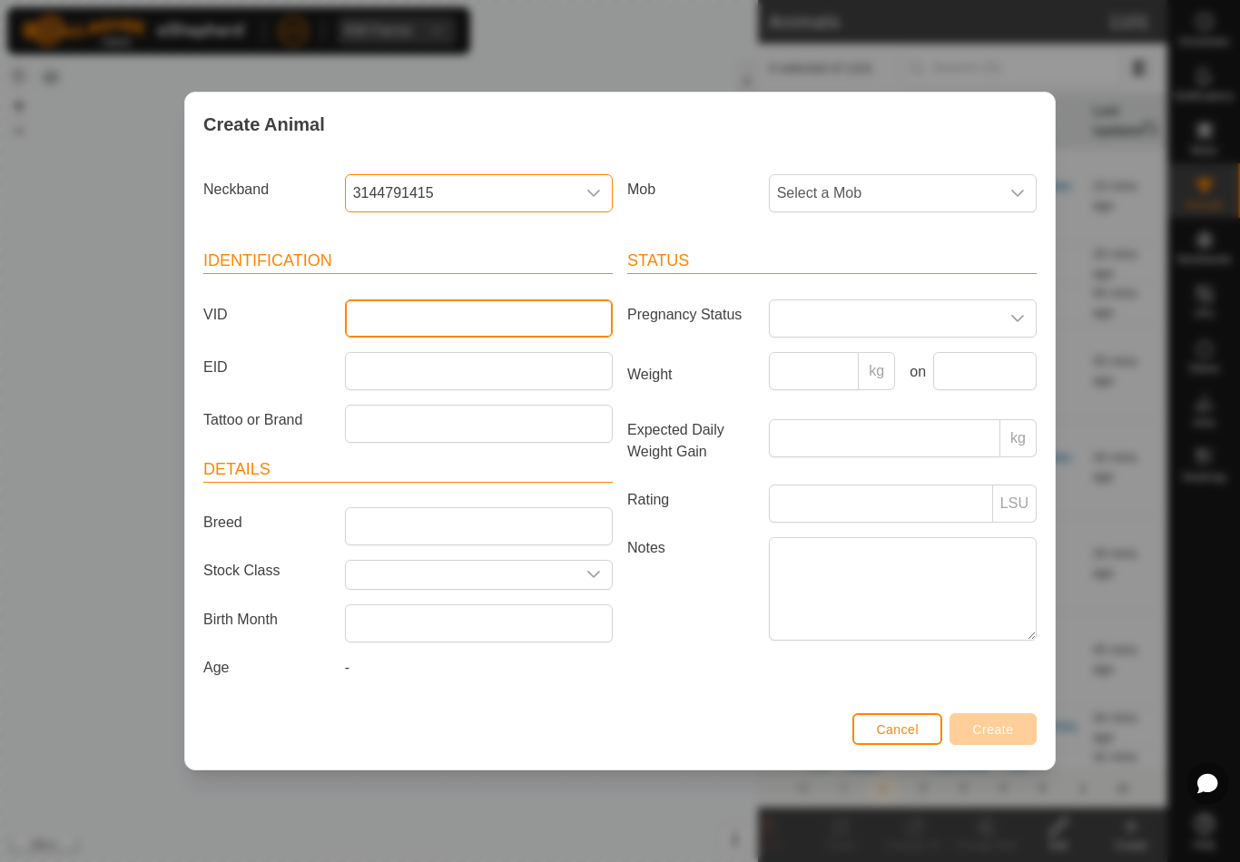
click at [456, 309] on input "VID" at bounding box center [479, 318] width 268 height 38
type input "Arbnoth11"
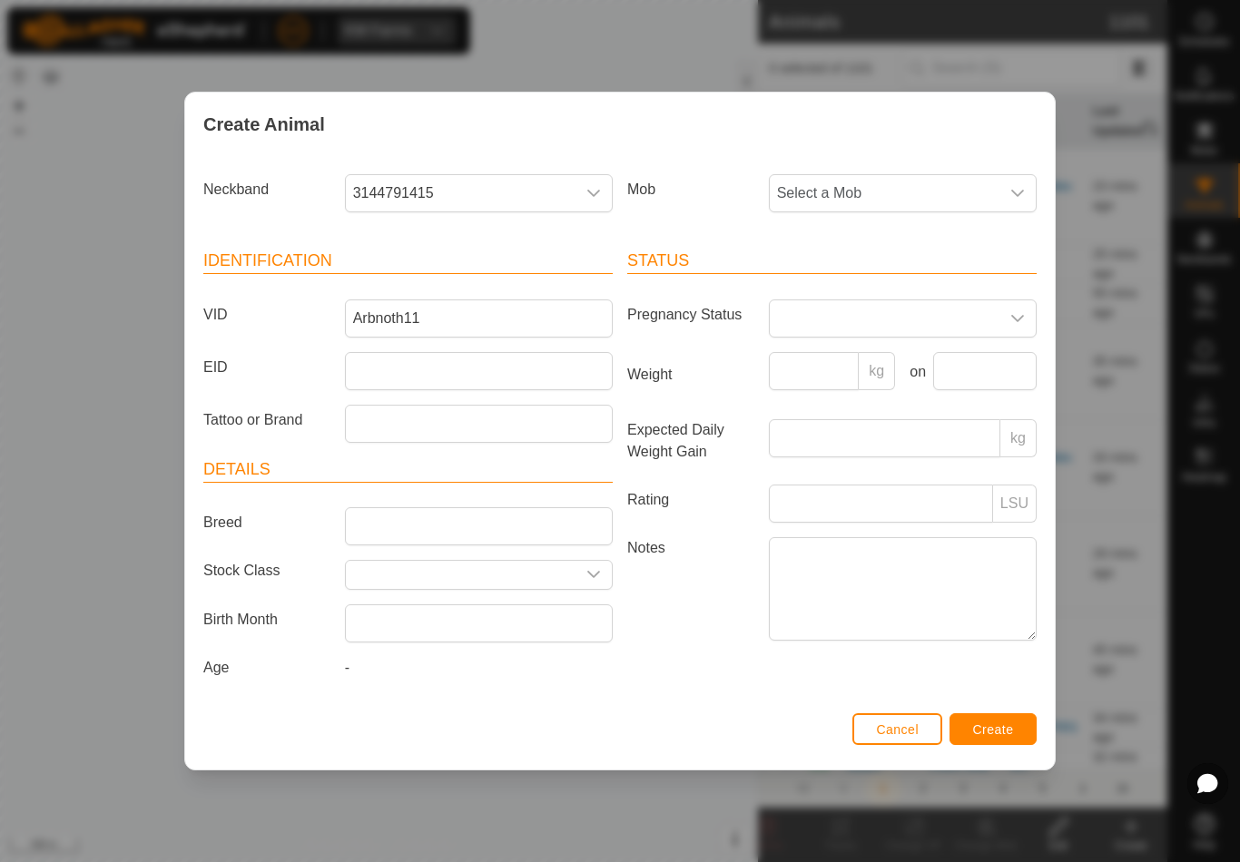
click at [853, 200] on span "Select a Mob" at bounding box center [885, 193] width 230 height 36
click at [886, 382] on li "Coles light" at bounding box center [939, 394] width 338 height 36
click at [986, 721] on button "Create" at bounding box center [992, 729] width 87 height 32
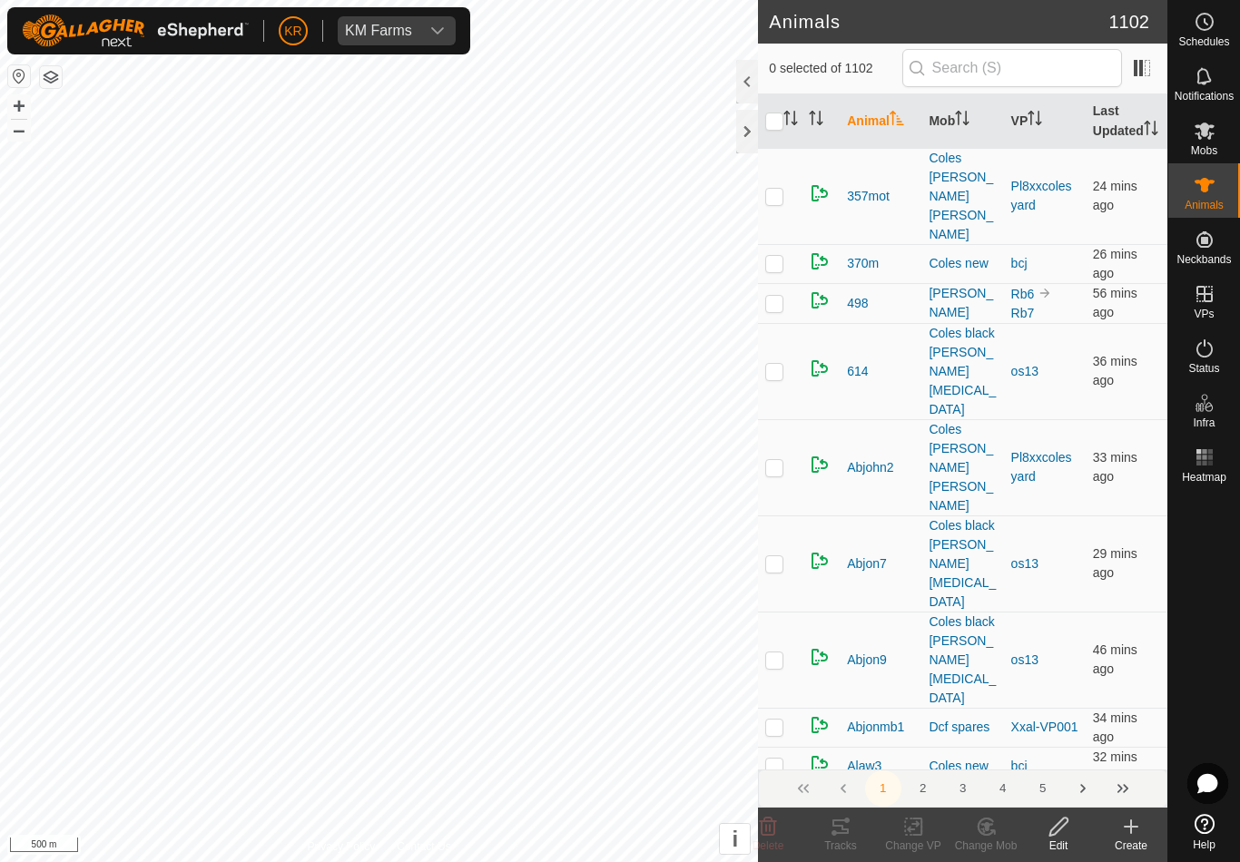
click at [1138, 836] on icon at bounding box center [1131, 827] width 22 height 22
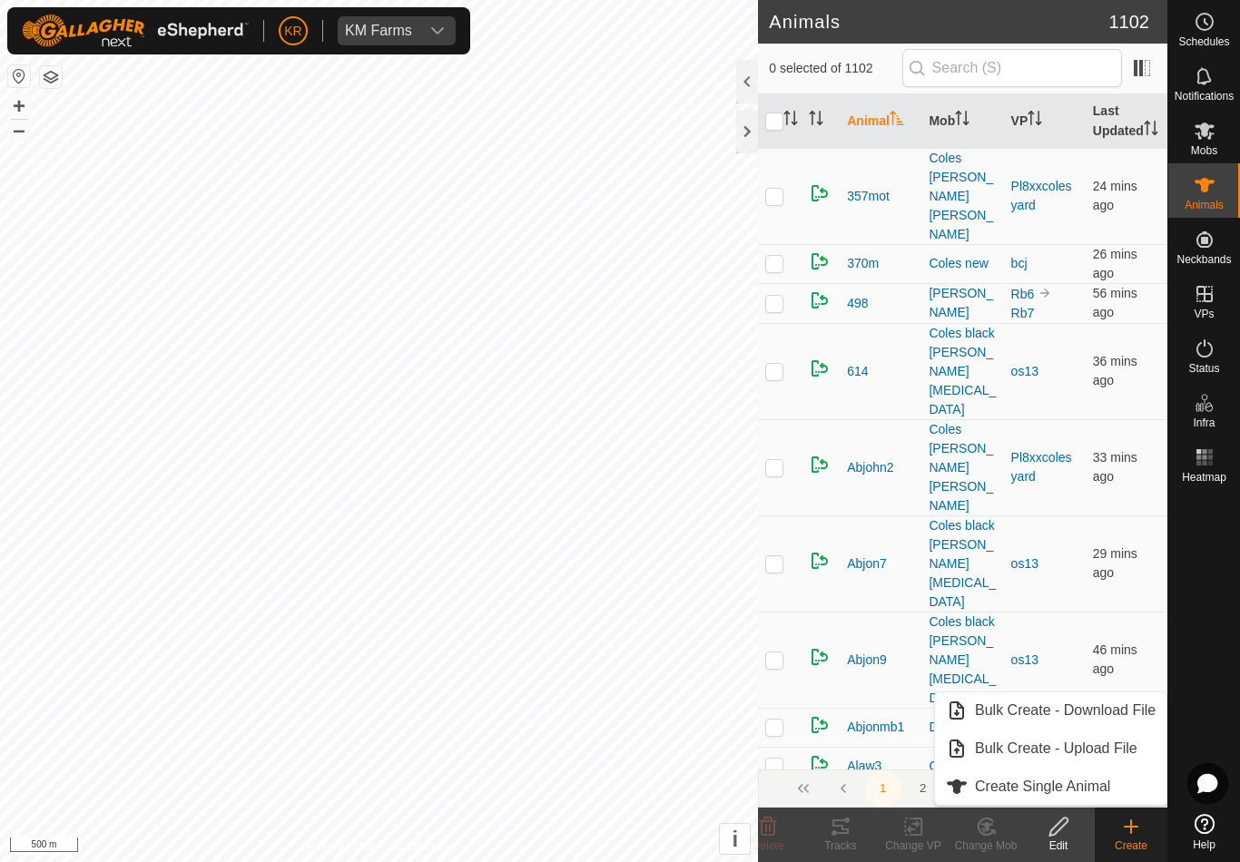
click at [1117, 788] on link "Create Single Animal" at bounding box center [1050, 787] width 231 height 36
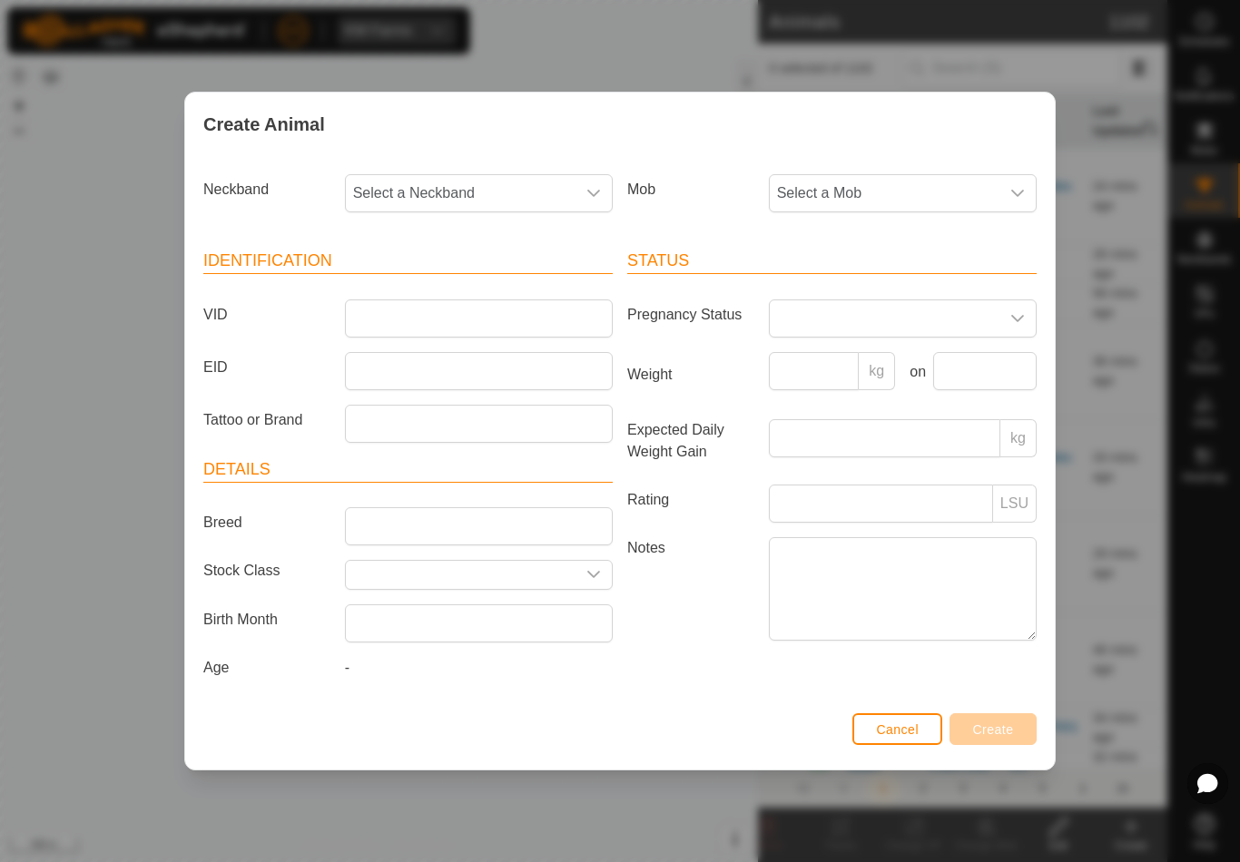
click at [427, 191] on span "Select a Neckband" at bounding box center [461, 193] width 230 height 36
type input "12842"
click at [462, 297] on li "1284252804" at bounding box center [480, 287] width 266 height 36
click at [894, 176] on span "Select a Mob" at bounding box center [885, 193] width 230 height 36
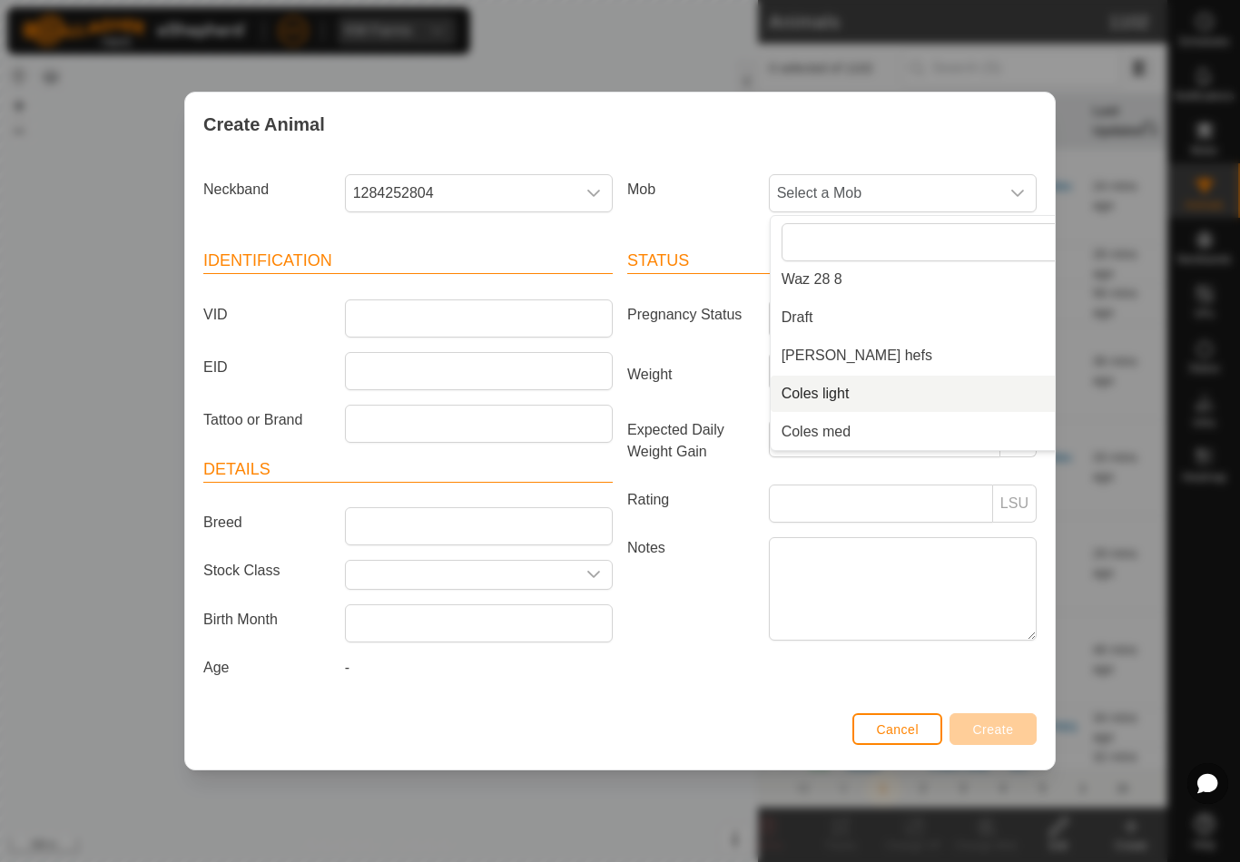
click at [893, 388] on li "Coles light" at bounding box center [939, 394] width 338 height 36
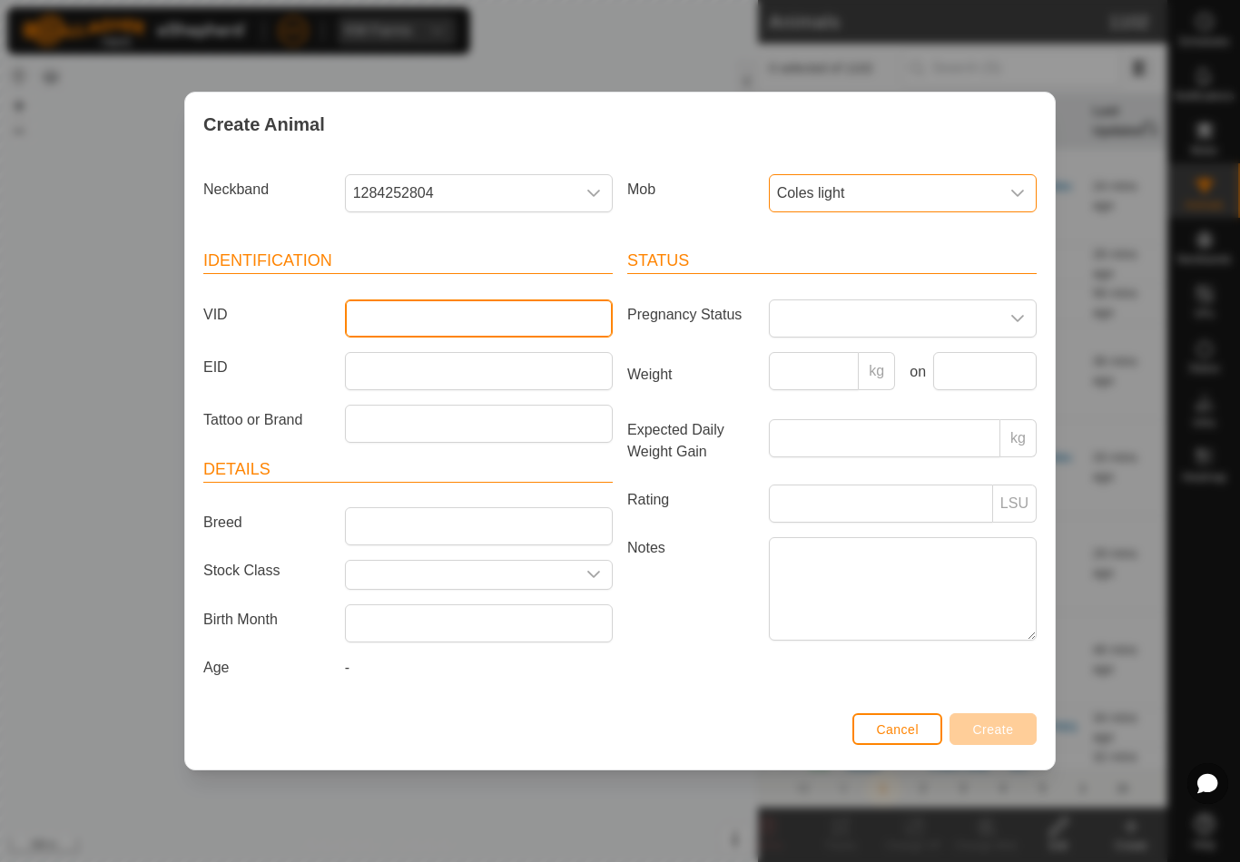
click at [521, 310] on input "VID" at bounding box center [479, 318] width 268 height 38
type input "Arbnoth26"
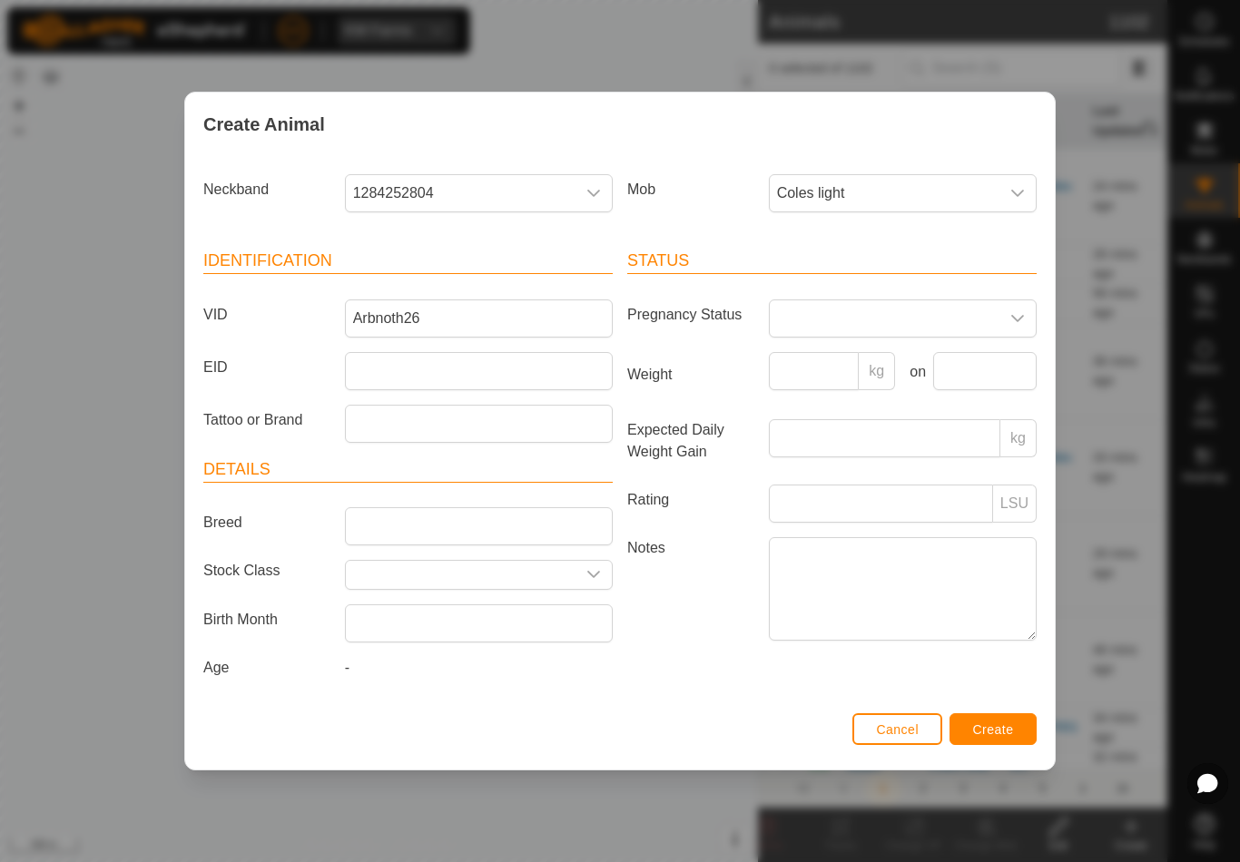
click at [1001, 737] on span "Create" at bounding box center [993, 729] width 41 height 15
